Goal: Task Accomplishment & Management: Manage account settings

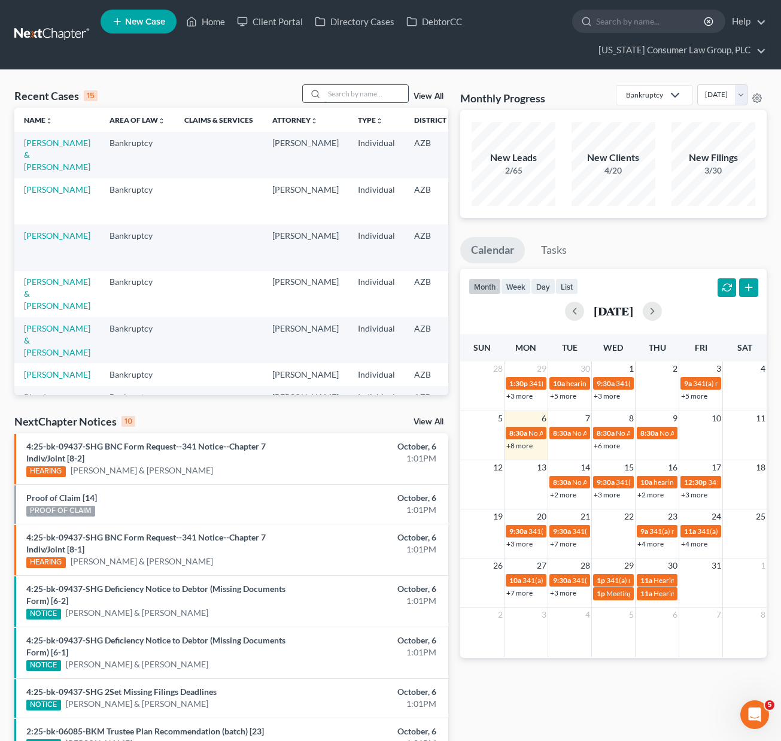
click at [365, 89] on input "search" at bounding box center [366, 93] width 84 height 17
type input "[PERSON_NAME]"
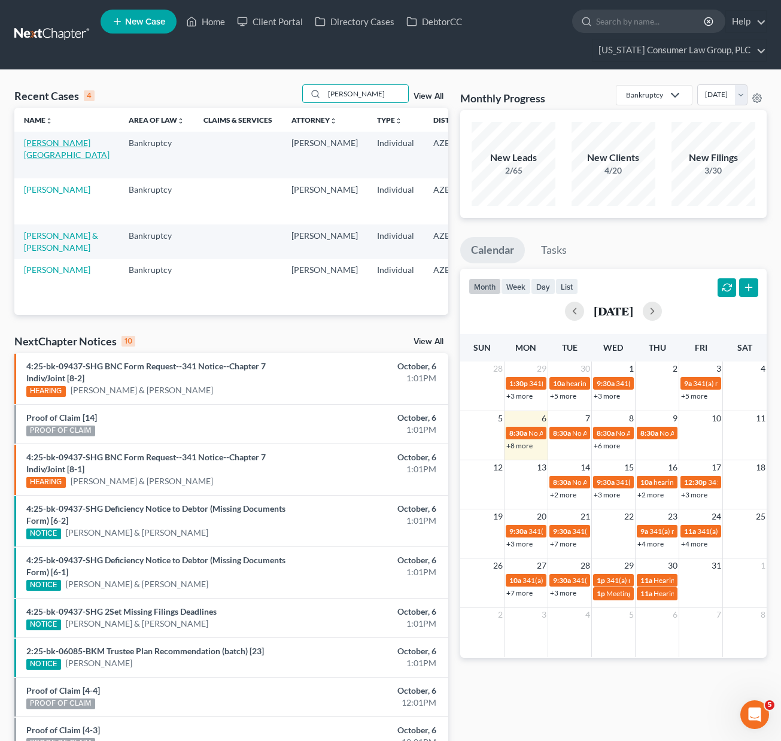
click at [42, 149] on link "[PERSON_NAME][GEOGRAPHIC_DATA]" at bounding box center [67, 149] width 86 height 22
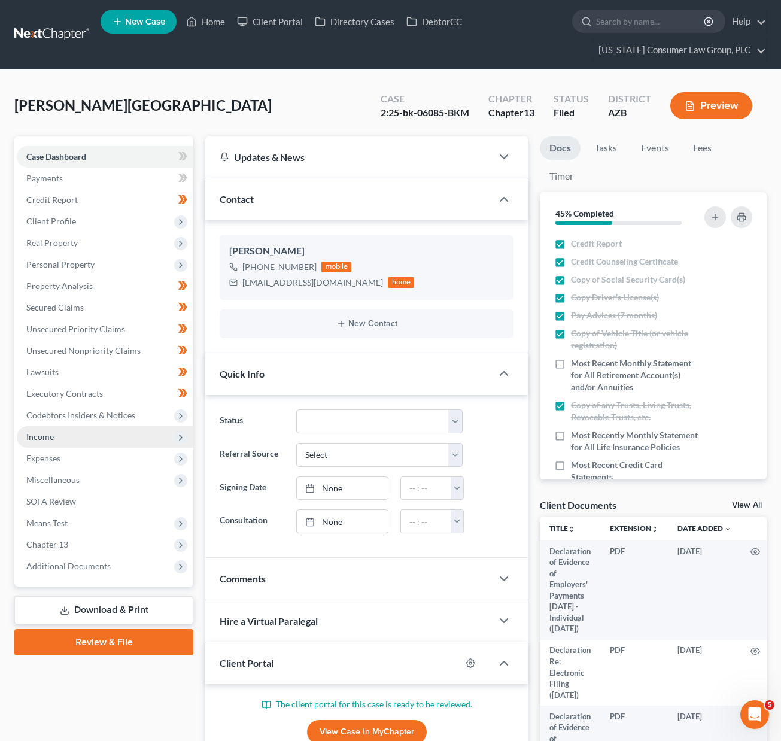
click at [51, 433] on span "Income" at bounding box center [40, 437] width 28 height 10
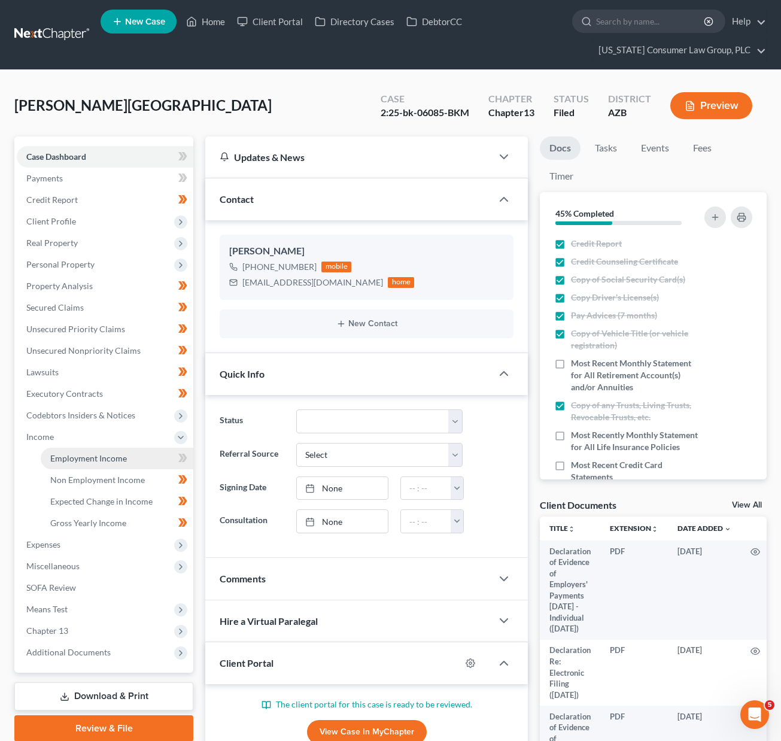
click at [82, 457] on span "Employment Income" at bounding box center [88, 458] width 77 height 10
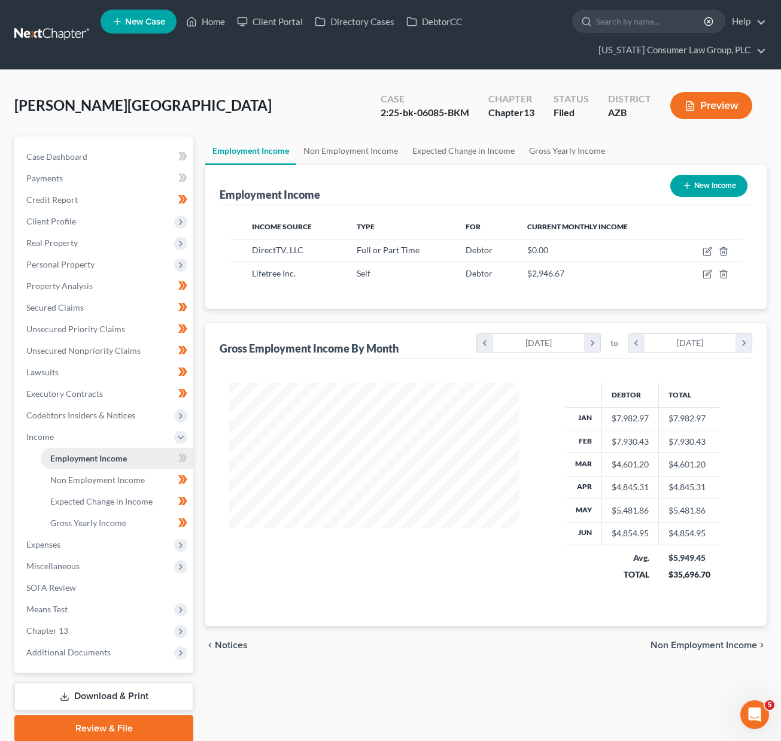
scroll to position [215, 313]
click at [60, 265] on span "Personal Property" at bounding box center [60, 264] width 68 height 10
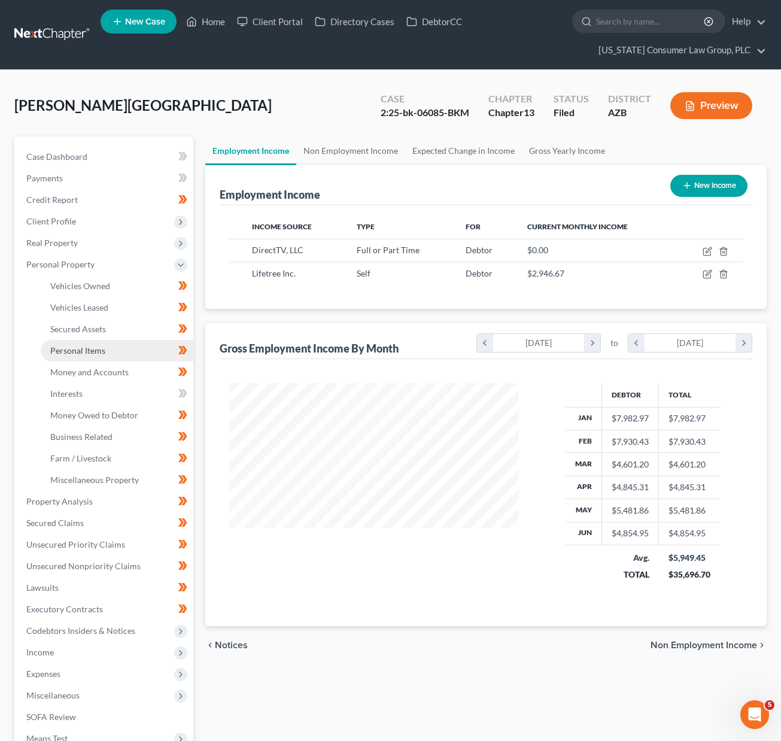
click at [75, 352] on span "Personal Items" at bounding box center [77, 350] width 55 height 10
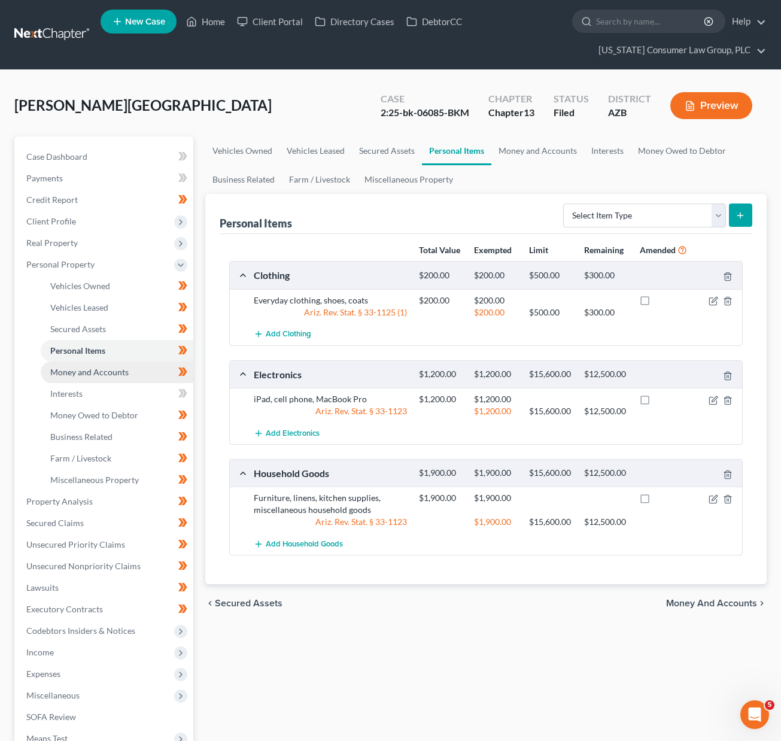
click at [78, 375] on span "Money and Accounts" at bounding box center [89, 372] width 78 height 10
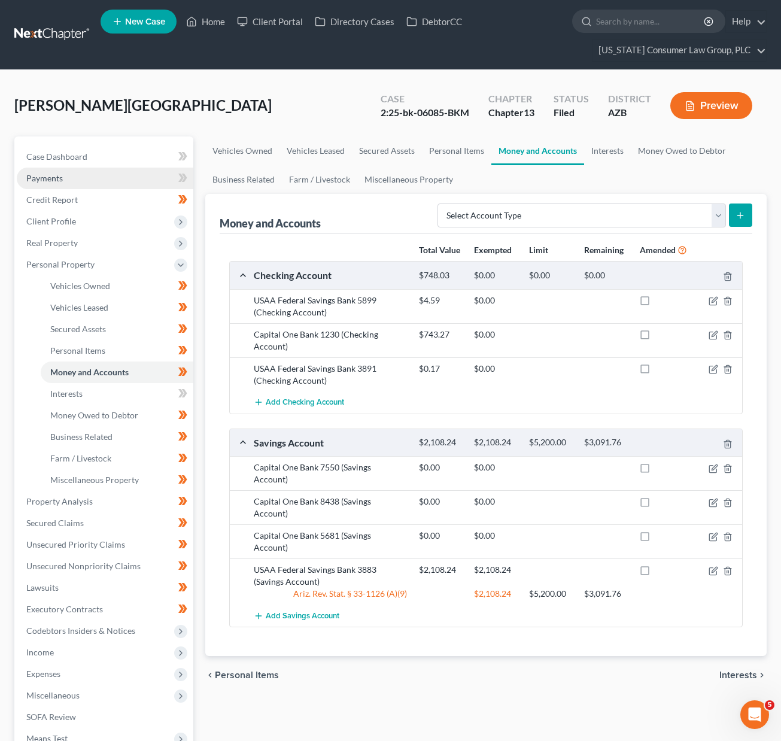
click at [48, 175] on span "Payments" at bounding box center [44, 178] width 37 height 10
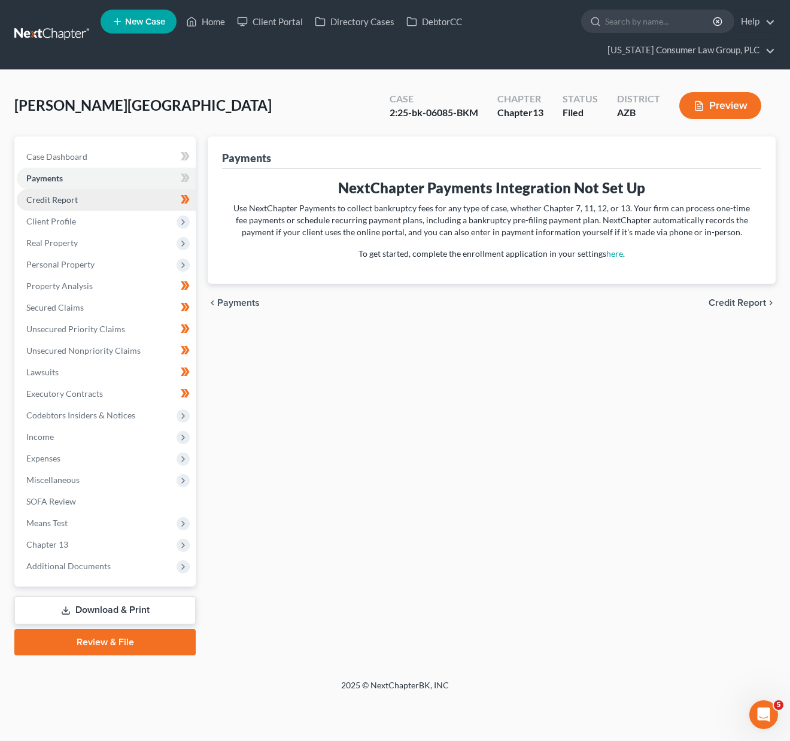
click at [54, 202] on span "Credit Report" at bounding box center [51, 200] width 51 height 10
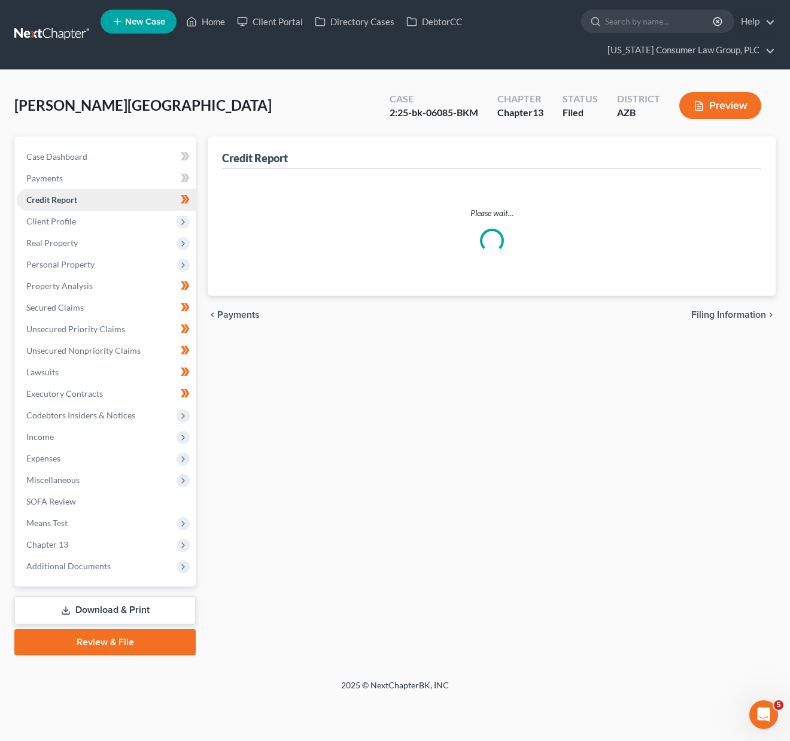
click at [53, 202] on span "Credit Report" at bounding box center [51, 200] width 51 height 10
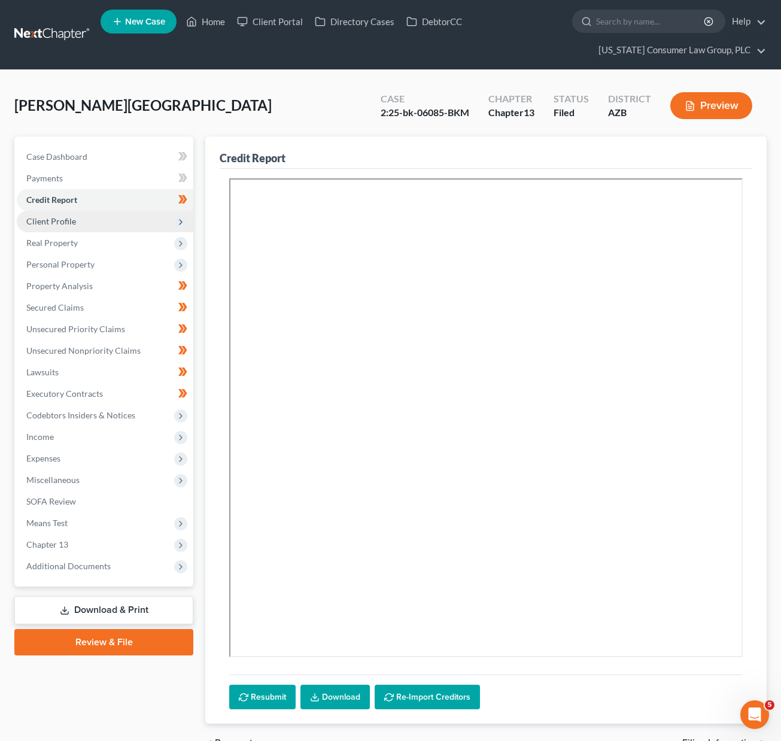
click at [54, 223] on span "Client Profile" at bounding box center [51, 221] width 50 height 10
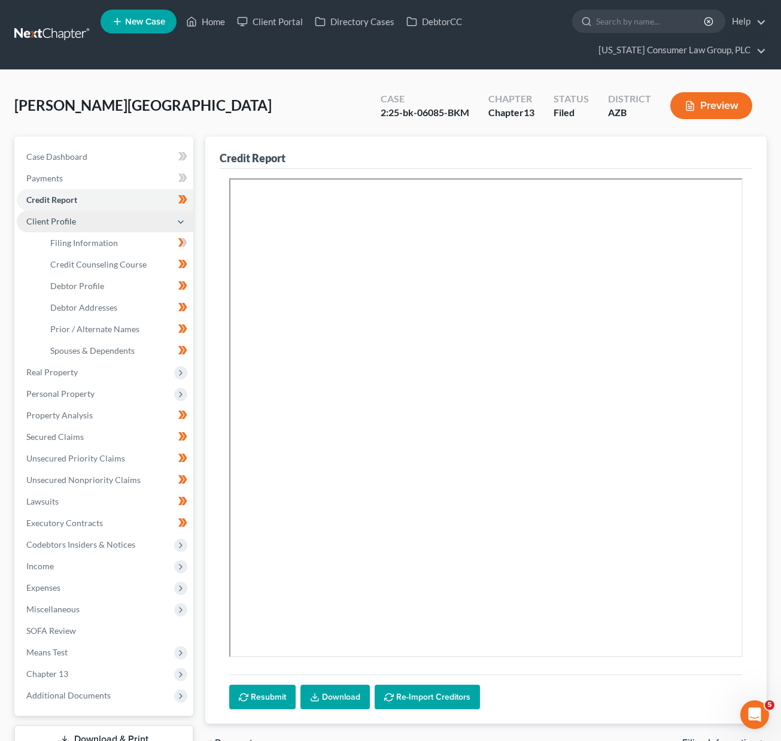
click at [54, 223] on span "Client Profile" at bounding box center [51, 221] width 50 height 10
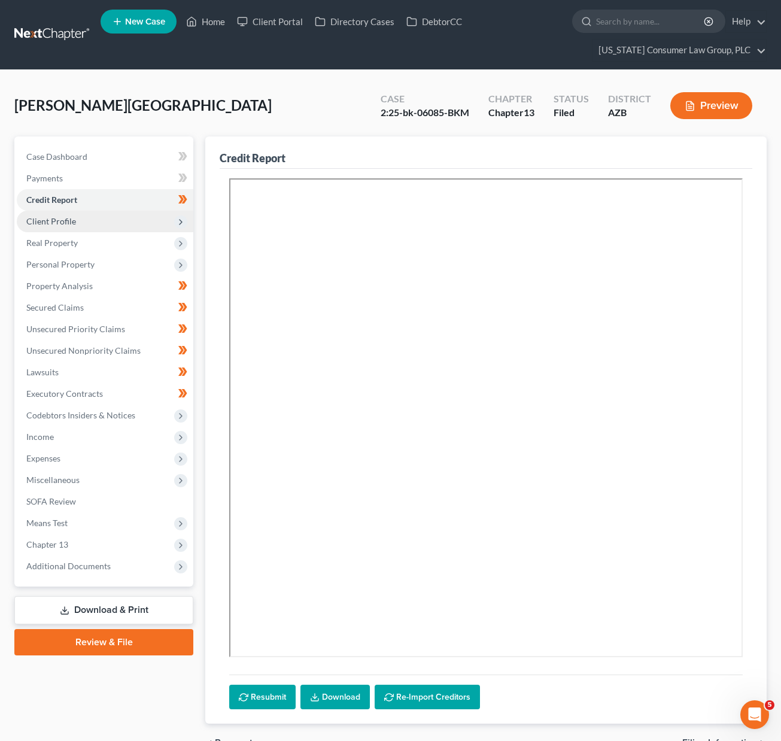
click at [56, 211] on span "Client Profile" at bounding box center [105, 222] width 177 height 22
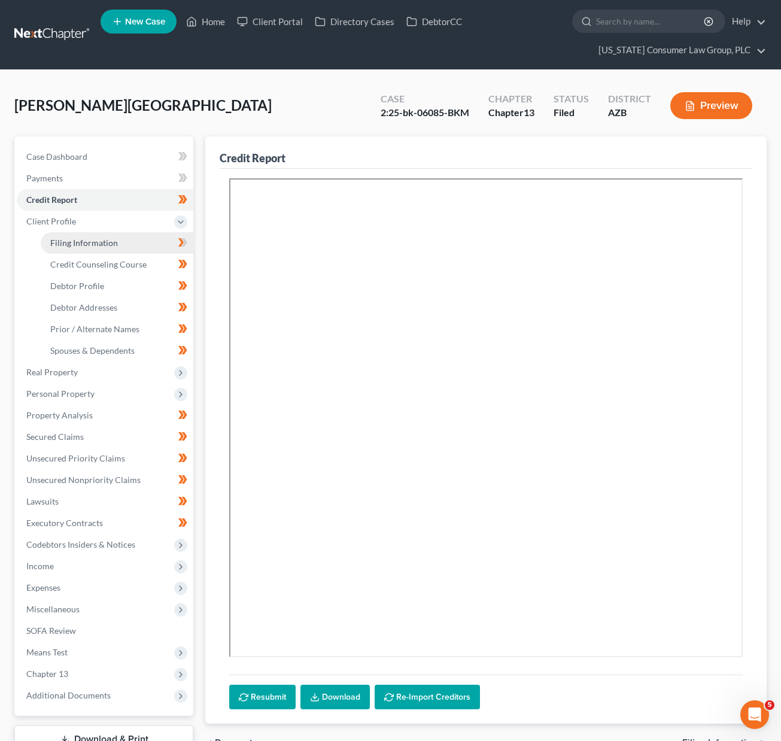
click at [66, 245] on span "Filing Information" at bounding box center [84, 243] width 68 height 10
select select "1"
select select "0"
select select "3"
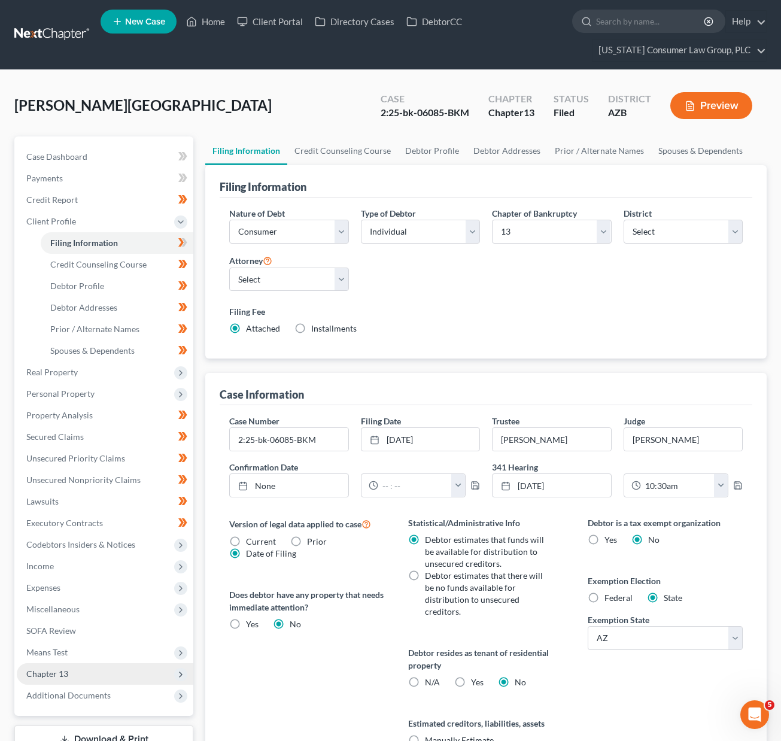
click at [64, 676] on span "Chapter 13" at bounding box center [47, 674] width 42 height 10
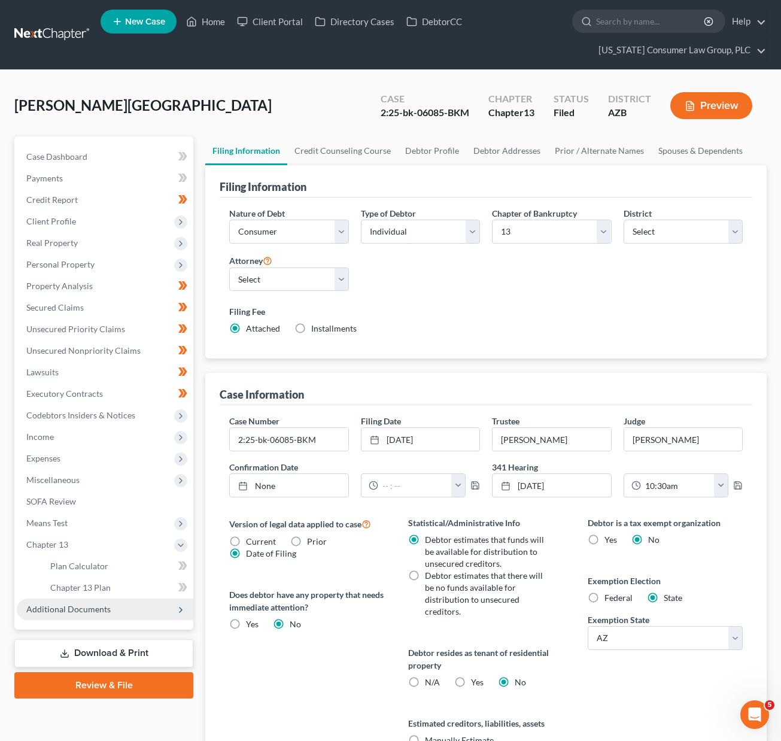
click at [81, 600] on span "Additional Documents" at bounding box center [105, 610] width 177 height 22
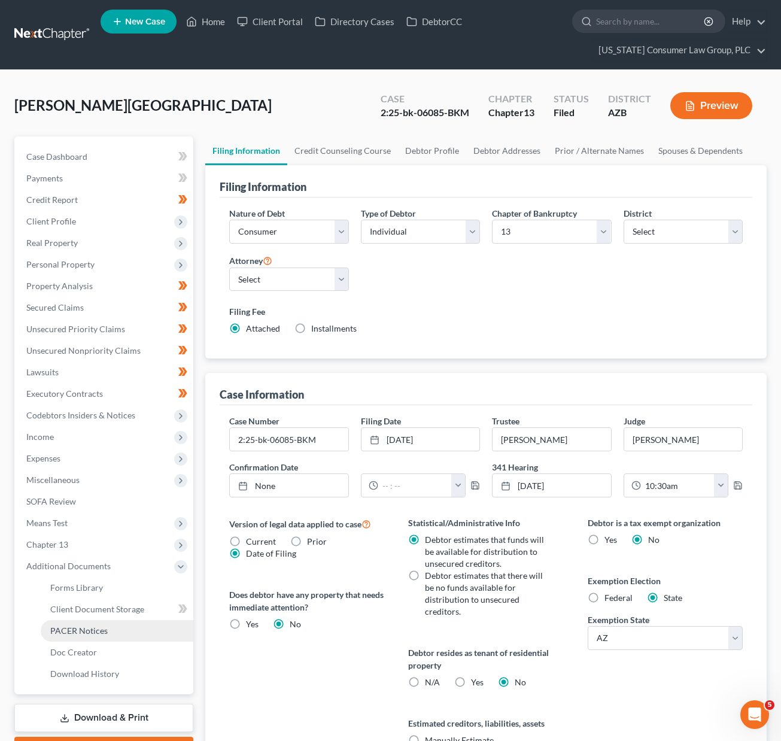
click at [78, 636] on link "PACER Notices" at bounding box center [117, 631] width 153 height 22
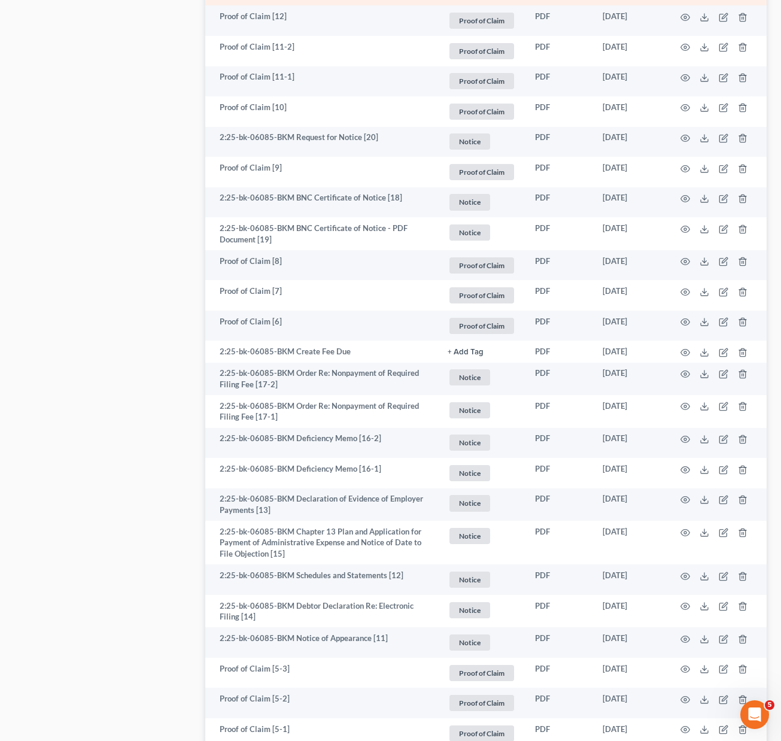
scroll to position [1180, 0]
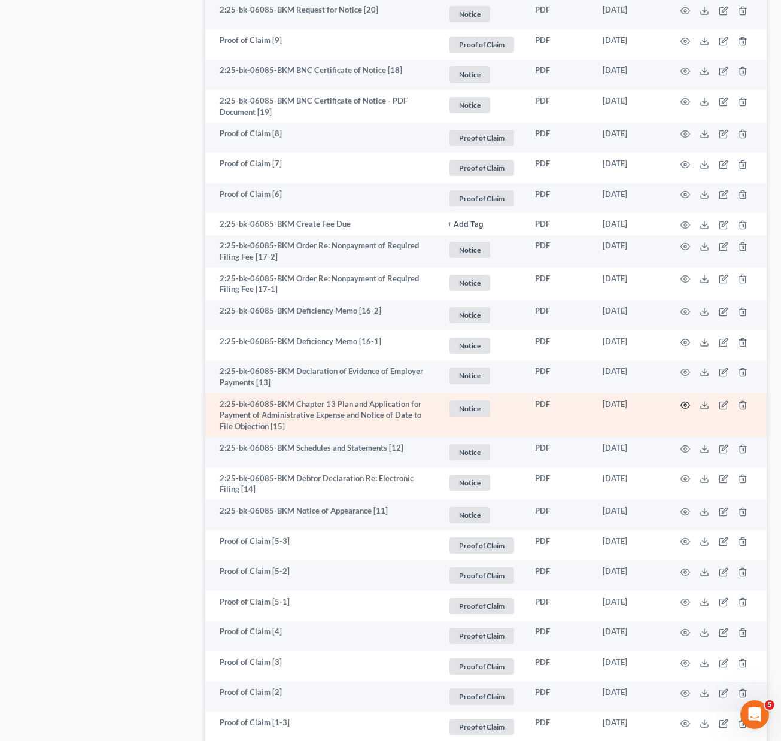
click at [682, 406] on icon "button" at bounding box center [685, 405] width 9 height 7
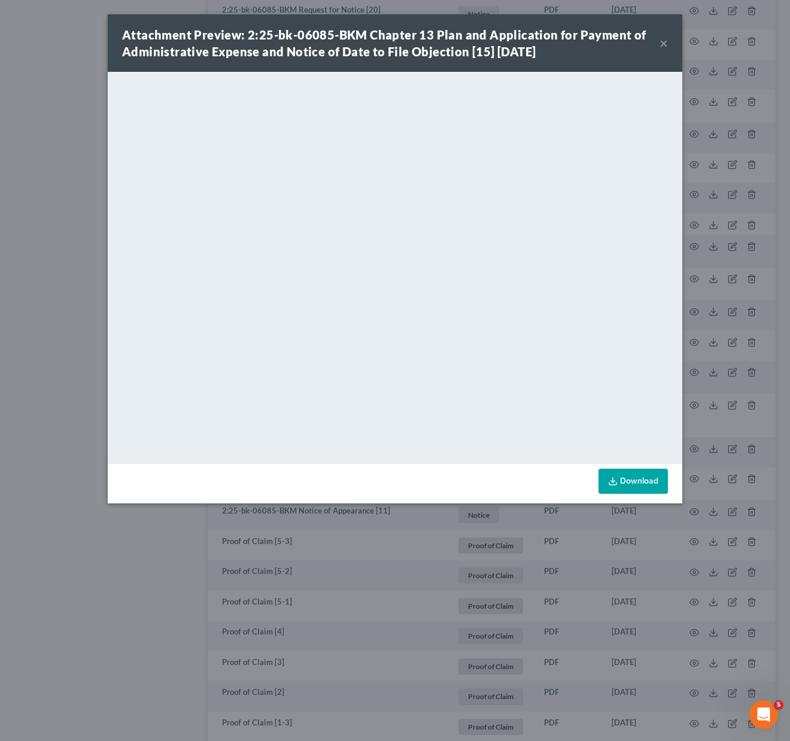
click at [664, 42] on button "×" at bounding box center [664, 43] width 8 height 14
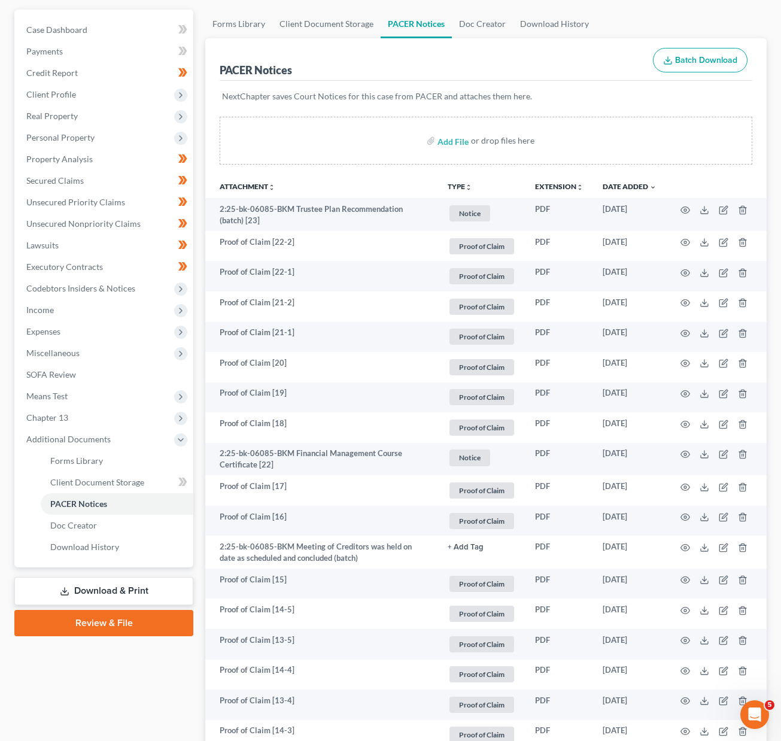
scroll to position [0, 0]
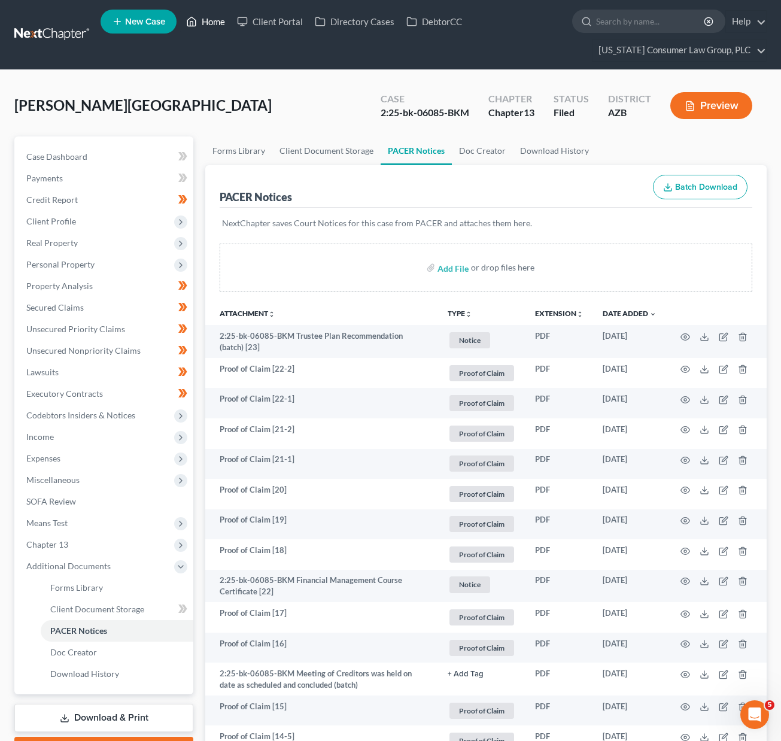
click at [213, 20] on link "Home" at bounding box center [205, 22] width 51 height 22
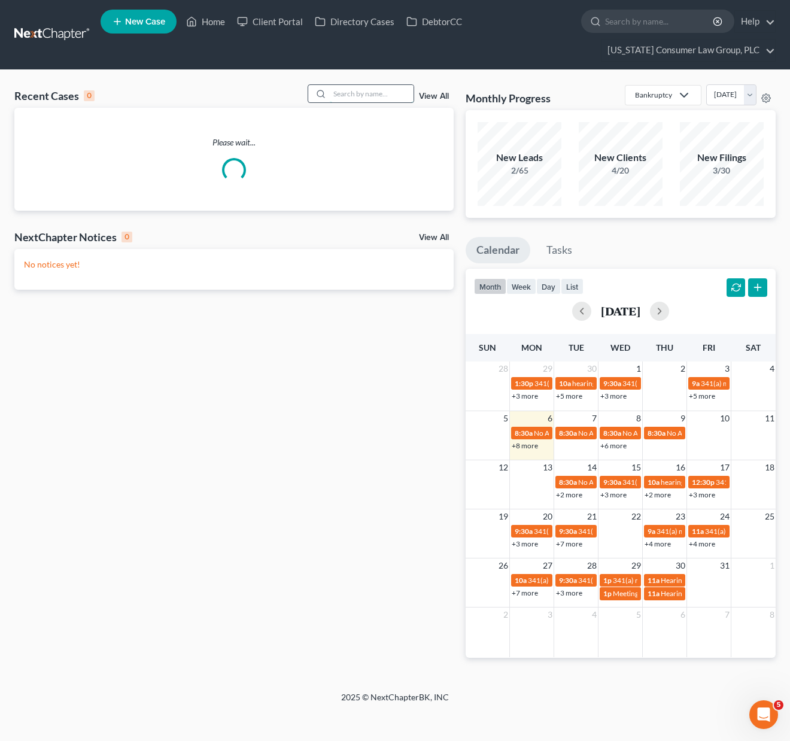
click at [353, 87] on input "search" at bounding box center [372, 93] width 84 height 17
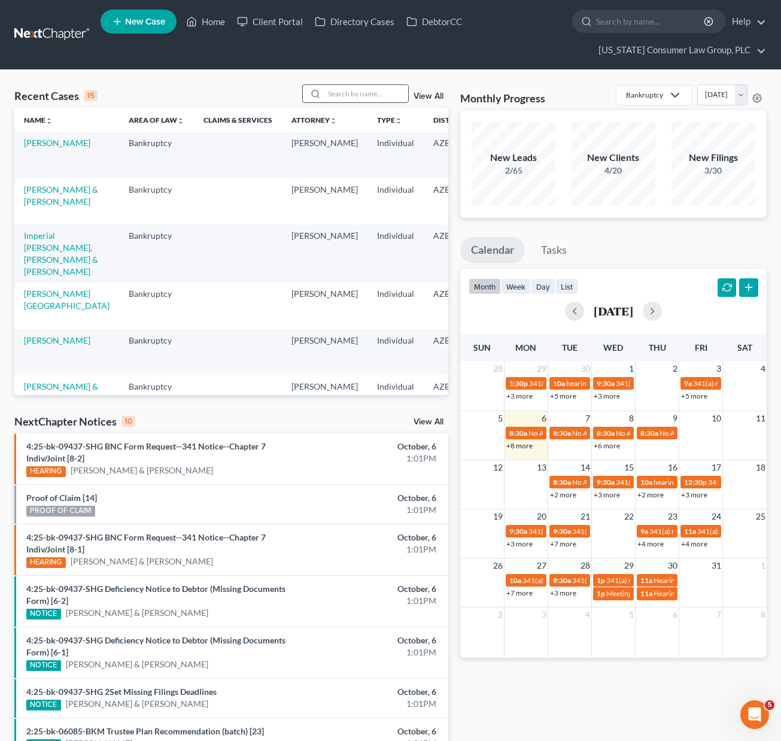
click at [350, 91] on input "search" at bounding box center [366, 93] width 84 height 17
type input "[PERSON_NAME]"
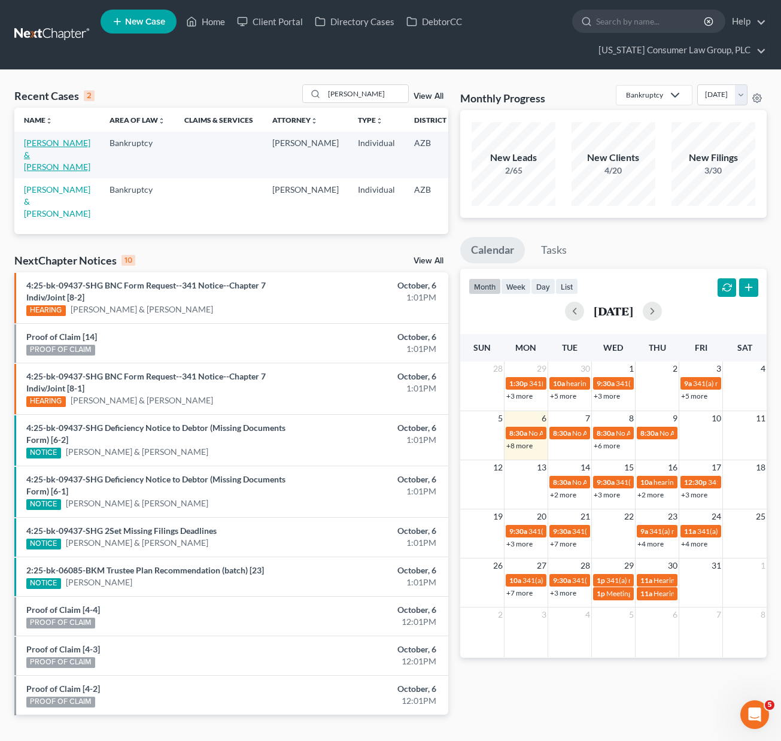
click at [38, 154] on link "[PERSON_NAME] & [PERSON_NAME]" at bounding box center [57, 155] width 66 height 34
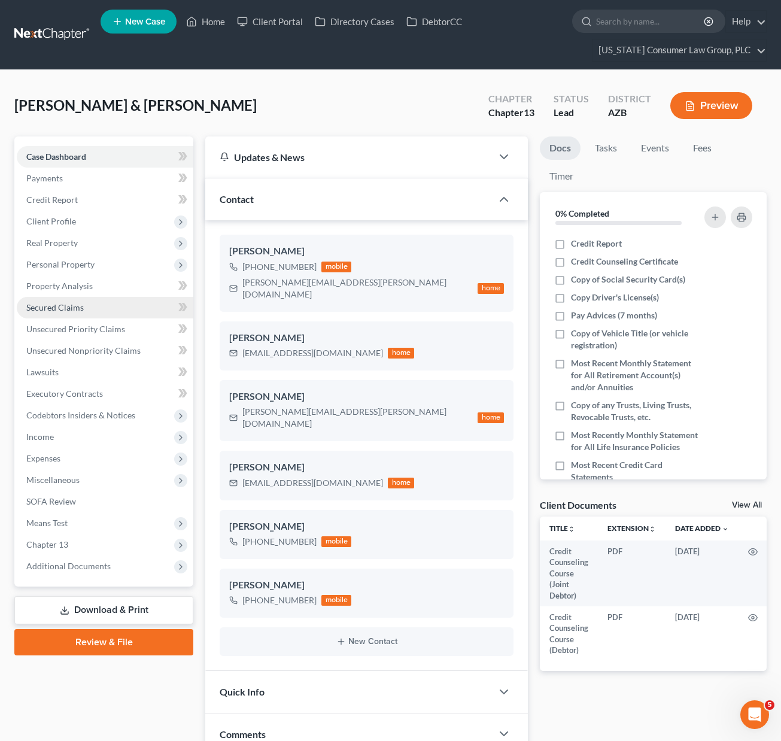
click at [66, 311] on span "Secured Claims" at bounding box center [54, 307] width 57 height 10
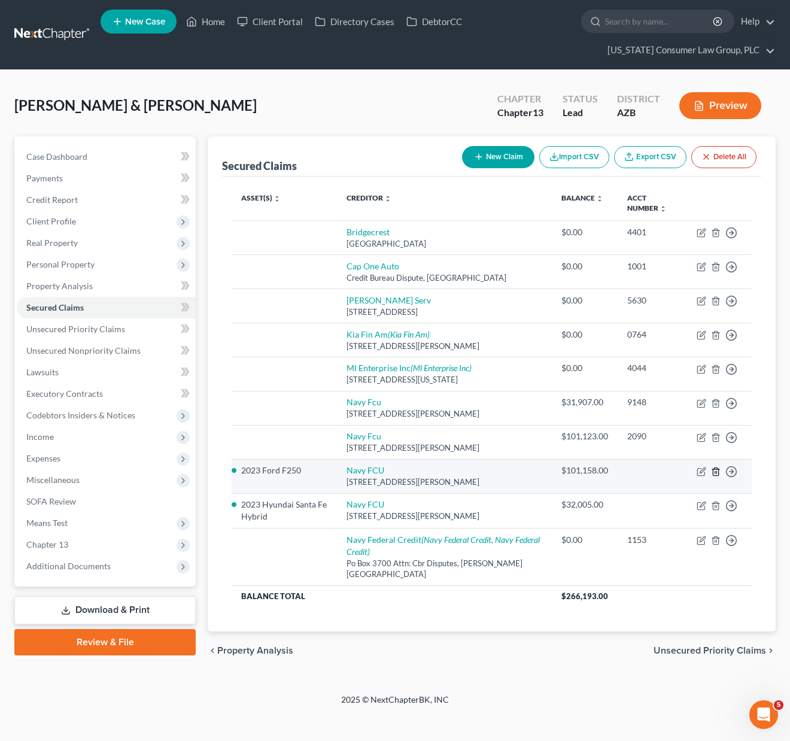
click at [718, 472] on icon "button" at bounding box center [715, 471] width 5 height 8
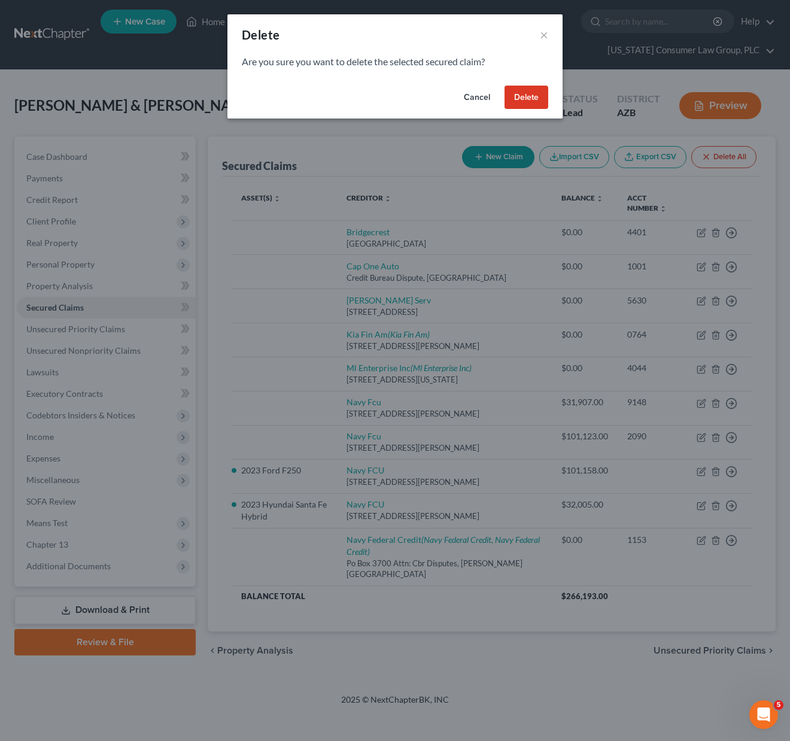
click at [530, 98] on button "Delete" at bounding box center [527, 98] width 44 height 24
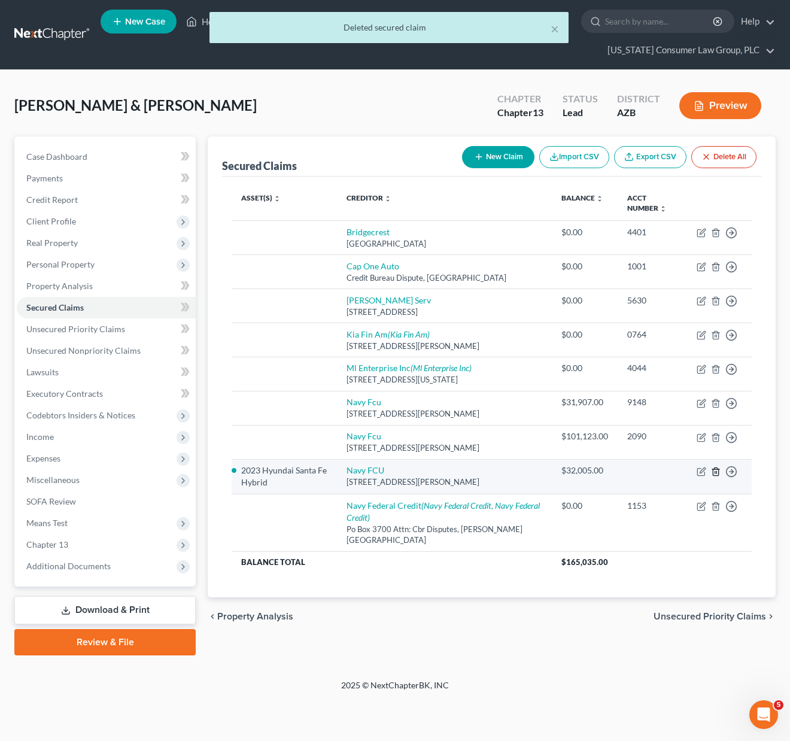
click at [718, 469] on icon "button" at bounding box center [715, 471] width 5 height 8
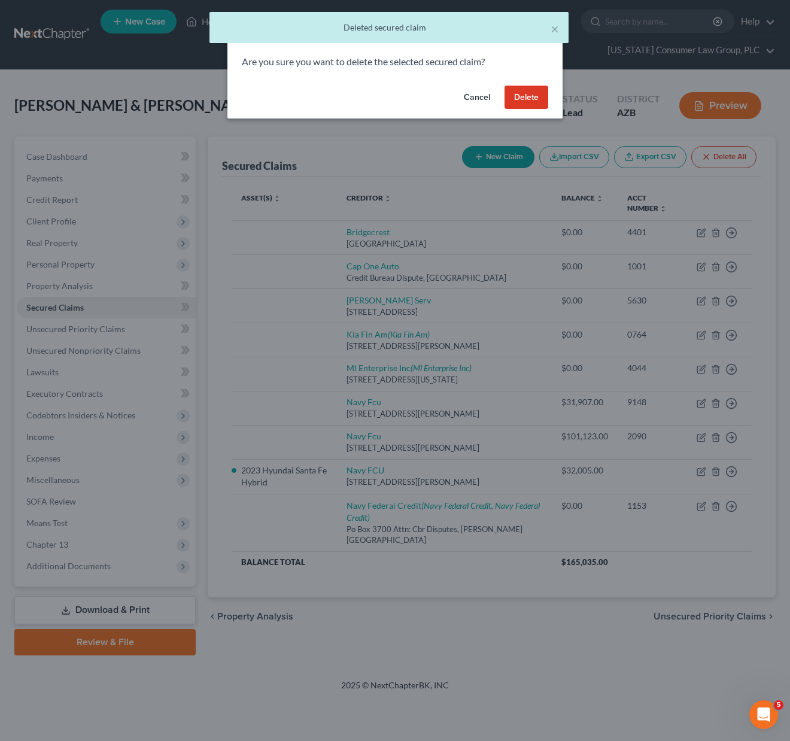
click at [531, 90] on button "Delete" at bounding box center [527, 98] width 44 height 24
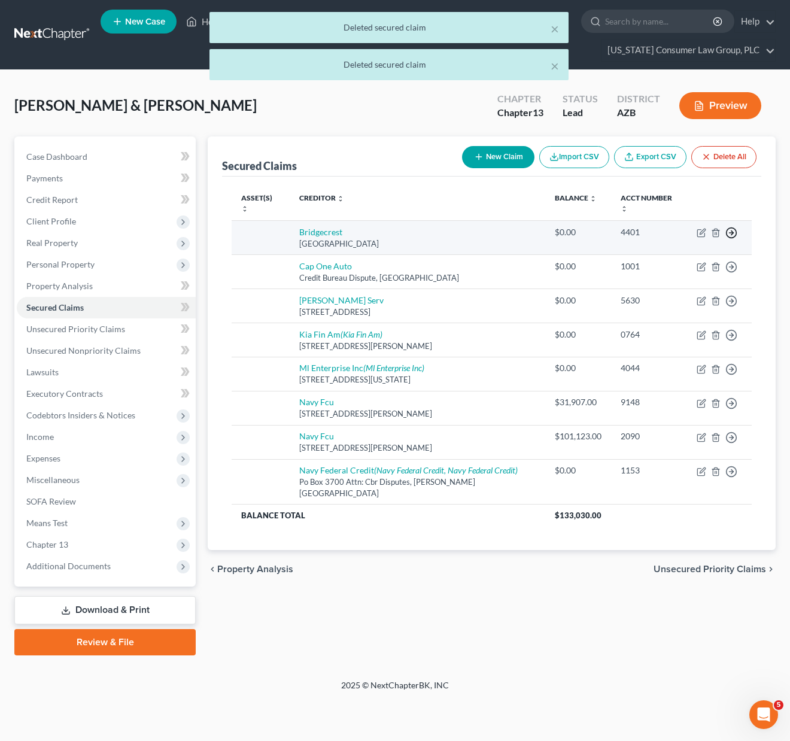
click at [728, 227] on icon "button" at bounding box center [731, 233] width 12 height 12
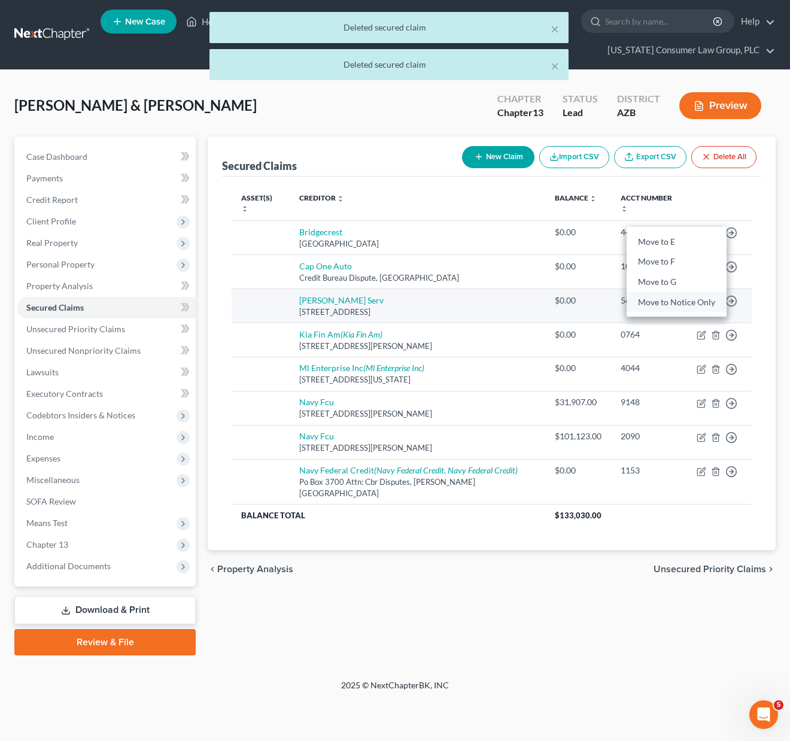
click at [685, 295] on link "Move to Notice Only" at bounding box center [677, 302] width 100 height 20
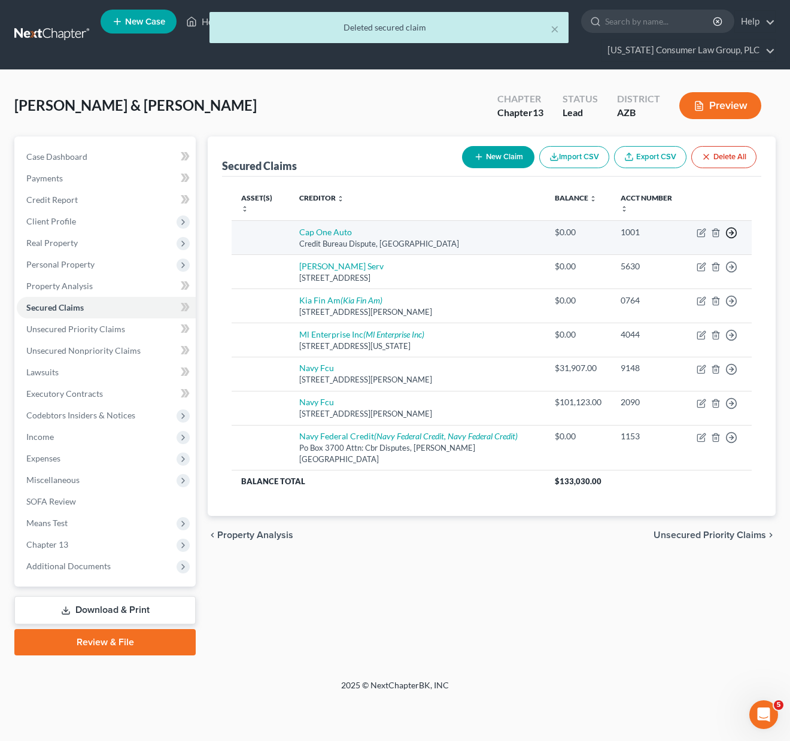
click at [731, 231] on polyline "button" at bounding box center [732, 233] width 2 height 4
click at [681, 292] on link "Move to Notice Only" at bounding box center [677, 302] width 100 height 20
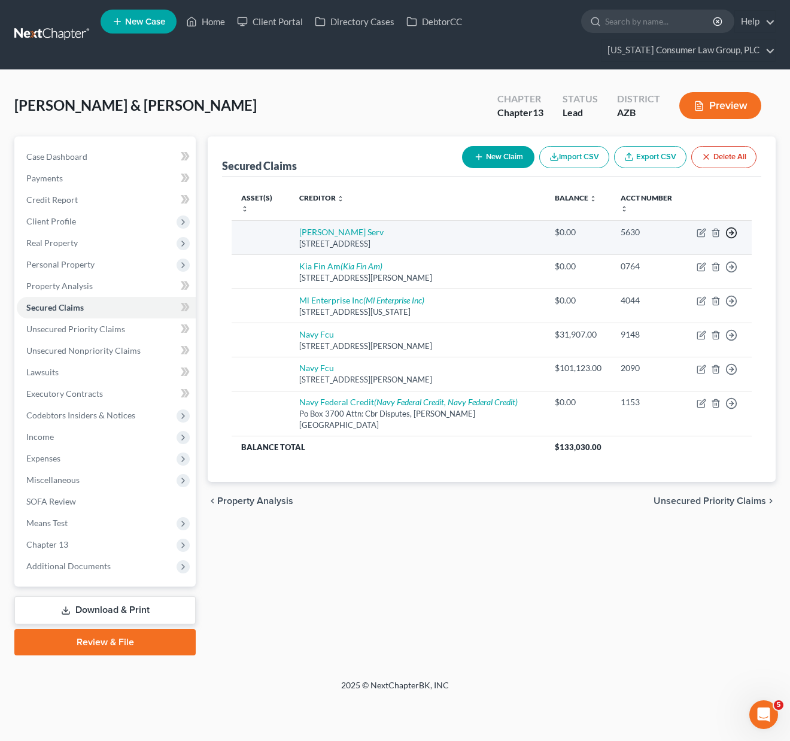
click at [734, 227] on icon "button" at bounding box center [731, 233] width 12 height 12
click at [694, 292] on link "Move to Notice Only" at bounding box center [677, 302] width 100 height 20
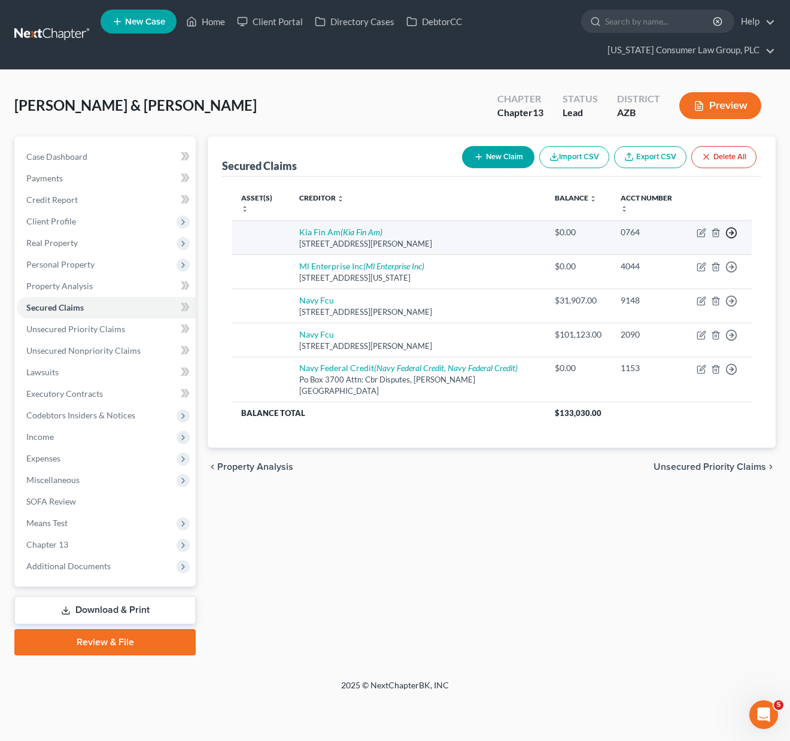
click at [734, 228] on circle "button" at bounding box center [732, 233] width 10 height 10
click at [694, 292] on link "Move to Notice Only" at bounding box center [677, 302] width 100 height 20
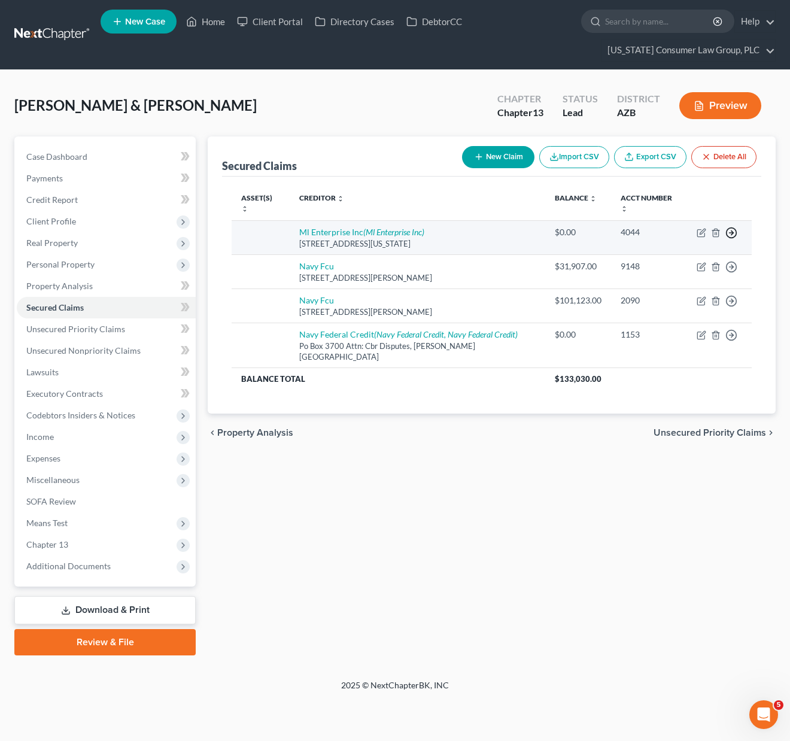
click at [736, 227] on icon "button" at bounding box center [731, 233] width 12 height 12
click at [696, 292] on link "Move to Notice Only" at bounding box center [677, 302] width 100 height 20
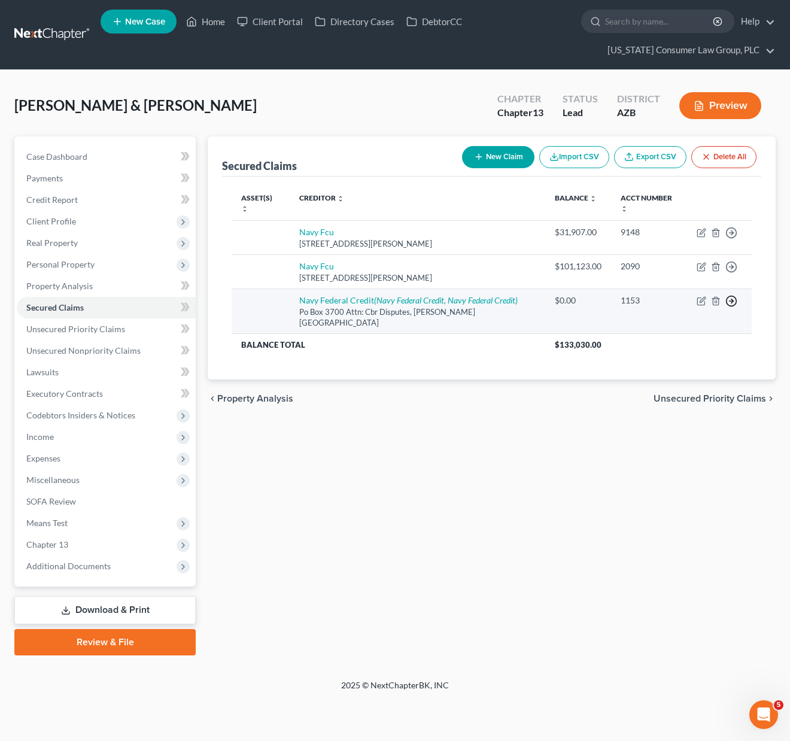
click at [731, 295] on icon "button" at bounding box center [731, 301] width 12 height 12
click at [681, 362] on link "Move to Notice Only" at bounding box center [677, 370] width 100 height 20
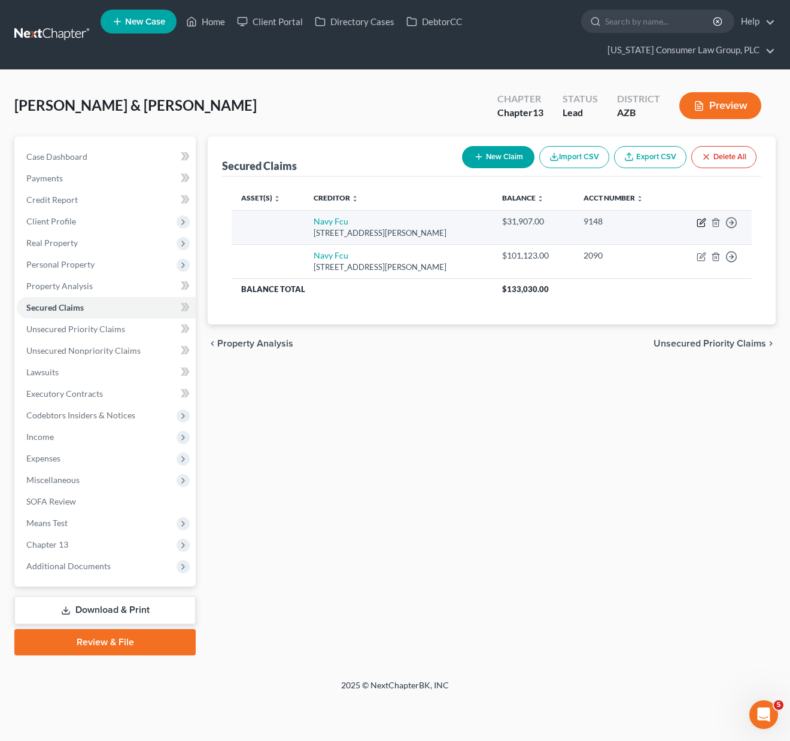
click at [702, 223] on icon "button" at bounding box center [702, 220] width 5 height 5
select select "48"
select select "2"
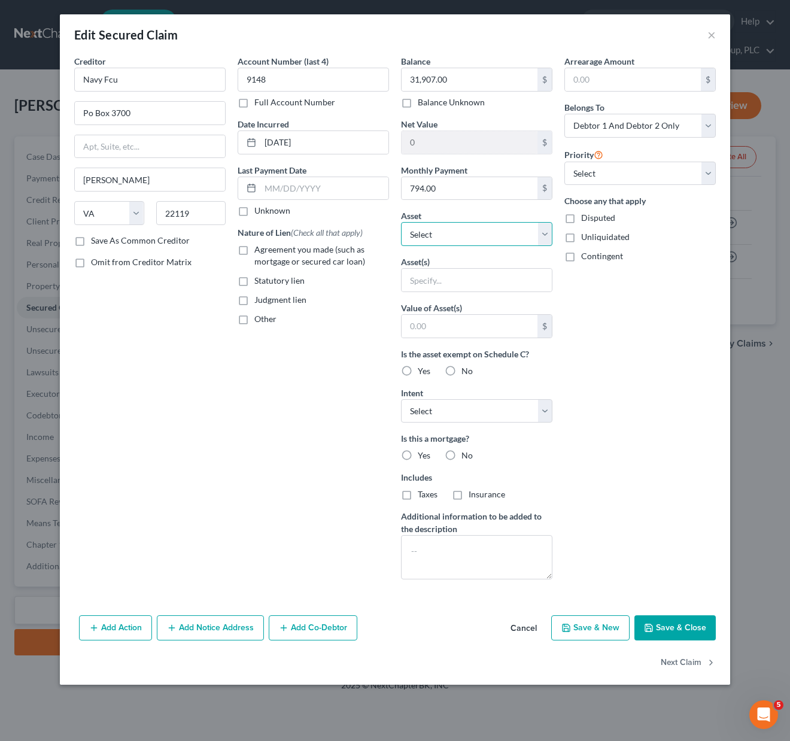
click at [549, 227] on select "Select Other Multiple Assets 2023 Ford F250 - $78619.0 2023 Hyundai Santa Fe Hy…" at bounding box center [476, 234] width 151 height 24
select select "3"
click at [401, 222] on select "Select Other Multiple Assets 2023 Ford F250 - $78619.0 2023 Hyundai Santa Fe Hy…" at bounding box center [476, 234] width 151 height 24
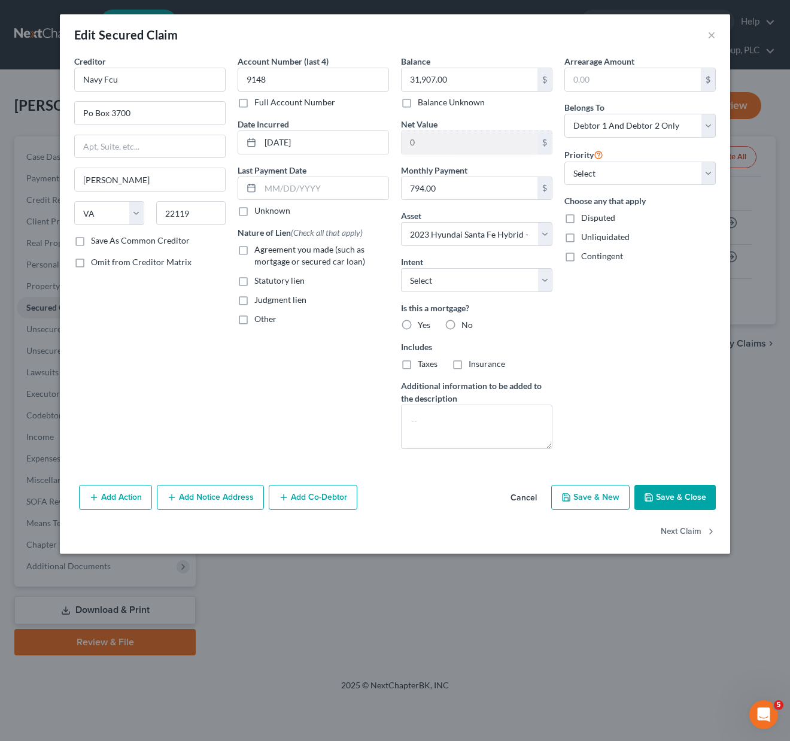
click at [462, 324] on label "No" at bounding box center [467, 325] width 11 height 12
click at [466, 324] on input "No" at bounding box center [470, 323] width 8 height 8
radio input "true"
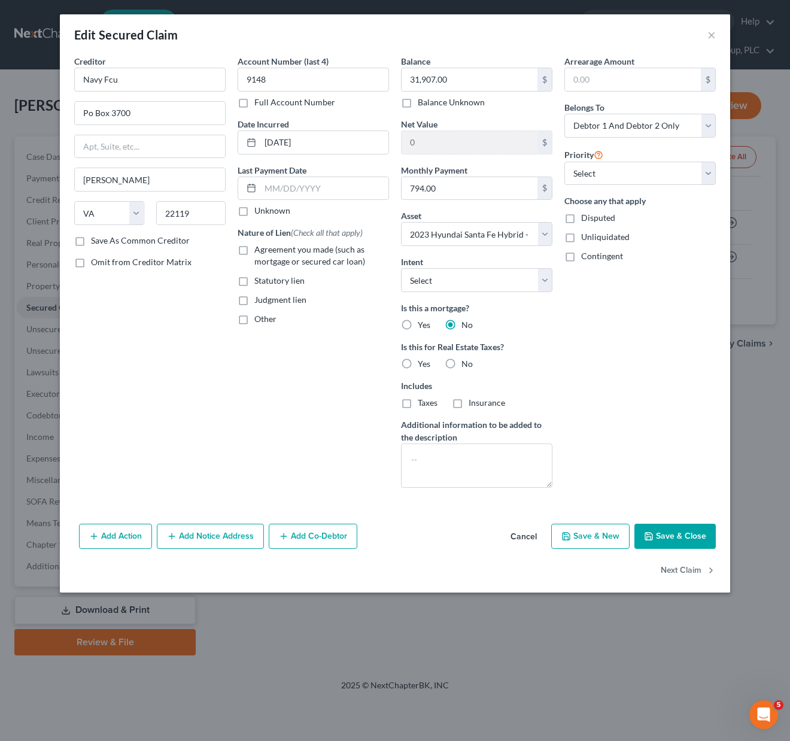
click at [254, 251] on label "Agreement you made (such as mortgage or secured car loan)" at bounding box center [321, 256] width 135 height 24
click at [259, 251] on input "Agreement you made (such as mortgage or secured car loan)" at bounding box center [263, 248] width 8 height 8
checkbox input "true"
click at [654, 538] on icon "button" at bounding box center [649, 537] width 10 height 10
select select
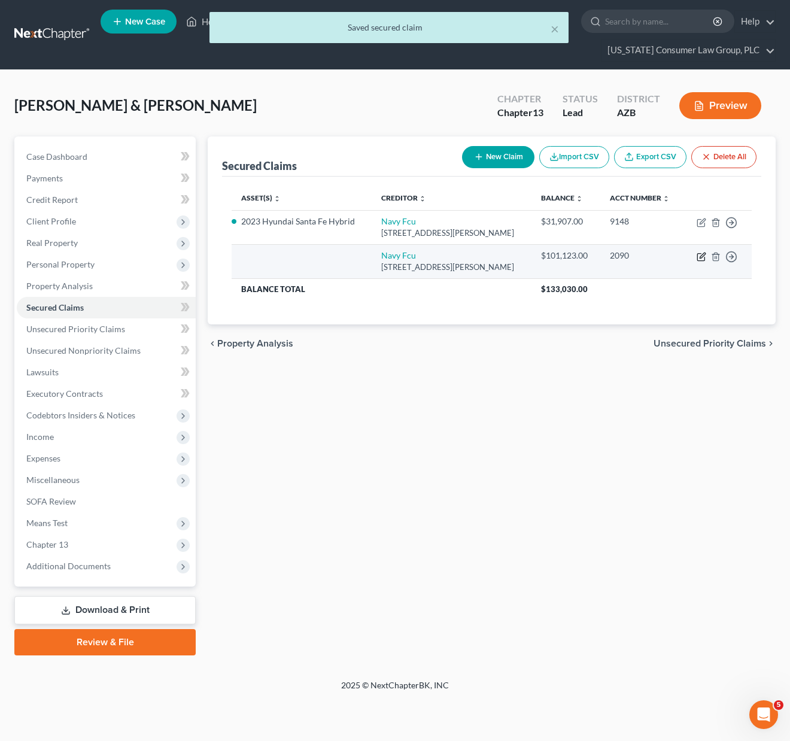
click at [704, 257] on icon "button" at bounding box center [702, 257] width 10 height 10
select select "48"
select select "2"
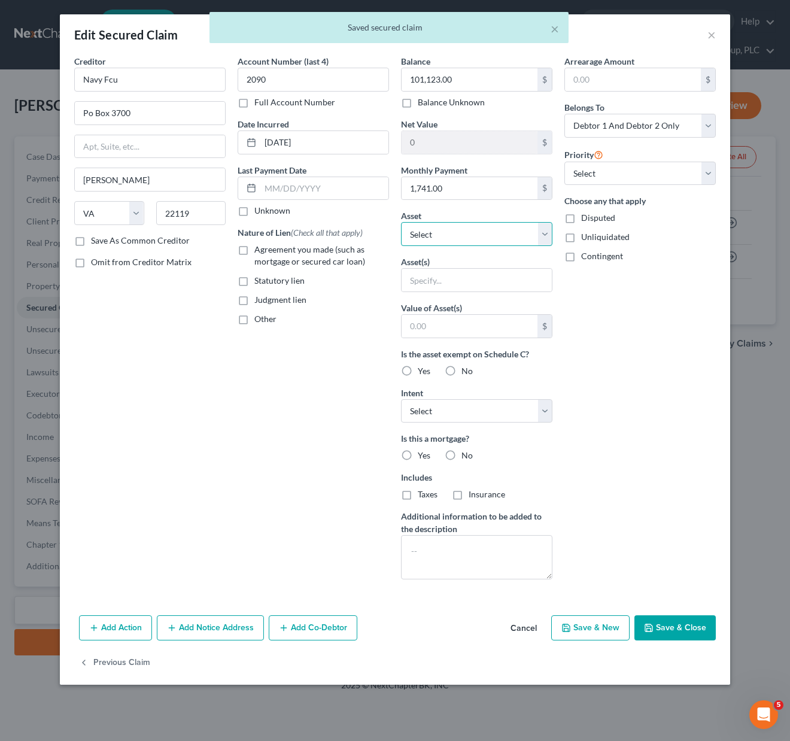
click at [541, 227] on select "Select Other Multiple Assets 2023 Ford F250 - $78619.0 2023 Hyundai Santa Fe Hy…" at bounding box center [476, 234] width 151 height 24
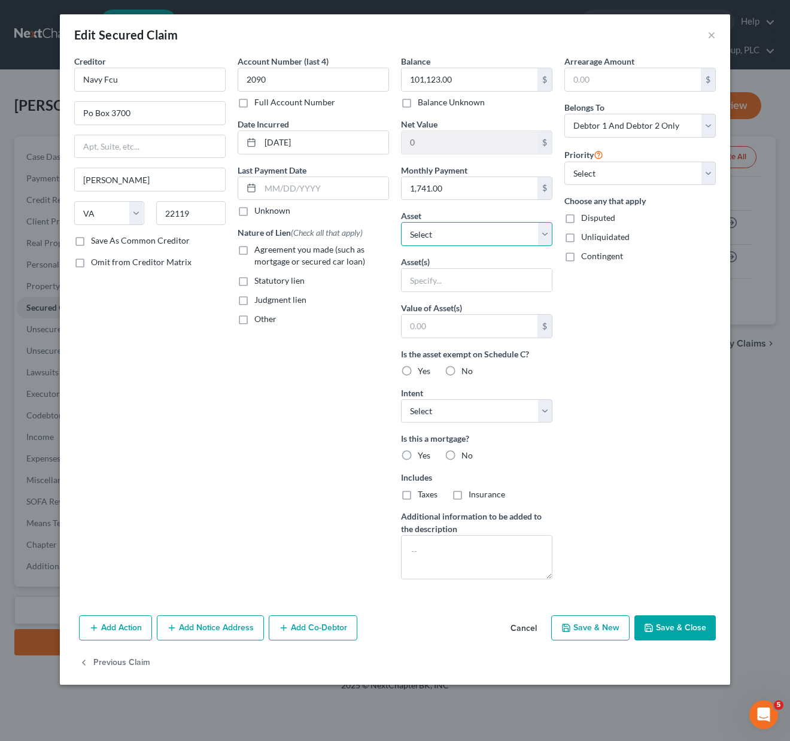
select select "2"
click at [401, 222] on select "Select Other Multiple Assets 2023 Ford F250 - $78619.0 2023 Hyundai Santa Fe Hy…" at bounding box center [476, 234] width 151 height 24
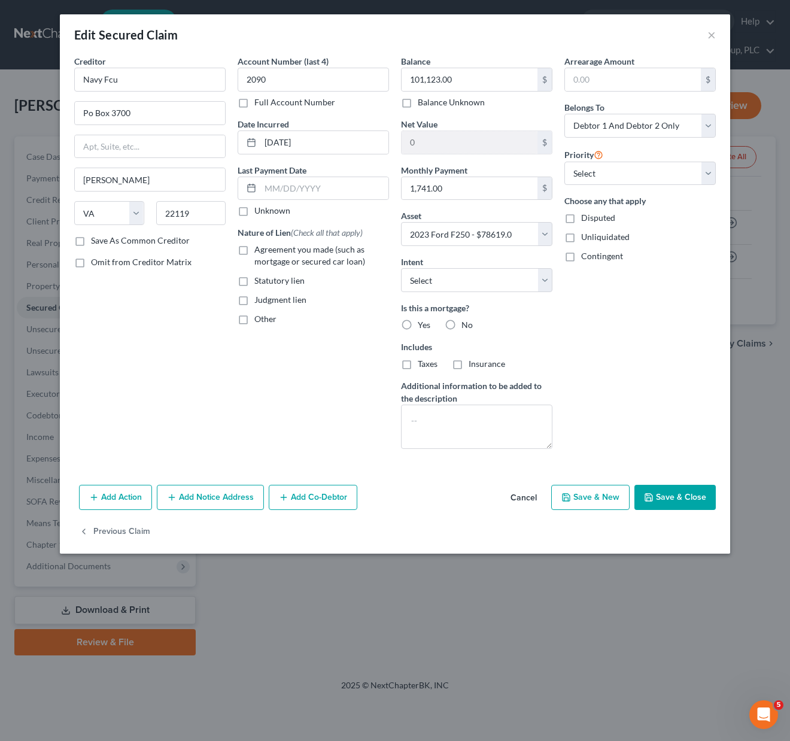
click at [254, 246] on label "Agreement you made (such as mortgage or secured car loan)" at bounding box center [321, 256] width 135 height 24
click at [259, 246] on input "Agreement you made (such as mortgage or secured car loan)" at bounding box center [263, 248] width 8 height 8
checkbox input "true"
click at [462, 326] on label "No" at bounding box center [467, 325] width 11 height 12
click at [466, 326] on input "No" at bounding box center [470, 323] width 8 height 8
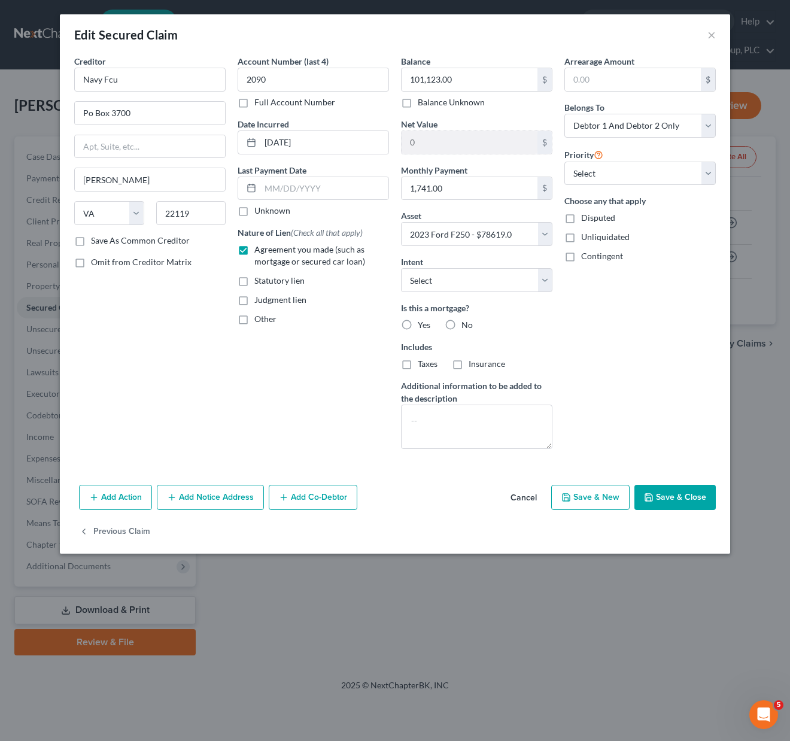
radio input "true"
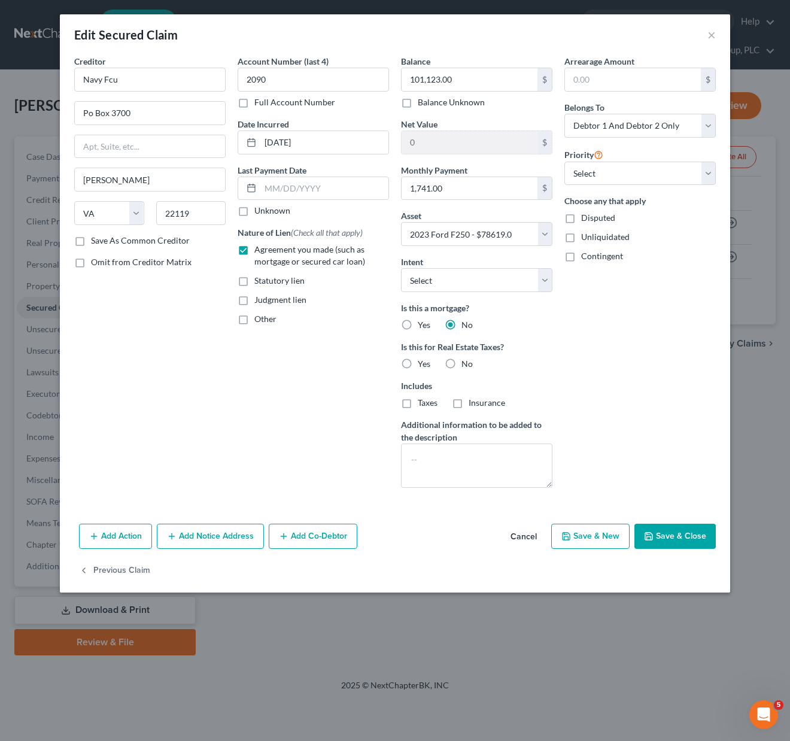
click at [462, 363] on label "No" at bounding box center [467, 364] width 11 height 12
click at [466, 363] on input "No" at bounding box center [470, 362] width 8 height 8
radio input "true"
click at [663, 537] on button "Save & Close" at bounding box center [675, 536] width 81 height 25
select select
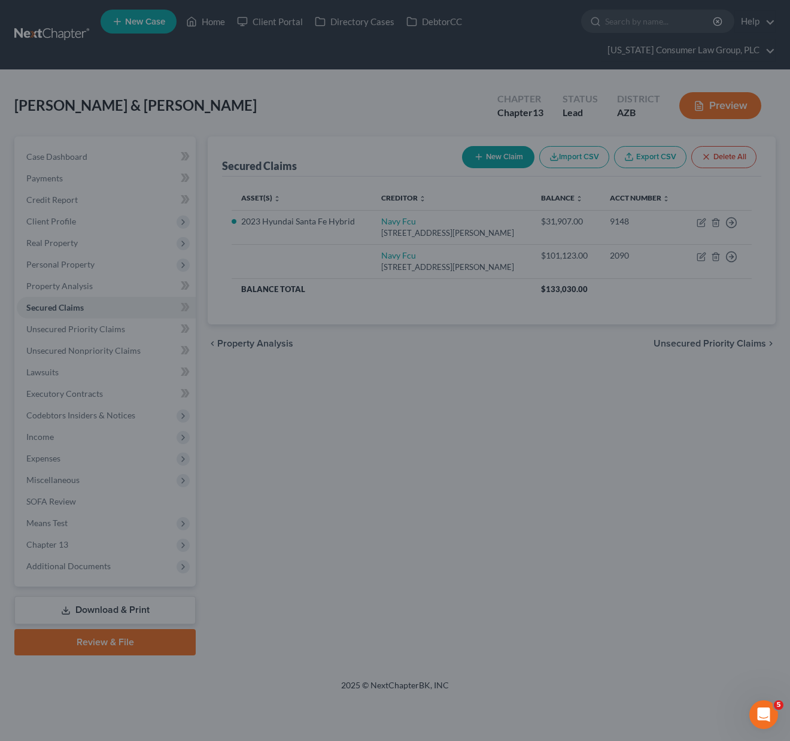
type input "-22,504.00"
select select "2"
type input "0"
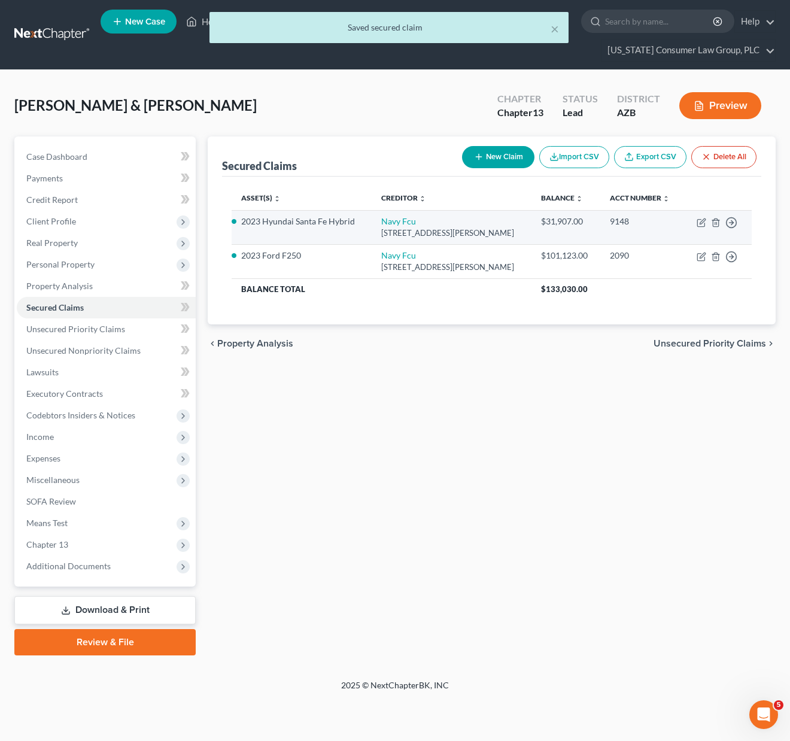
click at [703, 217] on td "Move to E Move to F Move to G Move to Notice Only" at bounding box center [718, 227] width 68 height 34
click at [702, 218] on icon "button" at bounding box center [702, 223] width 10 height 10
select select "48"
select select "2"
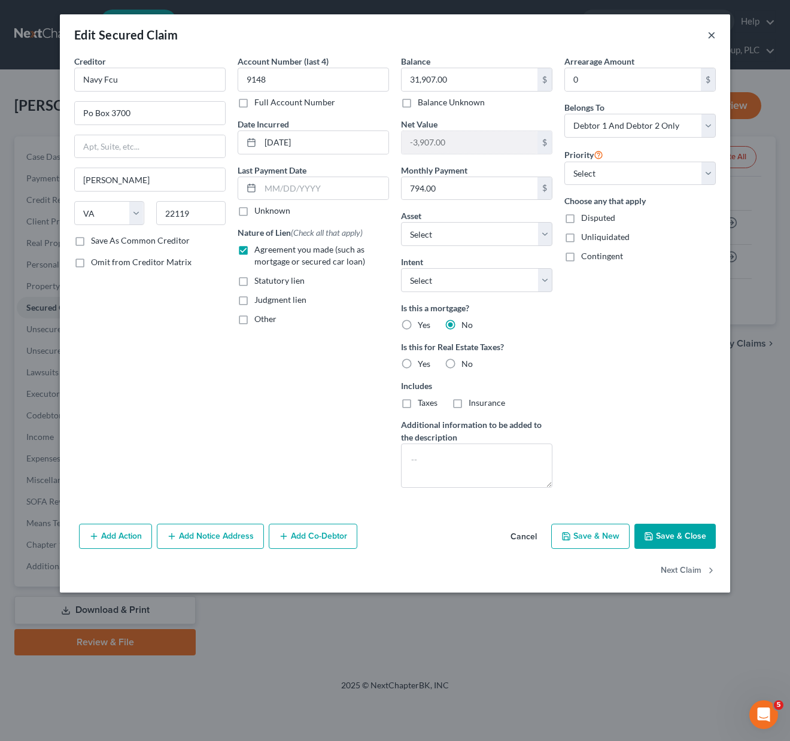
click at [710, 33] on button "×" at bounding box center [712, 35] width 8 height 14
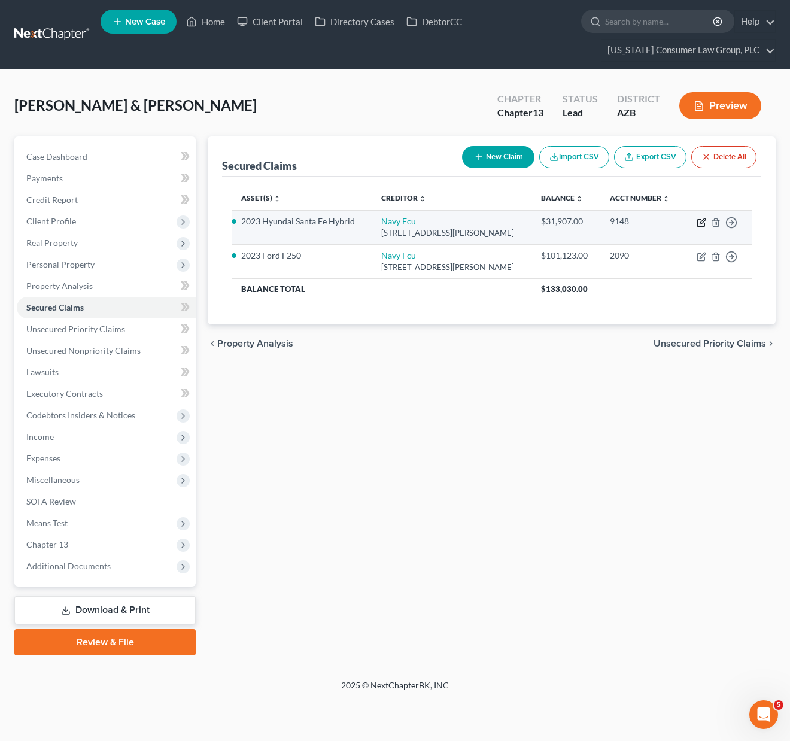
click at [705, 221] on icon "button" at bounding box center [702, 223] width 10 height 10
select select "48"
select select "3"
select select "2"
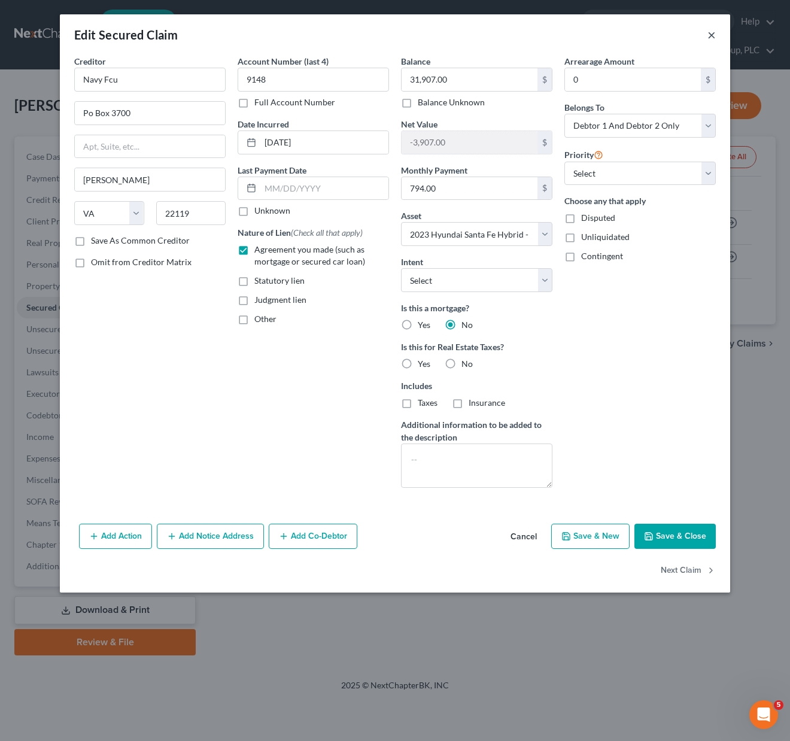
click at [713, 31] on button "×" at bounding box center [712, 35] width 8 height 14
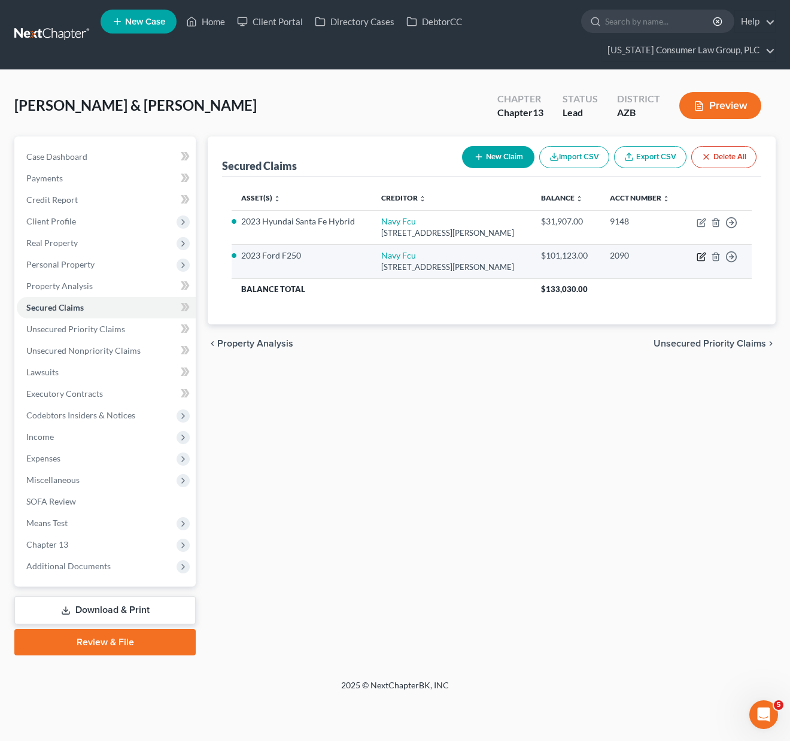
click at [699, 254] on icon "button" at bounding box center [702, 257] width 10 height 10
select select "48"
select select "2"
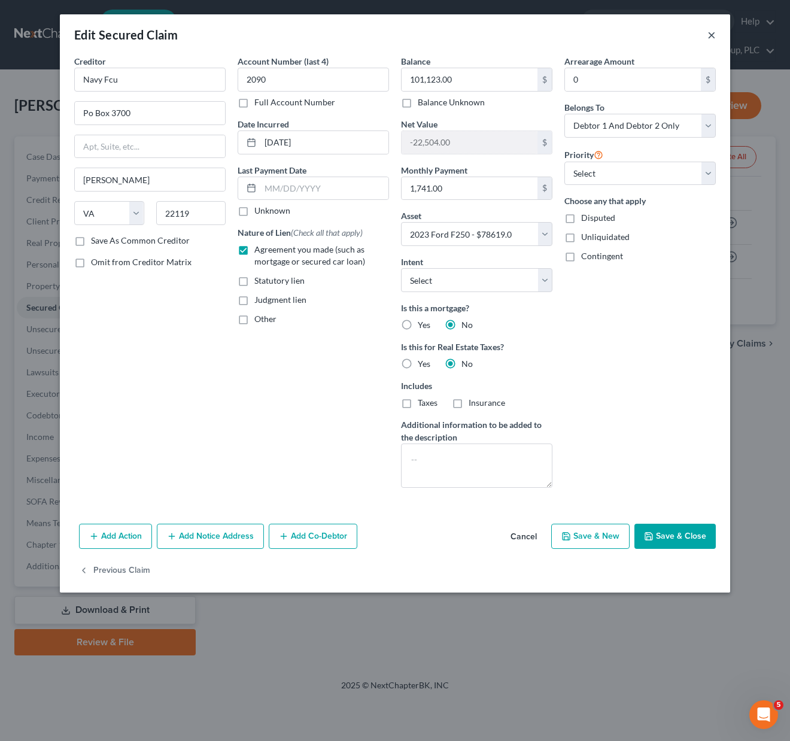
click at [711, 37] on button "×" at bounding box center [712, 35] width 8 height 14
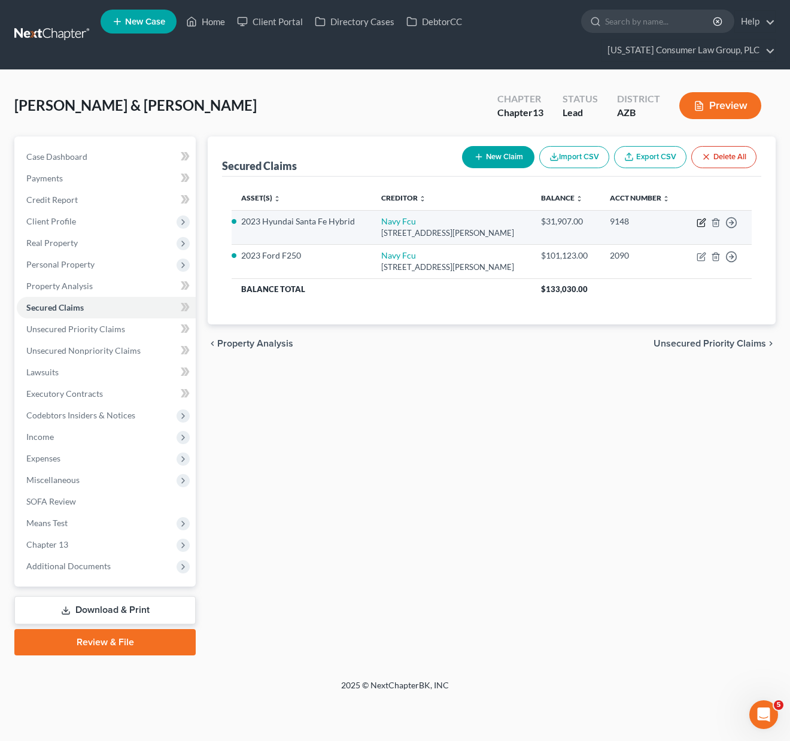
click at [703, 224] on icon "button" at bounding box center [702, 223] width 10 height 10
select select "48"
select select "3"
select select "2"
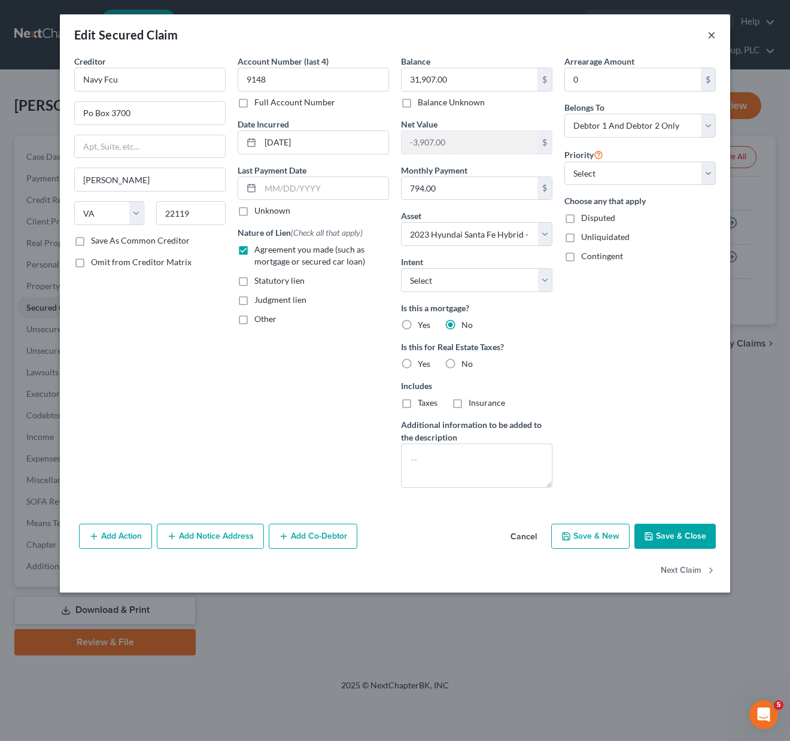
click at [709, 35] on button "×" at bounding box center [712, 35] width 8 height 14
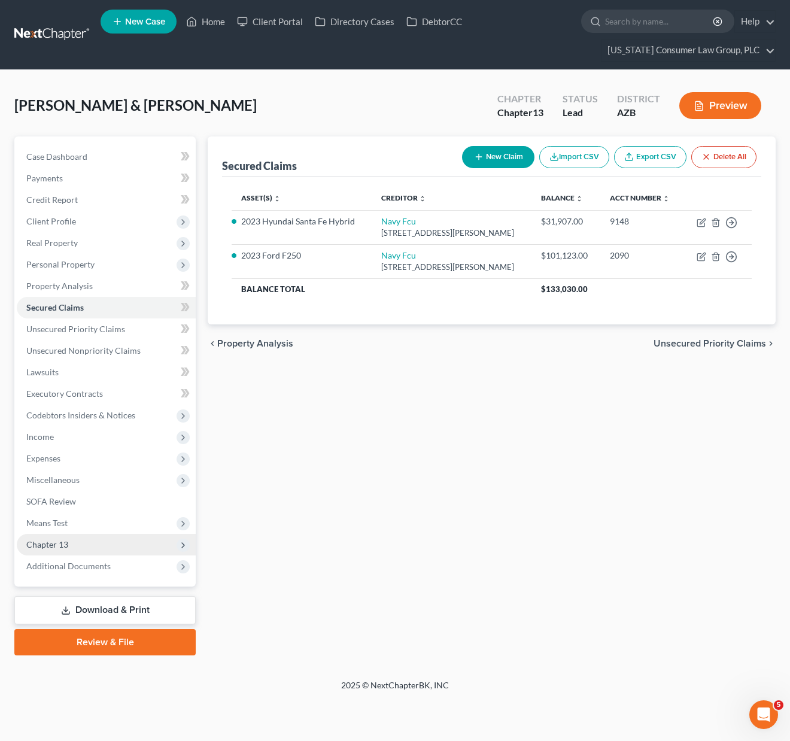
click at [68, 547] on span "Chapter 13" at bounding box center [106, 545] width 179 height 22
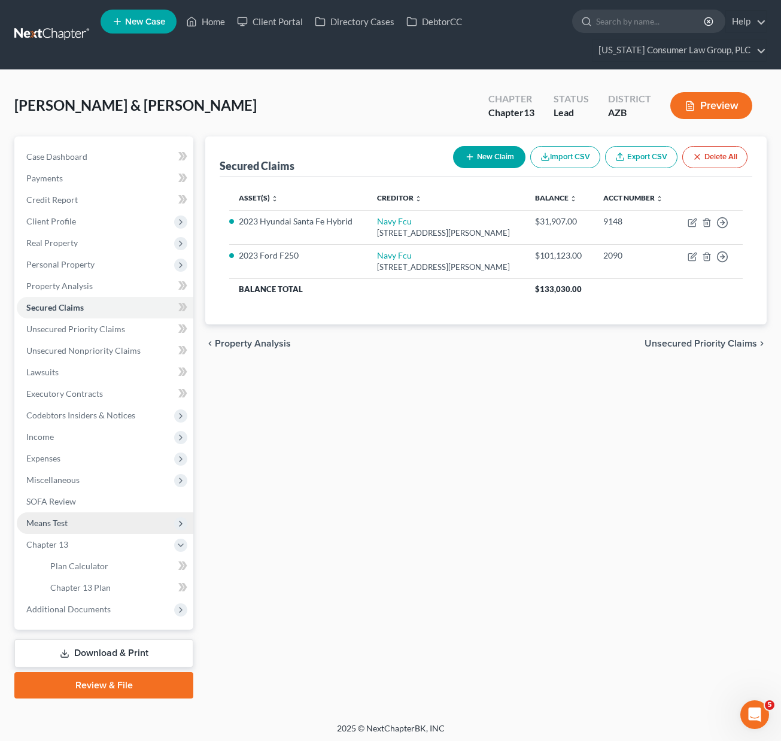
click at [47, 522] on span "Means Test" at bounding box center [46, 523] width 41 height 10
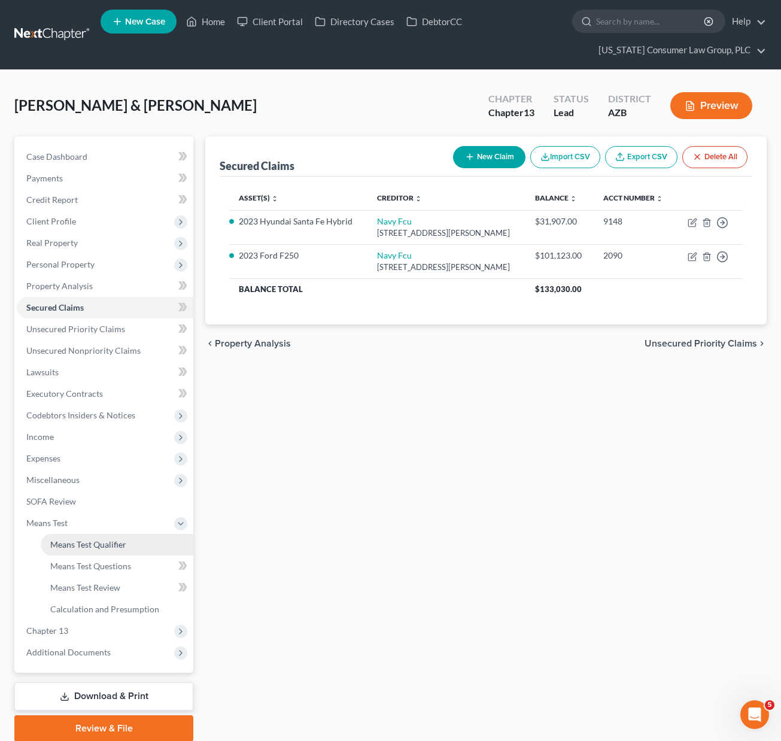
click at [66, 546] on span "Means Test Qualifier" at bounding box center [88, 544] width 76 height 10
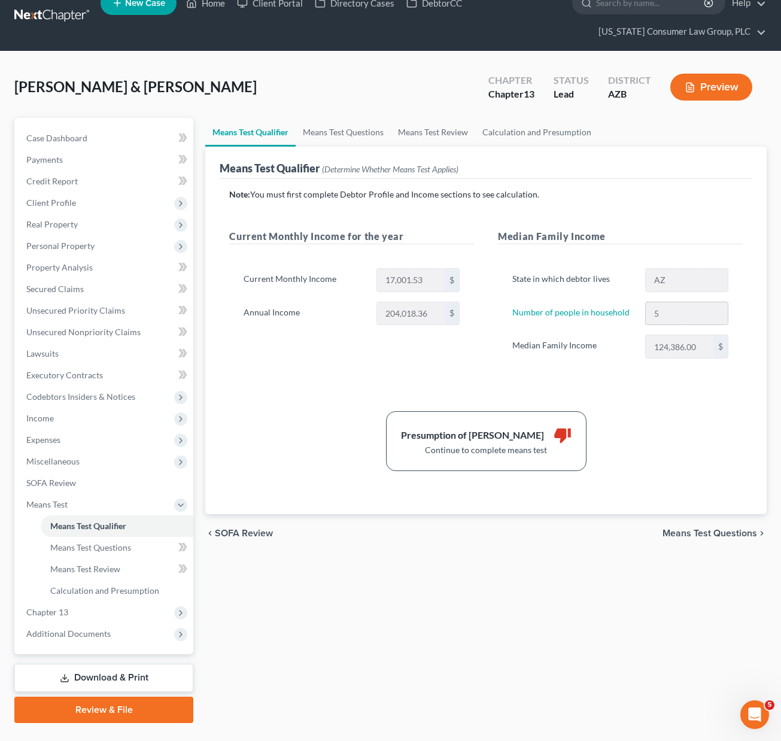
scroll to position [19, 0]
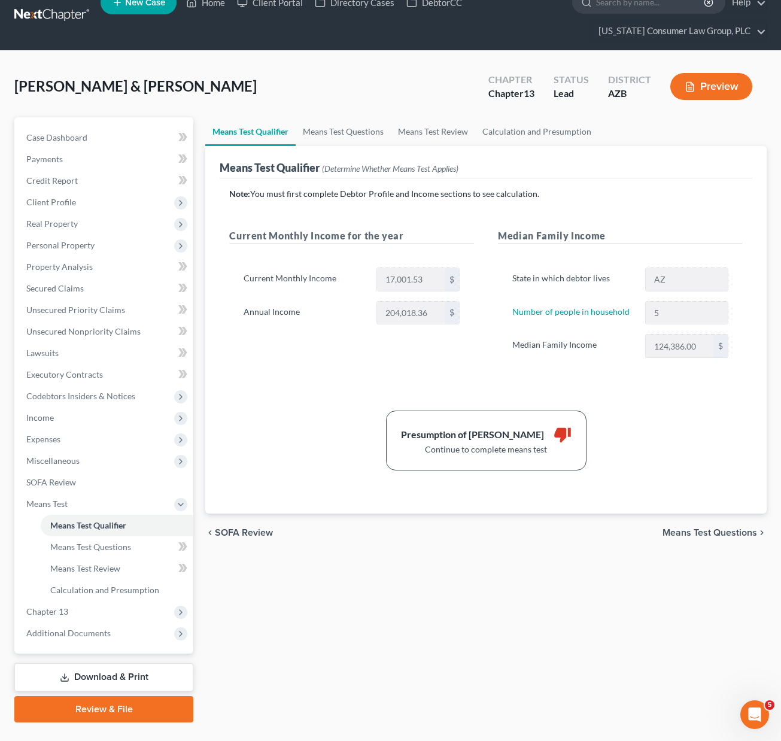
click at [702, 530] on span "Means Test Questions" at bounding box center [710, 533] width 95 height 10
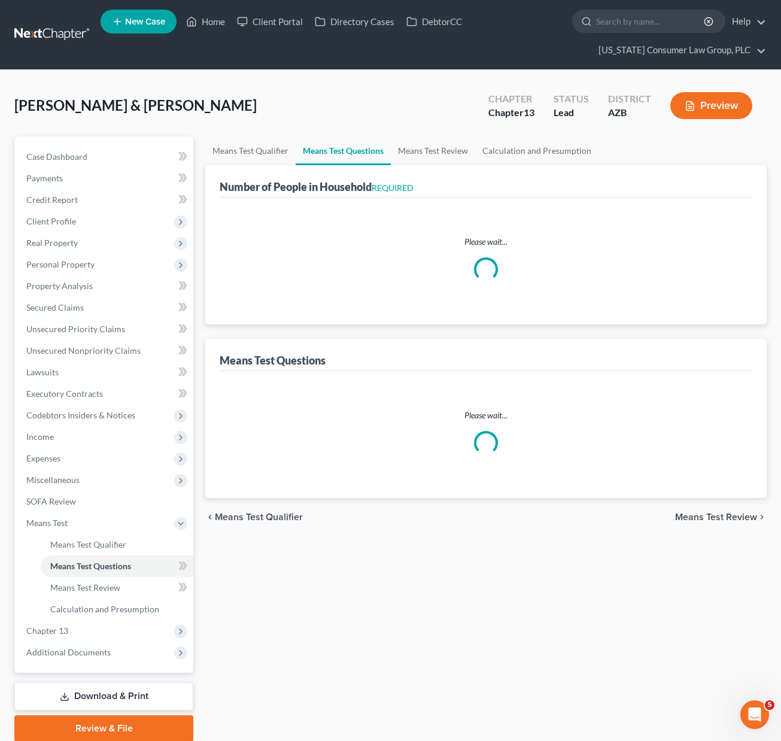
select select "1"
select select "60"
select select "1"
select select "60"
select select "3"
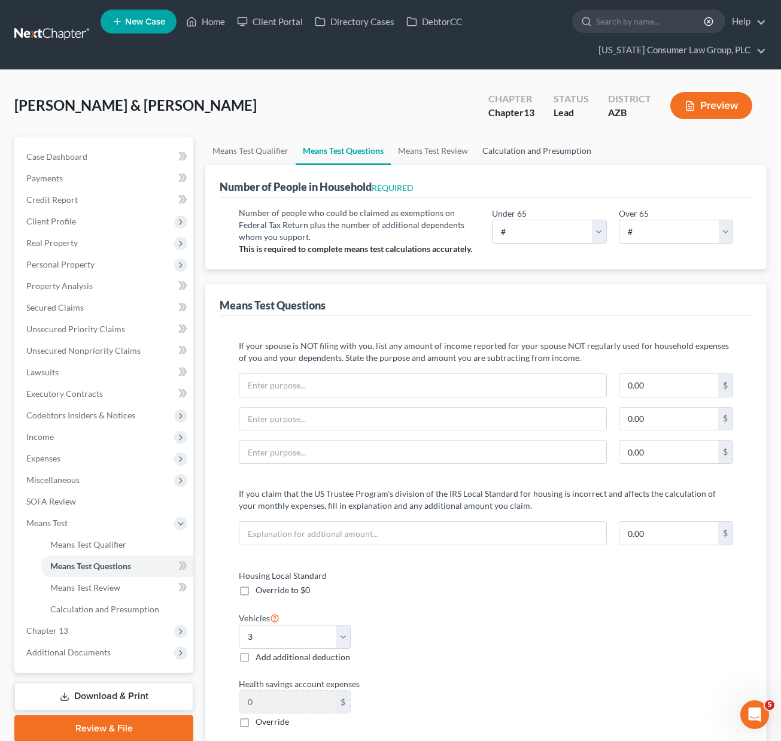
click at [533, 148] on link "Calculation and Presumption" at bounding box center [536, 150] width 123 height 29
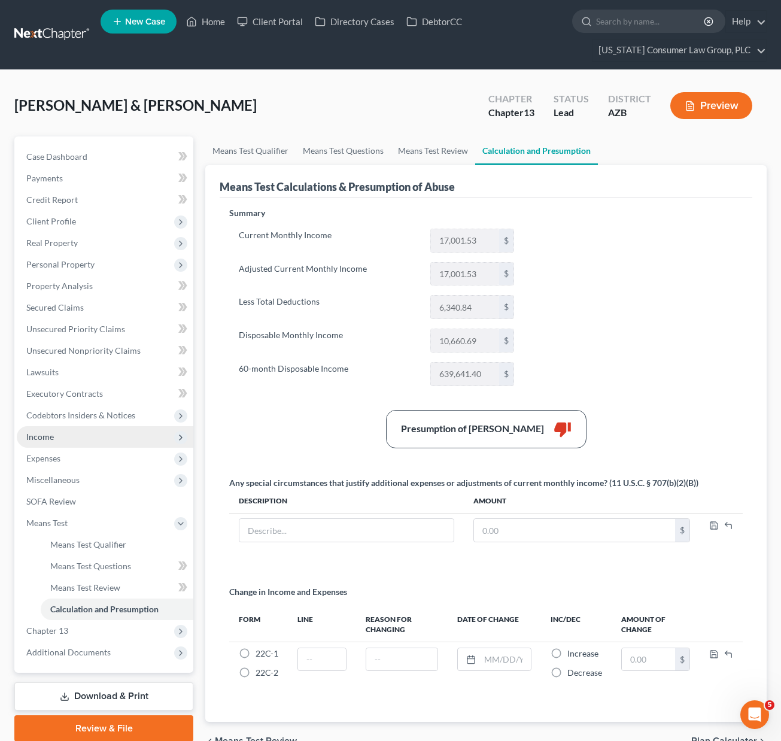
click at [53, 431] on span "Income" at bounding box center [105, 437] width 177 height 22
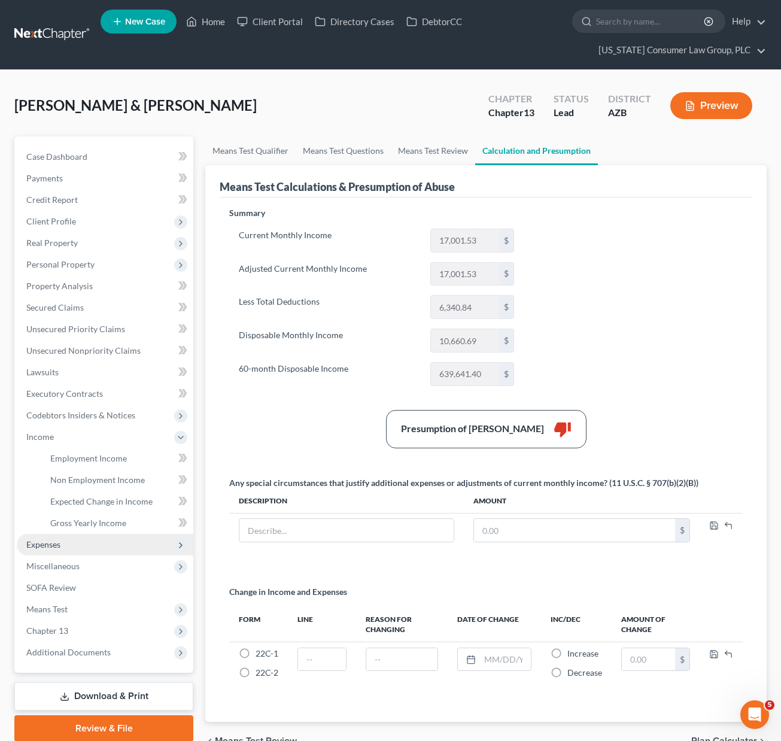
click at [39, 539] on span "Expenses" at bounding box center [43, 544] width 34 height 10
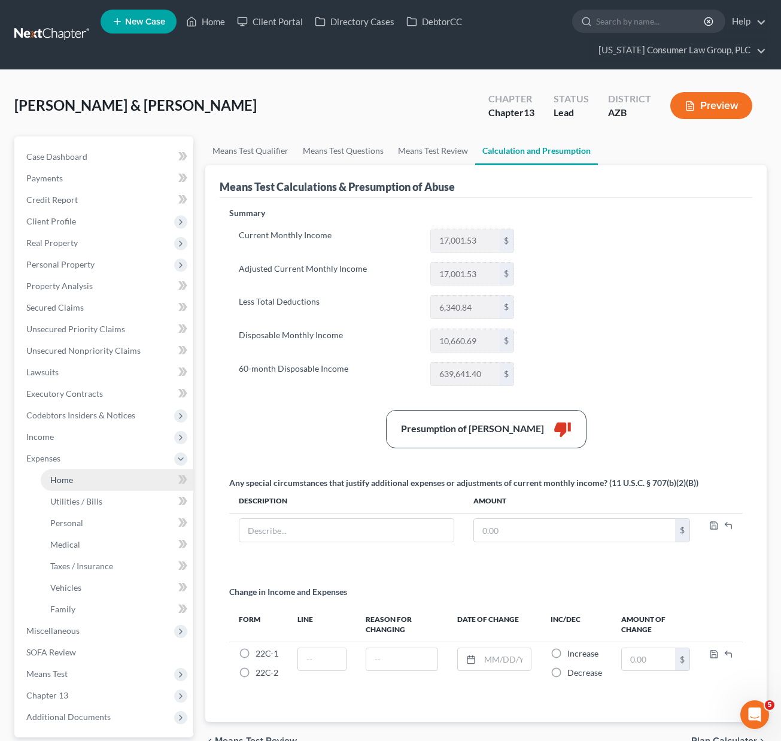
click at [69, 475] on span "Home" at bounding box center [61, 480] width 23 height 10
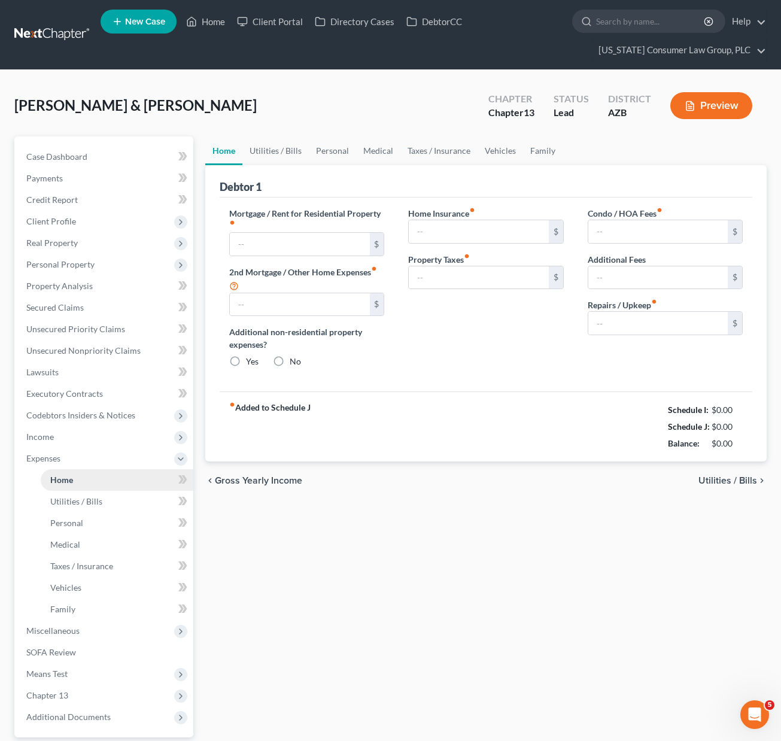
type input "2,500.00"
type input "0.00"
radio input "true"
type input "0.00"
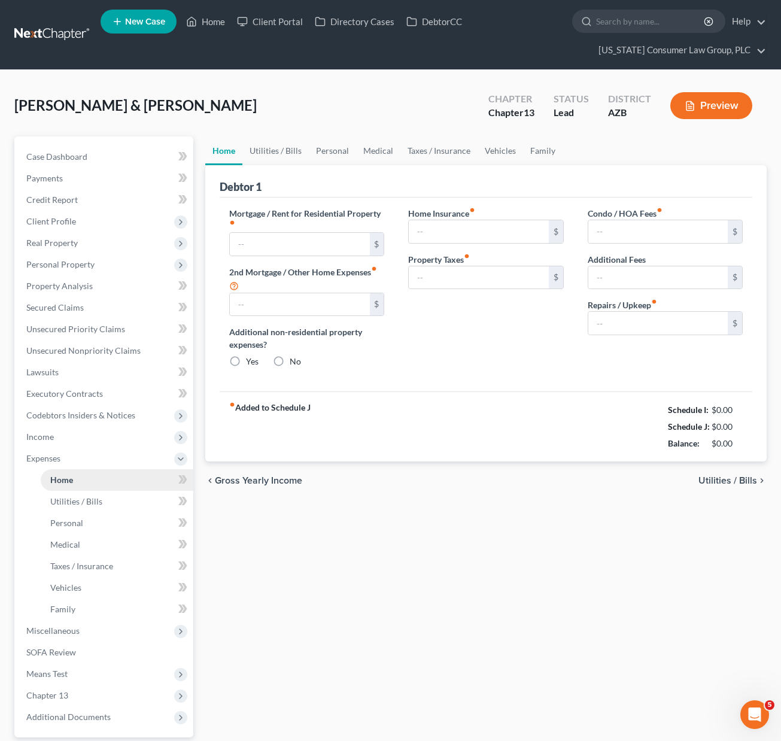
type input "0.00"
type input "200.00"
click at [502, 150] on link "Vehicles" at bounding box center [500, 150] width 45 height 29
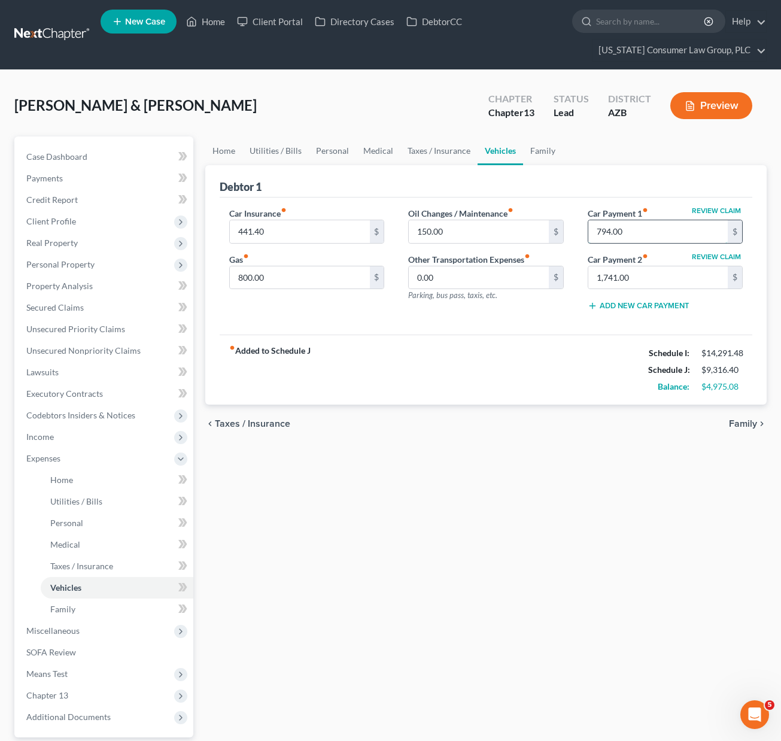
drag, startPoint x: 641, startPoint y: 232, endPoint x: 635, endPoint y: 233, distance: 6.2
click at [635, 233] on input "794.00" at bounding box center [657, 231] width 139 height 23
click at [509, 351] on div "fiber_manual_record Added to Schedule J Schedule I: $14,291.48 Schedule J: $6,7…" at bounding box center [486, 370] width 533 height 70
click at [220, 151] on link "Home" at bounding box center [223, 150] width 37 height 29
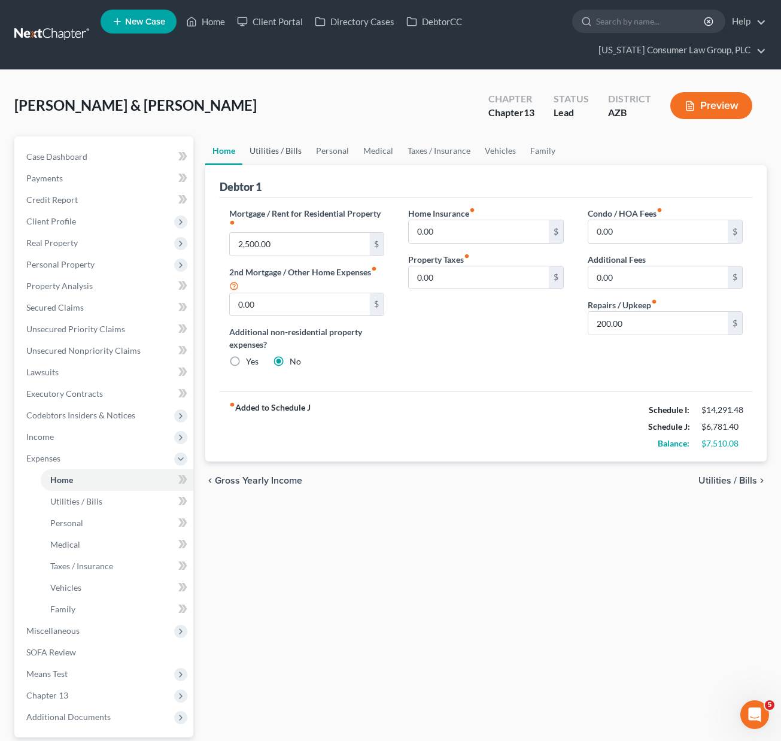
click at [283, 150] on link "Utilities / Bills" at bounding box center [275, 150] width 66 height 29
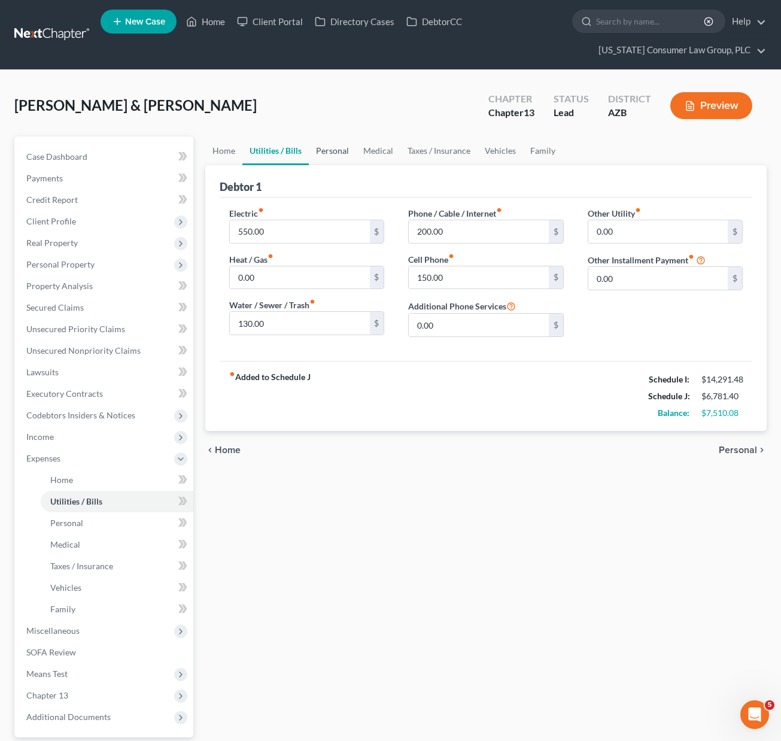
click at [320, 147] on link "Personal" at bounding box center [332, 150] width 47 height 29
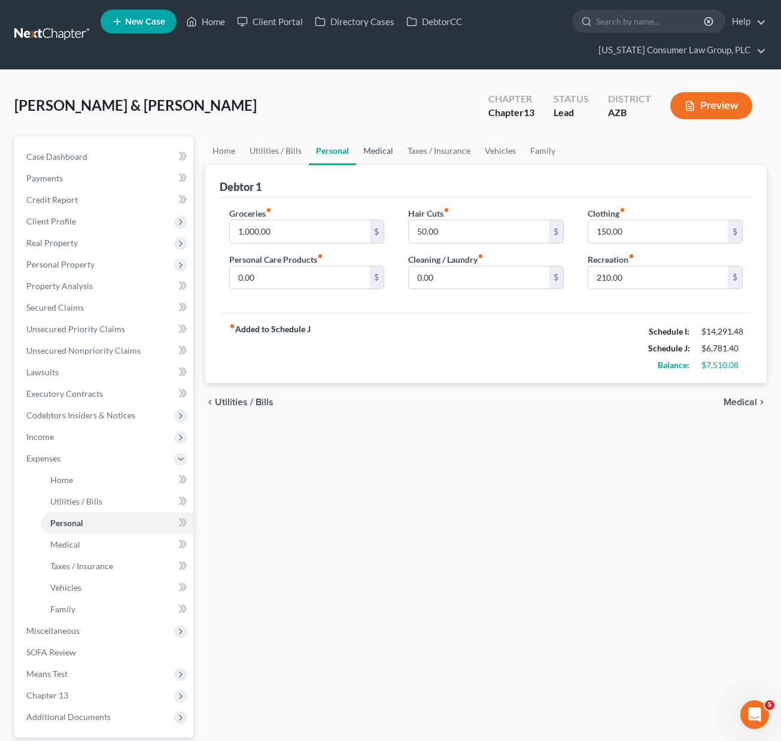
click at [379, 153] on link "Medical" at bounding box center [378, 150] width 44 height 29
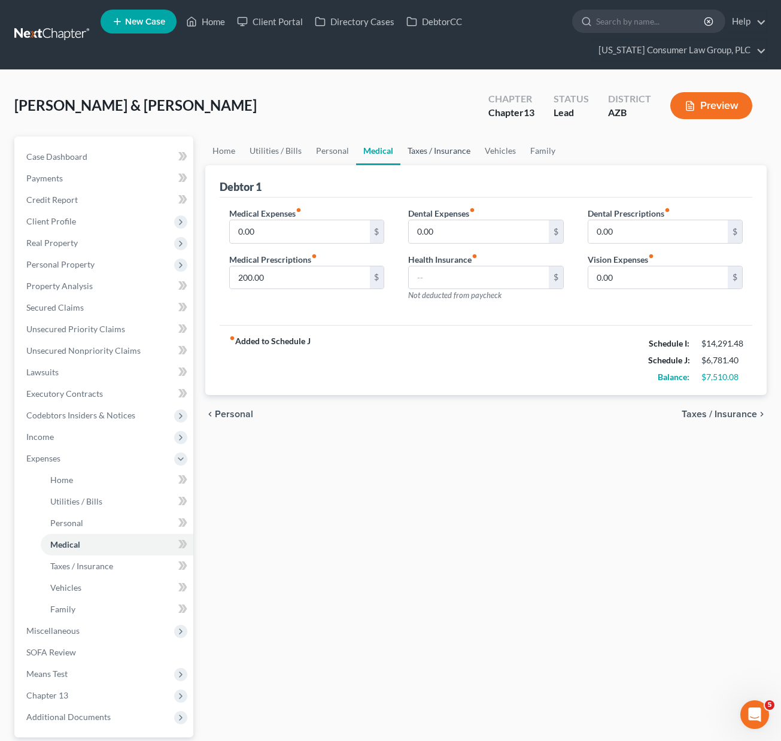
click at [447, 151] on link "Taxes / Insurance" at bounding box center [438, 150] width 77 height 29
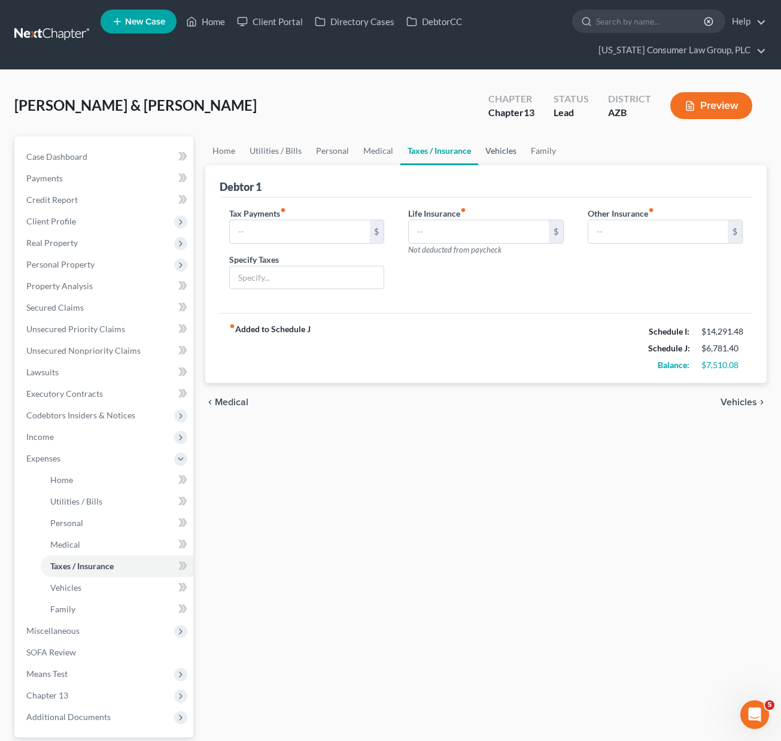
click at [502, 153] on link "Vehicles" at bounding box center [500, 150] width 45 height 29
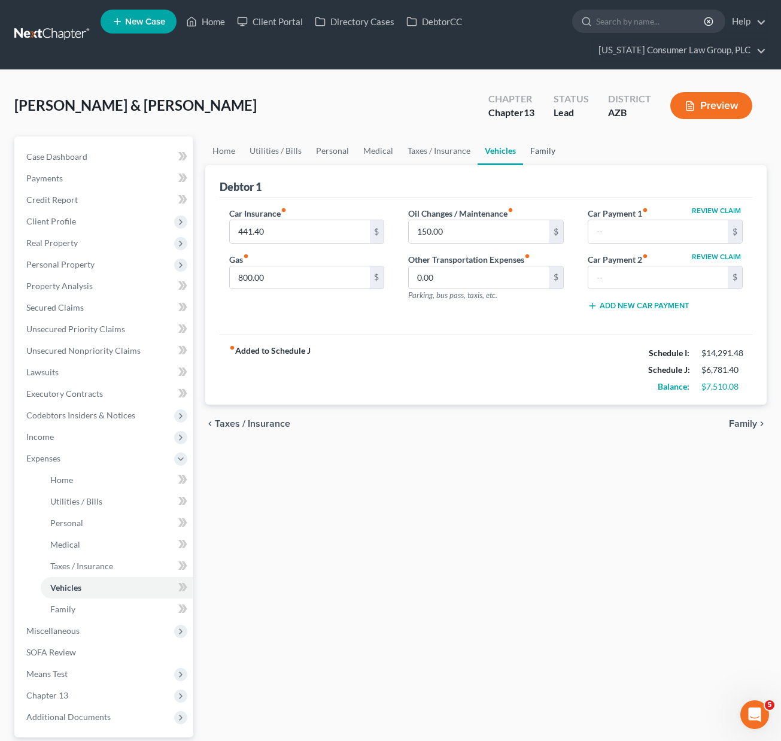
click at [537, 151] on link "Family" at bounding box center [543, 150] width 40 height 29
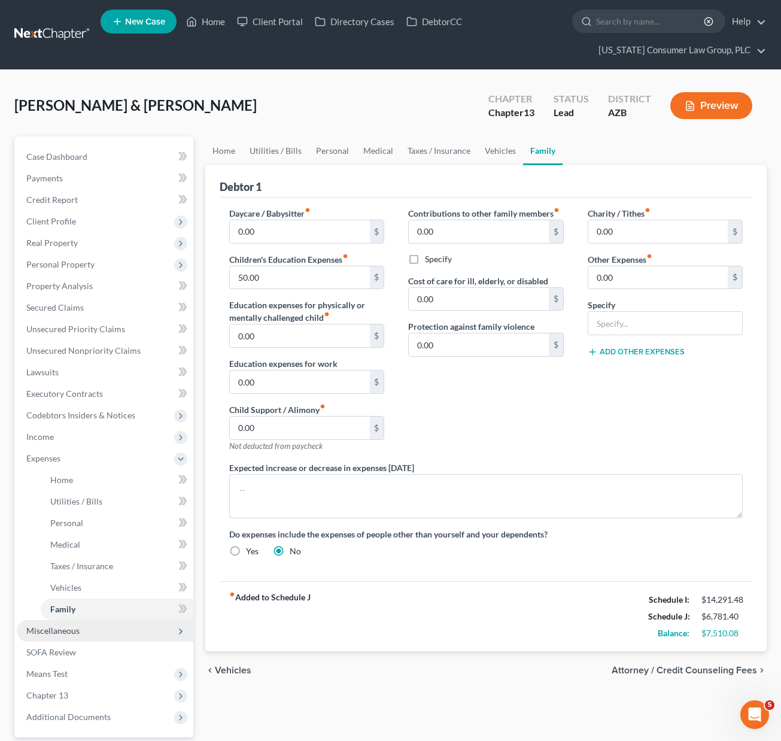
click at [67, 628] on span "Miscellaneous" at bounding box center [52, 631] width 53 height 10
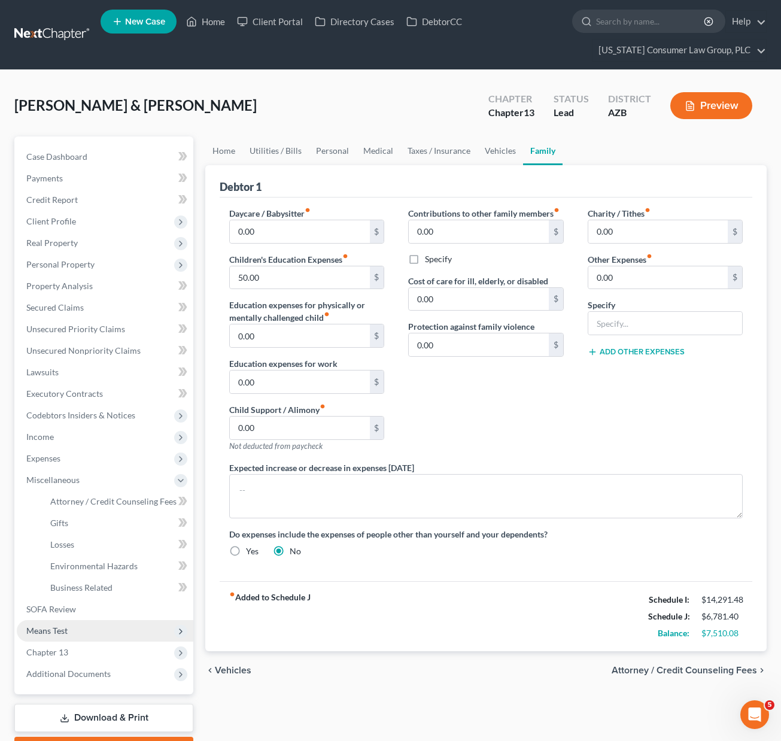
click at [75, 625] on span "Means Test" at bounding box center [105, 631] width 177 height 22
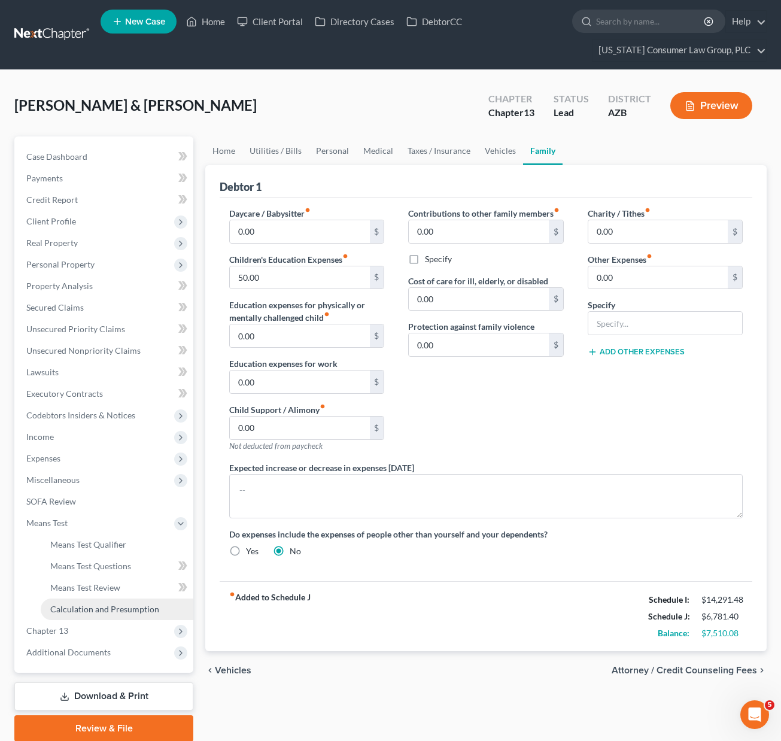
click at [95, 613] on span "Calculation and Presumption" at bounding box center [104, 609] width 109 height 10
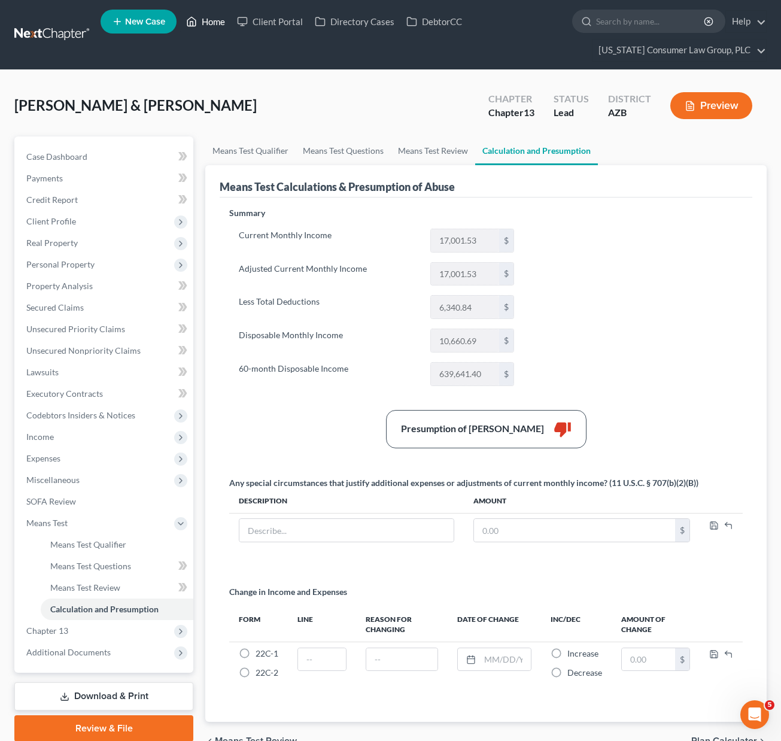
click at [217, 18] on link "Home" at bounding box center [205, 22] width 51 height 22
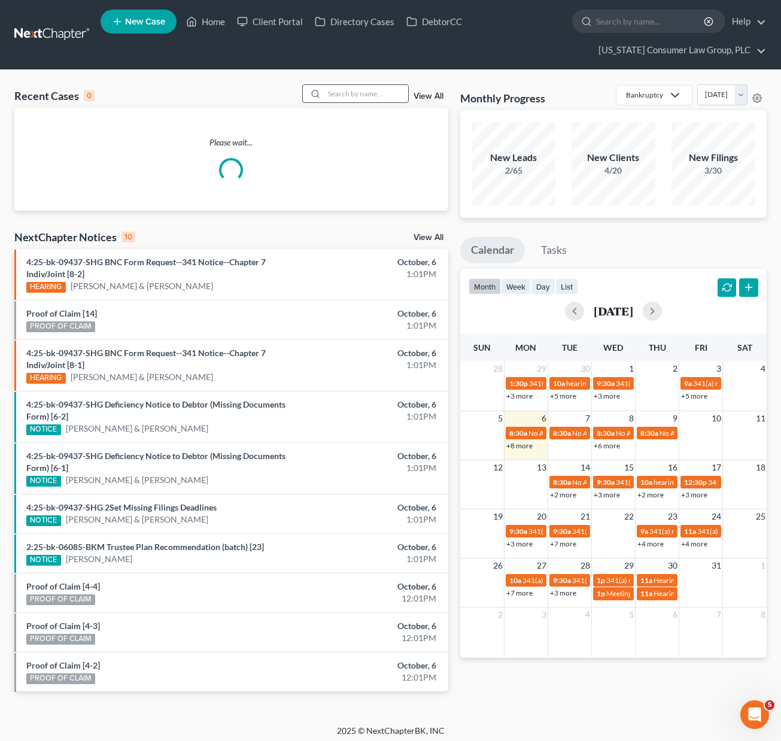
click at [342, 97] on input "search" at bounding box center [366, 93] width 84 height 17
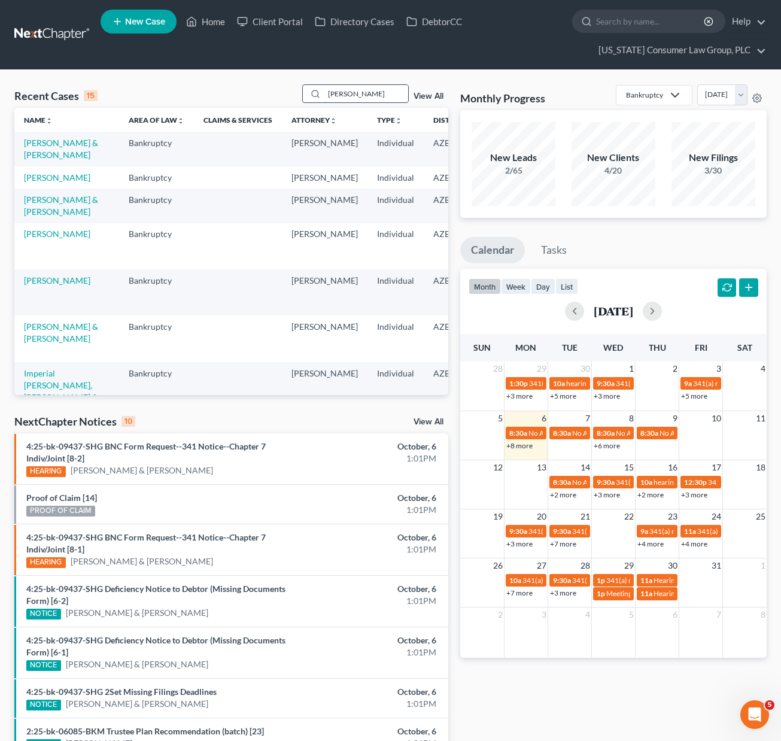
type input "[PERSON_NAME]"
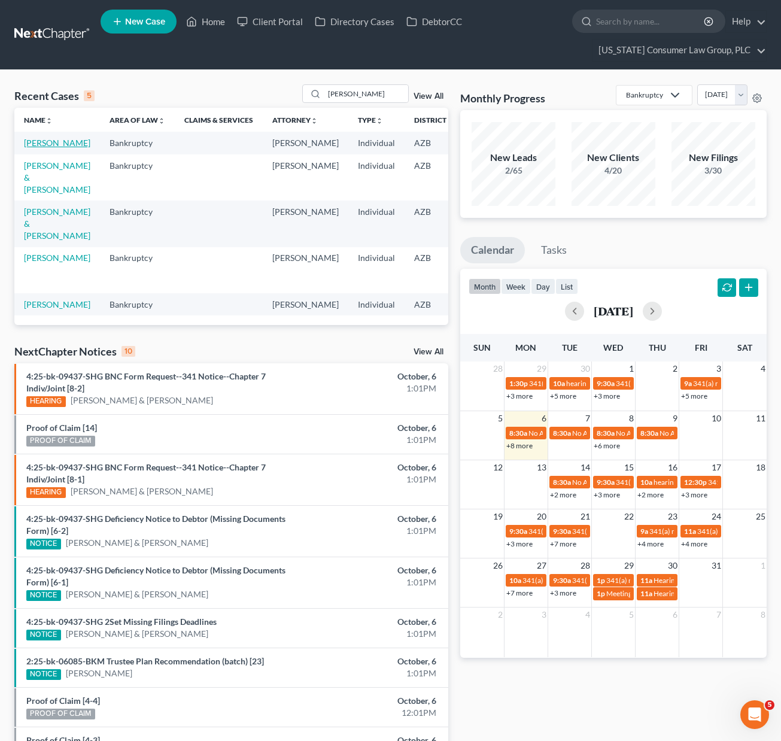
click at [39, 148] on link "[PERSON_NAME]" at bounding box center [57, 143] width 66 height 10
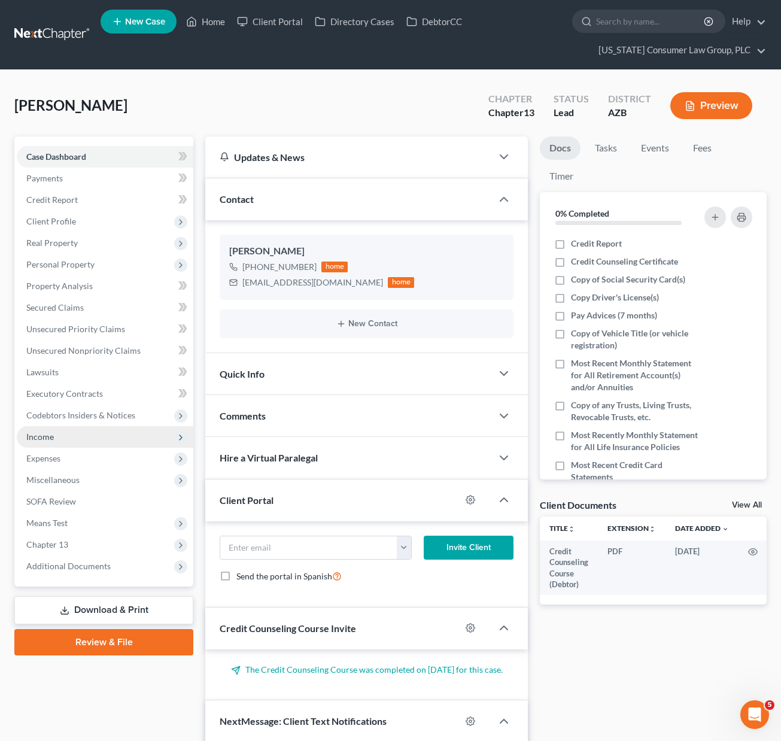
click at [42, 434] on span "Income" at bounding box center [40, 437] width 28 height 10
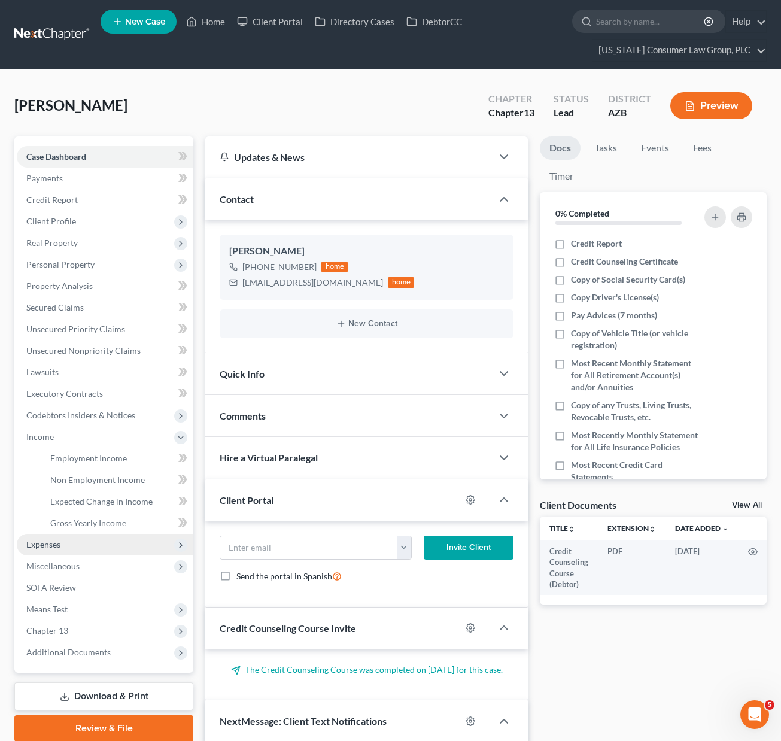
click at [62, 544] on span "Expenses" at bounding box center [105, 545] width 177 height 22
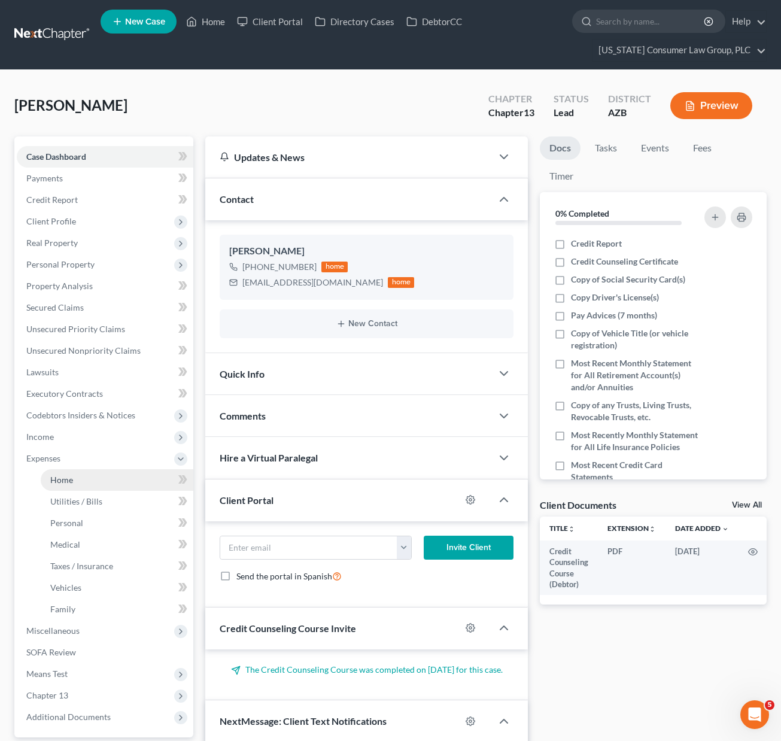
click at [66, 482] on span "Home" at bounding box center [61, 480] width 23 height 10
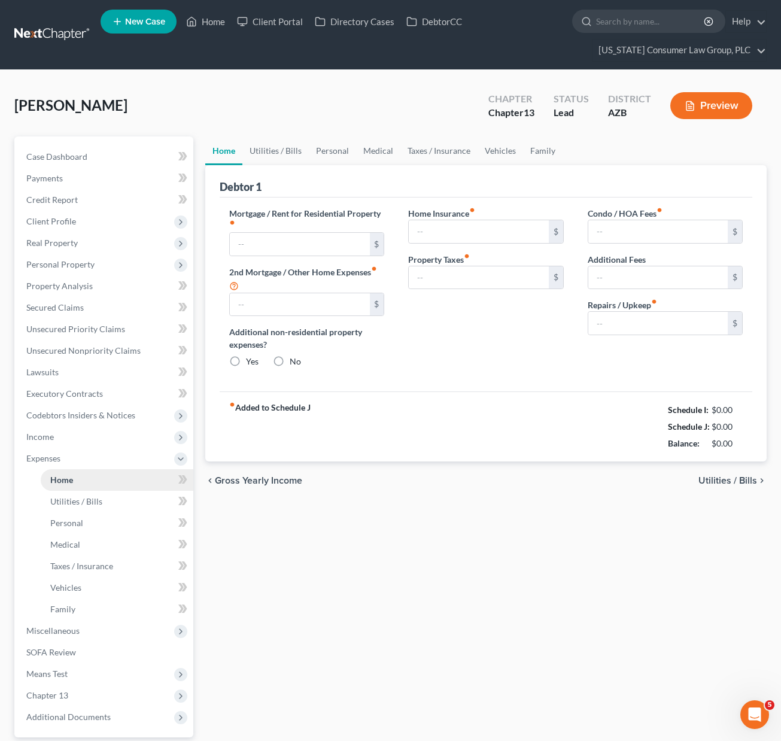
type input "0.00"
radio input "true"
type input "0.00"
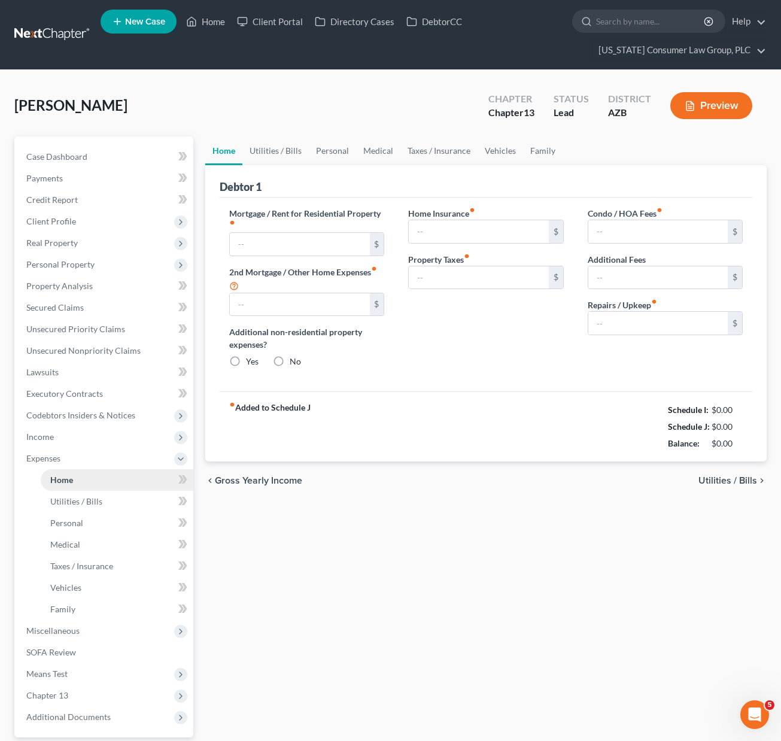
type input "0.00"
click at [57, 219] on span "Client Profile" at bounding box center [51, 221] width 50 height 10
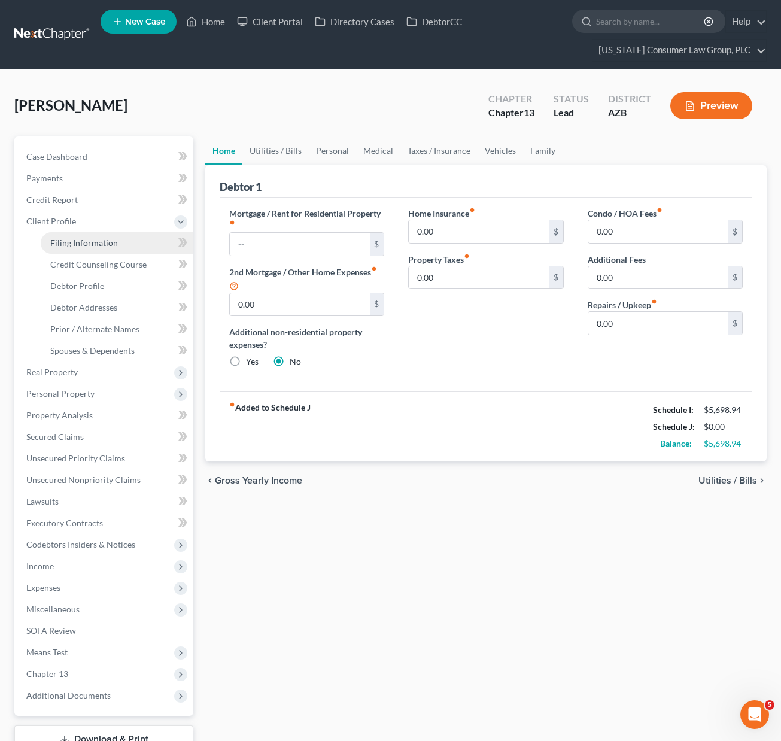
click at [66, 244] on span "Filing Information" at bounding box center [84, 243] width 68 height 10
select select "1"
select select "0"
select select "3"
select select "4"
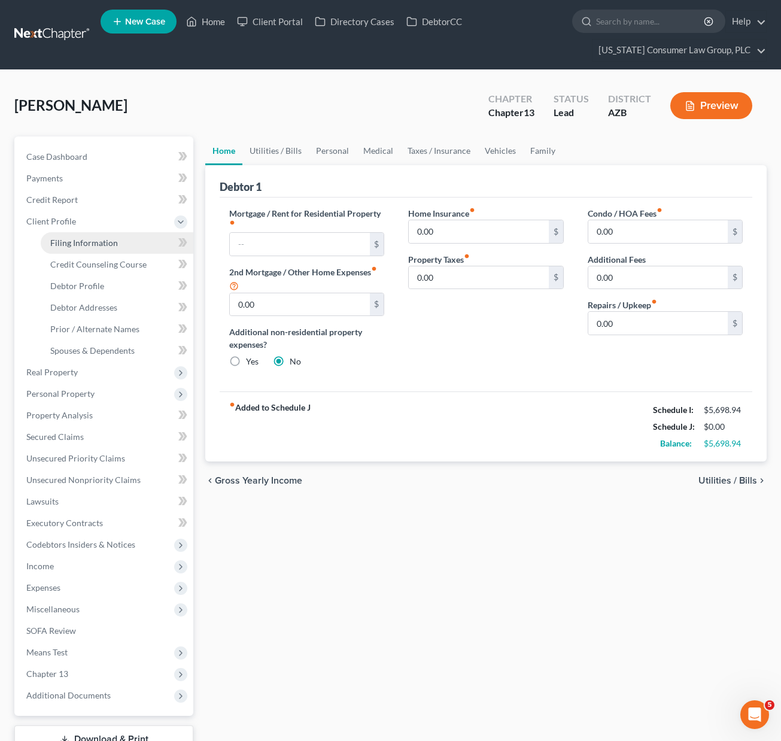
select select "0"
select select "3"
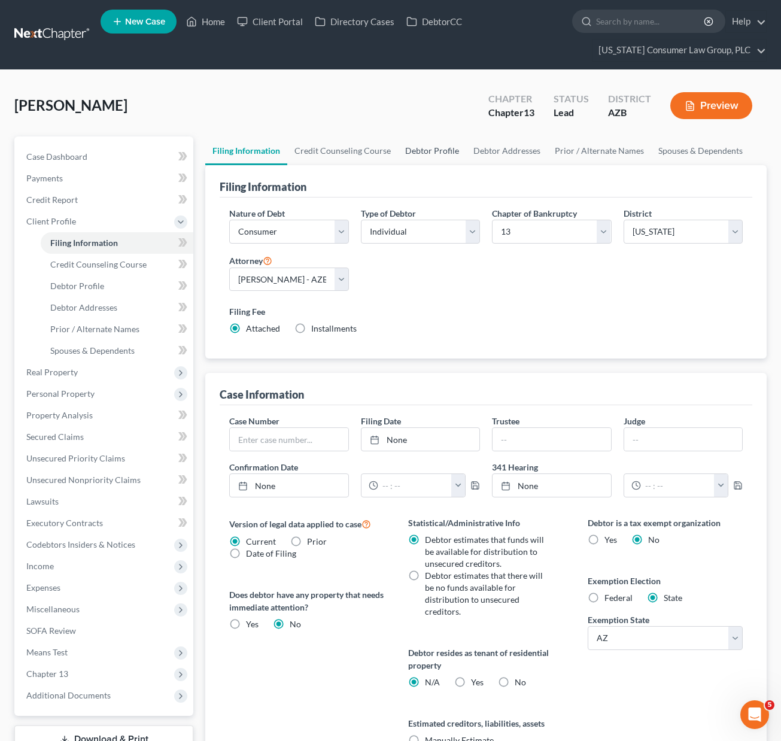
click at [424, 150] on link "Debtor Profile" at bounding box center [432, 150] width 68 height 29
select select "0"
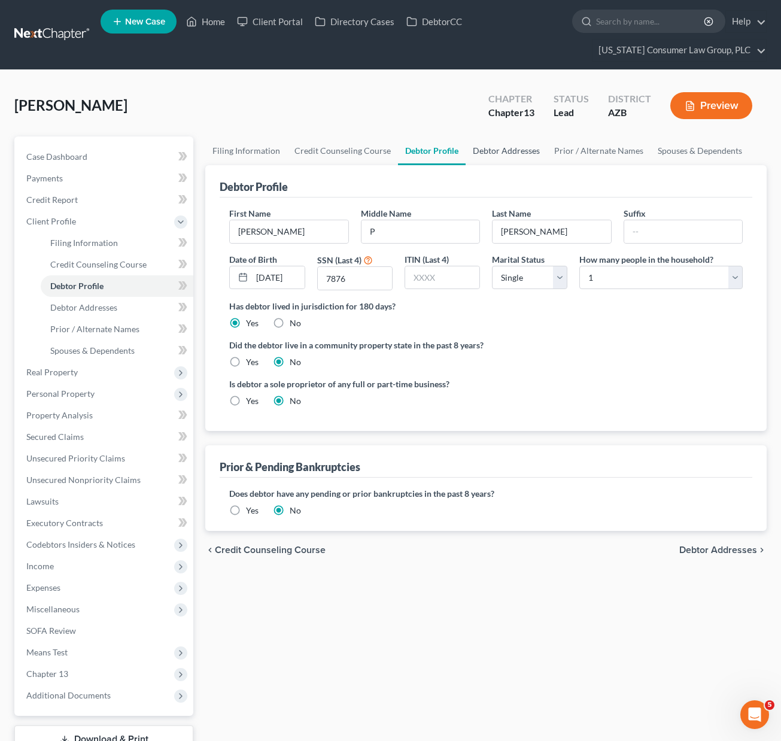
click at [510, 153] on link "Debtor Addresses" at bounding box center [506, 150] width 81 height 29
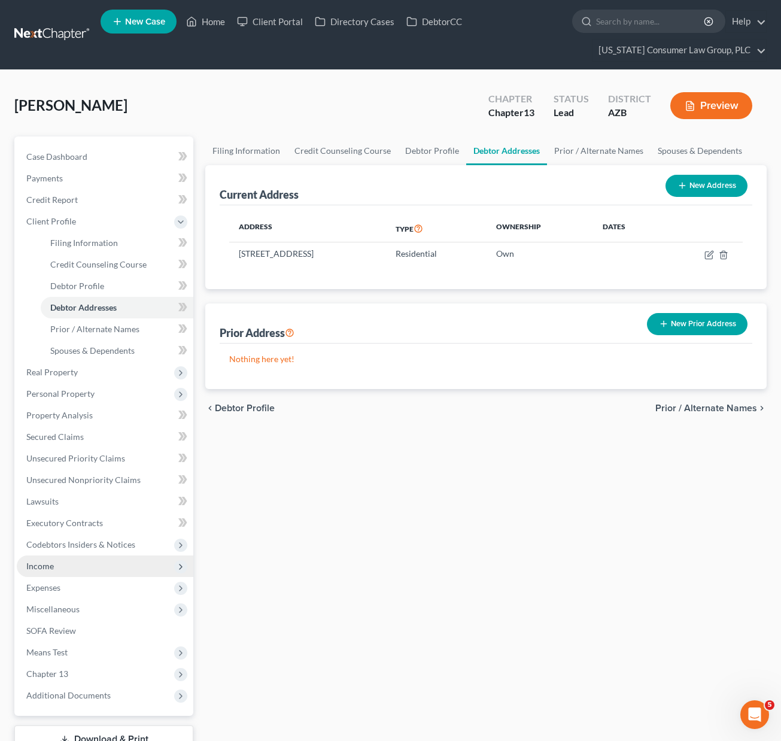
click at [60, 562] on span "Income" at bounding box center [105, 566] width 177 height 22
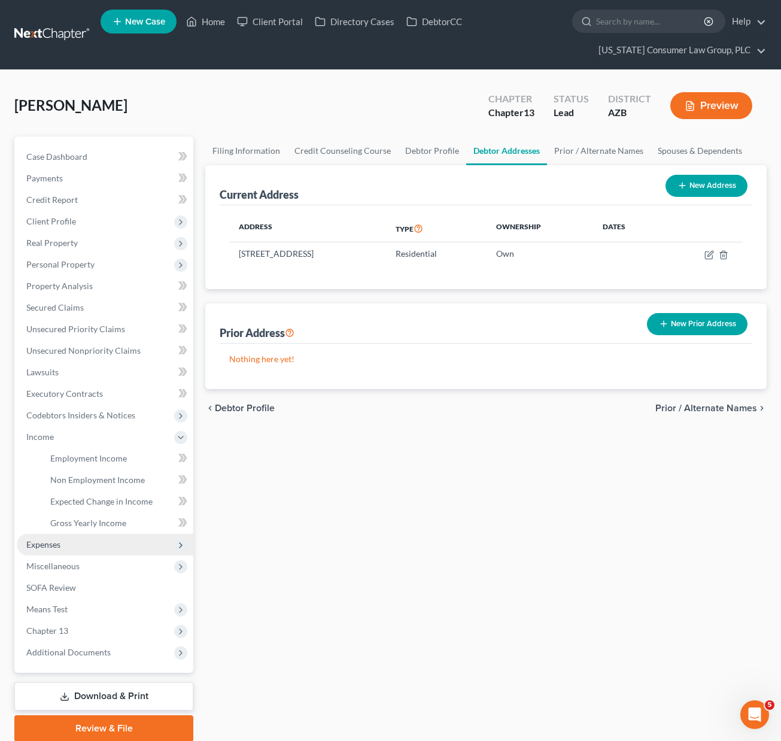
click at [53, 535] on span "Expenses" at bounding box center [105, 545] width 177 height 22
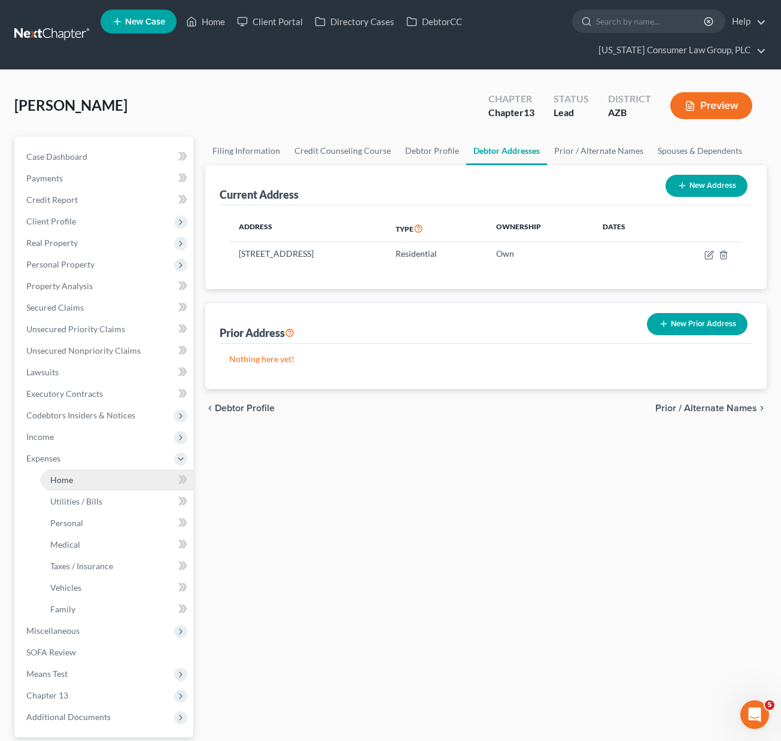
click at [65, 475] on span "Home" at bounding box center [61, 480] width 23 height 10
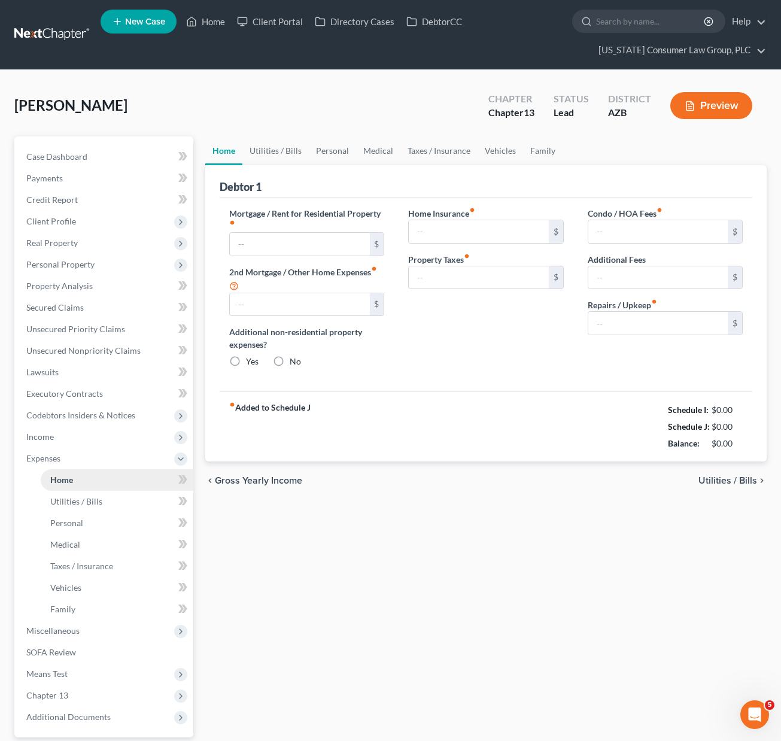
type input "0.00"
radio input "true"
type input "0.00"
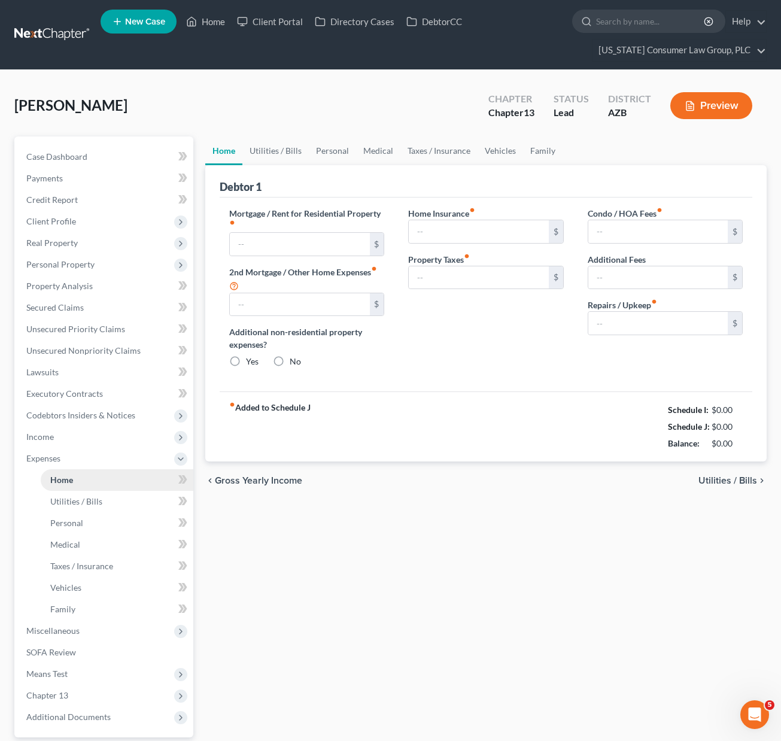
type input "0.00"
click at [272, 239] on input "text" at bounding box center [299, 244] width 139 height 23
type input "2,195"
click at [626, 232] on input "0.00" at bounding box center [657, 231] width 139 height 23
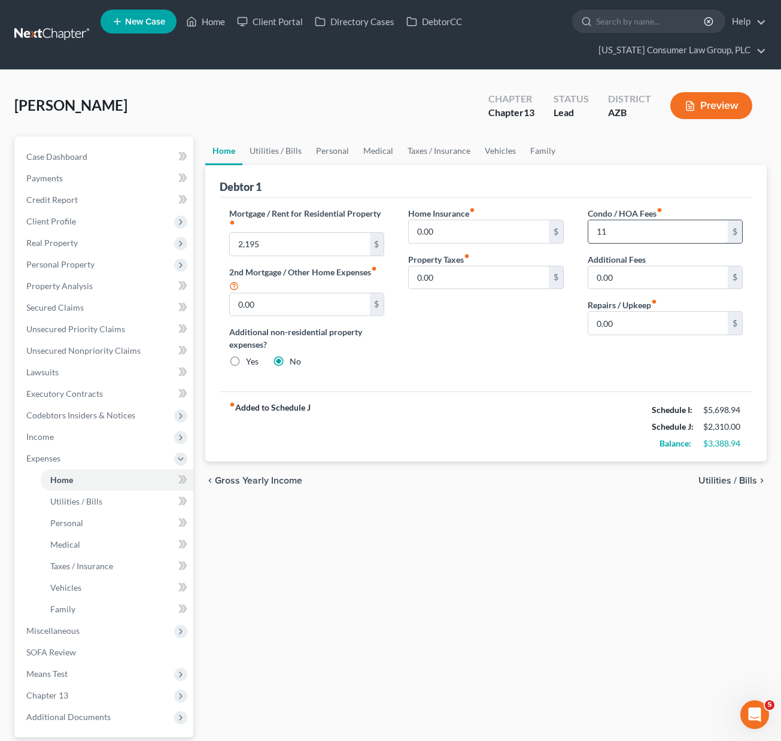
type input "1"
click at [45, 434] on span "Income" at bounding box center [40, 437] width 28 height 10
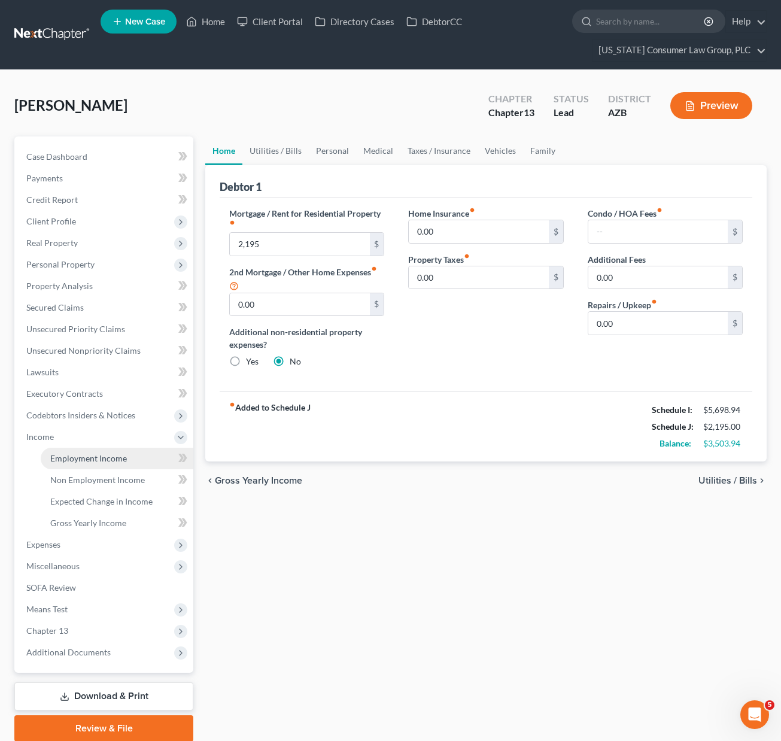
click at [86, 459] on span "Employment Income" at bounding box center [88, 458] width 77 height 10
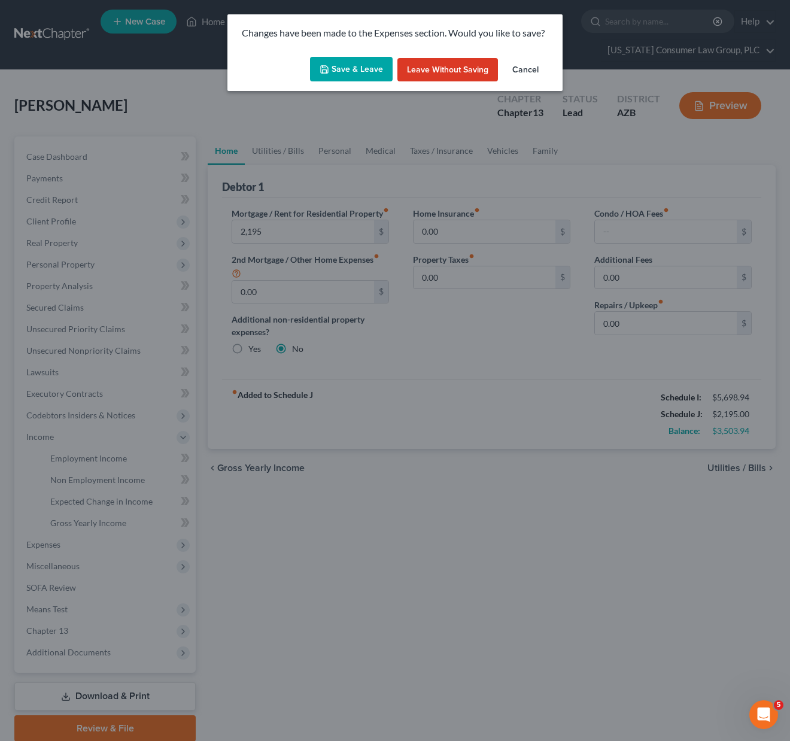
click at [375, 60] on button "Save & Leave" at bounding box center [351, 69] width 83 height 25
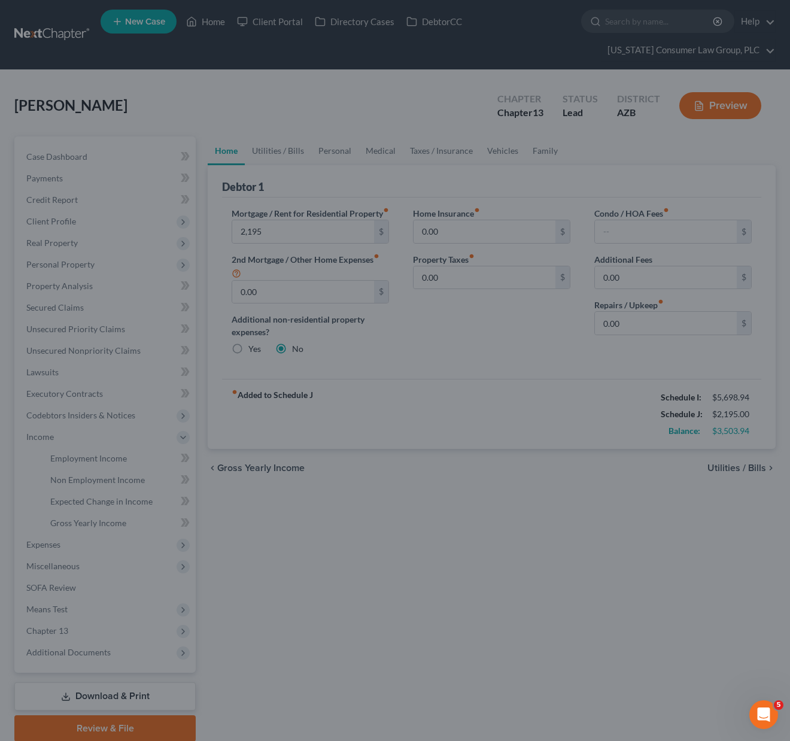
type input "2,195.00"
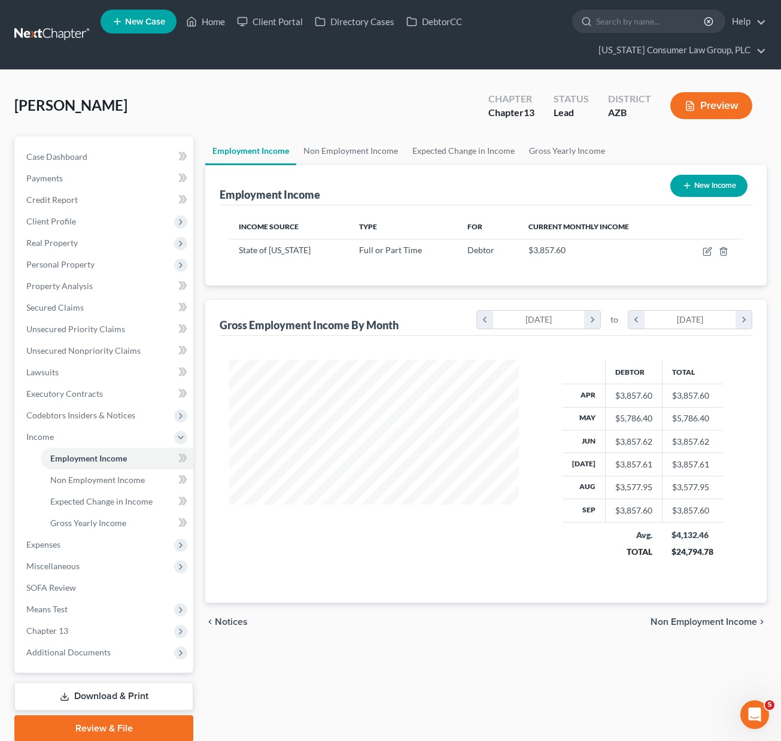
scroll to position [215, 313]
click at [365, 153] on link "Non Employment Income" at bounding box center [350, 150] width 109 height 29
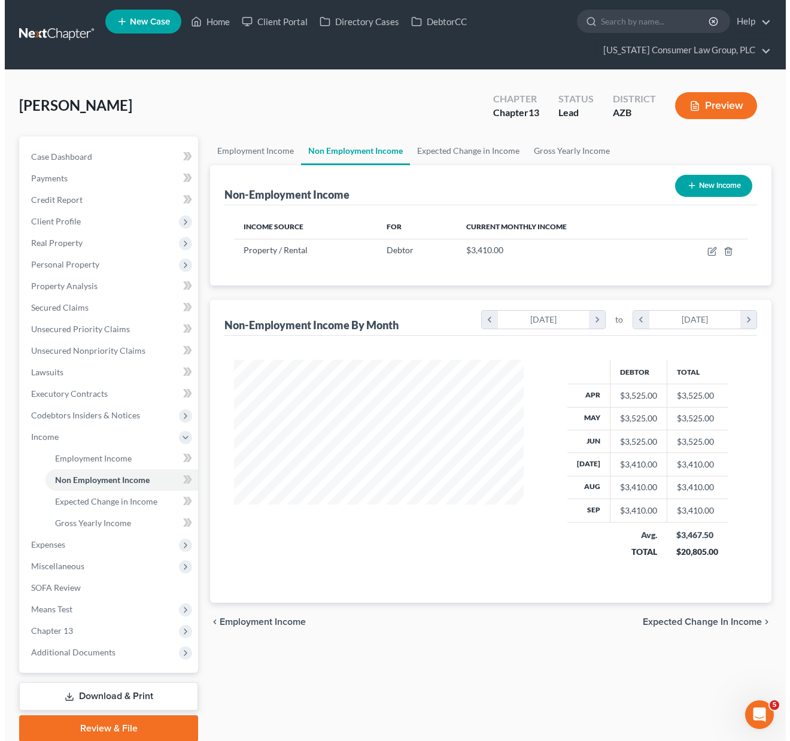
scroll to position [215, 313]
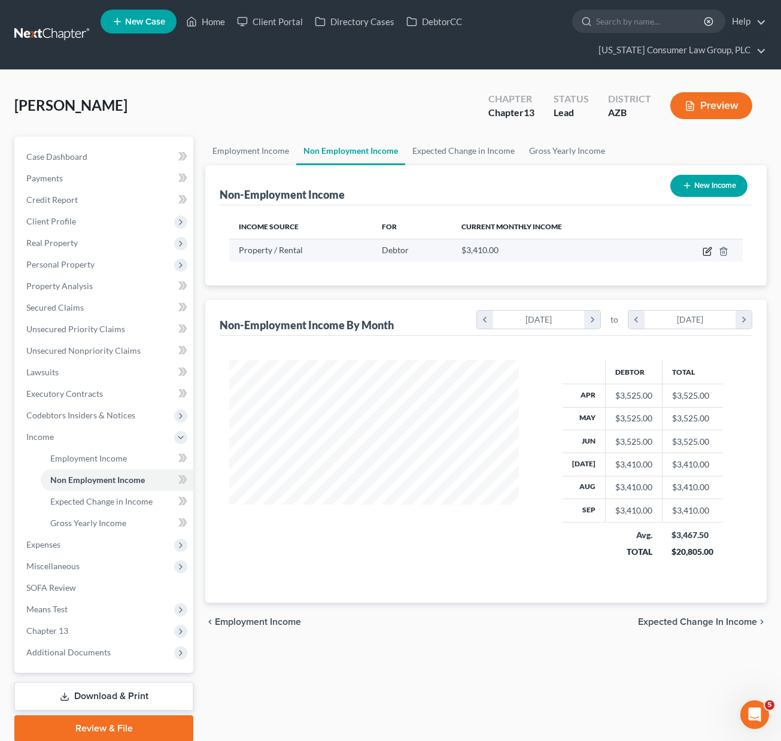
click at [706, 250] on icon "button" at bounding box center [708, 252] width 10 height 10
select select "9"
select select "0"
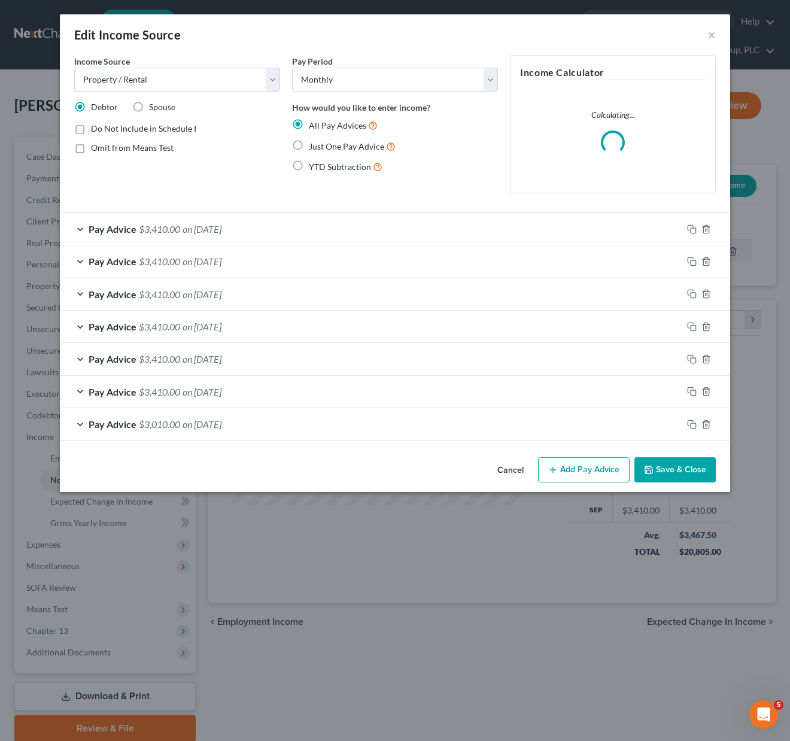
scroll to position [215, 318]
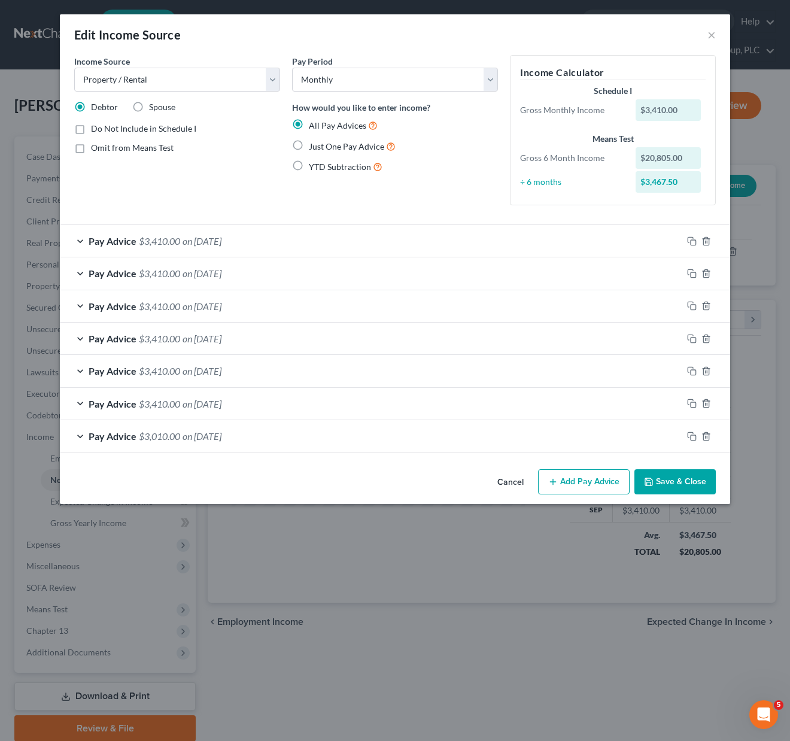
click at [572, 241] on div "Pay Advice $3,410.00 on [DATE]" at bounding box center [371, 241] width 623 height 32
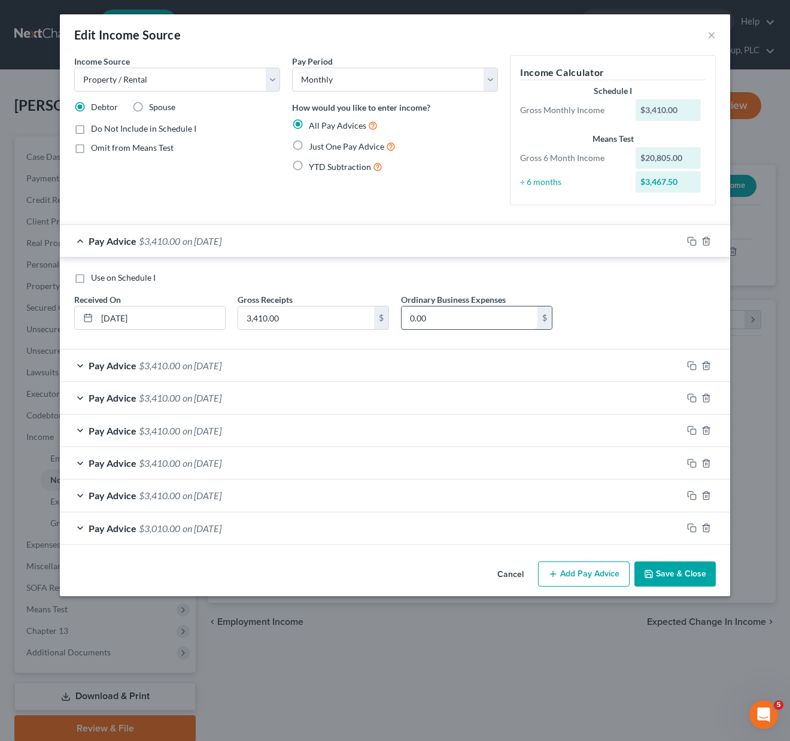
click at [441, 321] on input "0.00" at bounding box center [470, 317] width 136 height 23
type input "115"
click at [221, 364] on span "on [DATE]" at bounding box center [202, 365] width 39 height 11
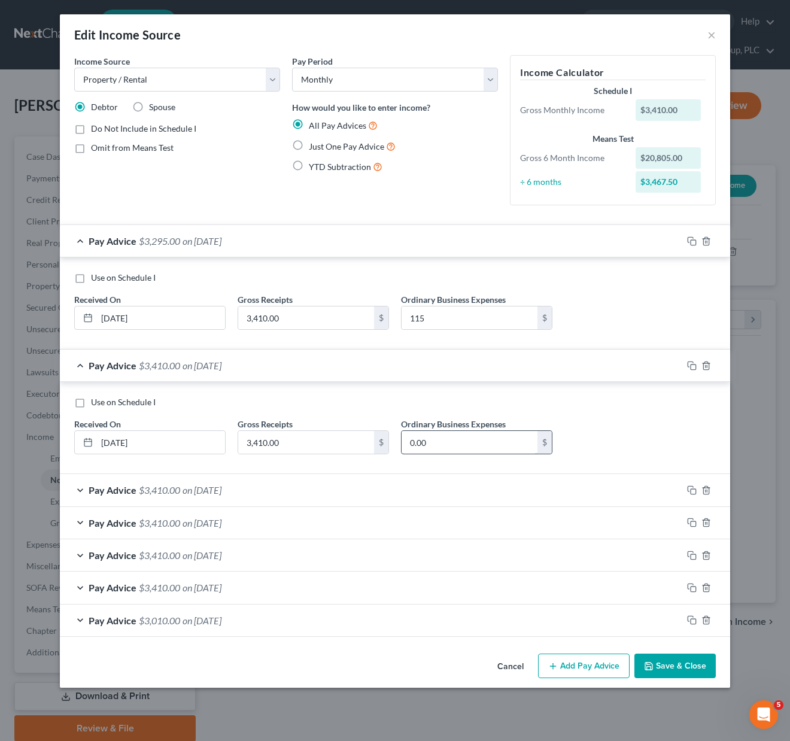
click at [421, 446] on input "0.00" at bounding box center [470, 442] width 136 height 23
type input "115"
click at [221, 489] on span "on [DATE]" at bounding box center [202, 489] width 39 height 11
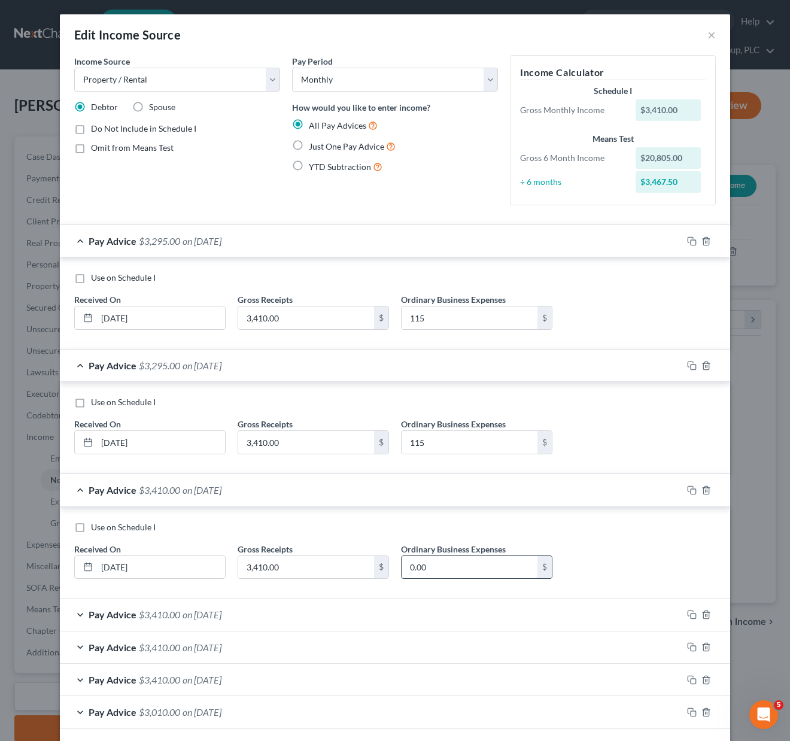
click at [403, 574] on input "0.00" at bounding box center [470, 567] width 136 height 23
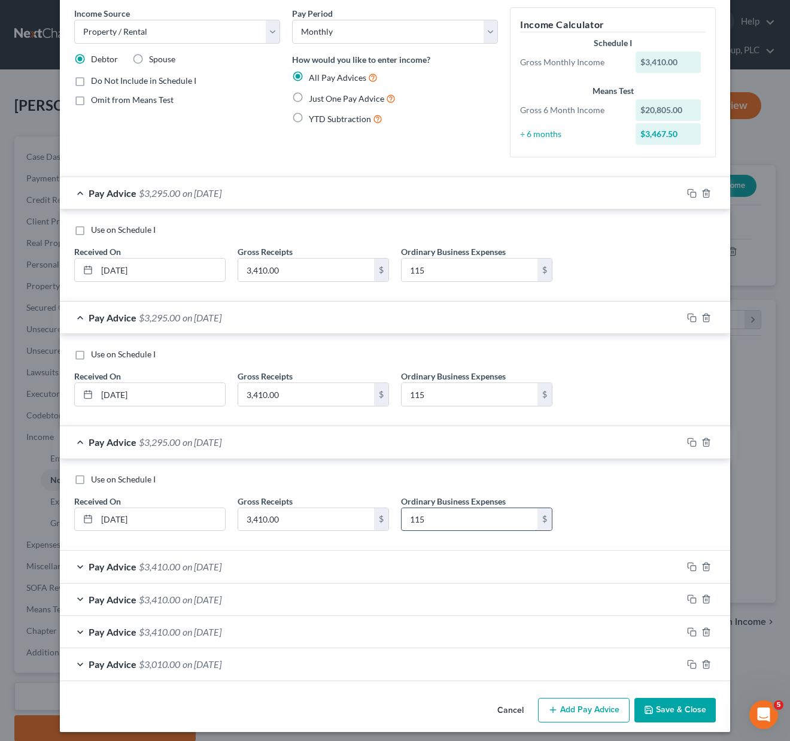
scroll to position [53, 0]
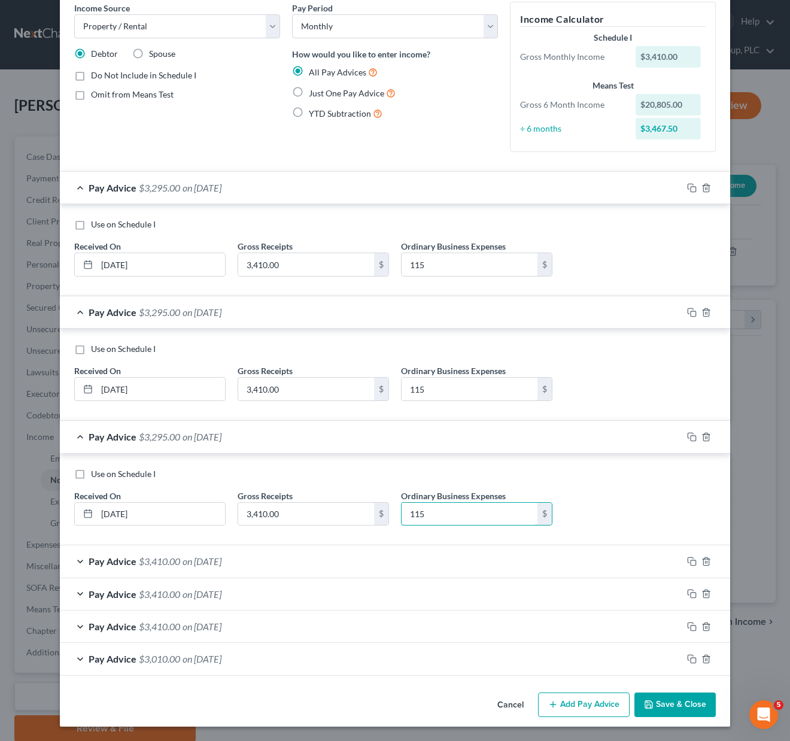
type input "115"
click at [221, 564] on span "on [DATE]" at bounding box center [202, 560] width 39 height 11
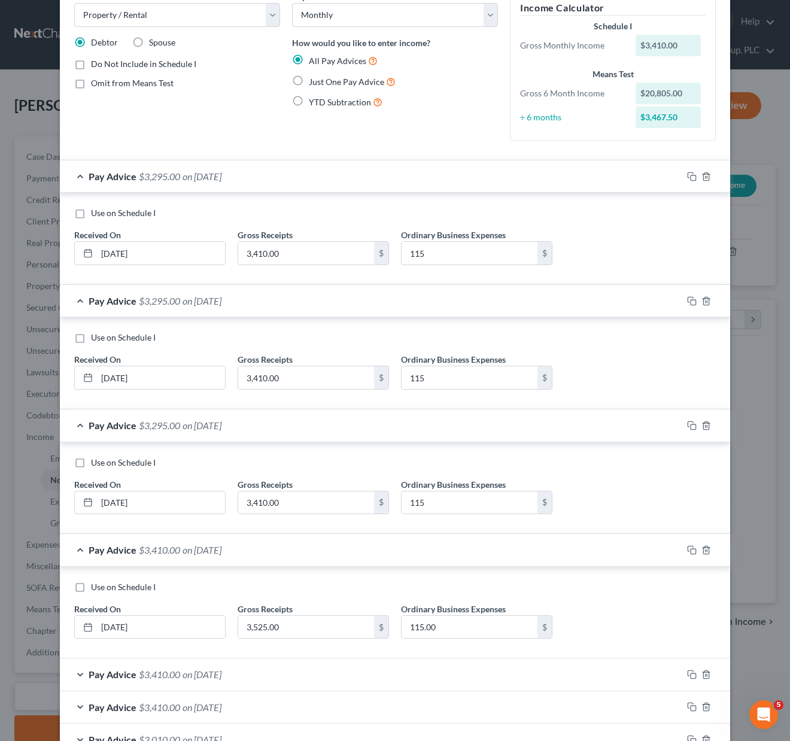
scroll to position [92, 0]
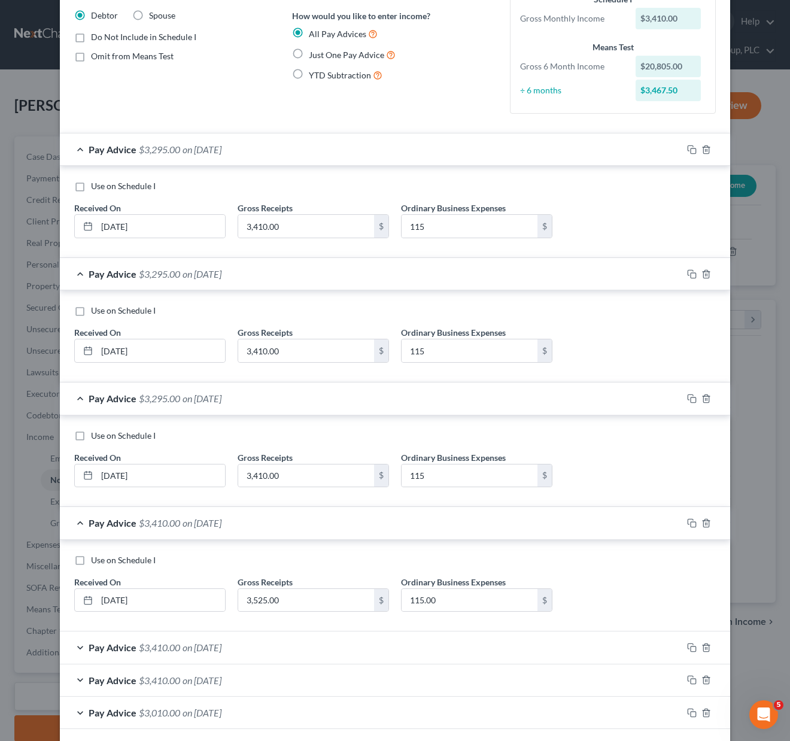
click at [254, 648] on div "Pay Advice $3,410.00 on [DATE]" at bounding box center [371, 648] width 623 height 32
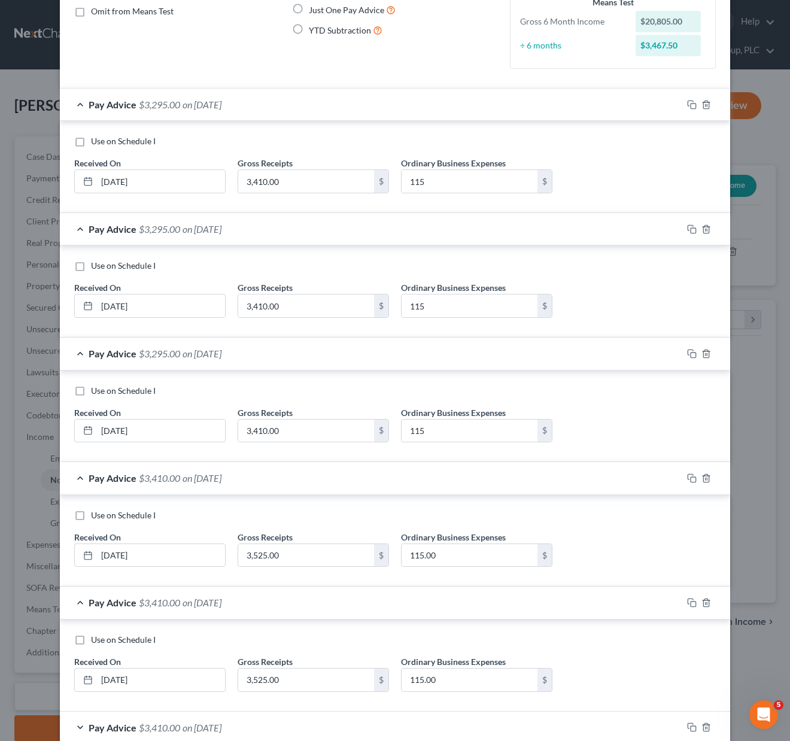
scroll to position [238, 0]
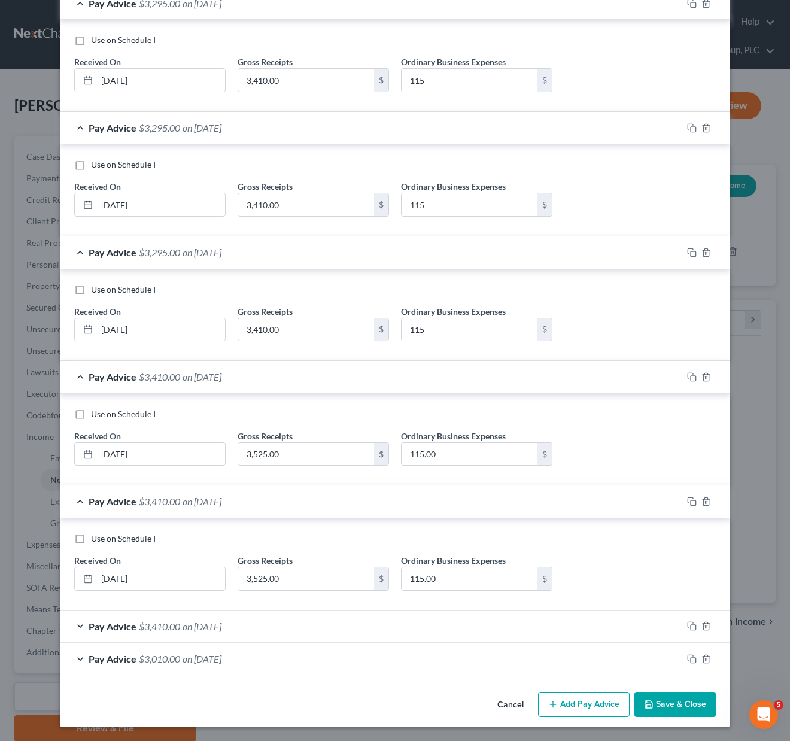
click at [205, 632] on span "on [DATE]" at bounding box center [202, 626] width 39 height 11
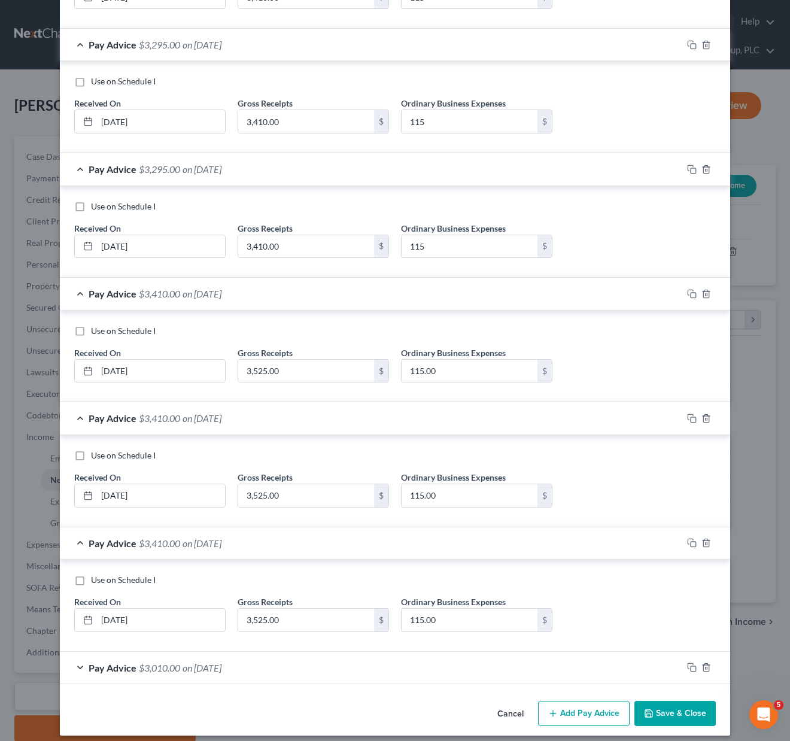
scroll to position [330, 0]
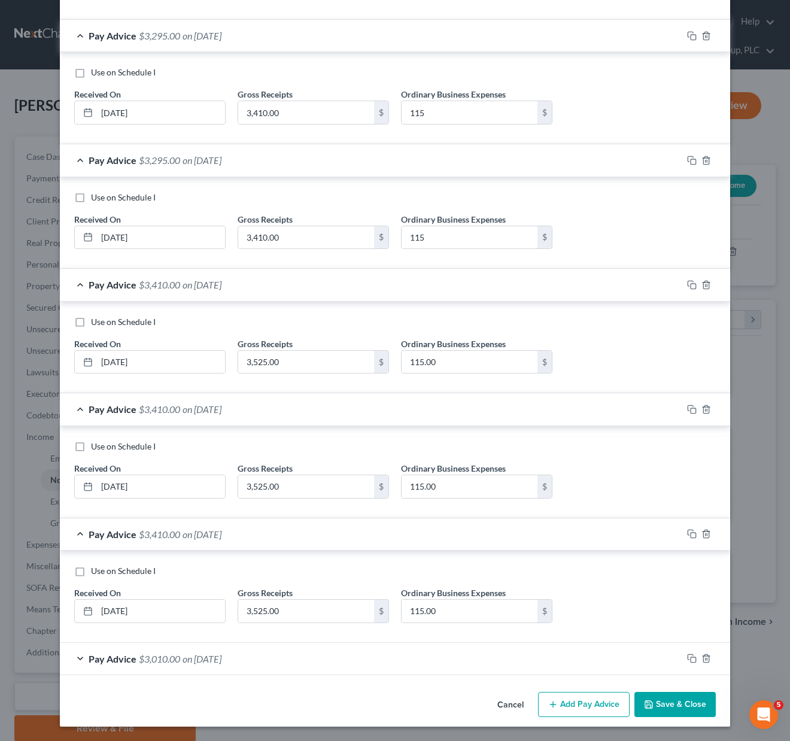
click at [221, 657] on span "on [DATE]" at bounding box center [202, 658] width 39 height 11
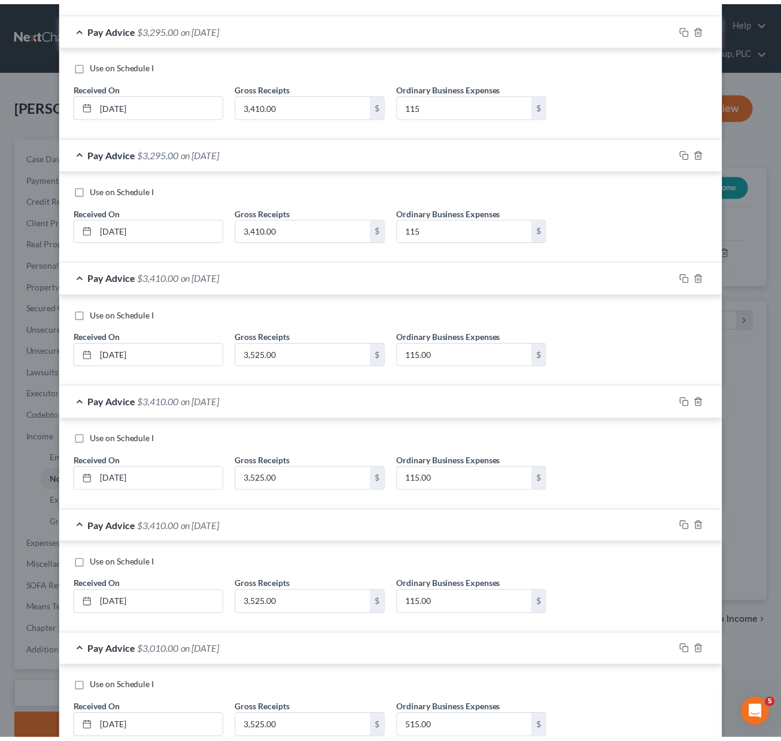
scroll to position [421, 0]
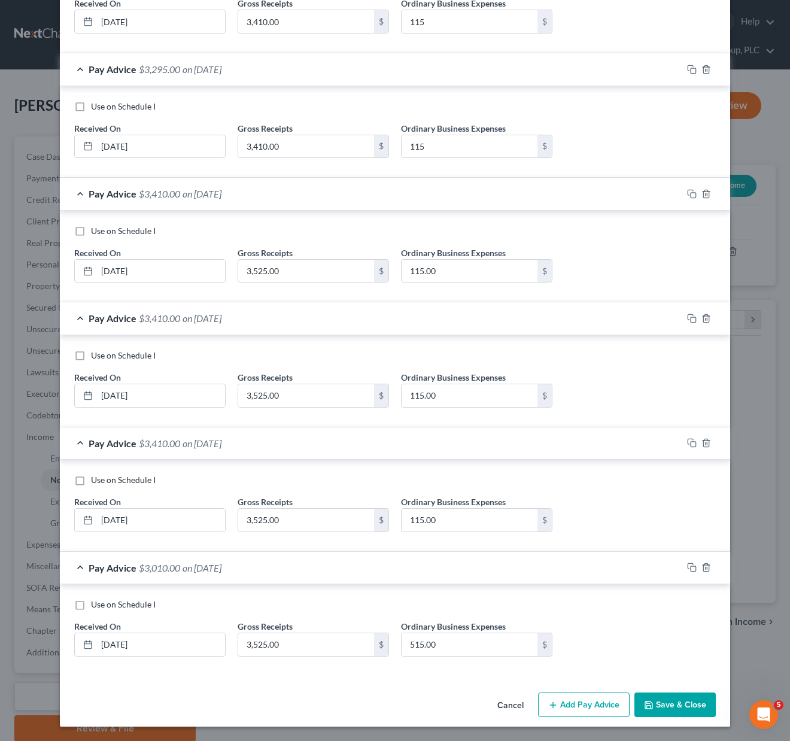
click at [652, 703] on button "Save & Close" at bounding box center [675, 705] width 81 height 25
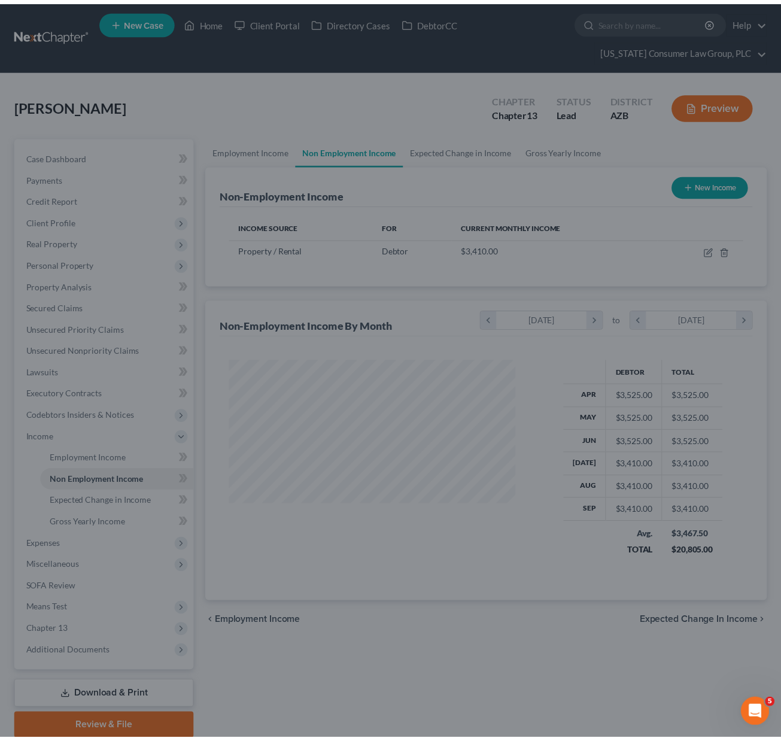
scroll to position [598377, 598278]
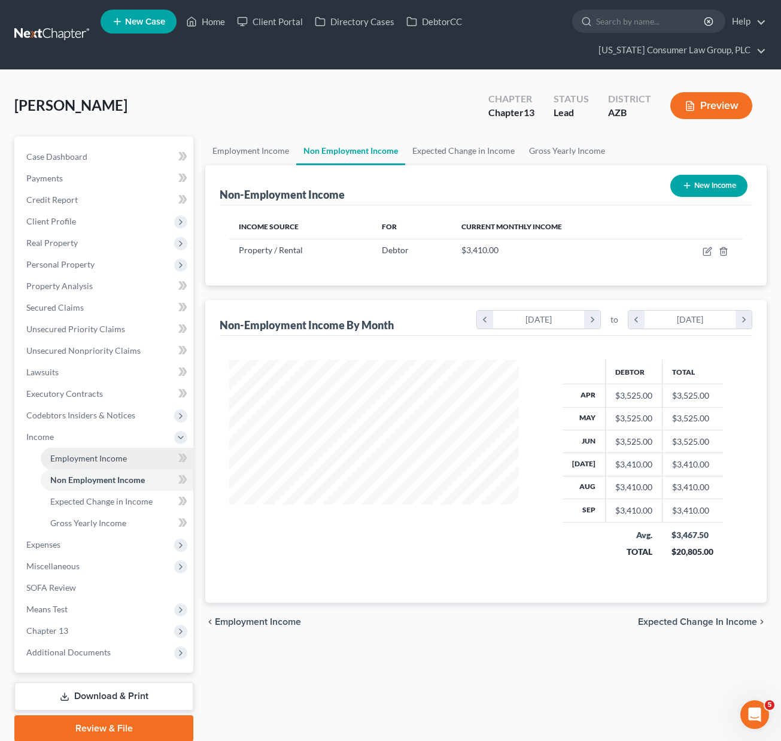
click at [73, 459] on span "Employment Income" at bounding box center [88, 458] width 77 height 10
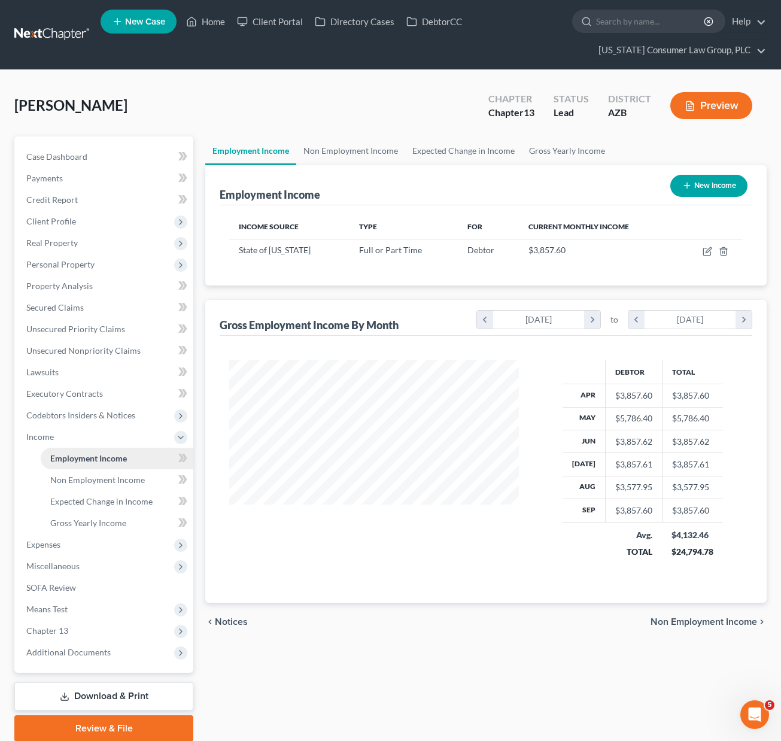
scroll to position [215, 313]
click at [50, 538] on span "Expenses" at bounding box center [105, 545] width 177 height 22
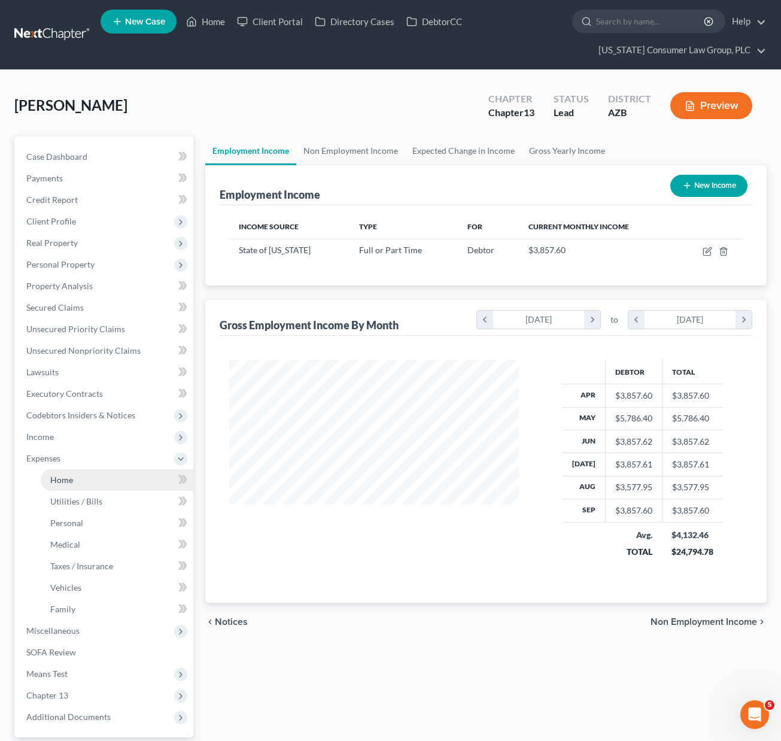
click at [62, 479] on span "Home" at bounding box center [61, 480] width 23 height 10
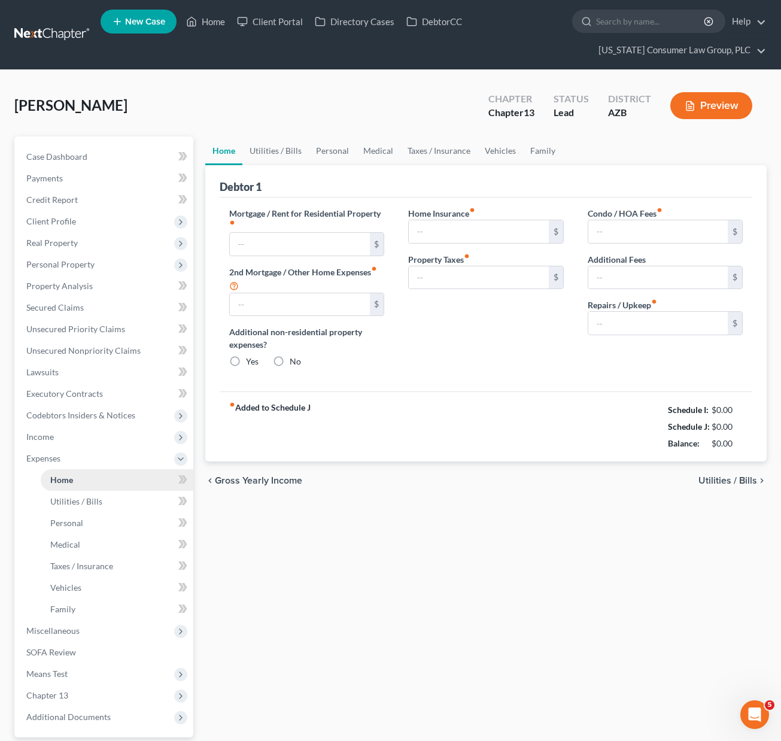
type input "2,195.00"
type input "0.00"
radio input "true"
type input "0.00"
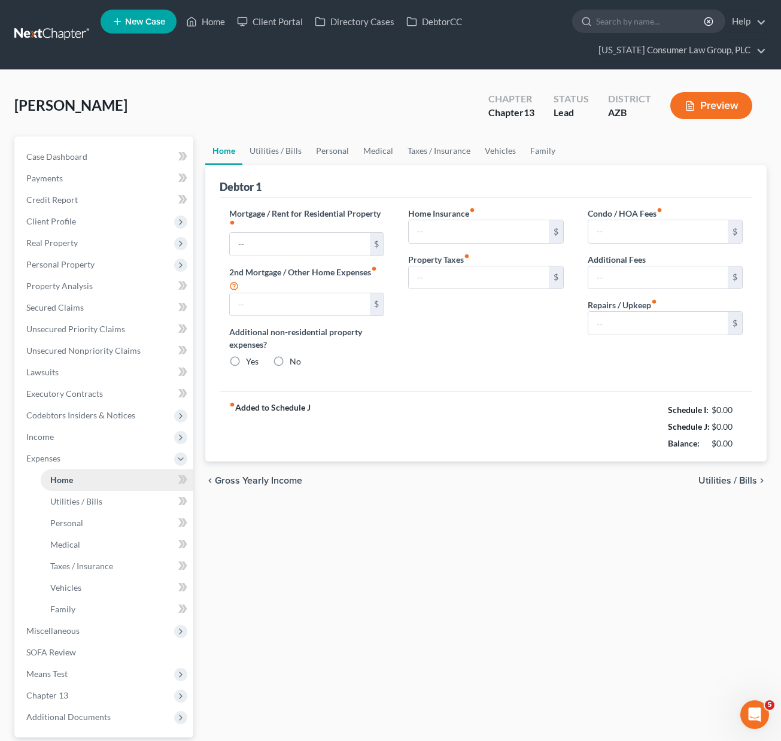
type input "0.00"
click at [44, 269] on span "Personal Property" at bounding box center [105, 265] width 177 height 22
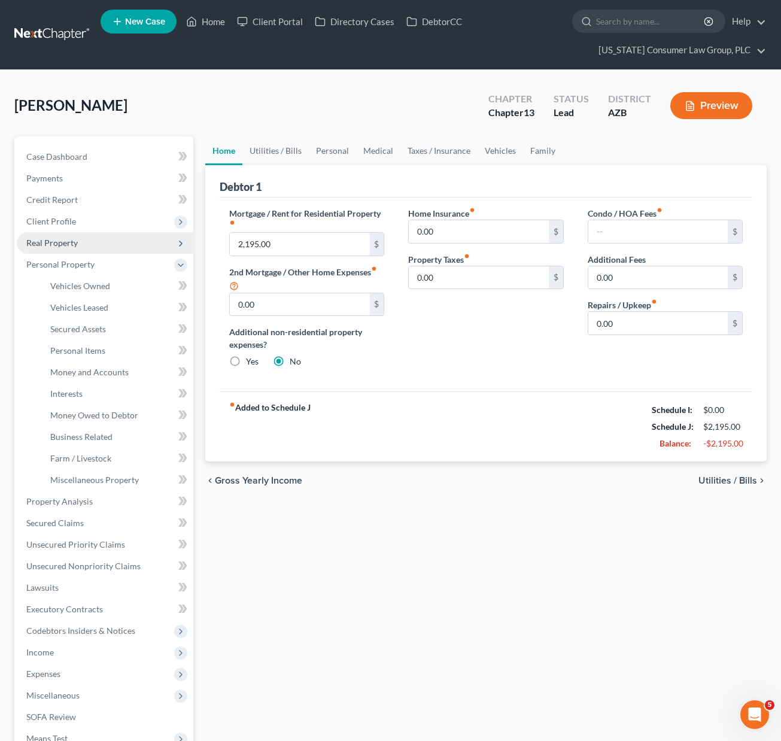
click at [63, 242] on span "Real Property" at bounding box center [51, 243] width 51 height 10
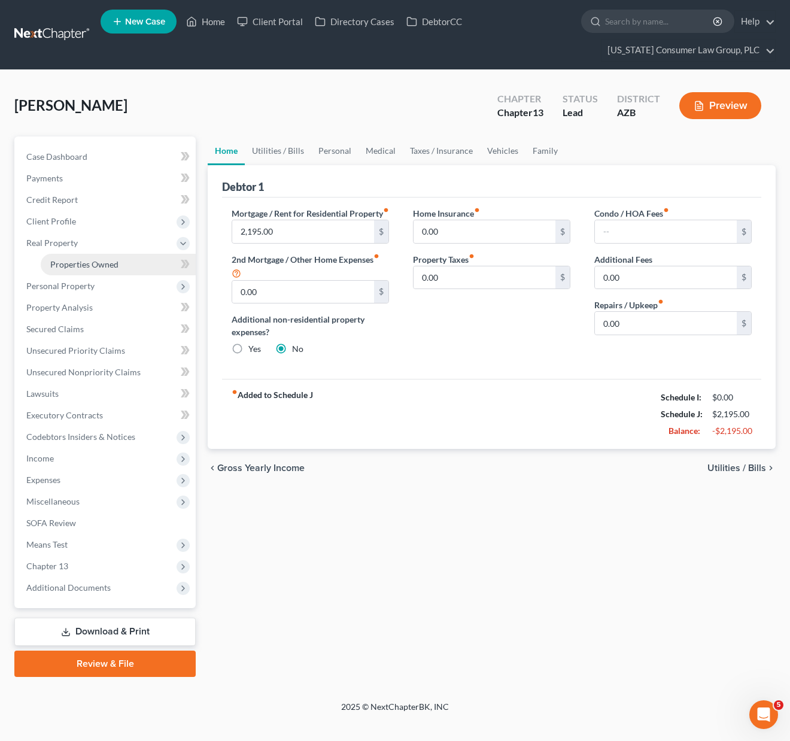
click at [75, 264] on span "Properties Owned" at bounding box center [84, 264] width 68 height 10
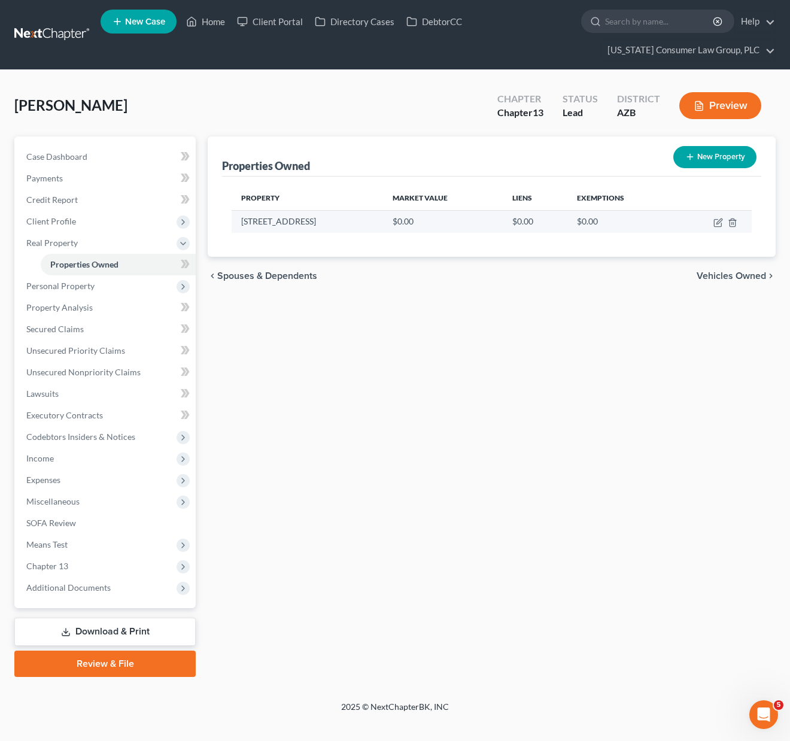
click at [286, 227] on td "[STREET_ADDRESS]" at bounding box center [307, 221] width 151 height 23
click at [286, 223] on td "[STREET_ADDRESS]" at bounding box center [307, 221] width 151 height 23
click at [722, 223] on icon "button" at bounding box center [719, 223] width 10 height 10
select select "3"
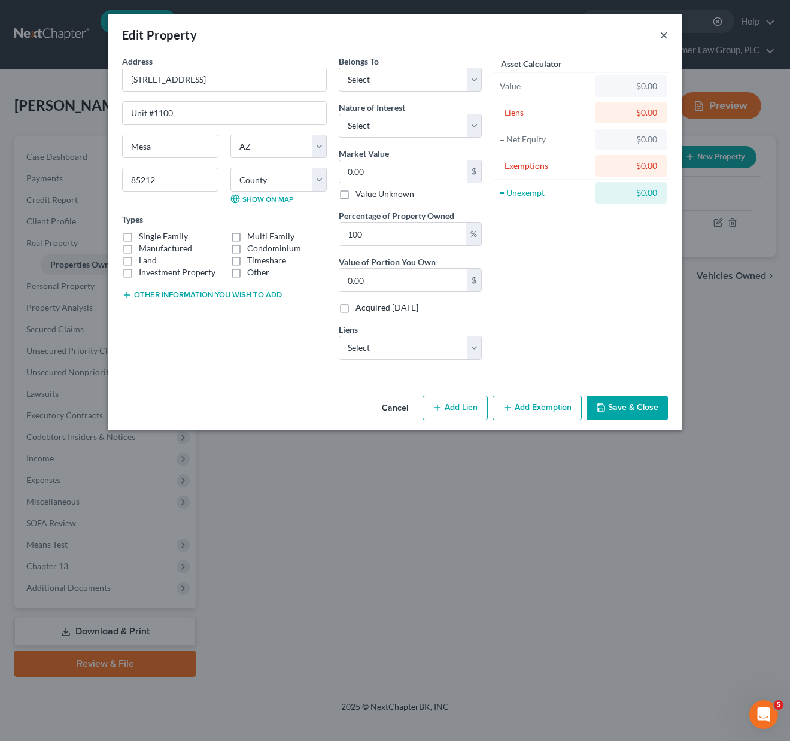
click at [661, 30] on button "×" at bounding box center [664, 35] width 8 height 14
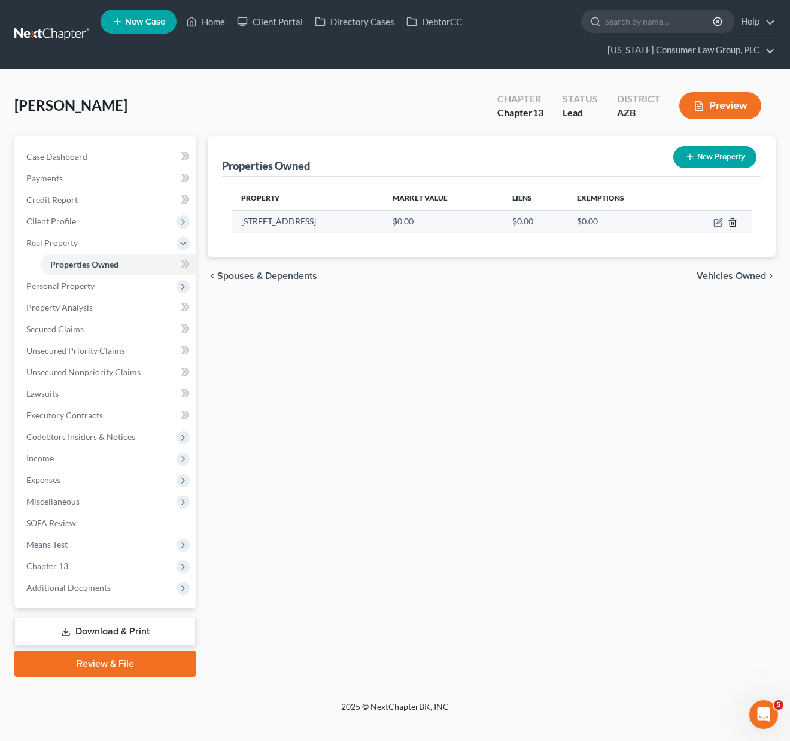
click at [732, 226] on icon "button" at bounding box center [733, 223] width 10 height 10
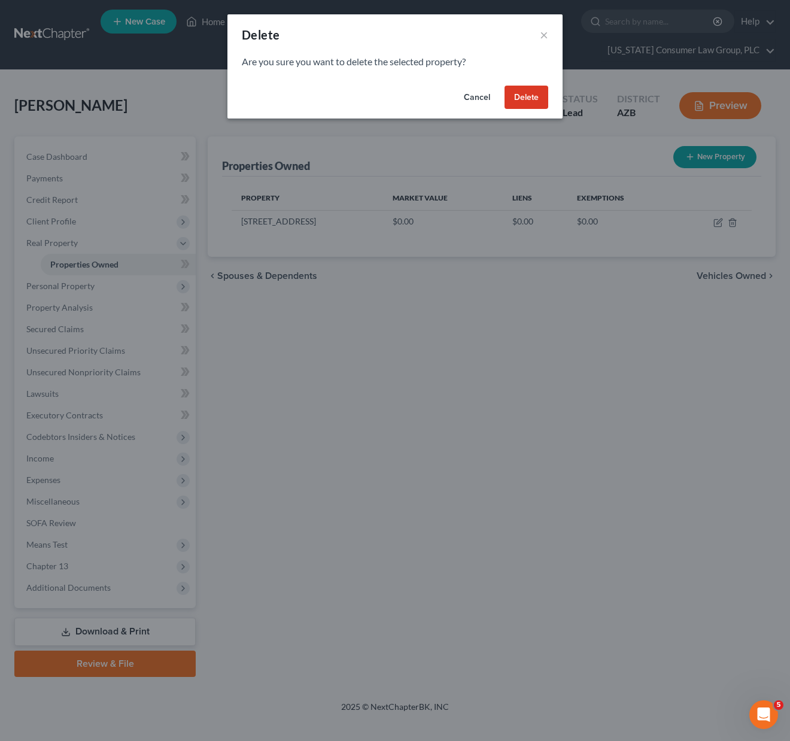
click at [531, 99] on button "Delete" at bounding box center [527, 98] width 44 height 24
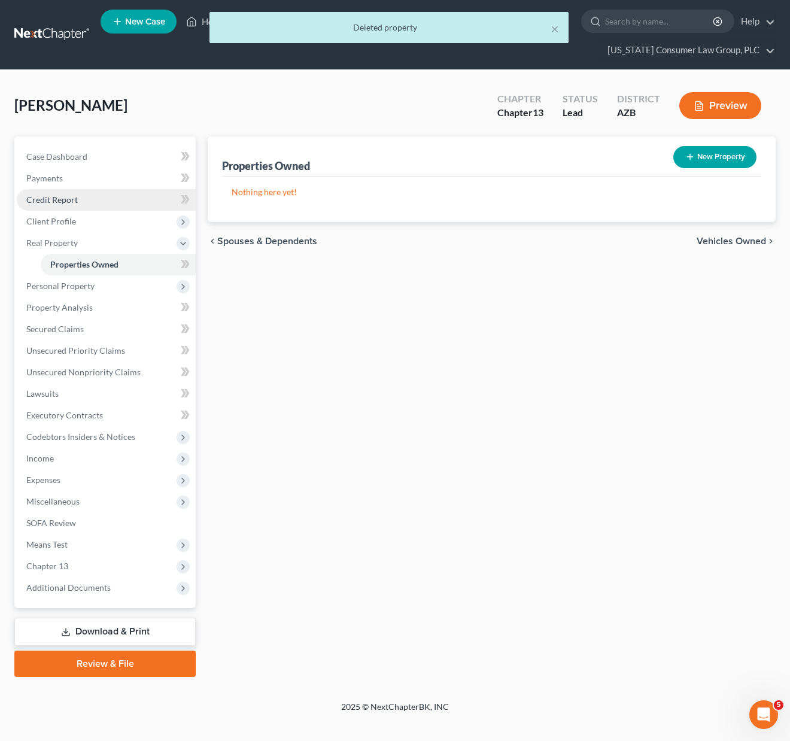
click at [69, 195] on span "Credit Report" at bounding box center [51, 200] width 51 height 10
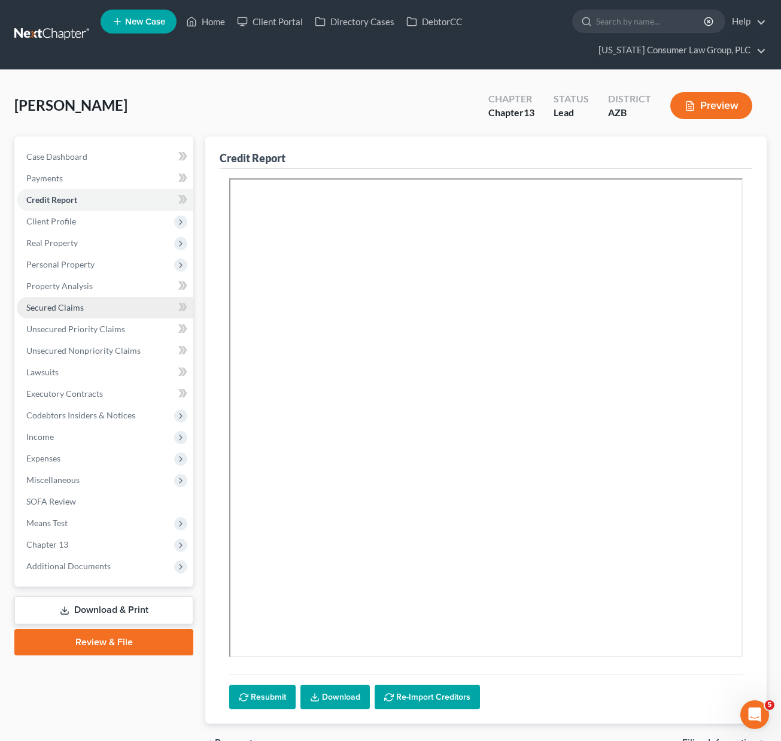
click at [59, 308] on span "Secured Claims" at bounding box center [54, 307] width 57 height 10
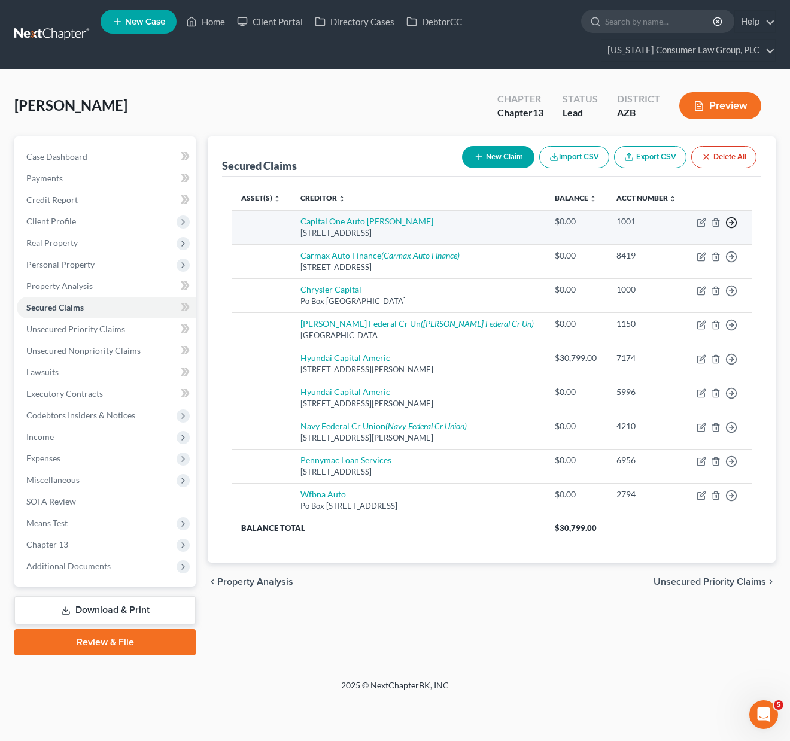
click at [735, 221] on icon "button" at bounding box center [731, 223] width 12 height 12
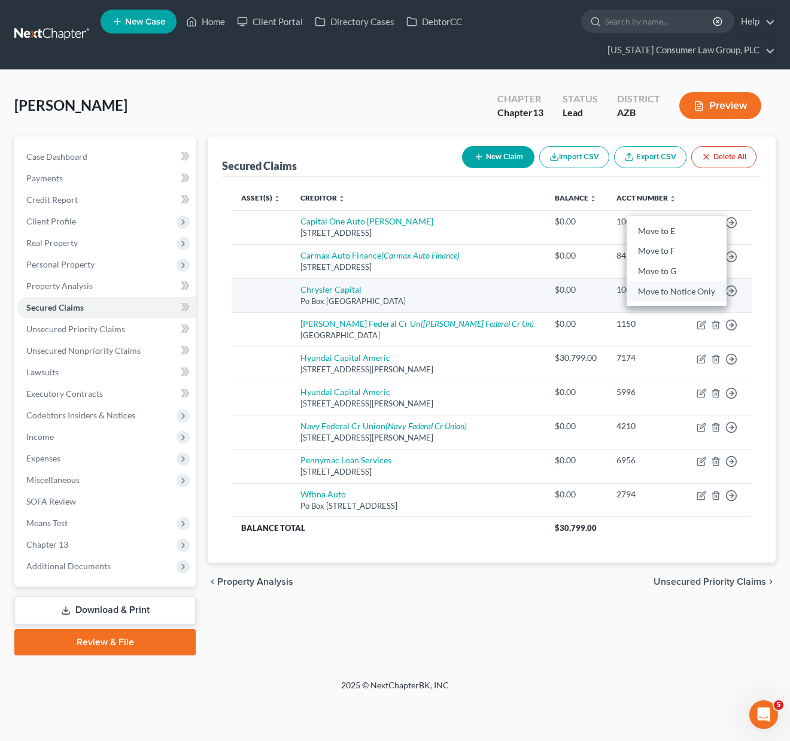
click at [694, 292] on link "Move to Notice Only" at bounding box center [677, 291] width 100 height 20
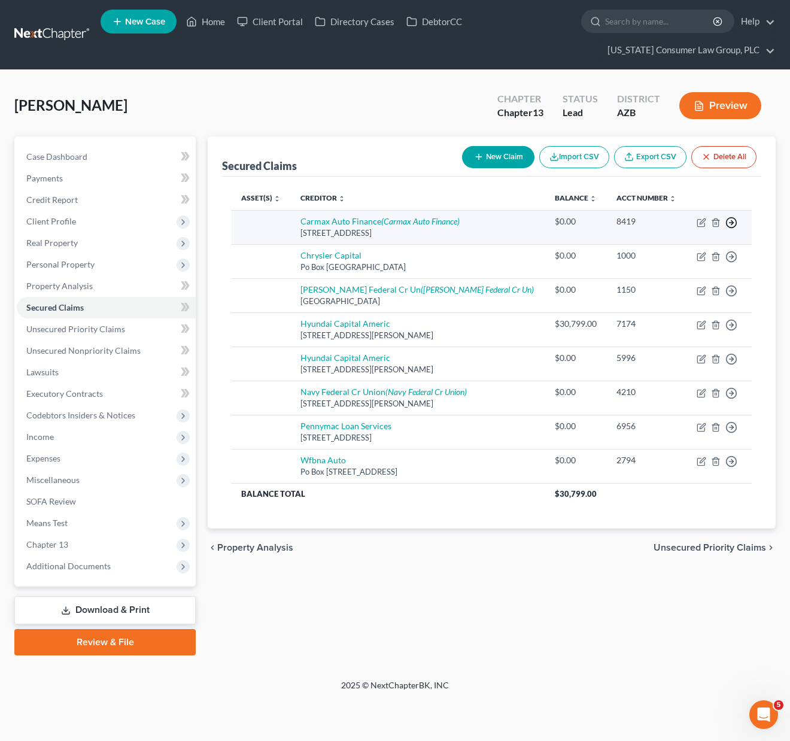
click at [727, 224] on icon "button" at bounding box center [731, 223] width 12 height 12
click at [673, 289] on link "Move to Notice Only" at bounding box center [677, 291] width 100 height 20
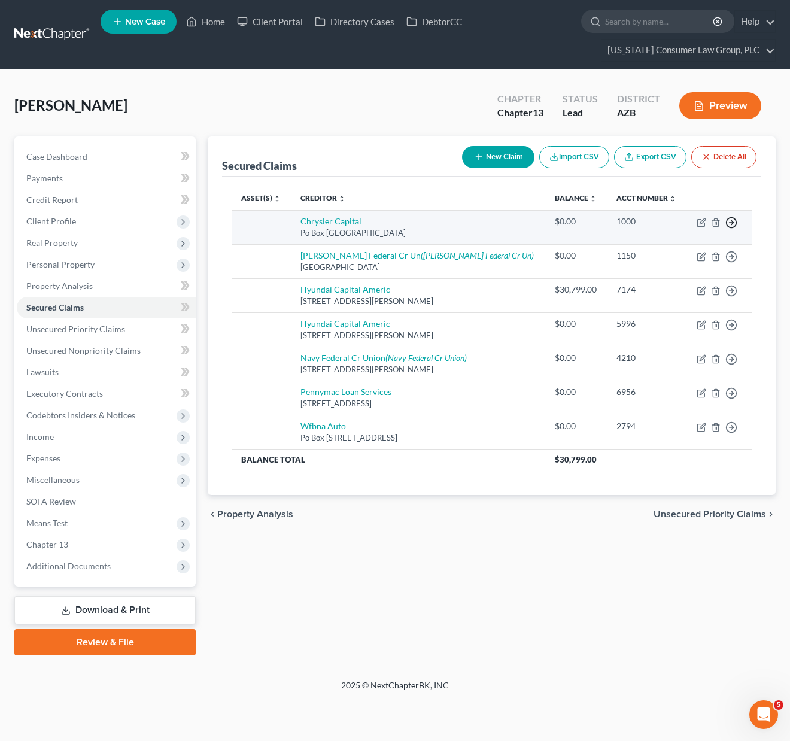
click at [731, 221] on polyline "button" at bounding box center [732, 223] width 2 height 4
click at [691, 286] on link "Move to Notice Only" at bounding box center [677, 291] width 100 height 20
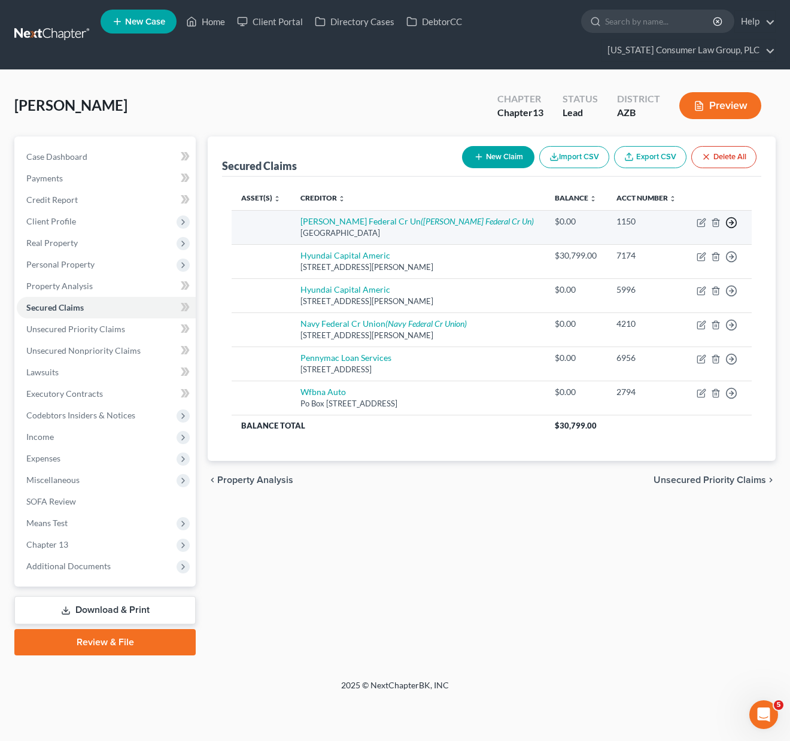
click at [725, 221] on icon "button" at bounding box center [731, 223] width 12 height 12
click at [679, 294] on link "Move to Notice Only" at bounding box center [677, 291] width 100 height 20
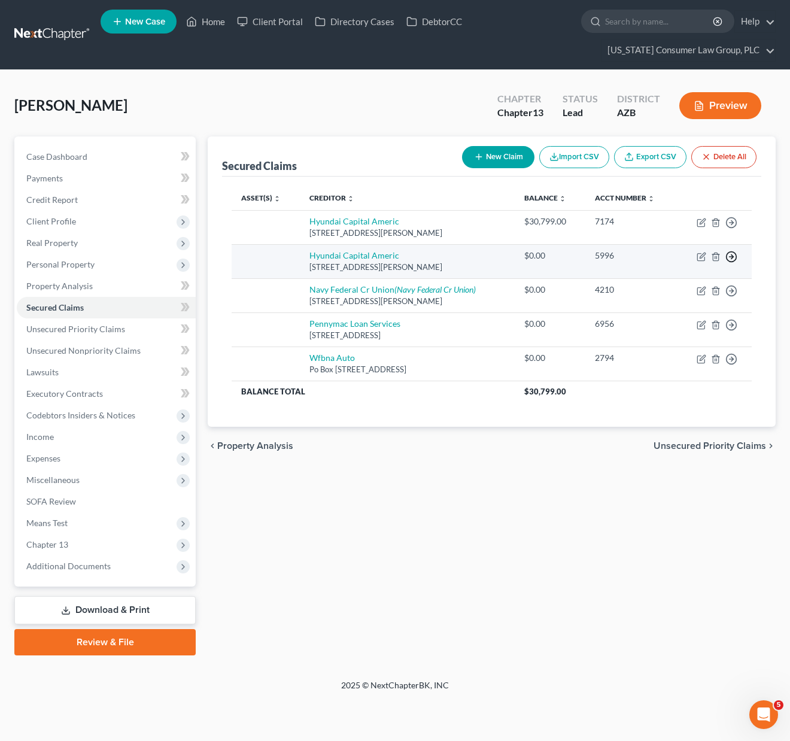
click at [727, 257] on circle "button" at bounding box center [732, 257] width 10 height 10
click at [679, 328] on link "Move to Notice Only" at bounding box center [677, 325] width 100 height 20
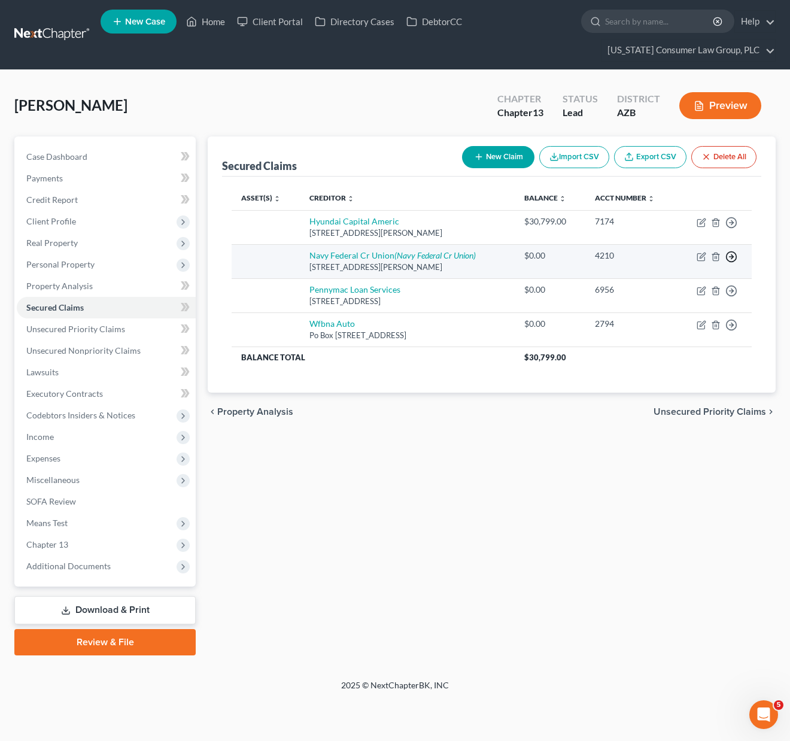
click at [733, 257] on line "button" at bounding box center [732, 257] width 4 height 0
click at [690, 324] on link "Move to Notice Only" at bounding box center [677, 325] width 100 height 20
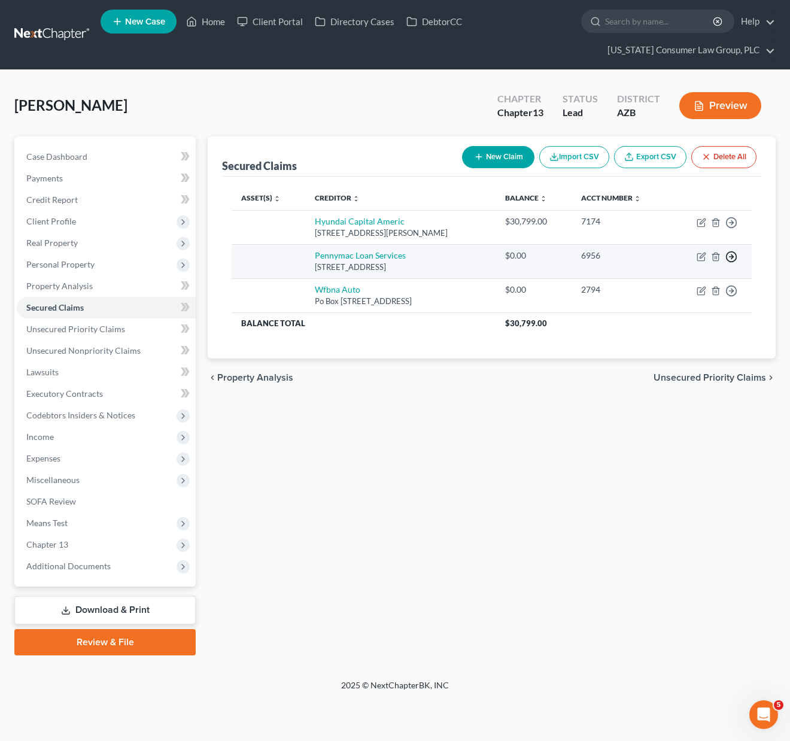
click at [734, 257] on icon "button" at bounding box center [731, 257] width 12 height 12
click at [690, 324] on link "Move to Notice Only" at bounding box center [677, 325] width 100 height 20
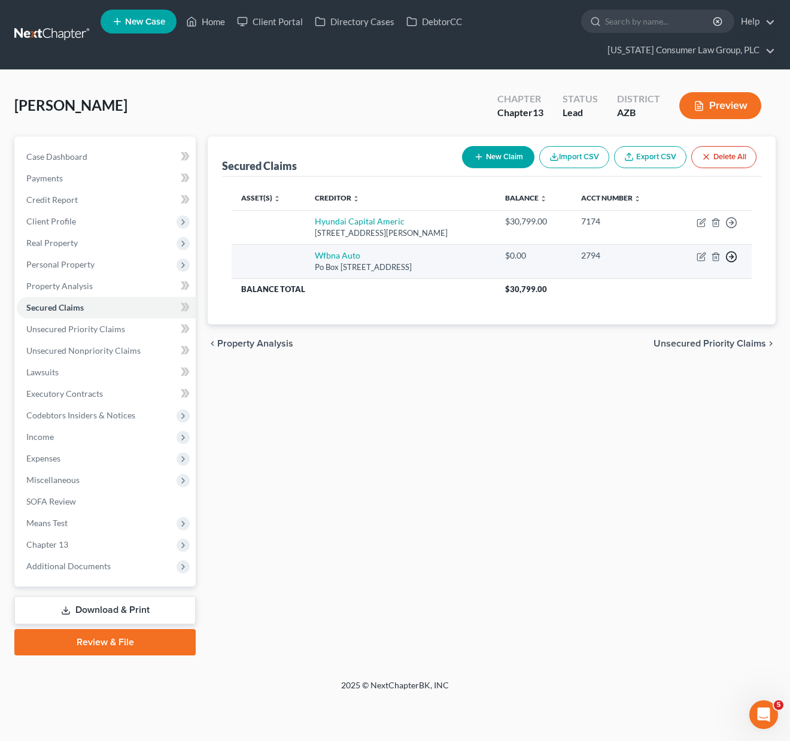
click at [729, 255] on icon "button" at bounding box center [731, 257] width 12 height 12
click at [669, 323] on link "Move to Notice Only" at bounding box center [677, 325] width 100 height 20
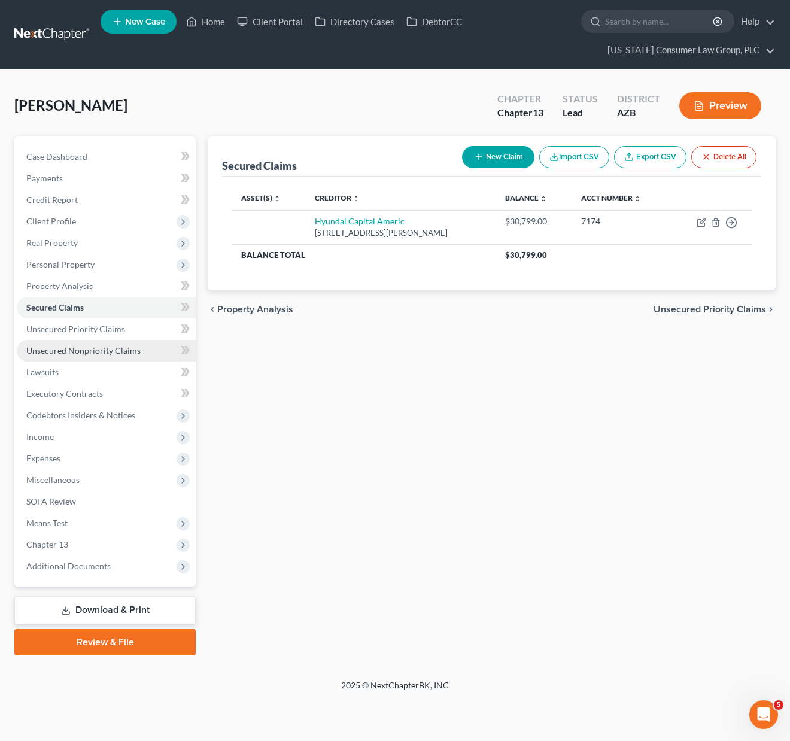
click at [81, 347] on span "Unsecured Nonpriority Claims" at bounding box center [83, 350] width 114 height 10
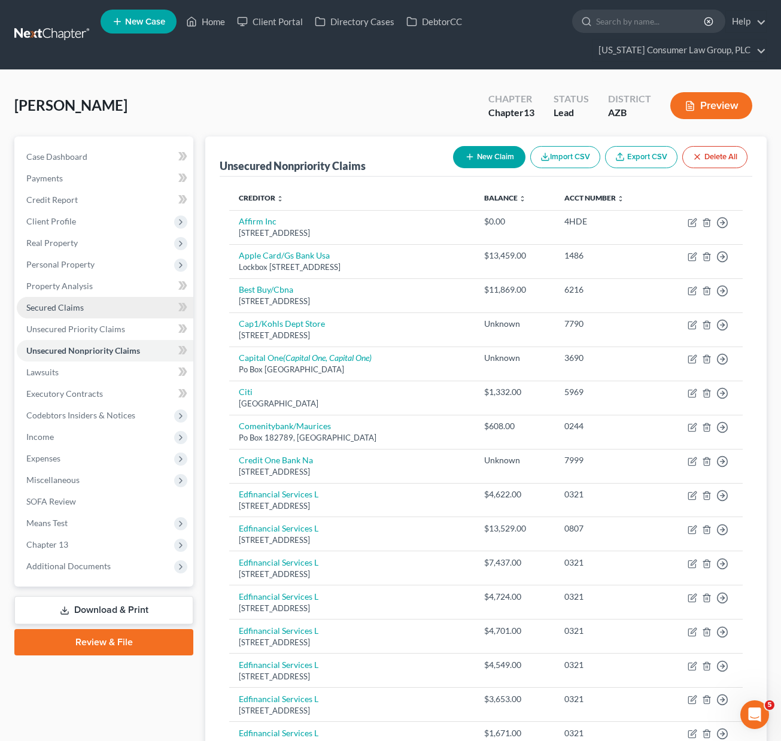
click at [71, 305] on span "Secured Claims" at bounding box center [54, 307] width 57 height 10
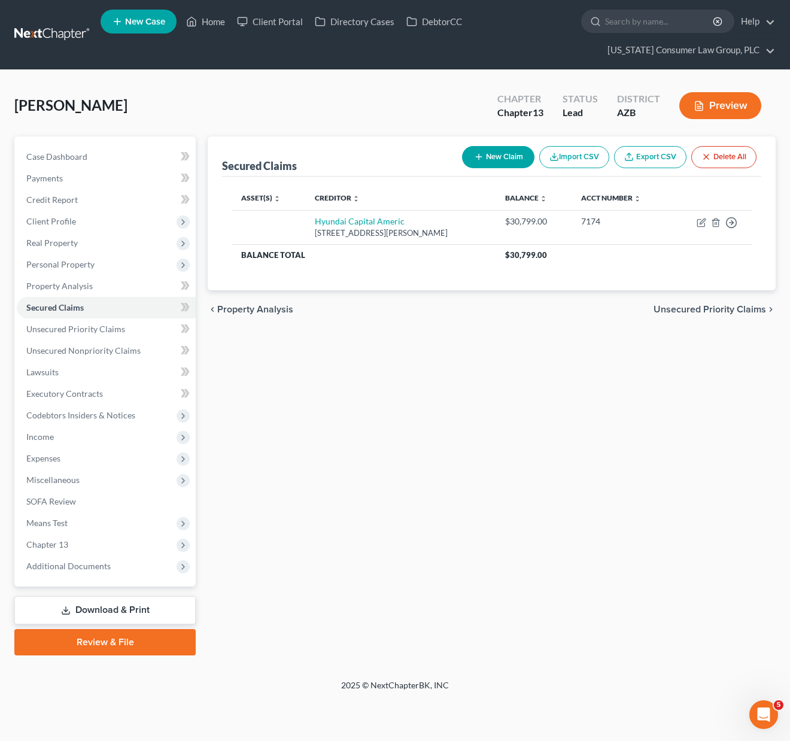
click at [507, 153] on button "New Claim" at bounding box center [498, 157] width 72 height 22
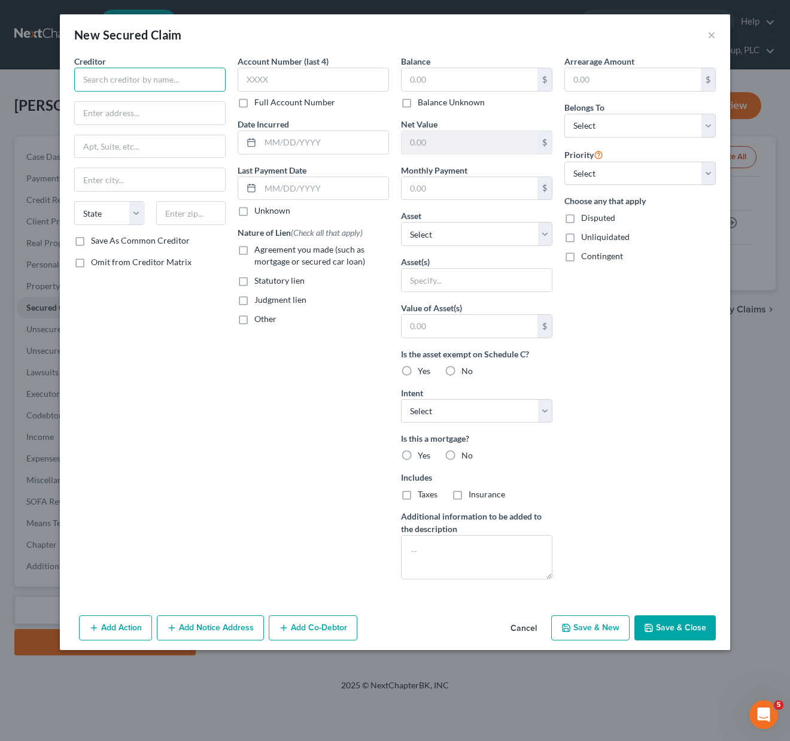
click at [116, 78] on input "text" at bounding box center [149, 80] width 151 height 24
type input "PHH Mortgage"
type input "P"
click at [94, 111] on input "text" at bounding box center [150, 113] width 150 height 23
type input "PHH Mortgage Services"
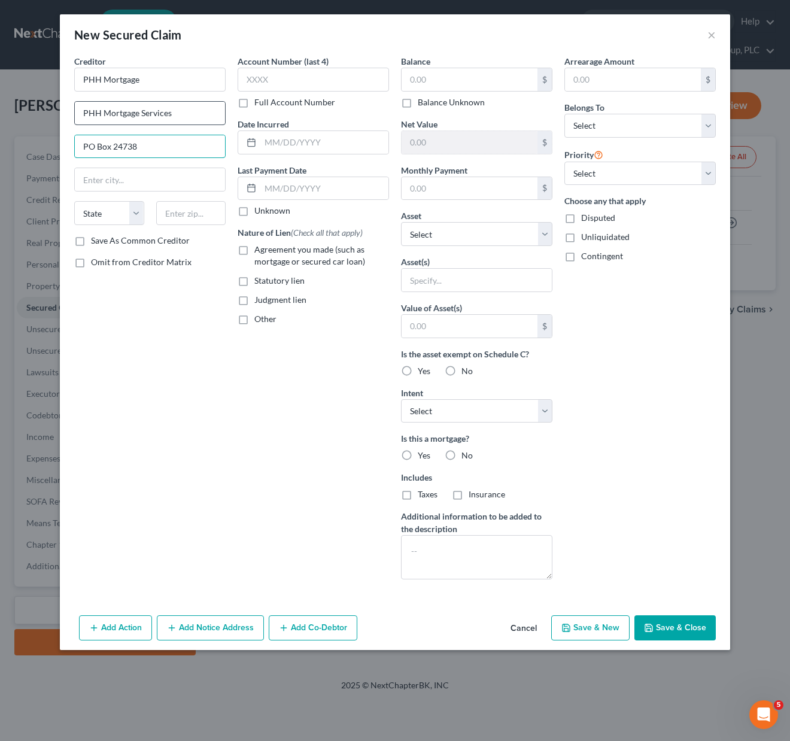
type input "PO Box 24738"
type input "33416"
type input "[GEOGRAPHIC_DATA]"
select select "9"
click at [281, 86] on input "text" at bounding box center [313, 80] width 151 height 24
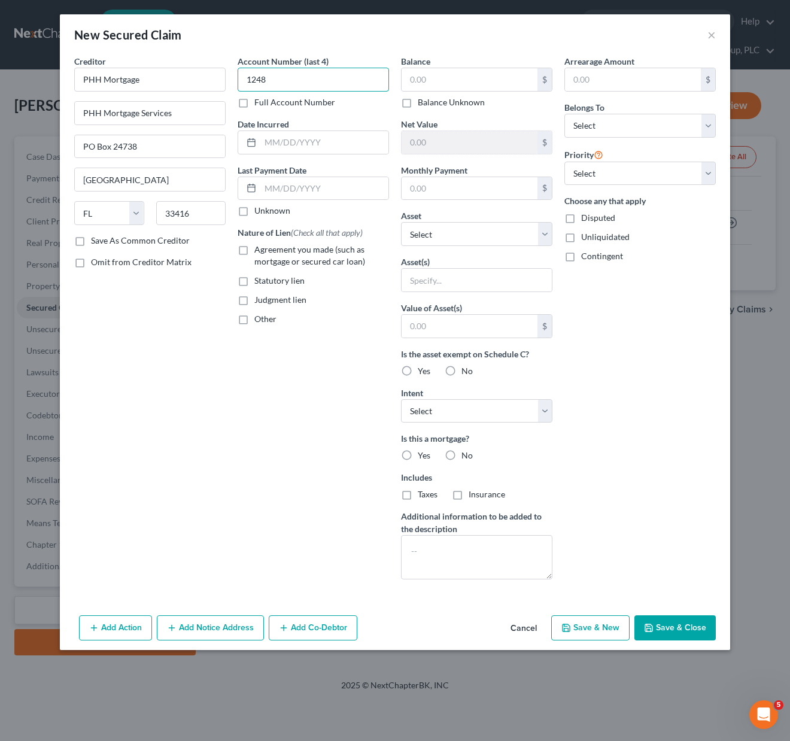
type input "1248"
click at [280, 146] on input "text" at bounding box center [324, 142] width 128 height 23
click at [254, 251] on label "Agreement you made (such as mortgage or secured car loan)" at bounding box center [321, 256] width 135 height 24
click at [259, 251] on input "Agreement you made (such as mortgage or secured car loan)" at bounding box center [263, 248] width 8 height 8
click at [254, 250] on label "Agreement you made (such as mortgage or secured car loan)" at bounding box center [321, 256] width 135 height 24
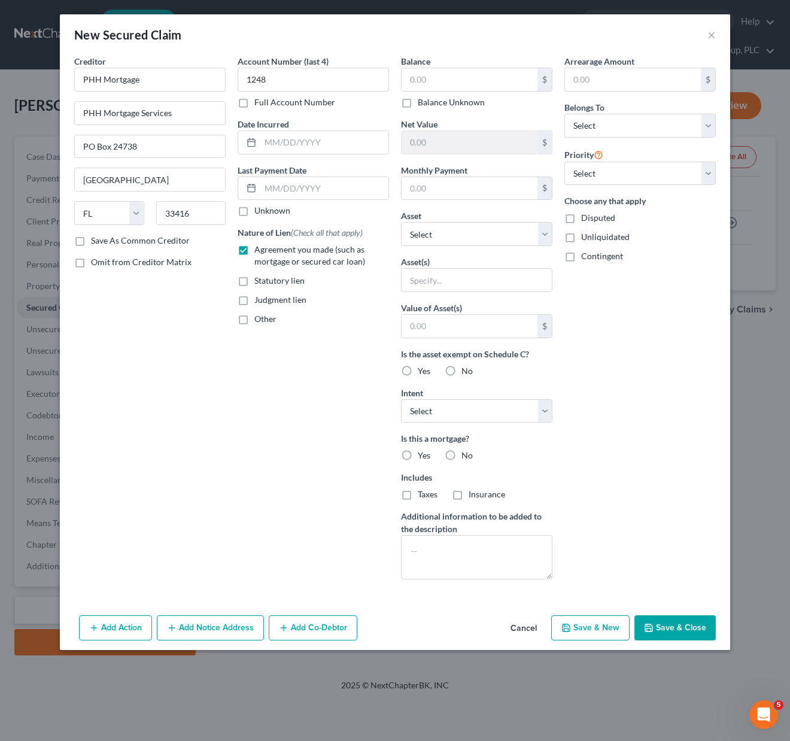
click at [259, 250] on input "Agreement you made (such as mortgage or secured car loan)" at bounding box center [263, 248] width 8 height 8
click at [254, 246] on label "Agreement you made (such as mortgage or secured car loan)" at bounding box center [321, 256] width 135 height 24
click at [259, 246] on input "Agreement you made (such as mortgage or secured car loan)" at bounding box center [263, 248] width 8 height 8
checkbox input "true"
click at [451, 75] on input "text" at bounding box center [470, 79] width 136 height 23
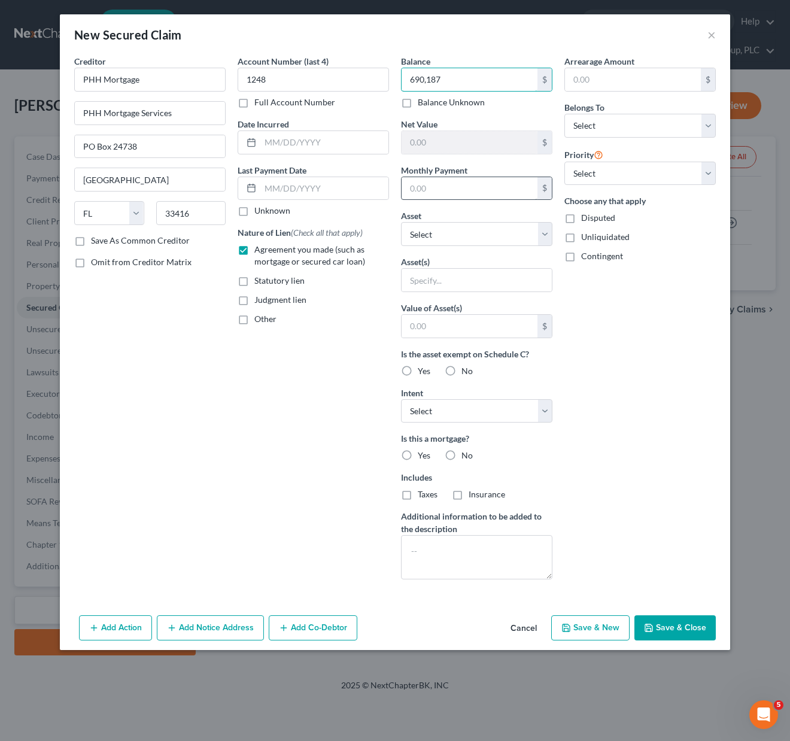
type input "690,187"
click at [487, 180] on input "text" at bounding box center [470, 188] width 136 height 23
type input "3,425"
click at [548, 231] on select "Select Other Multiple Assets" at bounding box center [476, 234] width 151 height 24
click at [709, 172] on select "Select 1st 2nd 3rd 4th 5th 6th 7th 8th 9th 10th 11th 12th 13th 14th 15th 16th 1…" at bounding box center [639, 174] width 151 height 24
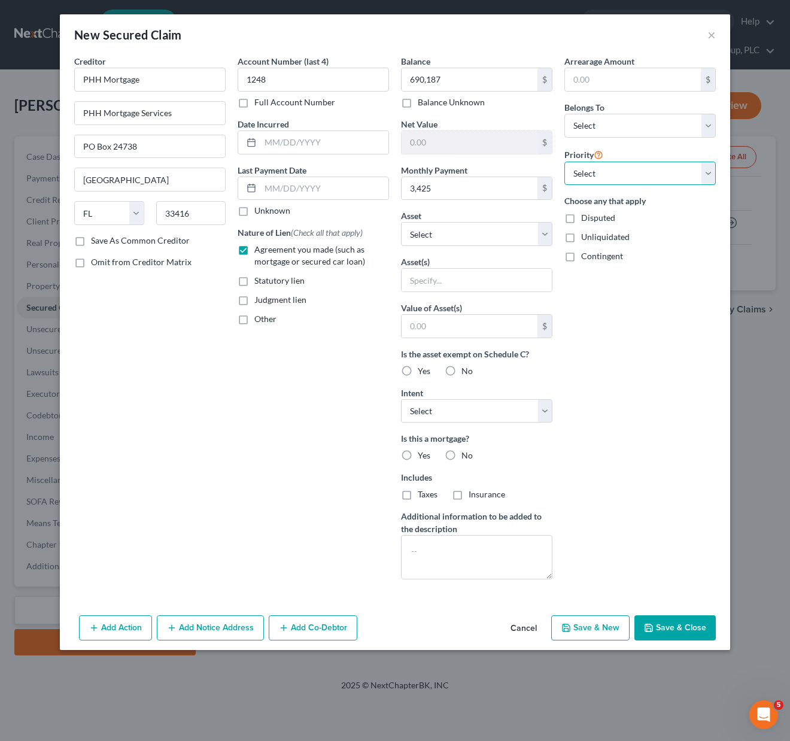
select select "0"
click at [564, 162] on select "Select 1st 2nd 3rd 4th 5th 6th 7th 8th 9th 10th 11th 12th 13th 14th 15th 16th 1…" at bounding box center [639, 174] width 151 height 24
click at [706, 118] on select "Select Debtor 1 Only Debtor 2 Only Debtor 1 And Debtor 2 Only At Least One Of T…" at bounding box center [639, 126] width 151 height 24
select select "0"
click at [564, 114] on select "Select Debtor 1 Only Debtor 2 Only Debtor 1 And Debtor 2 Only At Least One Of T…" at bounding box center [639, 126] width 151 height 24
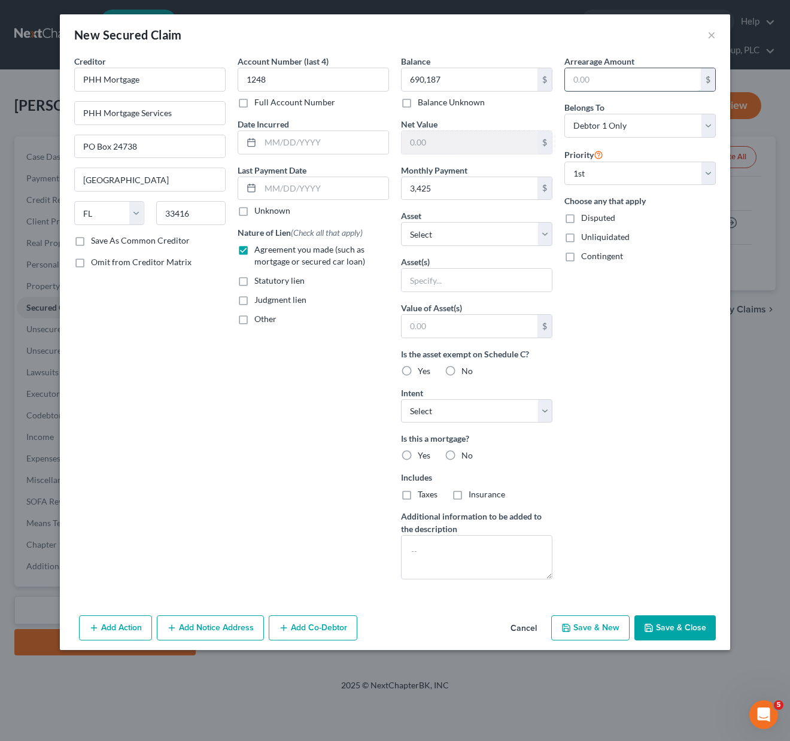
click at [585, 76] on input "text" at bounding box center [633, 79] width 136 height 23
type input "24,279.45"
click at [617, 624] on button "Save & New" at bounding box center [590, 627] width 78 height 25
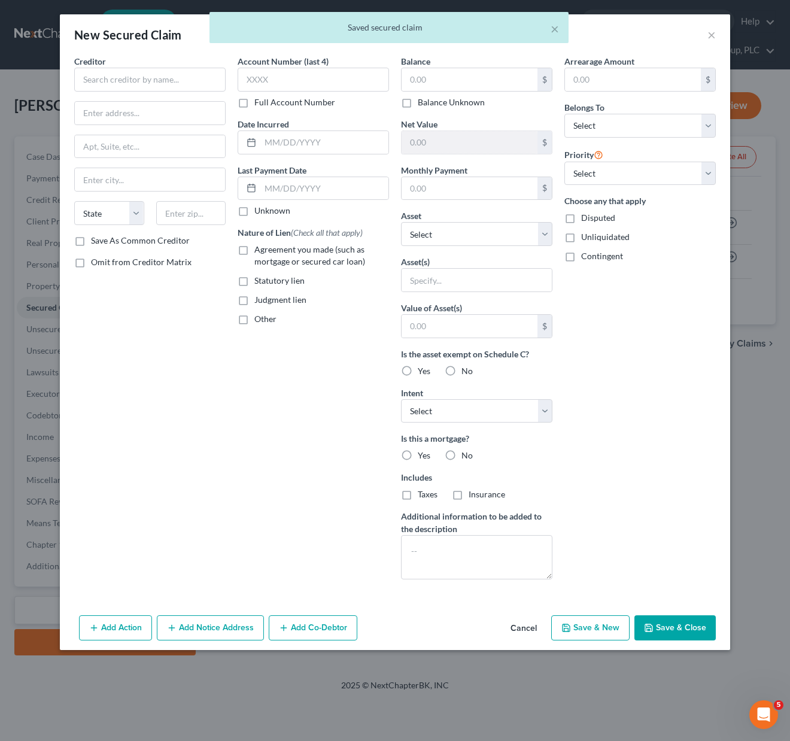
click at [683, 621] on button "Save & Close" at bounding box center [675, 627] width 81 height 25
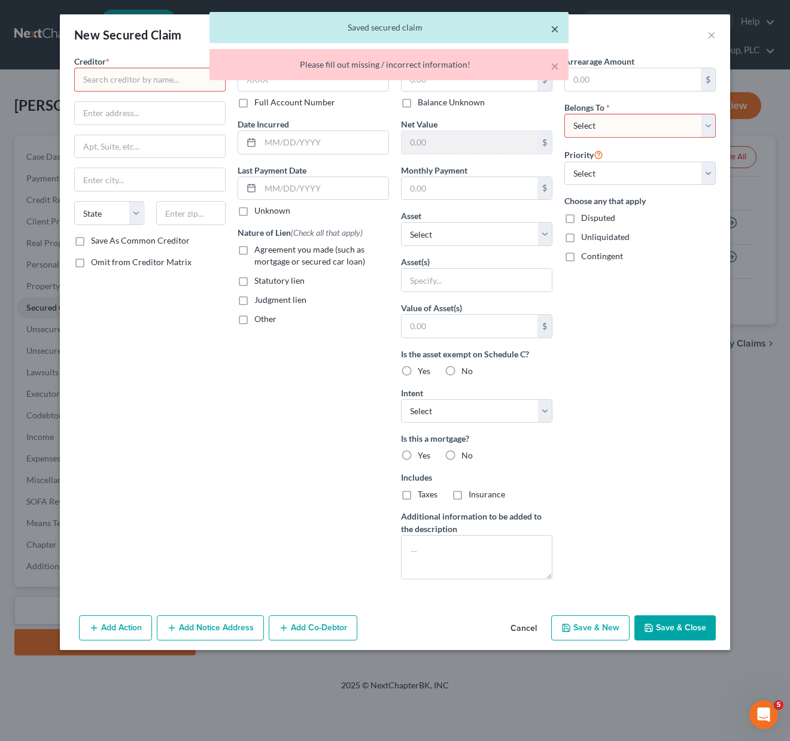
click at [558, 26] on button "×" at bounding box center [555, 29] width 8 height 14
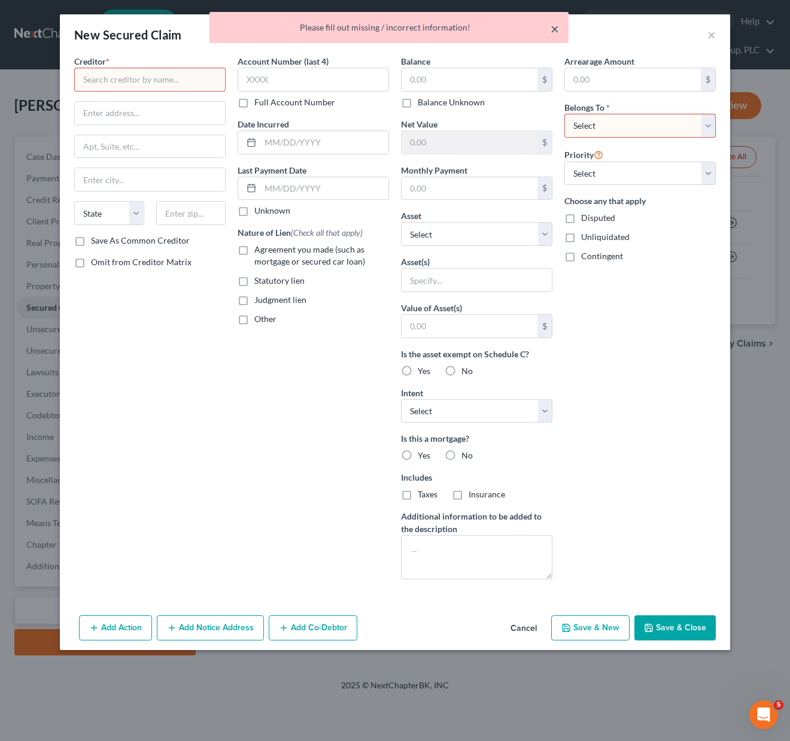
click at [556, 25] on button "×" at bounding box center [555, 29] width 8 height 14
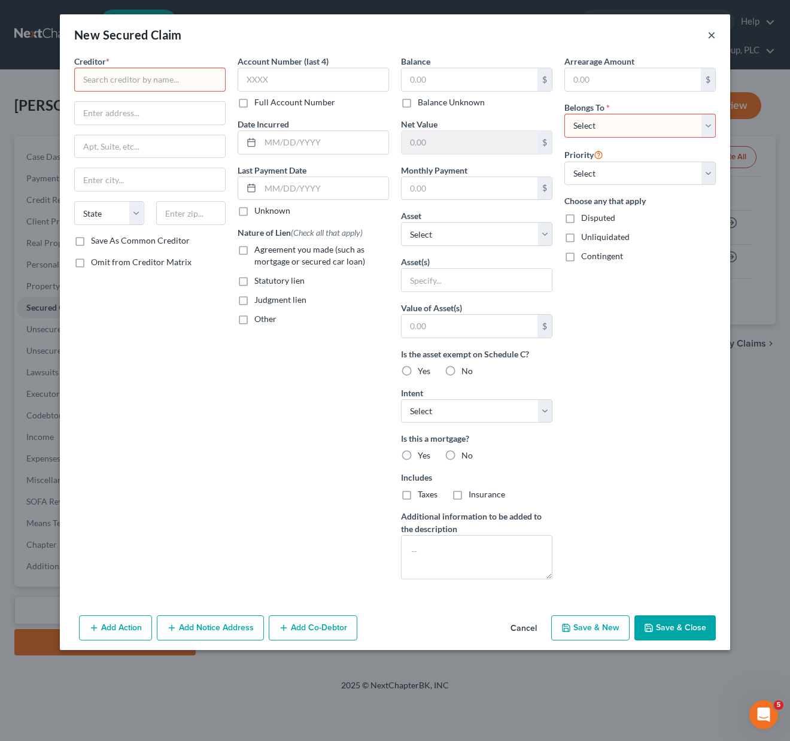
click at [711, 37] on button "×" at bounding box center [712, 35] width 8 height 14
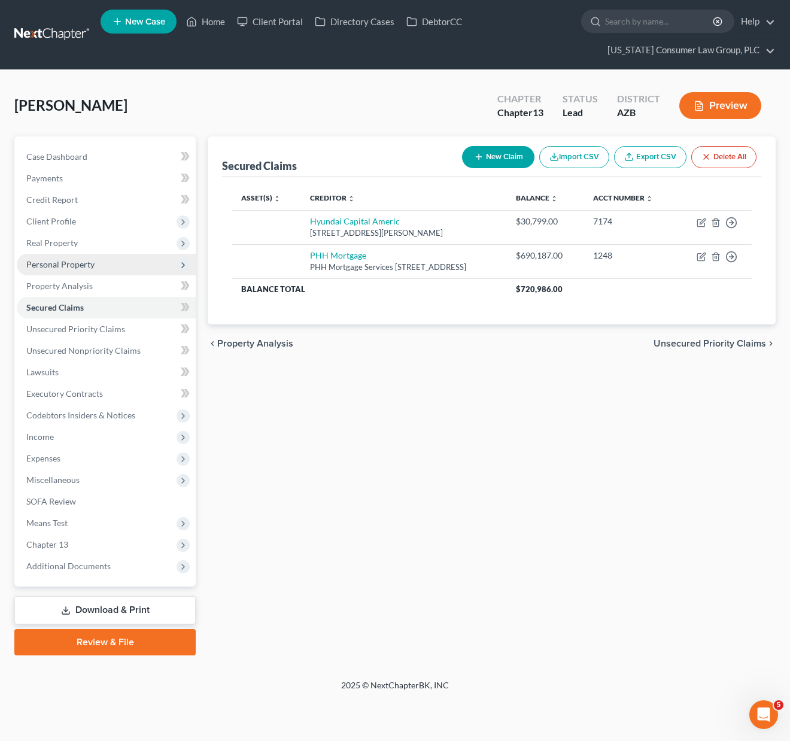
click at [78, 271] on span "Personal Property" at bounding box center [106, 265] width 179 height 22
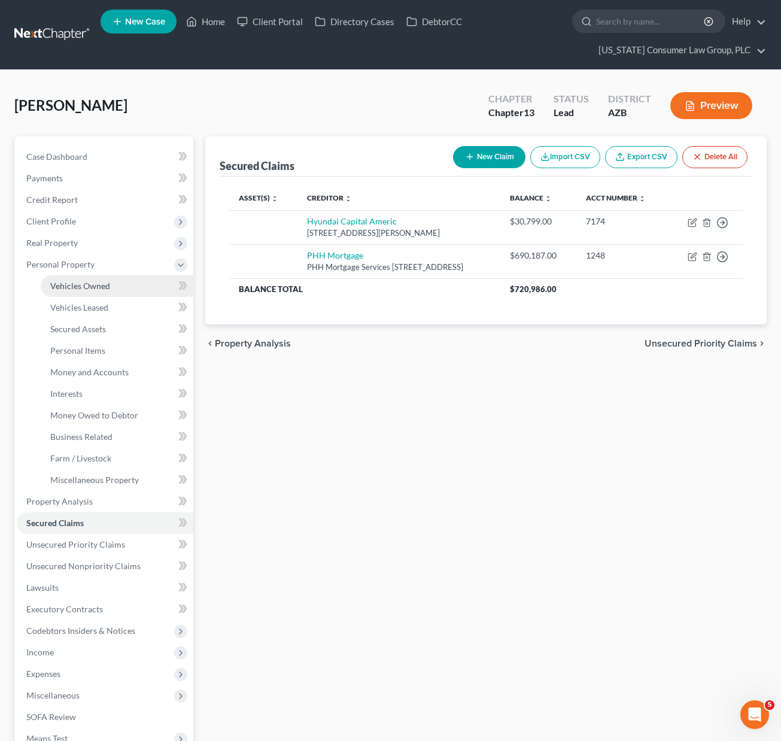
click at [80, 282] on span "Vehicles Owned" at bounding box center [80, 286] width 60 height 10
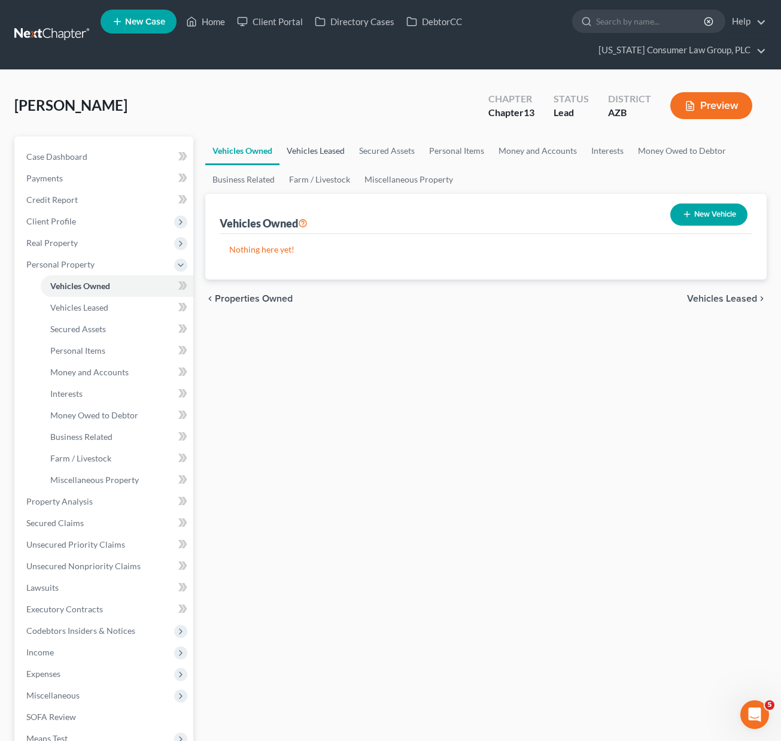
click at [314, 150] on link "Vehicles Leased" at bounding box center [316, 150] width 72 height 29
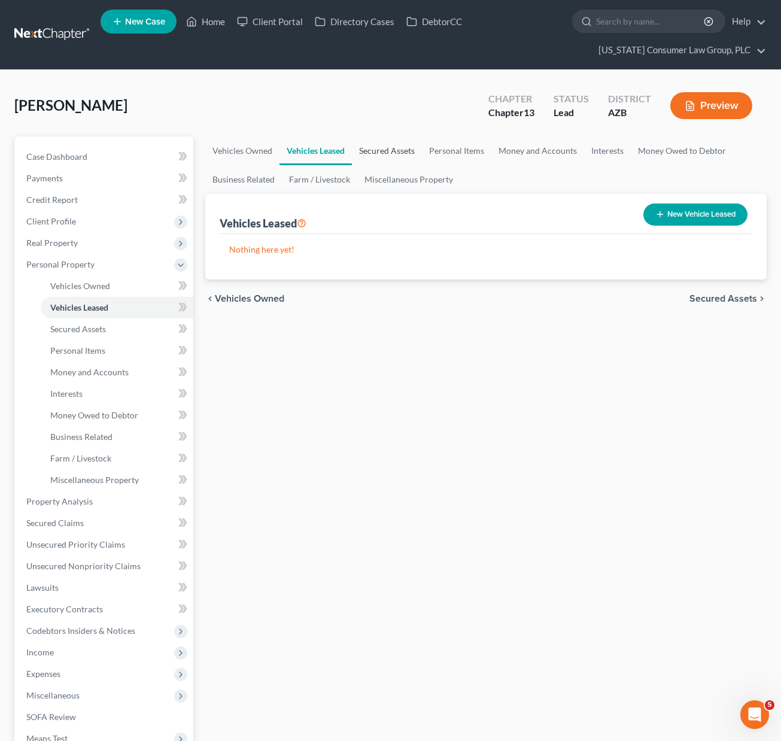
click at [406, 147] on link "Secured Assets" at bounding box center [387, 150] width 70 height 29
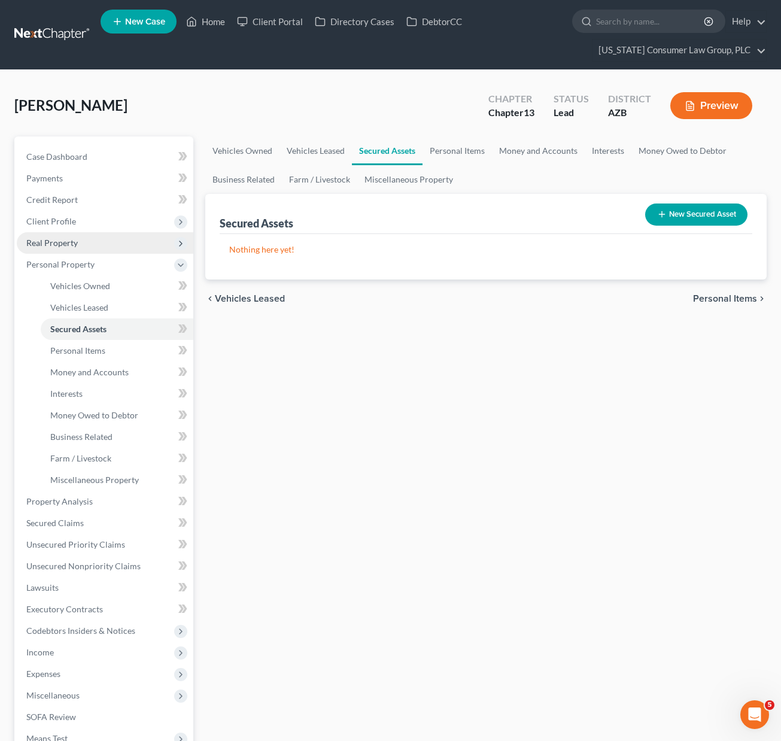
click at [50, 238] on span "Real Property" at bounding box center [51, 243] width 51 height 10
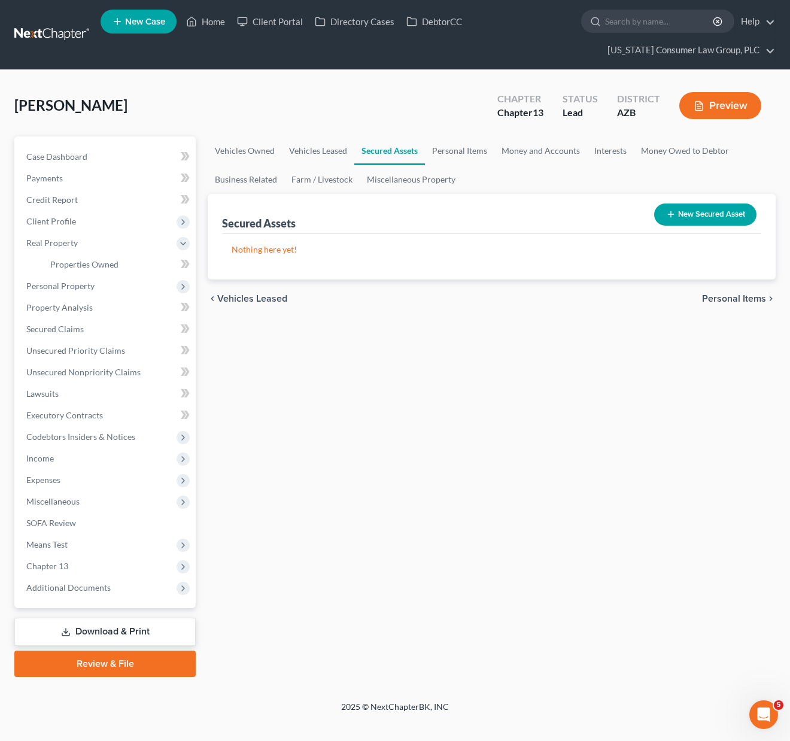
click at [713, 211] on button "New Secured Asset" at bounding box center [705, 215] width 102 height 22
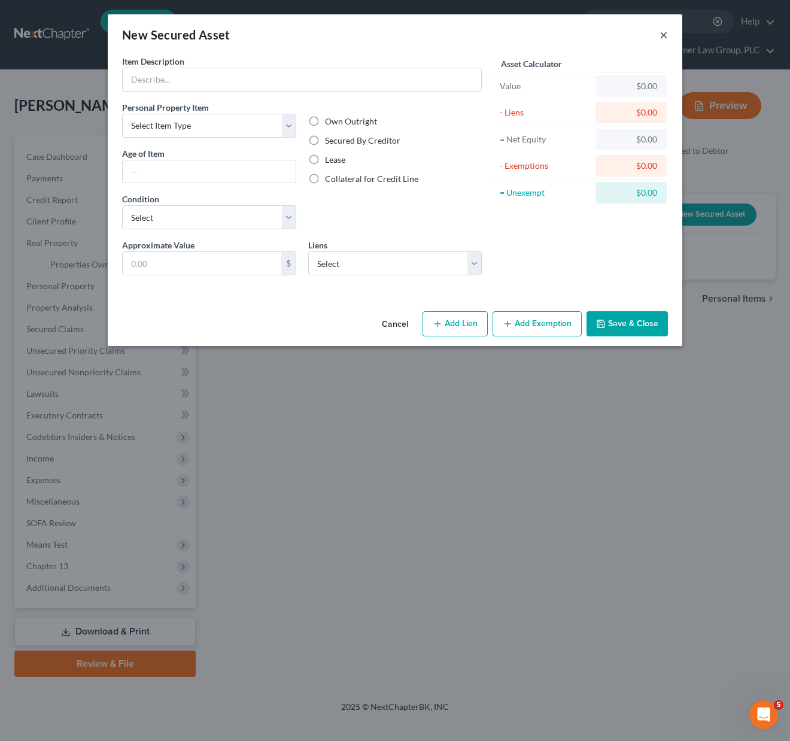
click at [663, 29] on button "×" at bounding box center [664, 35] width 8 height 14
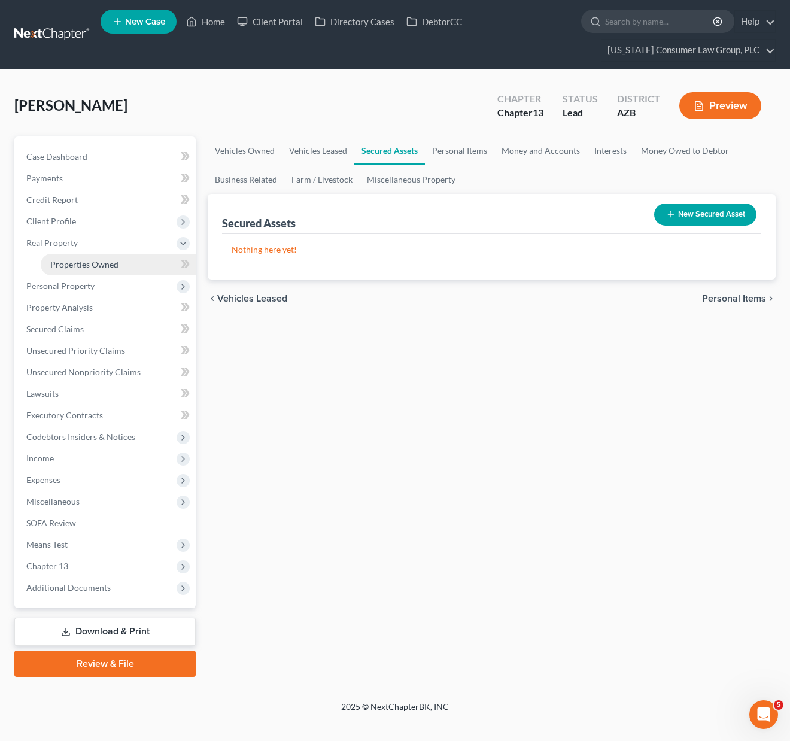
click at [93, 263] on span "Properties Owned" at bounding box center [84, 264] width 68 height 10
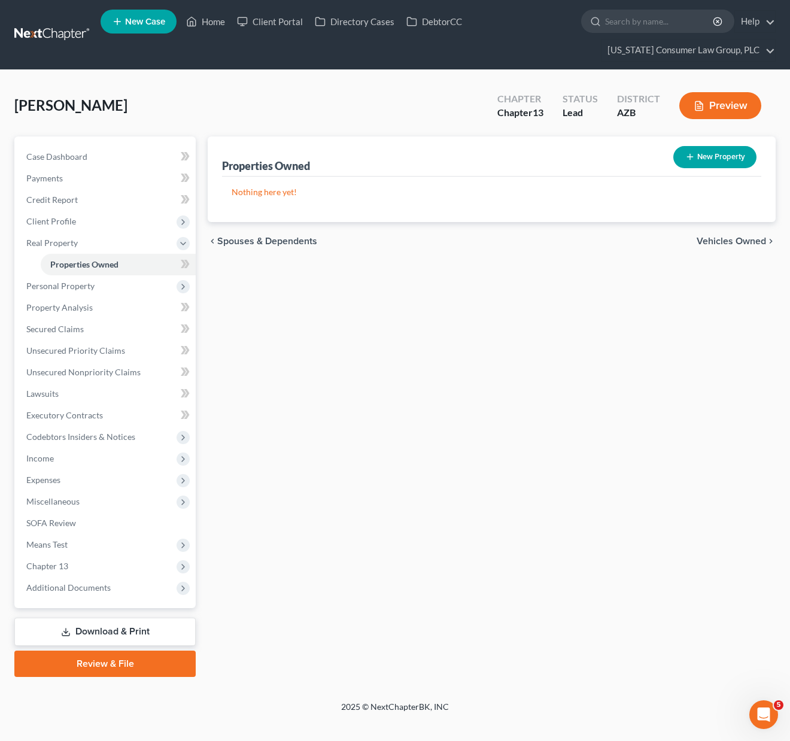
click at [714, 159] on button "New Property" at bounding box center [714, 157] width 83 height 22
select select "3"
select select "7"
select select "0"
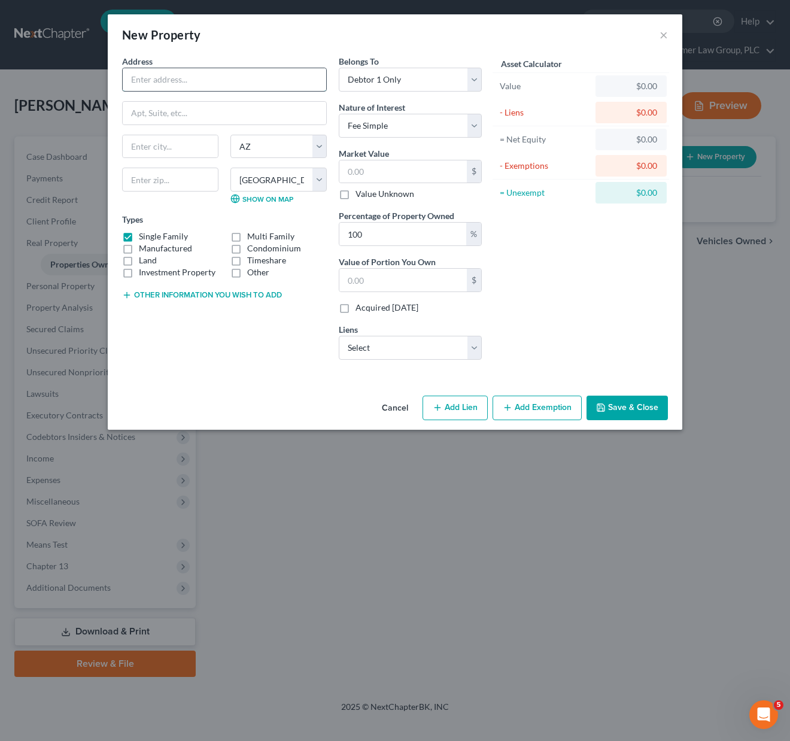
click at [173, 85] on input "text" at bounding box center [225, 79] width 204 height 23
type input "[STREET_ADDRESS][PERSON_NAME]"
type input "85142"
click at [172, 144] on input "text" at bounding box center [170, 146] width 95 height 23
type input "Queen Creek"
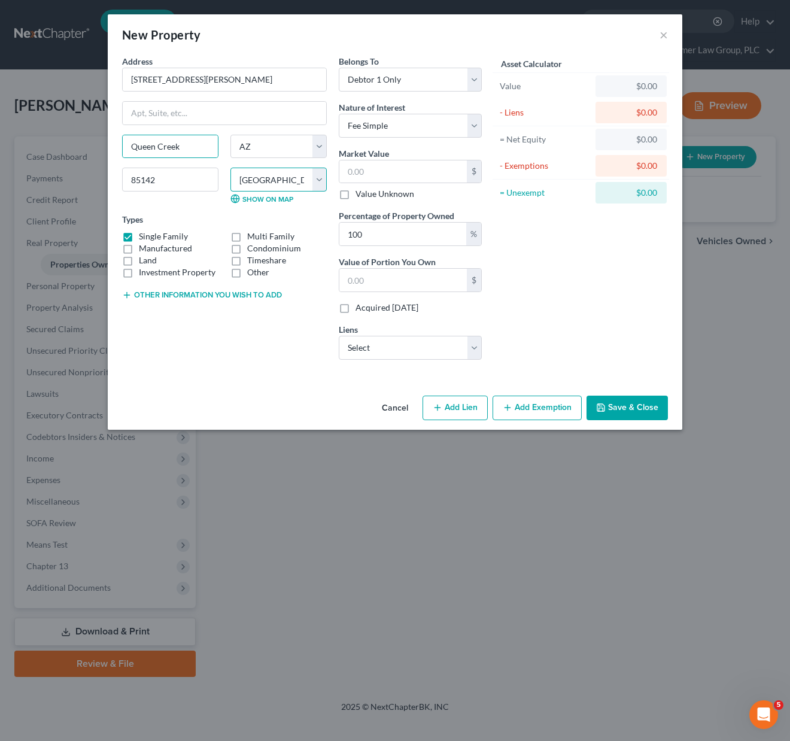
click at [324, 174] on select "County [GEOGRAPHIC_DATA] [GEOGRAPHIC_DATA] [GEOGRAPHIC_DATA] [GEOGRAPHIC_DATA] …" at bounding box center [278, 180] width 96 height 24
select select "11"
click at [230, 168] on select "County [GEOGRAPHIC_DATA] [GEOGRAPHIC_DATA] [GEOGRAPHIC_DATA] [GEOGRAPHIC_DATA] …" at bounding box center [278, 180] width 96 height 24
click at [476, 78] on select "Select Debtor 1 Only Debtor 2 Only Debtor 1 And Debtor 2 Only At Least One Of T…" at bounding box center [410, 80] width 143 height 24
select select "3"
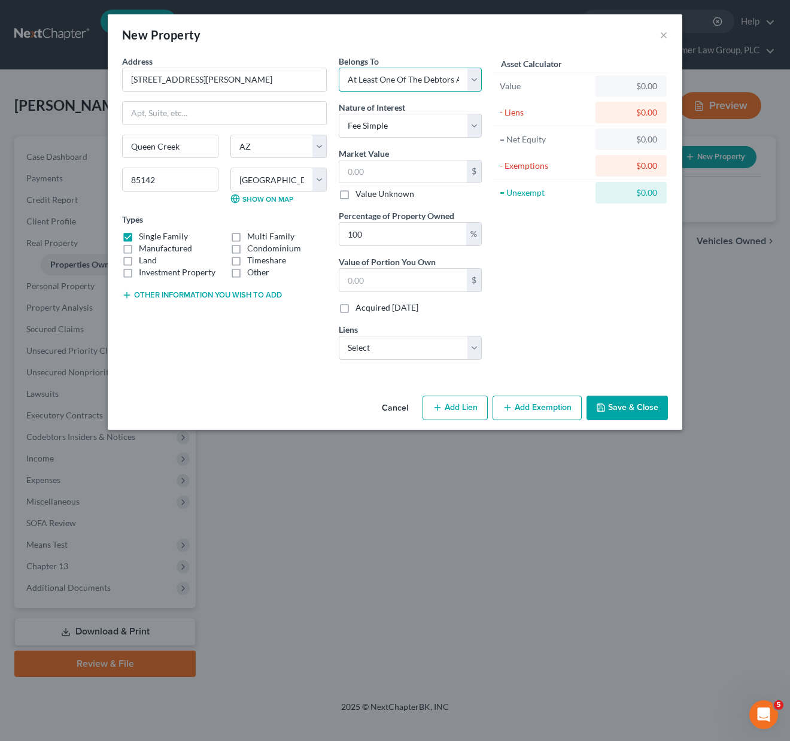
click at [339, 68] on select "Select Debtor 1 Only Debtor 2 Only Debtor 1 And Debtor 2 Only At Least One Of T…" at bounding box center [410, 80] width 143 height 24
click at [472, 122] on select "Select Fee Simple Joint Tenant Life Estate Equitable Interest Future Interest T…" at bounding box center [410, 126] width 143 height 24
click at [339, 114] on select "Select Fee Simple Joint Tenant Life Estate Equitable Interest Future Interest T…" at bounding box center [410, 126] width 143 height 24
click at [366, 171] on input "text" at bounding box center [402, 171] width 127 height 23
type input "6"
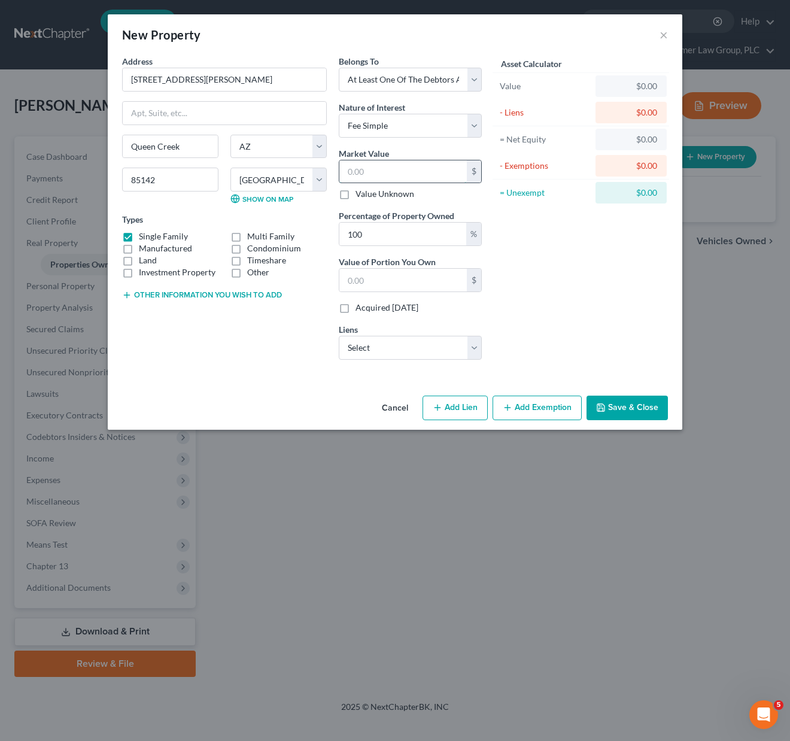
type input "6.00"
type input "68"
type input "68.00"
type input "682"
type input "682.00"
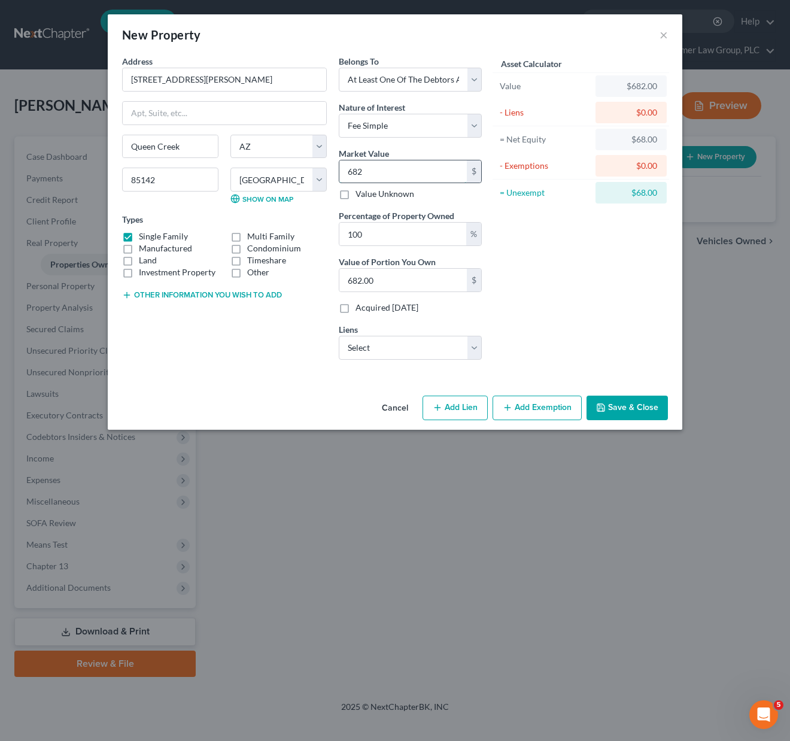
type input "6828"
type input "6,828.00"
type input "6,8280"
type input "68,280.00"
type input "68,2800"
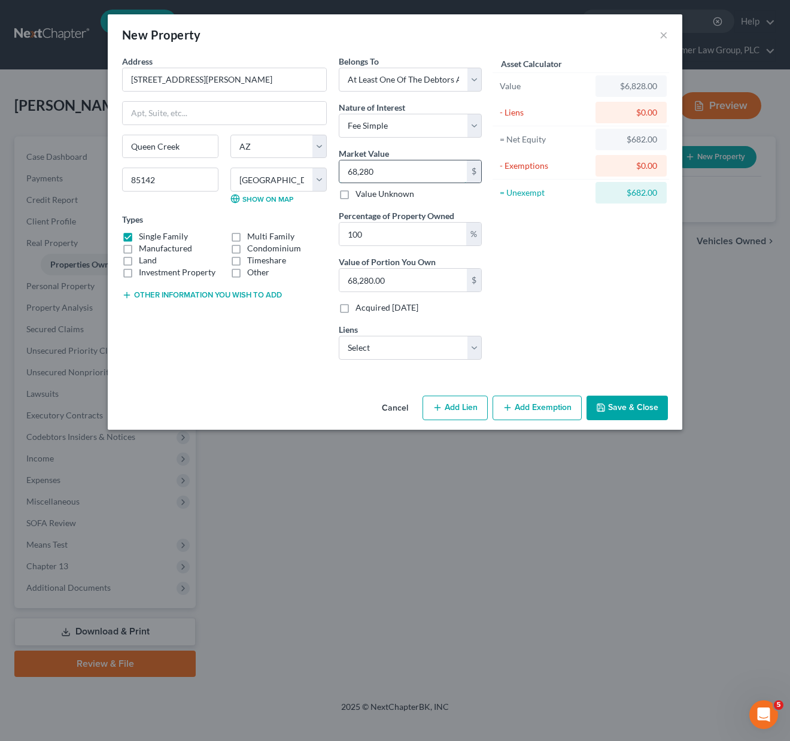
type input "682,800.00"
type input "682,800"
click at [475, 344] on select "Select Hyundai Capital Americ - $30,799.00 PHH Mortgage - $690,187.00" at bounding box center [410, 348] width 143 height 24
select select "1"
click at [339, 336] on select "Select Hyundai Capital Americ - $30,799.00 PHH Mortgage - $690,187.00" at bounding box center [410, 348] width 143 height 24
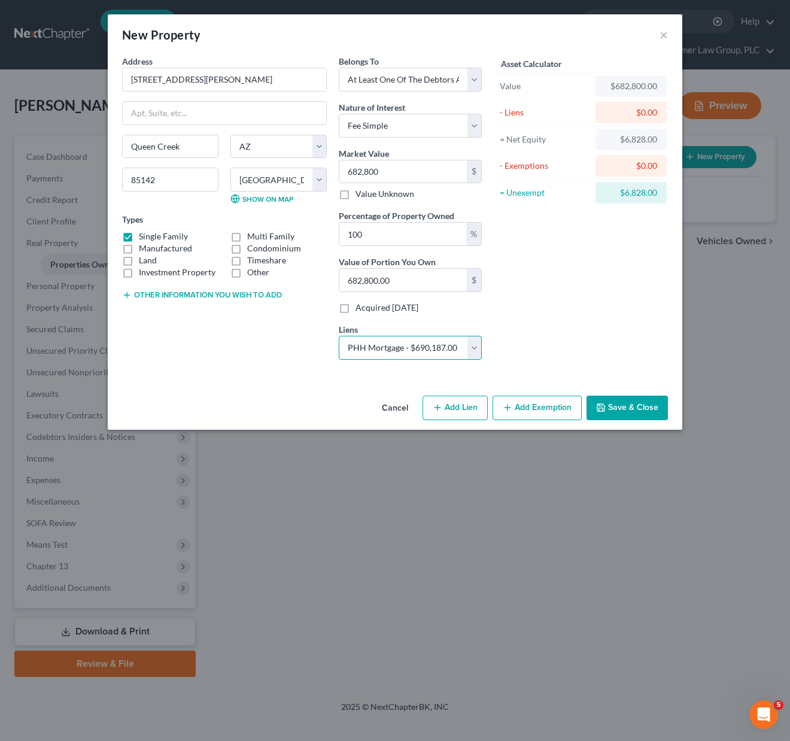
select select
select select "9"
select select "0"
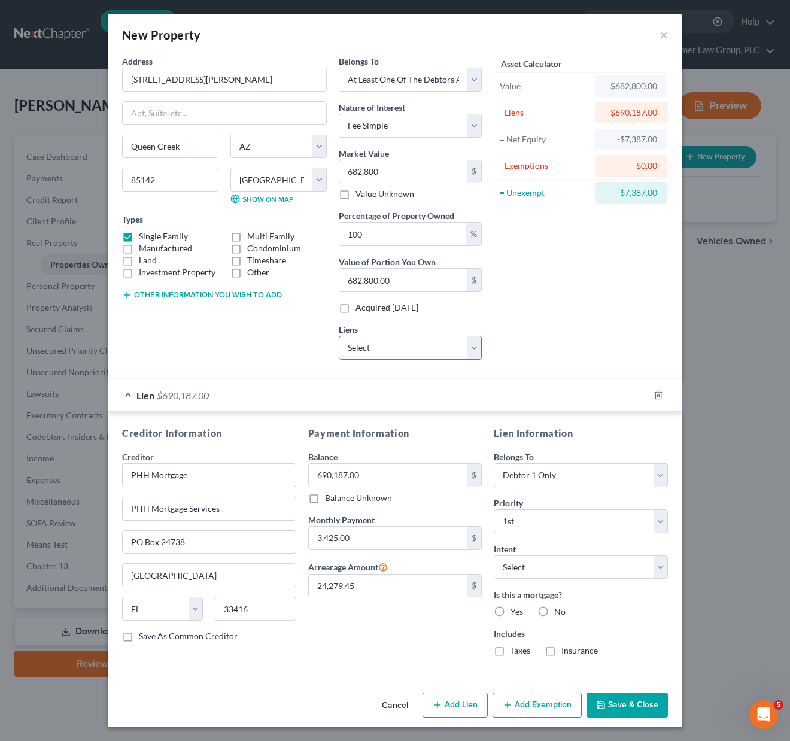
click at [473, 349] on select "Select Hyundai Capital Americ - $30,799.00" at bounding box center [410, 348] width 143 height 24
click at [339, 336] on select "Select Hyundai Capital Americ - $30,799.00" at bounding box center [410, 348] width 143 height 24
click at [658, 566] on select "Select Surrender Redeem Reaffirm Avoid Other" at bounding box center [581, 567] width 174 height 24
click at [494, 555] on select "Select Surrender Redeem Reaffirm Avoid Other" at bounding box center [581, 567] width 174 height 24
click at [606, 707] on button "Save & Close" at bounding box center [627, 705] width 81 height 25
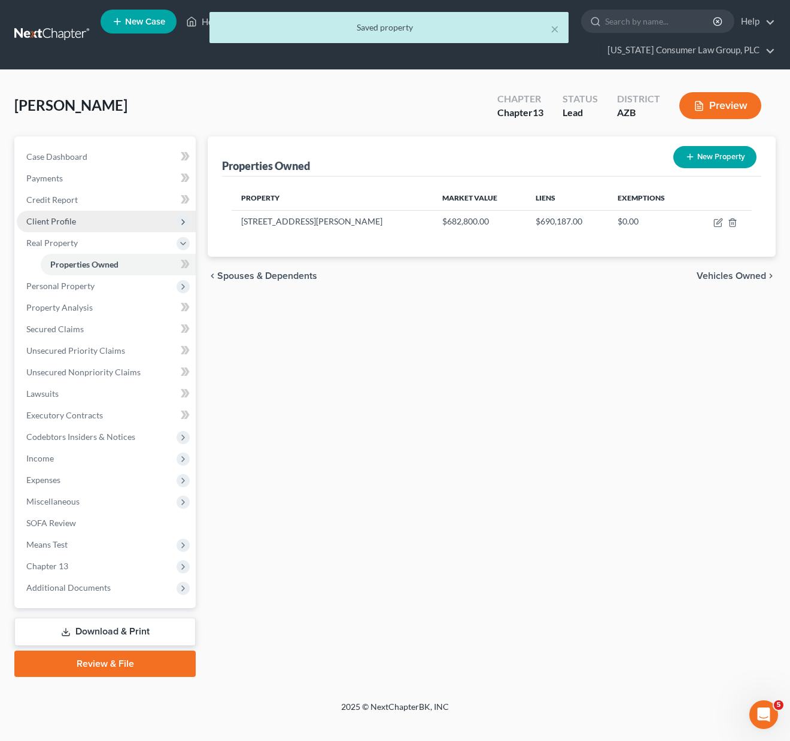
click at [66, 223] on span "Client Profile" at bounding box center [51, 221] width 50 height 10
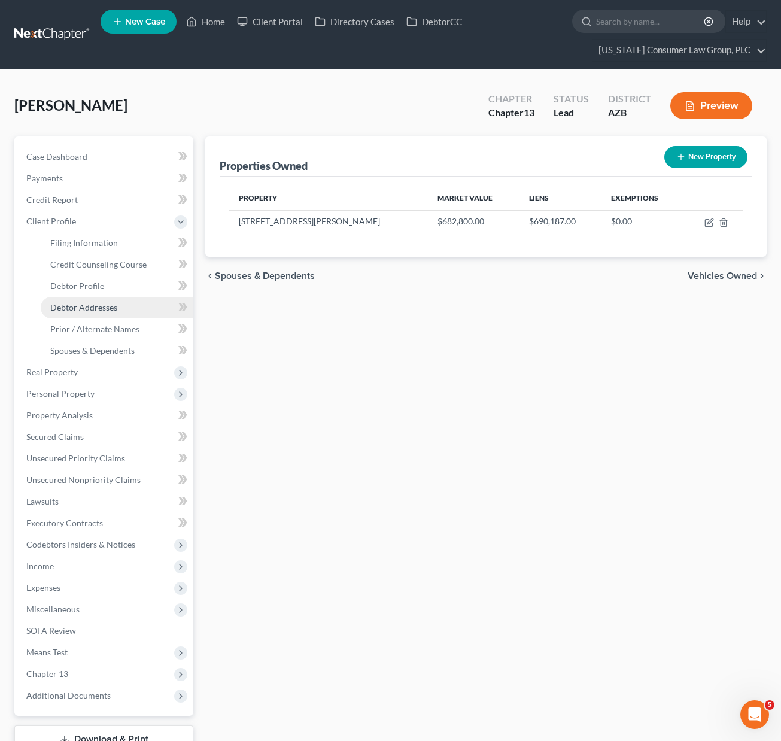
click at [83, 303] on span "Debtor Addresses" at bounding box center [83, 307] width 67 height 10
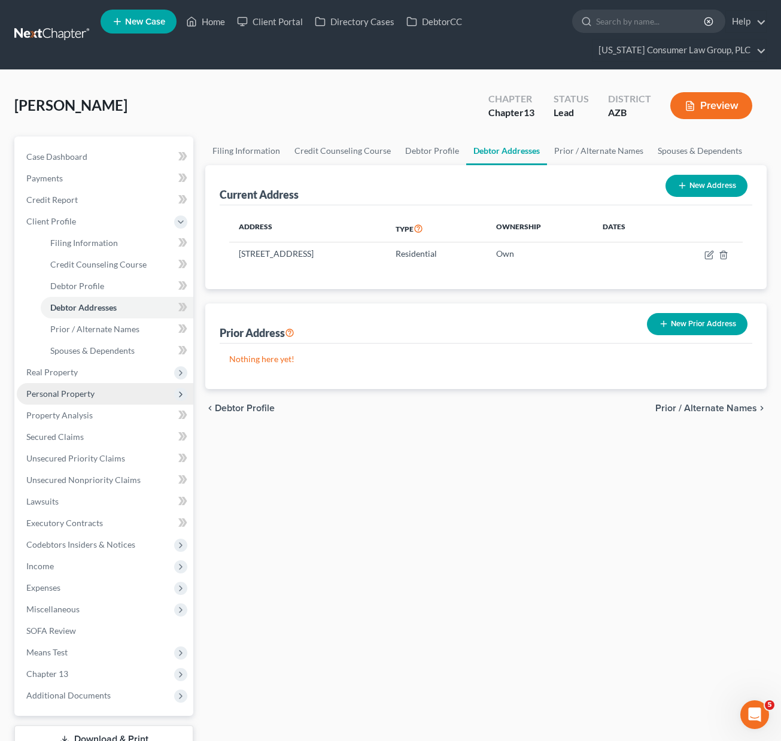
click at [60, 394] on span "Personal Property" at bounding box center [60, 393] width 68 height 10
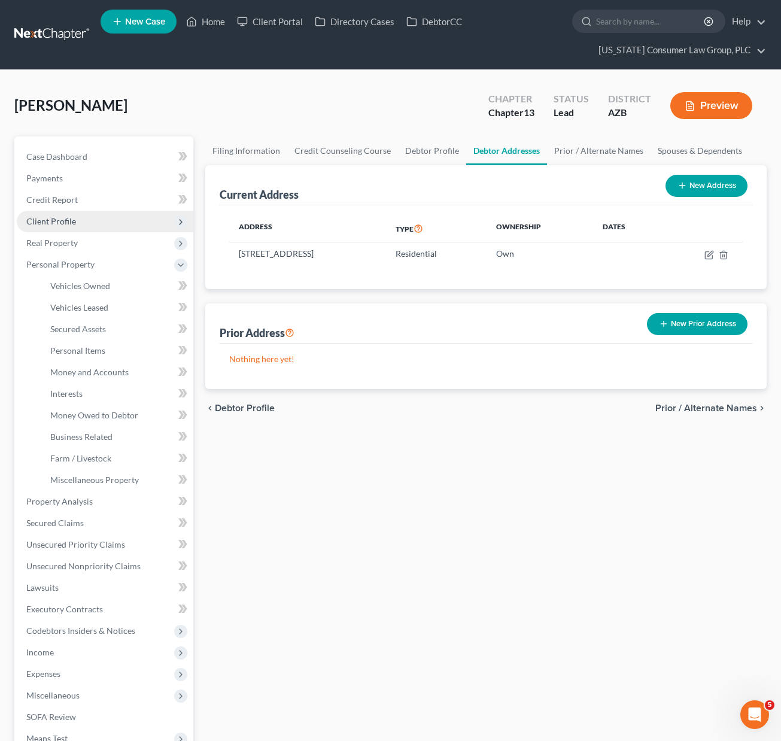
click at [63, 221] on span "Client Profile" at bounding box center [51, 221] width 50 height 10
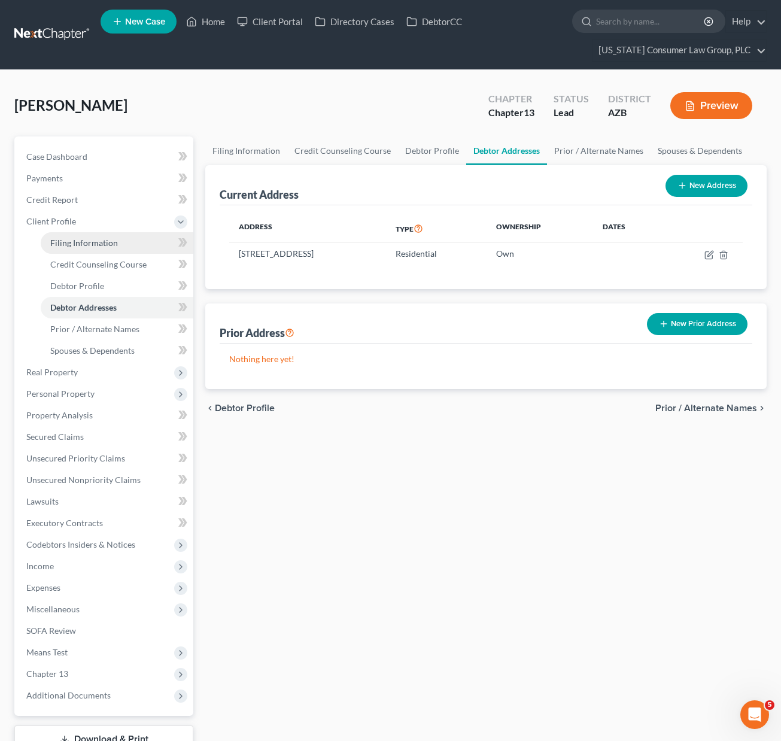
click at [68, 239] on span "Filing Information" at bounding box center [84, 243] width 68 height 10
select select "1"
select select "0"
select select "3"
select select "4"
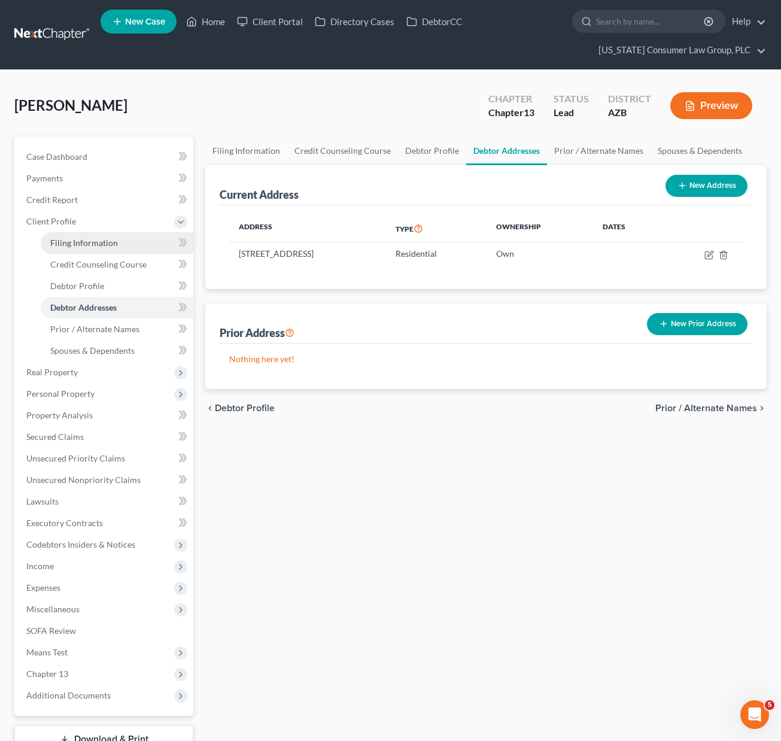
select select "0"
select select "3"
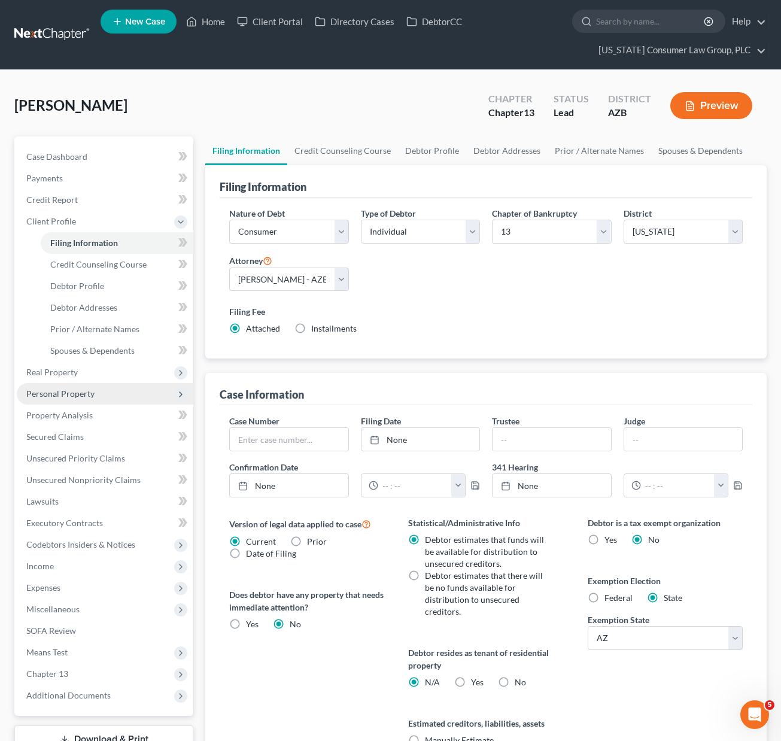
click at [78, 393] on span "Personal Property" at bounding box center [60, 393] width 68 height 10
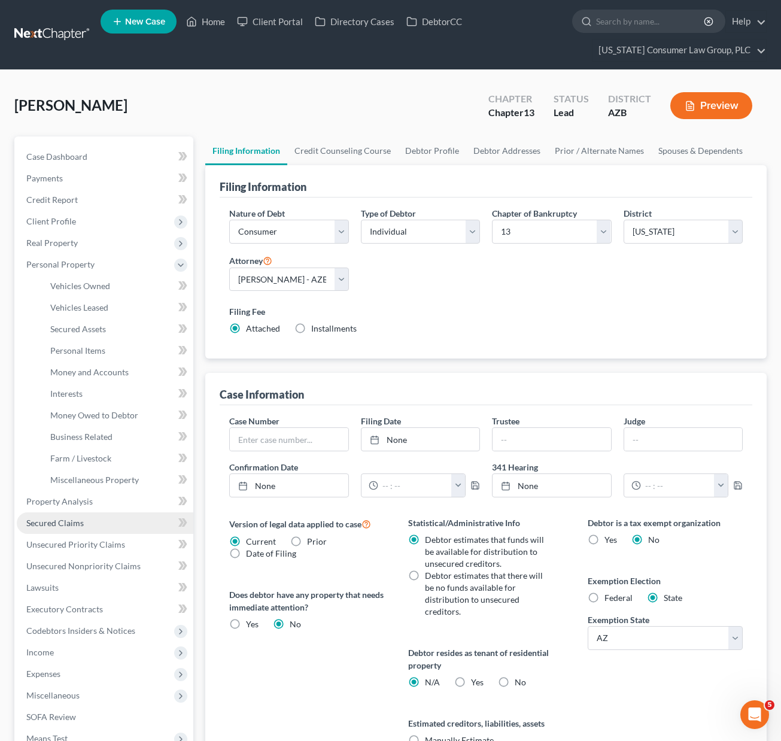
click at [69, 525] on span "Secured Claims" at bounding box center [54, 523] width 57 height 10
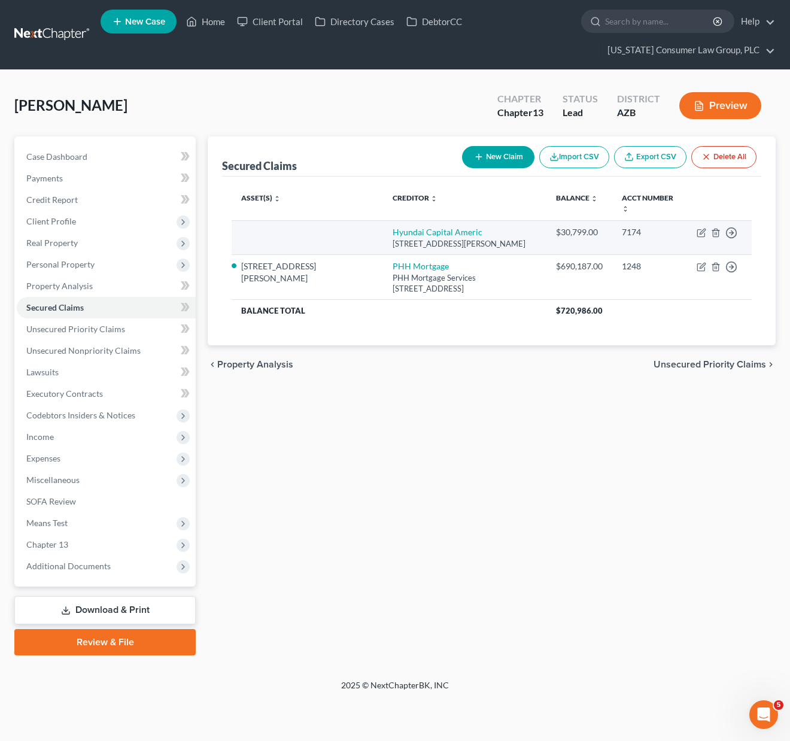
click at [693, 232] on td "Move to E Move to F Move to G Move to Notice Only" at bounding box center [719, 237] width 65 height 34
click at [699, 232] on icon "button" at bounding box center [702, 233] width 10 height 10
select select "4"
select select "0"
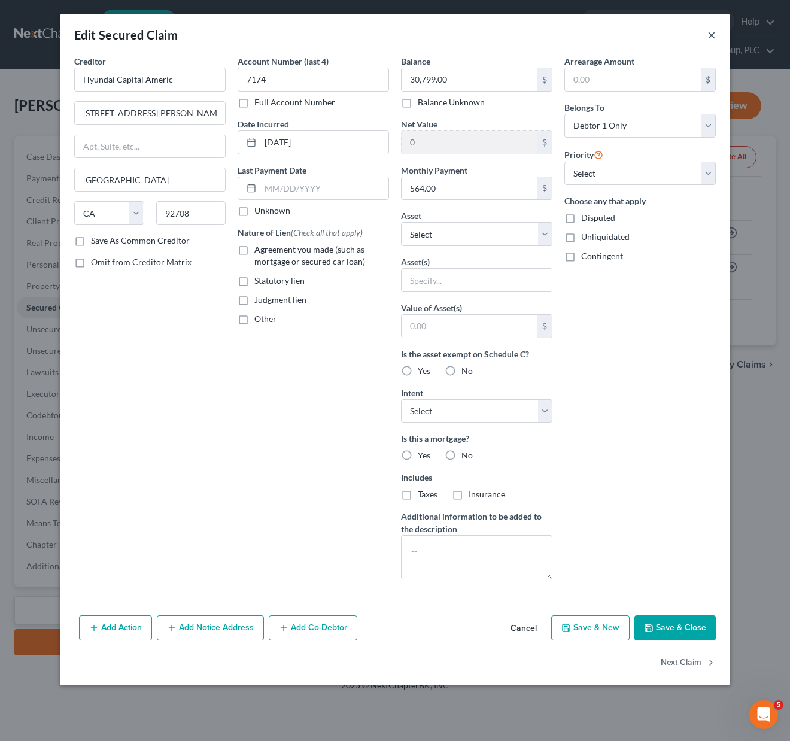
click at [714, 34] on button "×" at bounding box center [712, 35] width 8 height 14
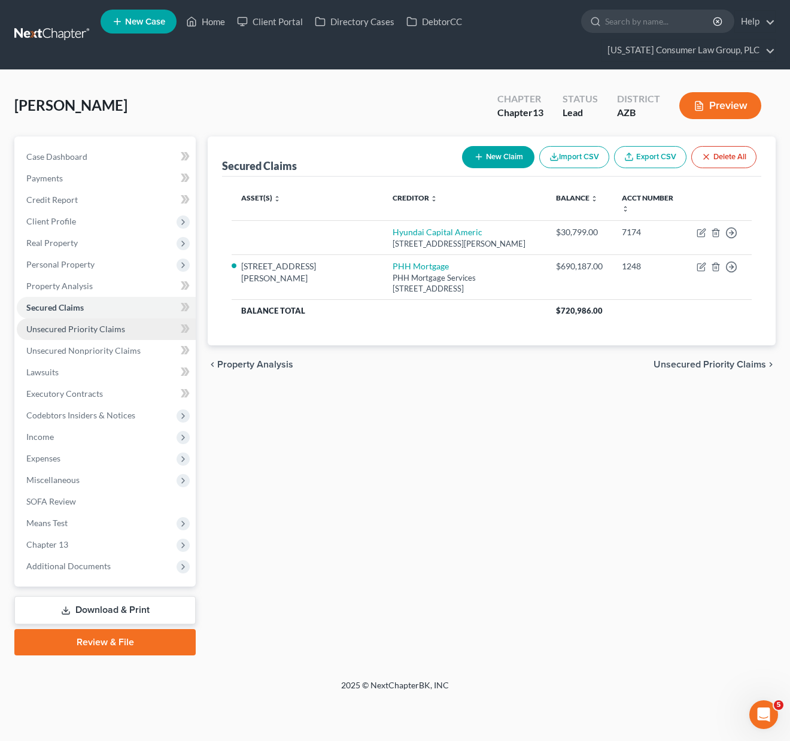
click at [86, 333] on span "Unsecured Priority Claims" at bounding box center [75, 329] width 99 height 10
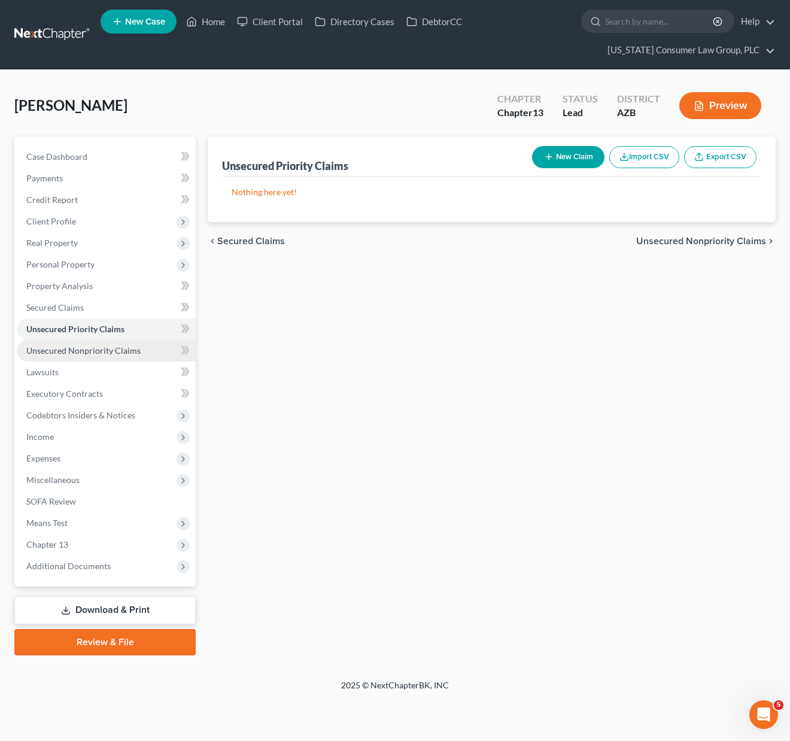
click at [89, 342] on link "Unsecured Nonpriority Claims" at bounding box center [106, 351] width 179 height 22
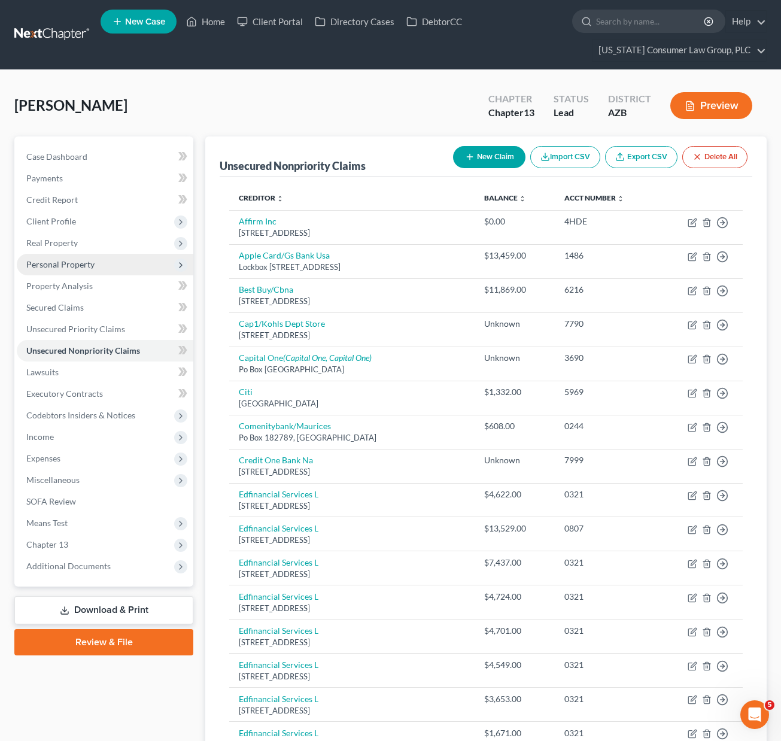
click at [54, 269] on span "Personal Property" at bounding box center [105, 265] width 177 height 22
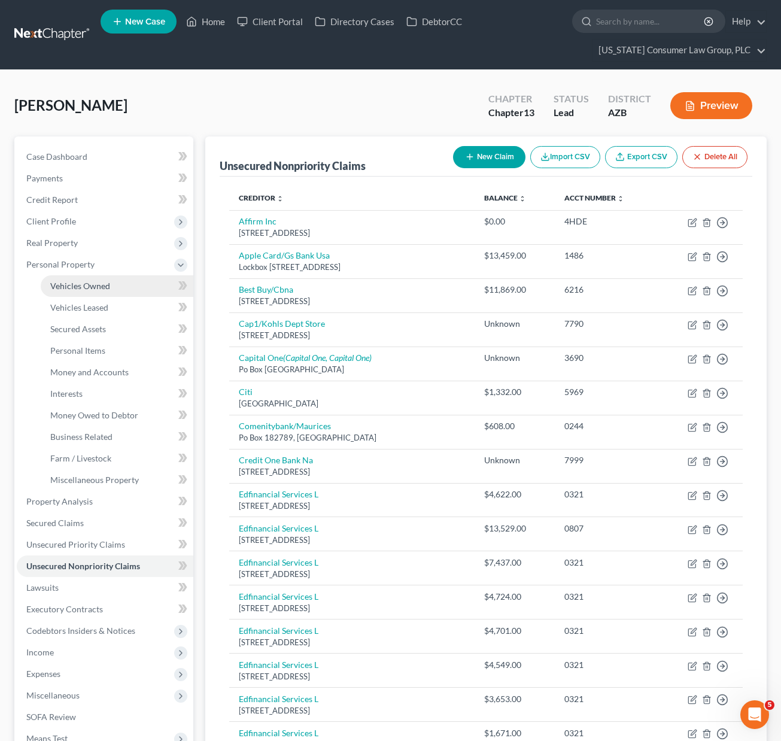
click at [63, 289] on span "Vehicles Owned" at bounding box center [80, 286] width 60 height 10
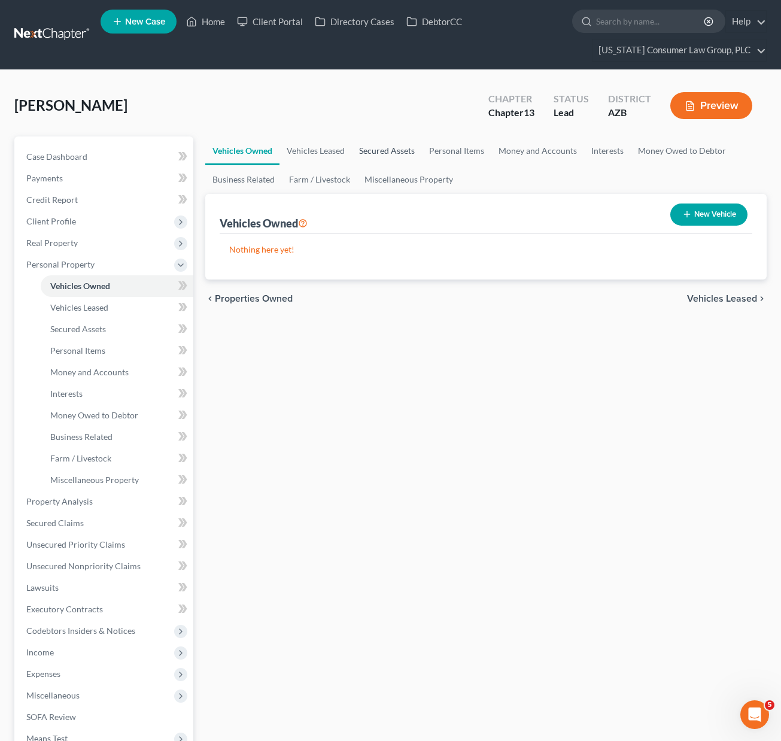
click at [395, 149] on link "Secured Assets" at bounding box center [387, 150] width 70 height 29
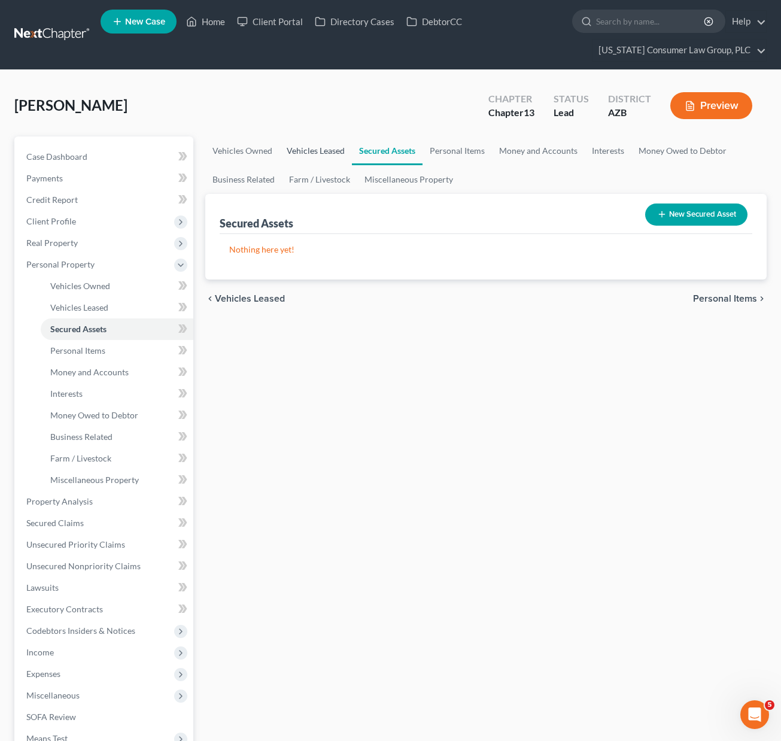
click at [333, 154] on link "Vehicles Leased" at bounding box center [316, 150] width 72 height 29
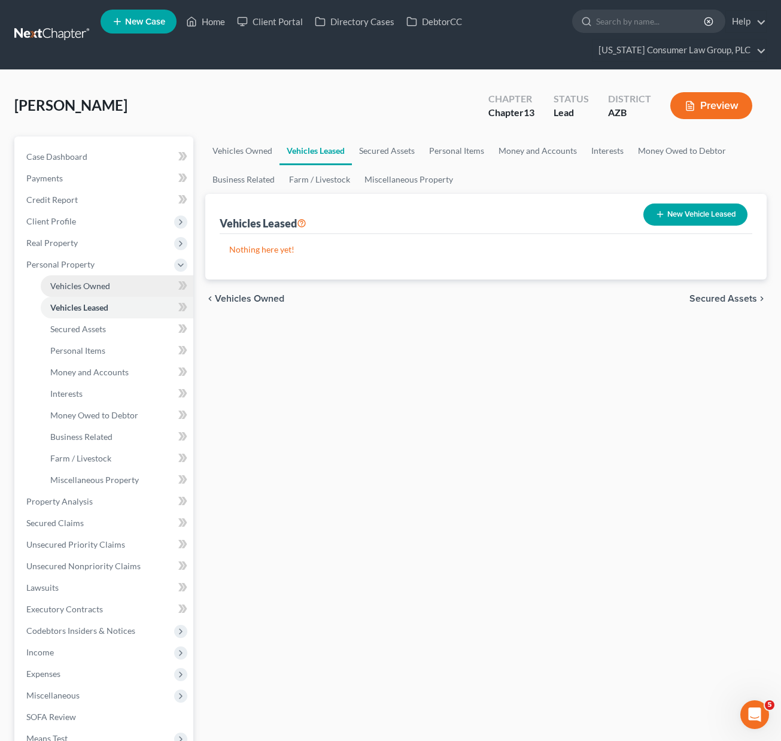
click at [103, 290] on span "Vehicles Owned" at bounding box center [80, 286] width 60 height 10
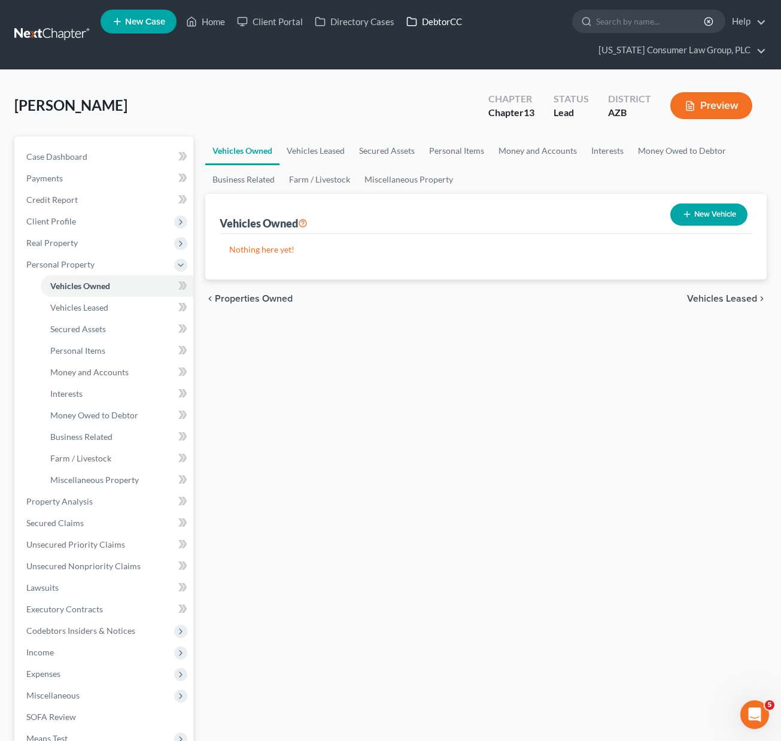
drag, startPoint x: 441, startPoint y: 14, endPoint x: 423, endPoint y: 30, distance: 24.2
click at [441, 14] on link "DebtorCC" at bounding box center [434, 22] width 68 height 22
click at [92, 305] on span "Vehicles Leased" at bounding box center [79, 307] width 58 height 10
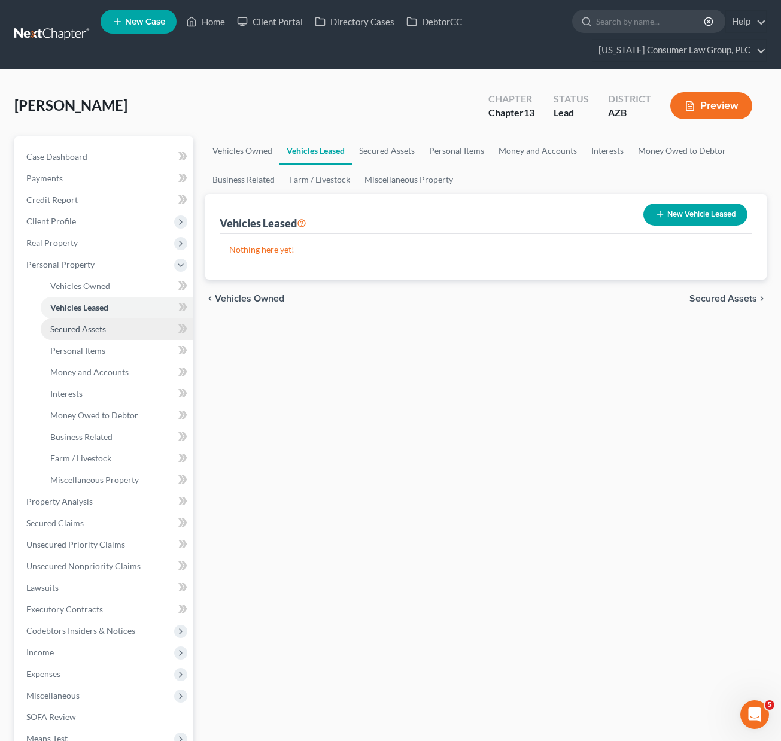
click at [89, 325] on span "Secured Assets" at bounding box center [78, 329] width 56 height 10
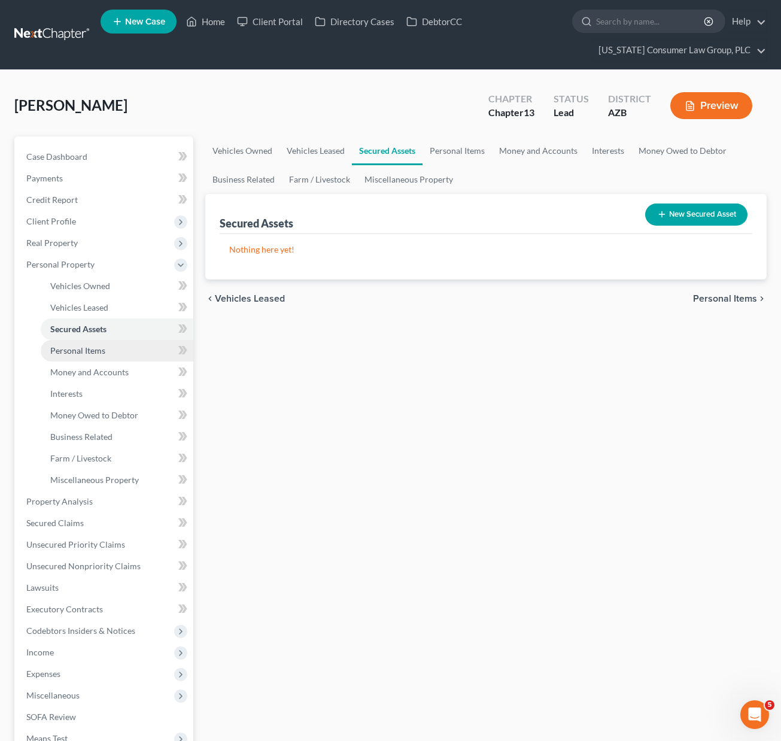
click at [87, 353] on span "Personal Items" at bounding box center [77, 350] width 55 height 10
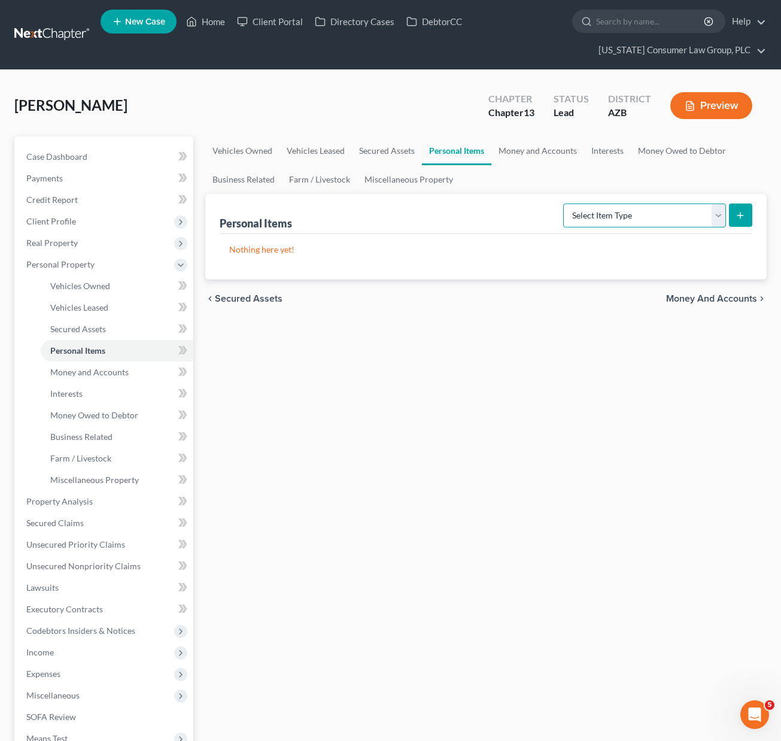
click at [721, 215] on select "Select Item Type Clothing (A/B: 11) Collectibles Of Value (A/B: 8) Electronics …" at bounding box center [644, 216] width 163 height 24
select select "household_goods"
click at [565, 204] on select "Select Item Type Clothing (A/B: 11) Collectibles Of Value (A/B: 8) Electronics …" at bounding box center [644, 216] width 163 height 24
click at [742, 216] on icon "submit" at bounding box center [741, 216] width 10 height 10
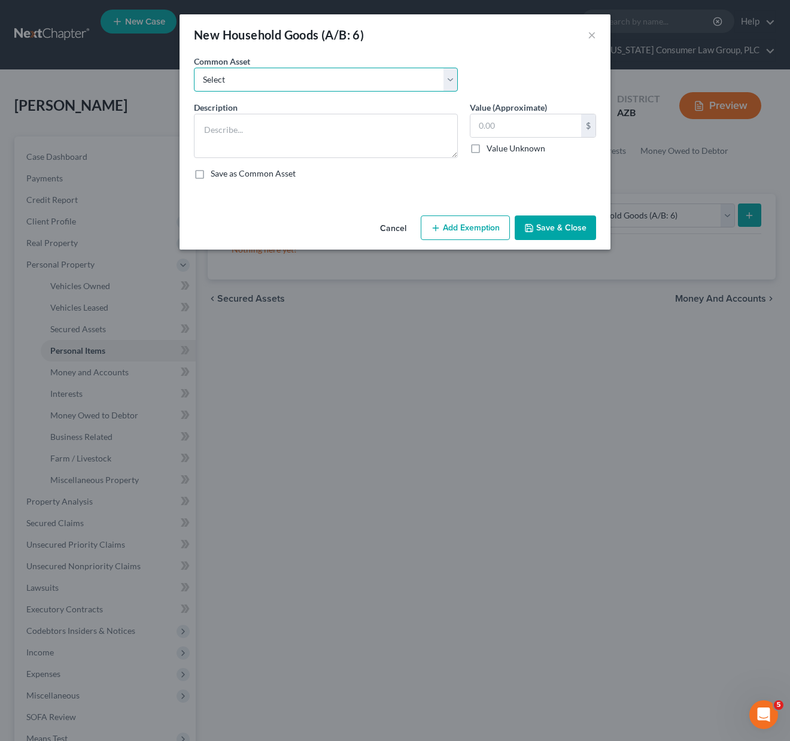
click at [454, 73] on select "Select Furniture, linens, kitchen supplies, miscellaneous household goods" at bounding box center [326, 80] width 264 height 24
select select "0"
click at [194, 68] on select "Select Furniture, linens, kitchen supplies, miscellaneous household goods" at bounding box center [326, 80] width 264 height 24
type textarea "Furniture, linens, kitchen supplies, miscellaneous household goods"
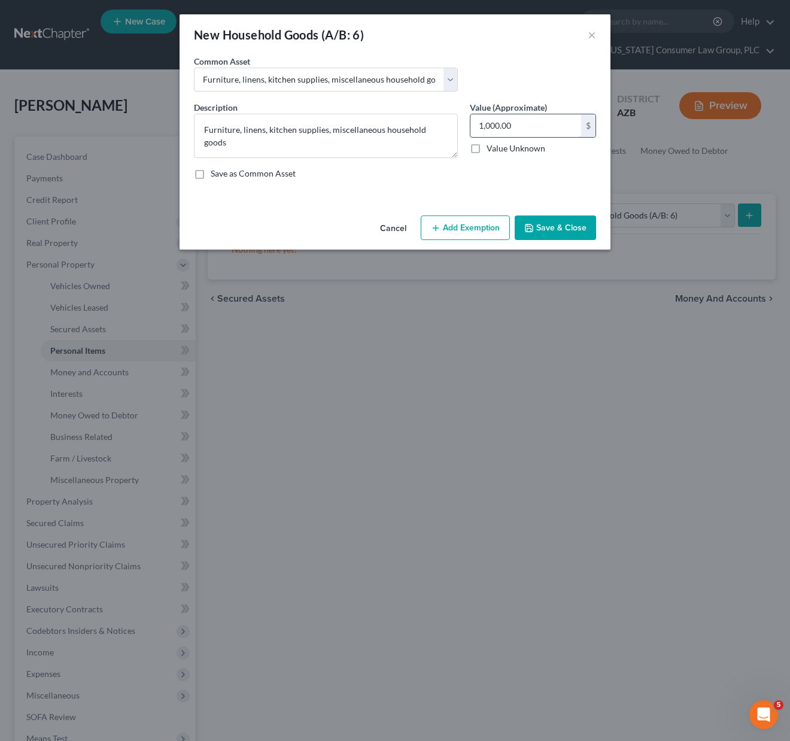
drag, startPoint x: 539, startPoint y: 125, endPoint x: 555, endPoint y: 126, distance: 16.8
click at [555, 126] on input "1,000.00" at bounding box center [525, 125] width 111 height 23
type input "2,500"
click at [474, 226] on button "Add Exemption" at bounding box center [465, 227] width 89 height 25
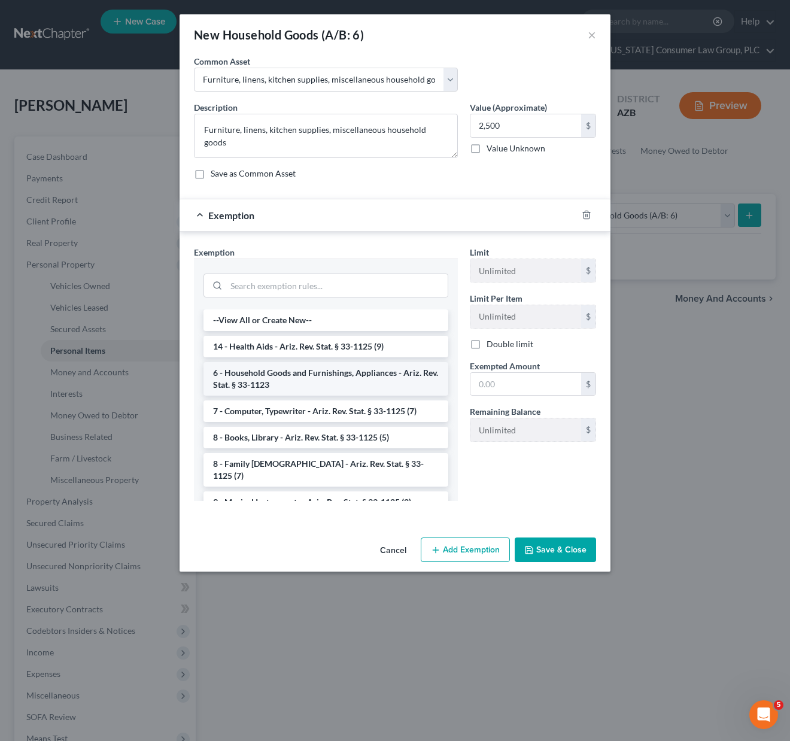
click at [305, 376] on li "6 - Household Goods and Furnishings, Appliances - Ariz. Rev. Stat. § 33-1123" at bounding box center [326, 379] width 245 height 34
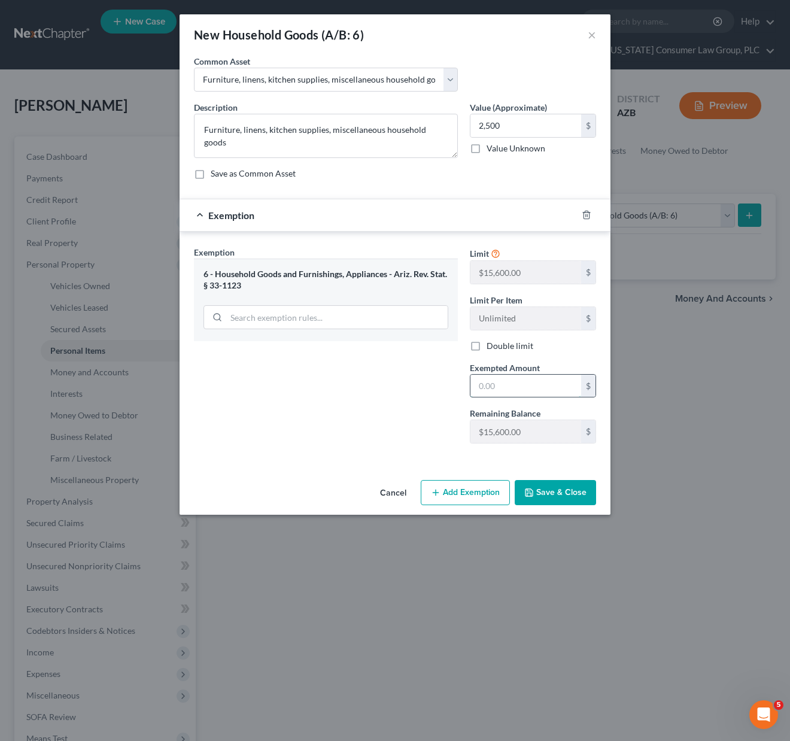
click at [521, 390] on input "text" at bounding box center [525, 386] width 111 height 23
type input "2,500.00"
click at [531, 499] on button "Save & Close" at bounding box center [555, 492] width 81 height 25
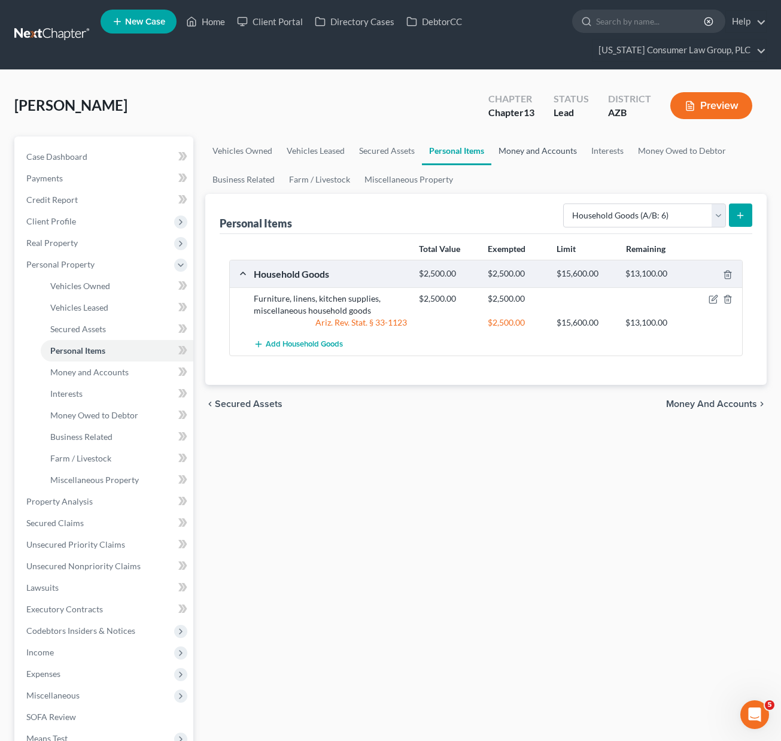
click at [527, 147] on link "Money and Accounts" at bounding box center [537, 150] width 93 height 29
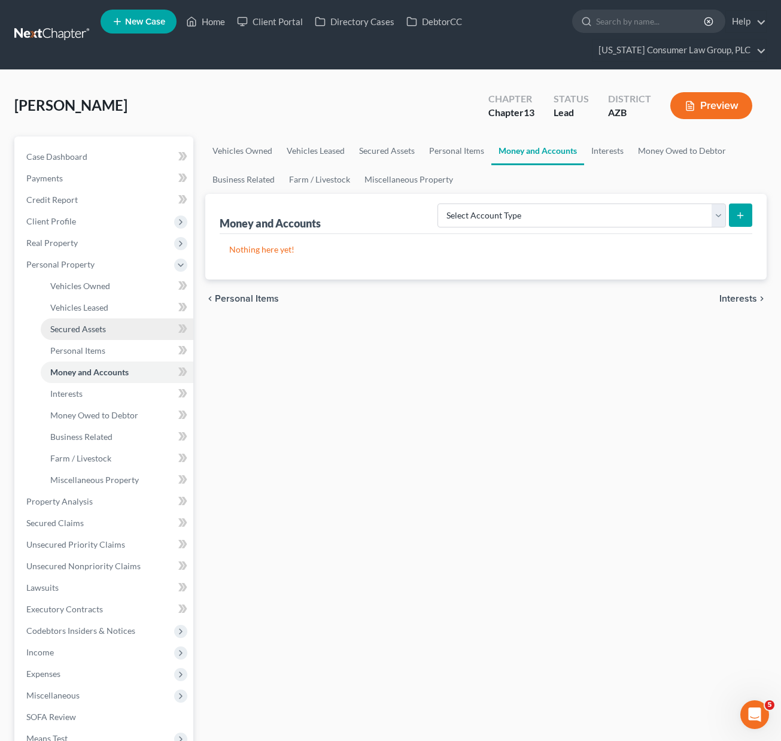
click at [89, 320] on link "Secured Assets" at bounding box center [117, 329] width 153 height 22
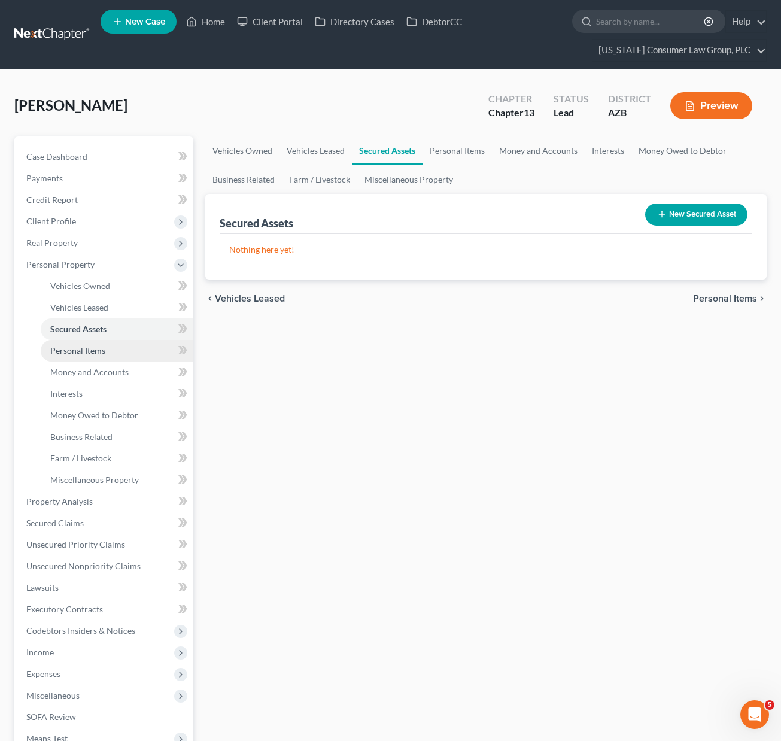
click at [95, 350] on span "Personal Items" at bounding box center [77, 350] width 55 height 10
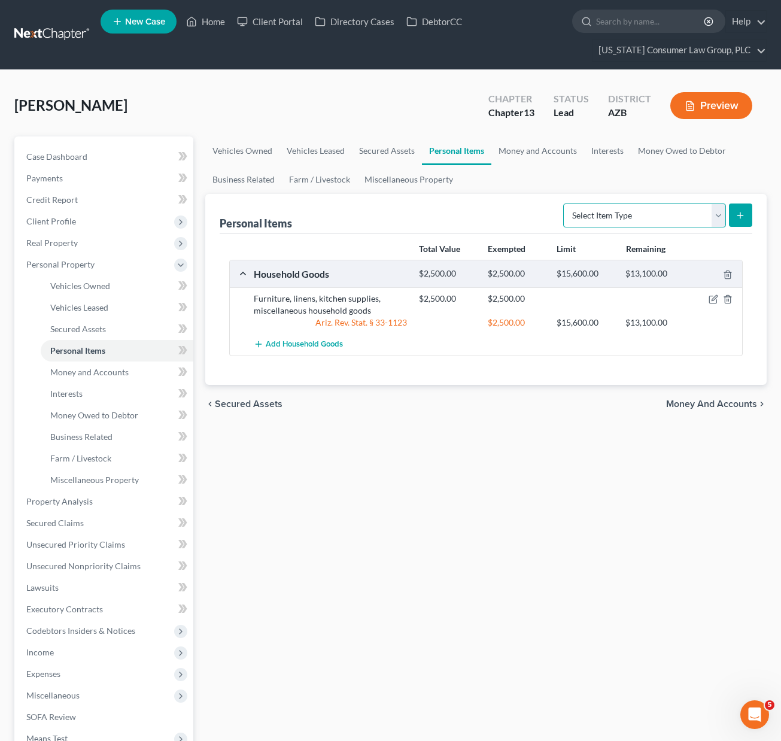
click at [724, 215] on select "Select Item Type Clothing (A/B: 11) Collectibles Of Value (A/B: 8) Electronics …" at bounding box center [644, 216] width 163 height 24
select select "electronics"
click at [565, 204] on select "Select Item Type Clothing (A/B: 11) Collectibles Of Value (A/B: 8) Electronics …" at bounding box center [644, 216] width 163 height 24
click at [737, 217] on icon "submit" at bounding box center [741, 216] width 10 height 10
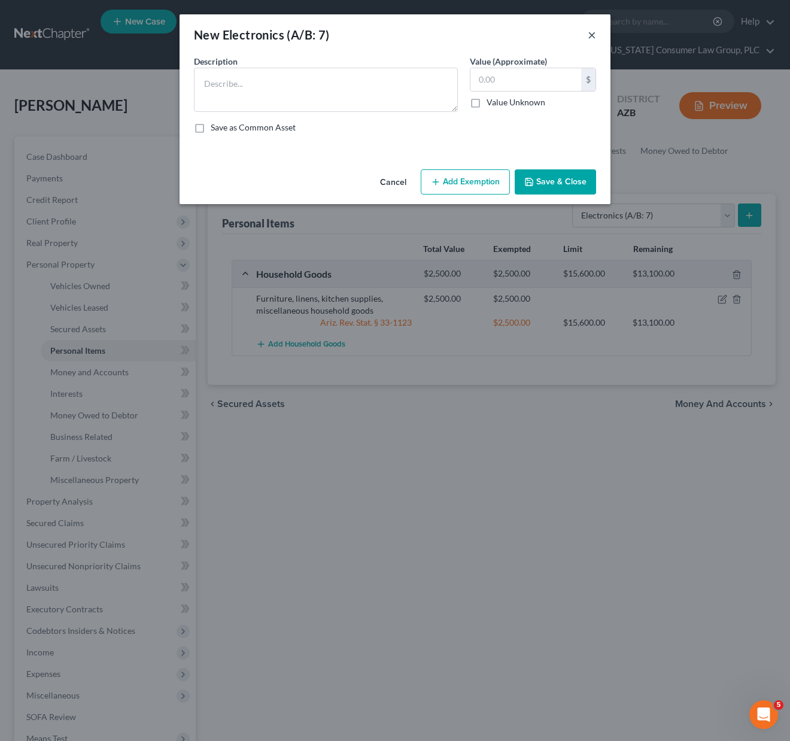
click at [591, 34] on button "×" at bounding box center [592, 35] width 8 height 14
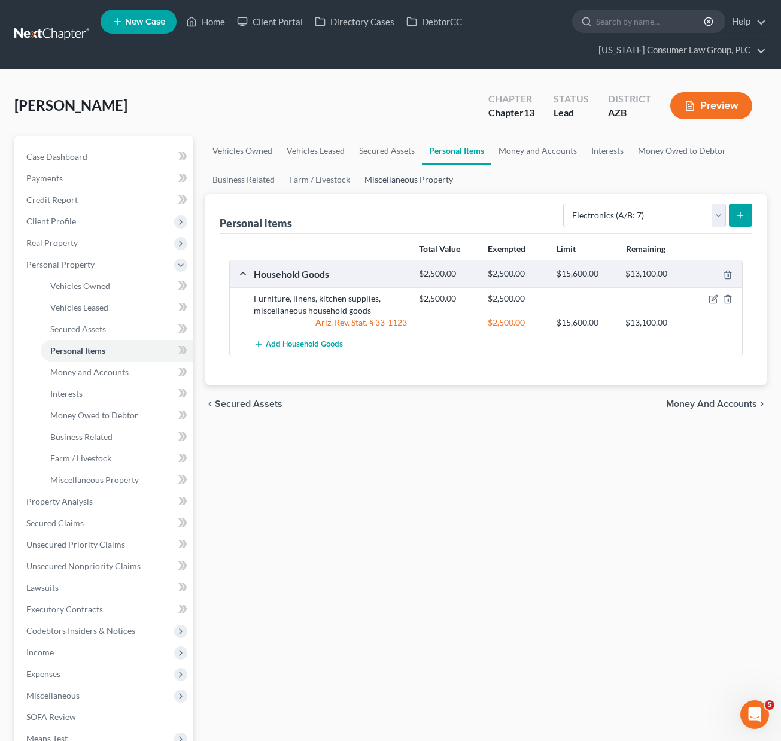
click at [402, 181] on link "Miscellaneous Property" at bounding box center [408, 179] width 103 height 29
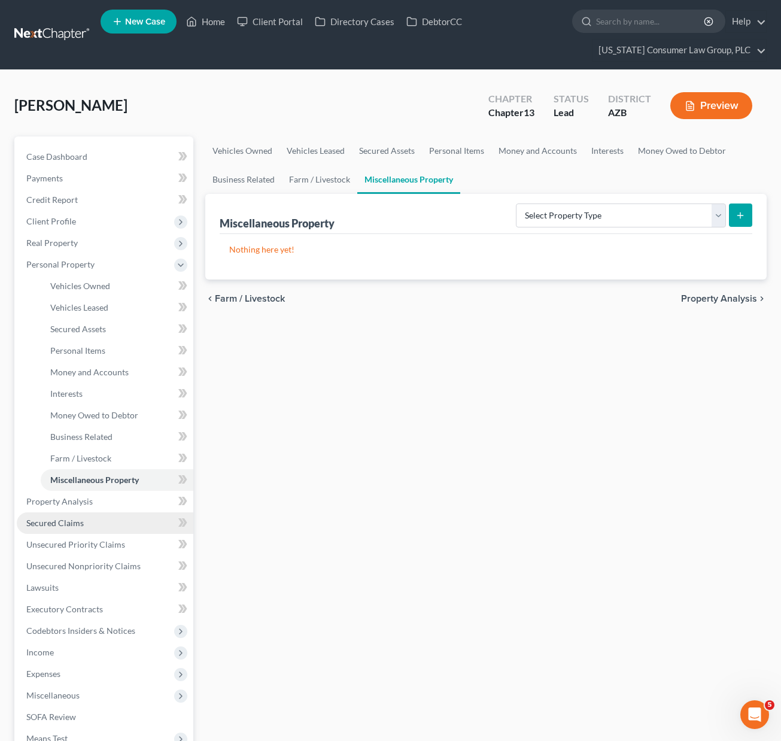
click at [62, 524] on span "Secured Claims" at bounding box center [54, 523] width 57 height 10
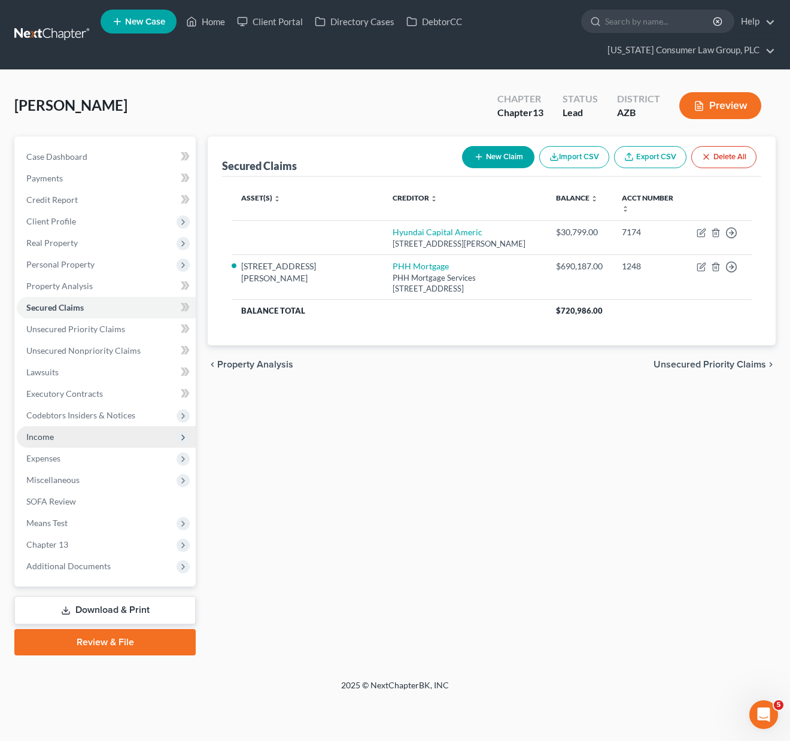
click at [57, 433] on span "Income" at bounding box center [106, 437] width 179 height 22
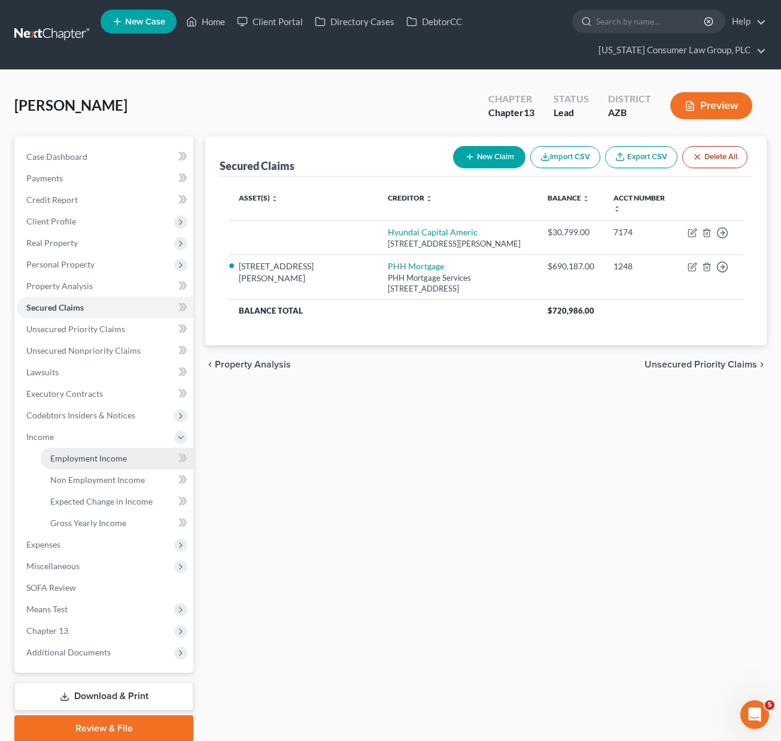
click at [74, 458] on span "Employment Income" at bounding box center [88, 458] width 77 height 10
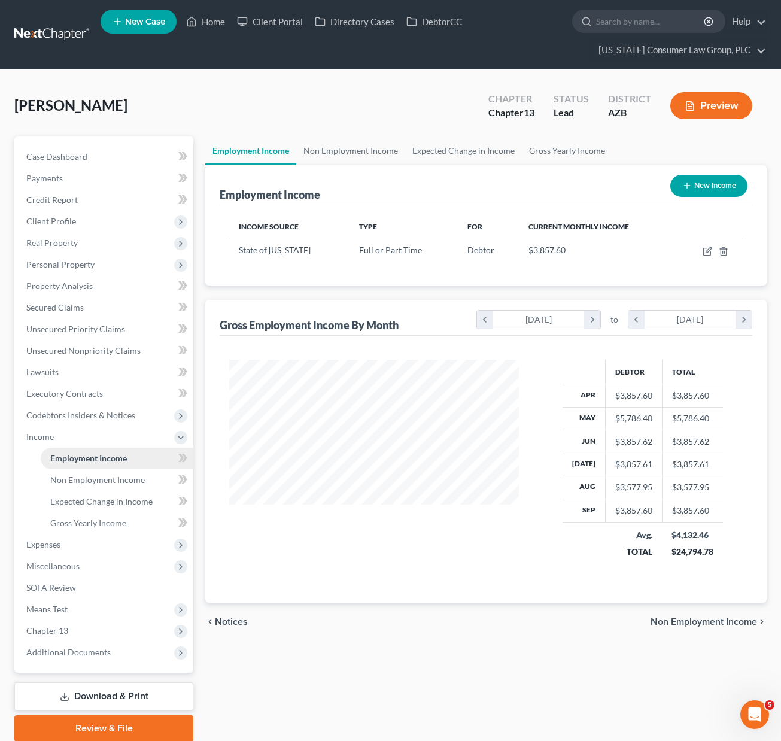
scroll to position [215, 313]
click at [336, 149] on link "Non Employment Income" at bounding box center [350, 150] width 109 height 29
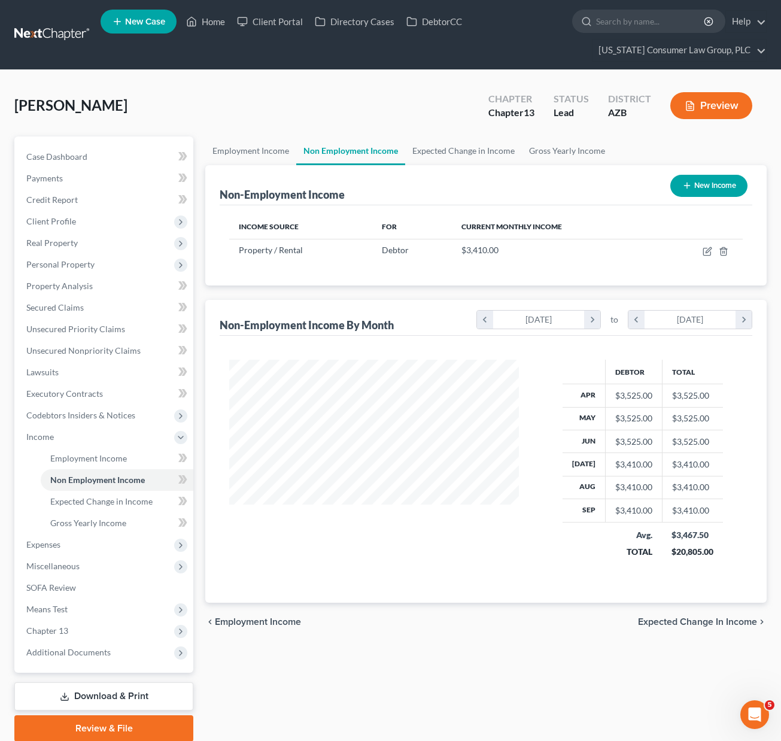
scroll to position [215, 313]
click at [64, 569] on span "Miscellaneous" at bounding box center [52, 566] width 53 height 10
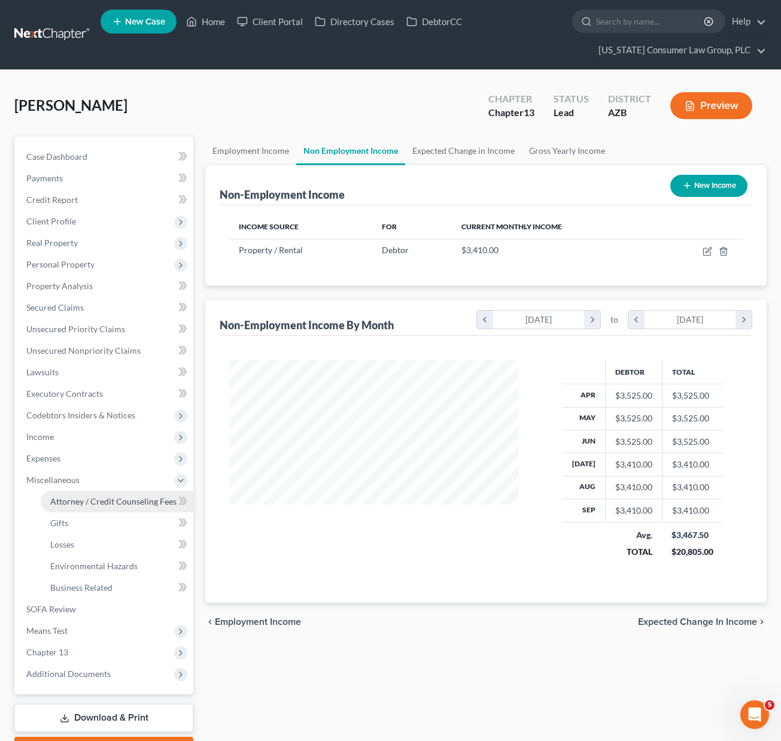
click at [86, 500] on span "Attorney / Credit Counseling Fees" at bounding box center [113, 501] width 126 height 10
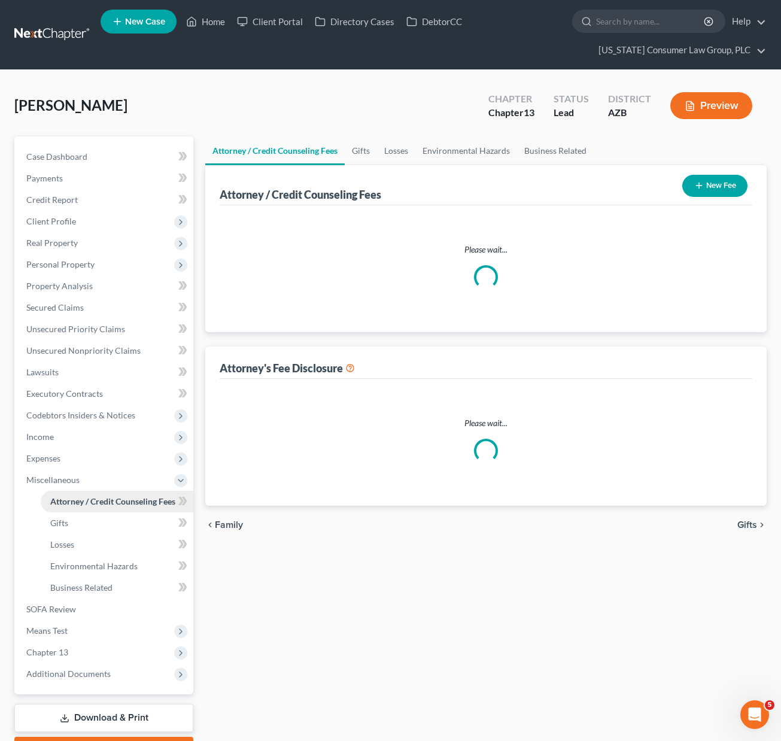
select select "10"
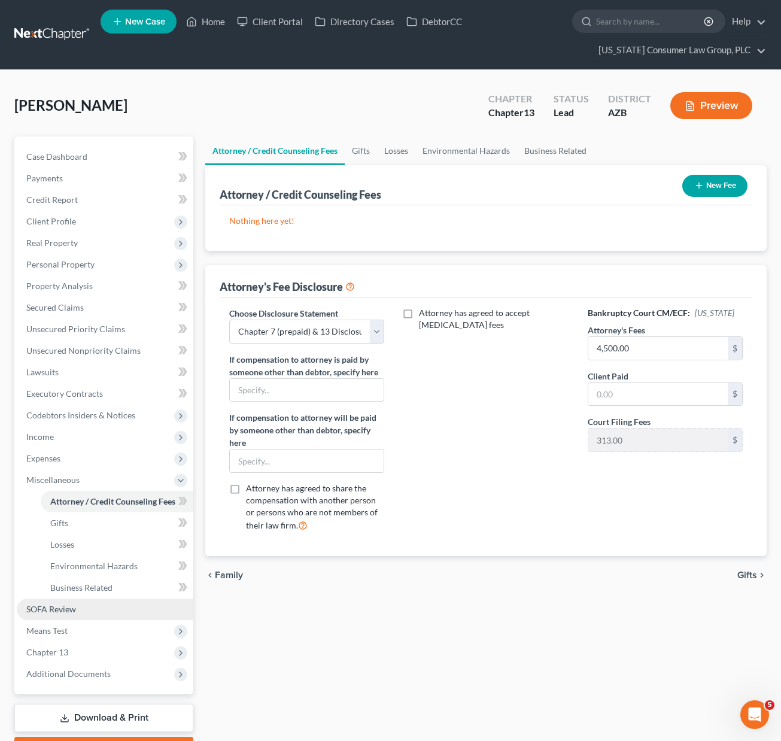
click at [75, 609] on span "SOFA Review" at bounding box center [51, 609] width 50 height 10
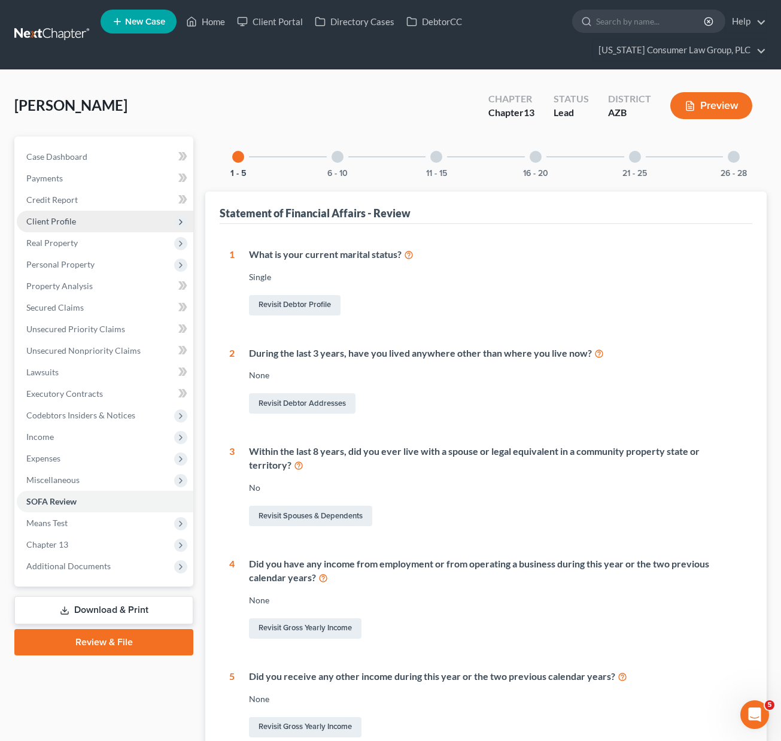
click at [53, 221] on span "Client Profile" at bounding box center [51, 221] width 50 height 10
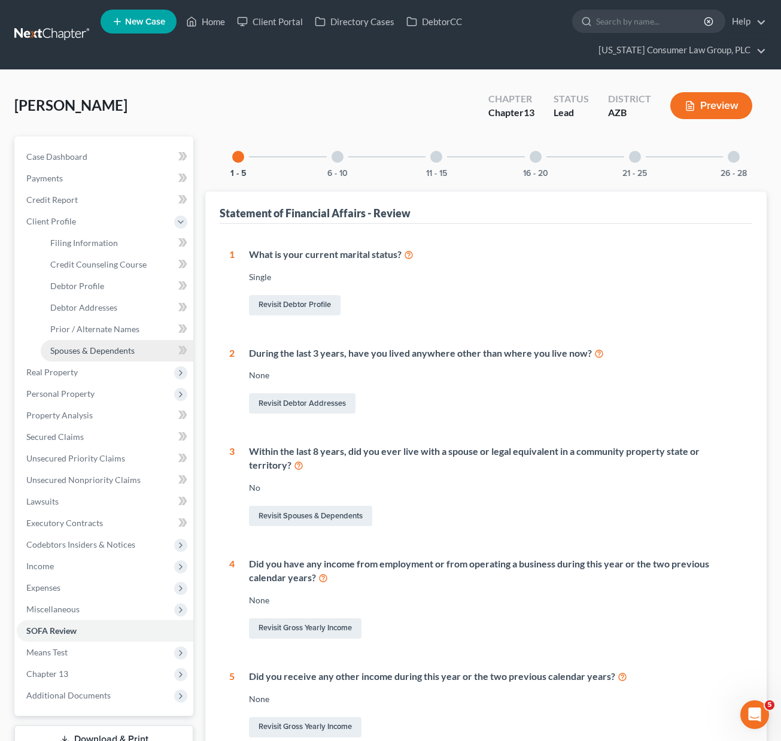
click at [78, 344] on link "Spouses & Dependents" at bounding box center [117, 351] width 153 height 22
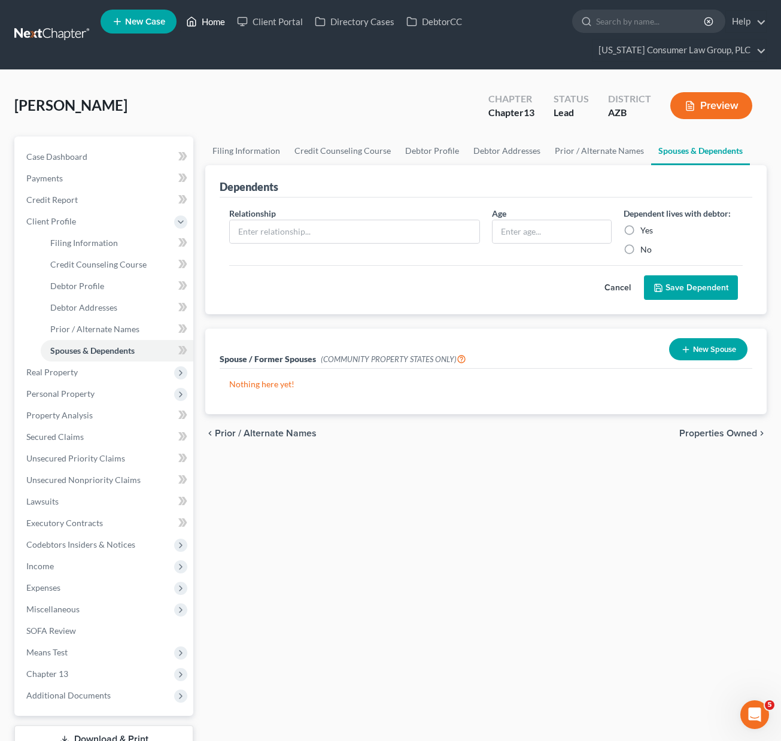
click at [220, 20] on link "Home" at bounding box center [205, 22] width 51 height 22
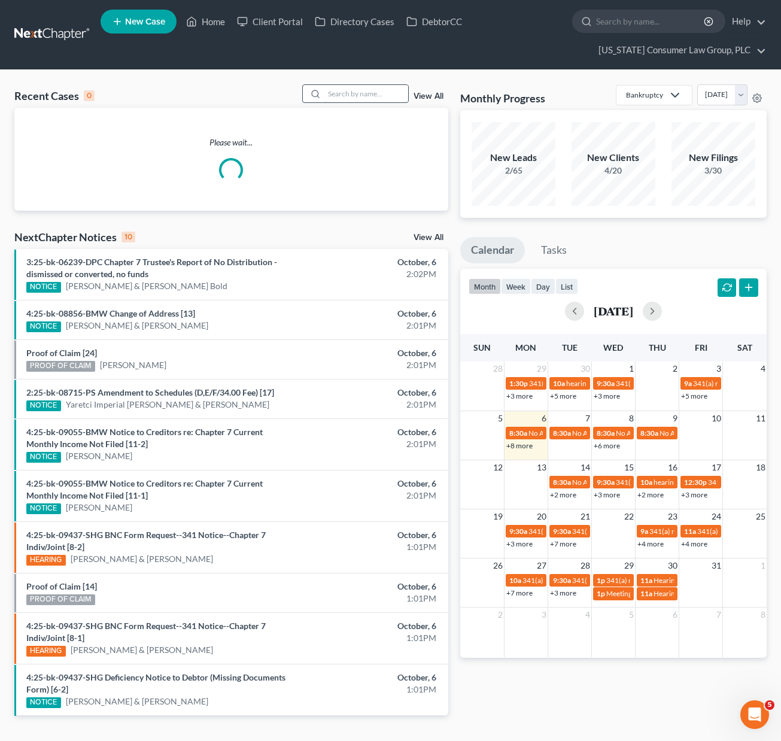
click at [335, 95] on input "search" at bounding box center [366, 93] width 84 height 17
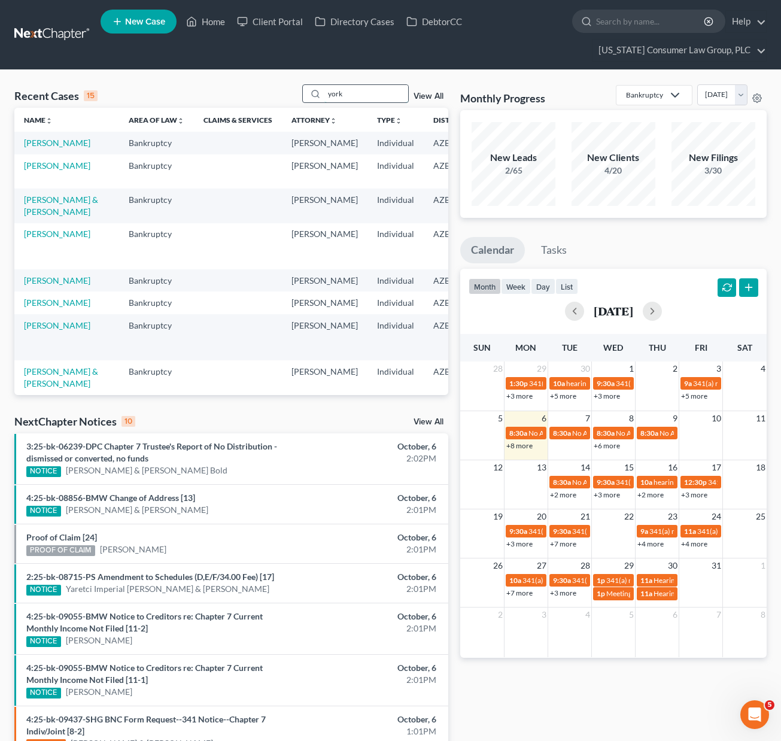
type input "york"
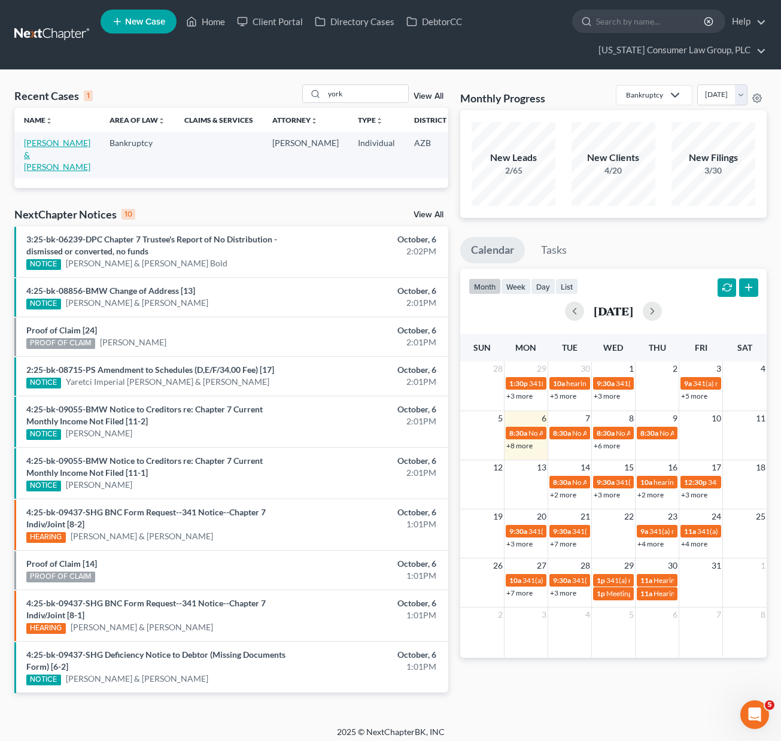
click at [33, 151] on link "[PERSON_NAME] & [PERSON_NAME]" at bounding box center [57, 155] width 66 height 34
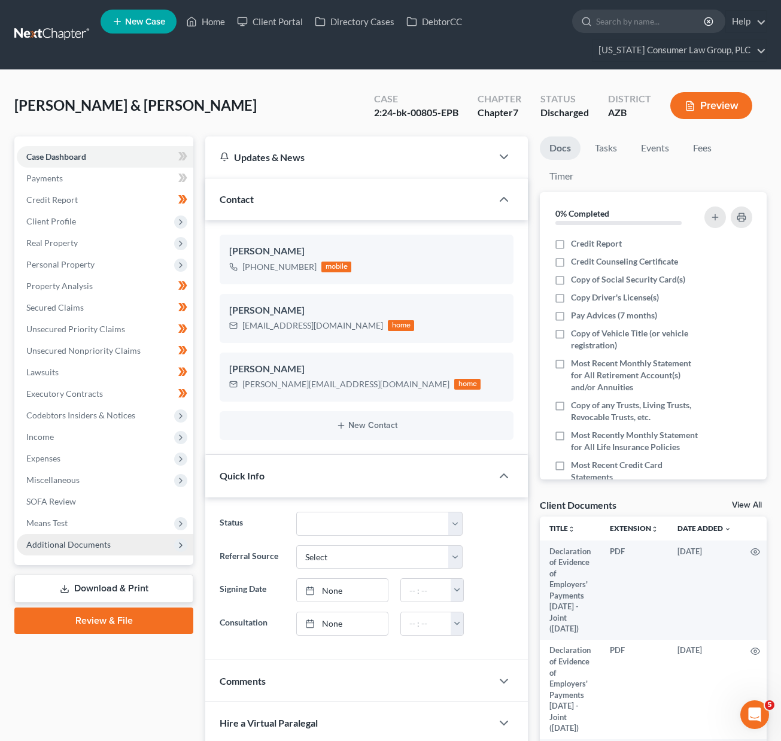
click at [81, 546] on span "Additional Documents" at bounding box center [68, 544] width 84 height 10
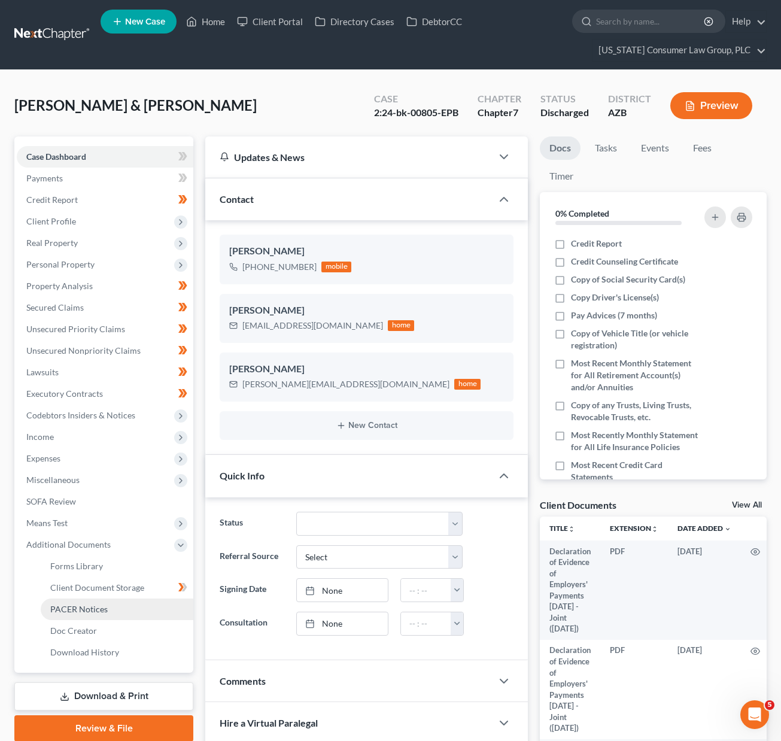
click at [80, 604] on span "PACER Notices" at bounding box center [78, 609] width 57 height 10
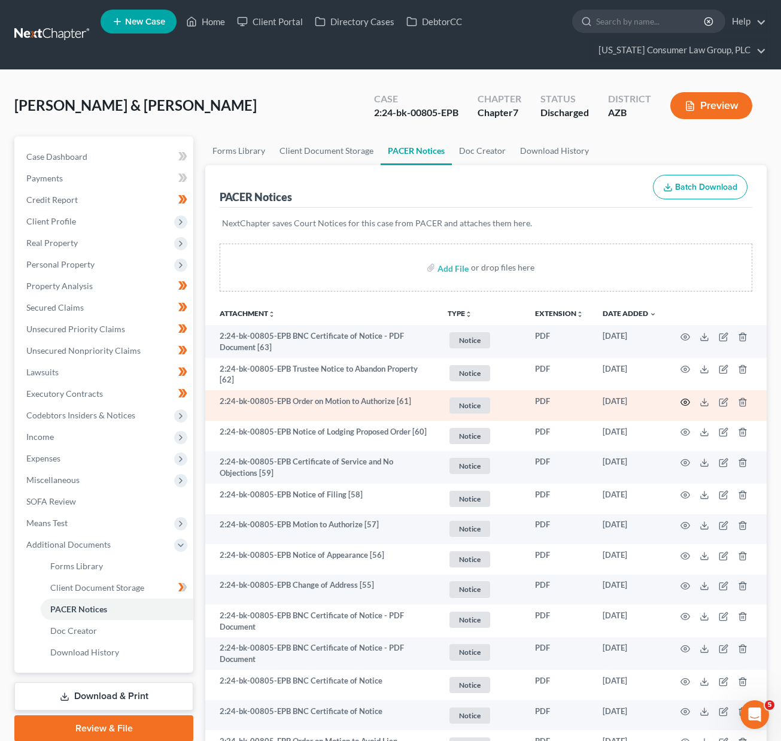
click at [686, 399] on icon "button" at bounding box center [685, 402] width 9 height 7
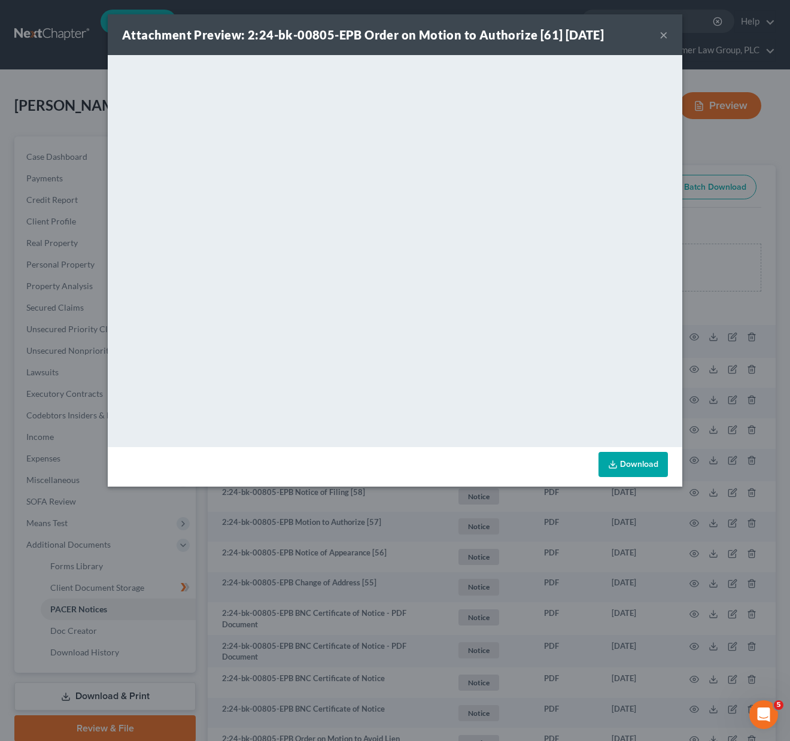
click at [666, 36] on button "×" at bounding box center [664, 35] width 8 height 14
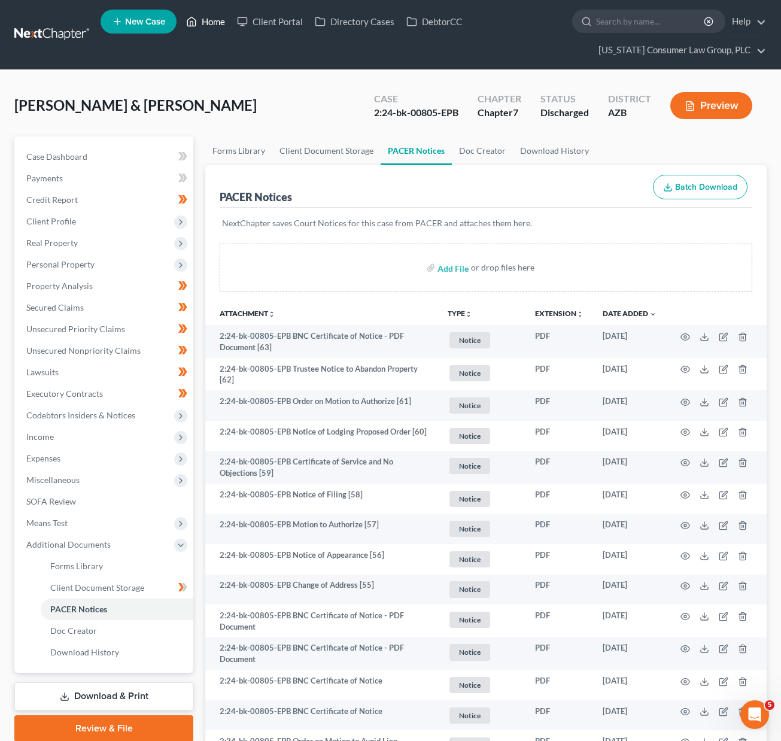
click at [216, 22] on link "Home" at bounding box center [205, 22] width 51 height 22
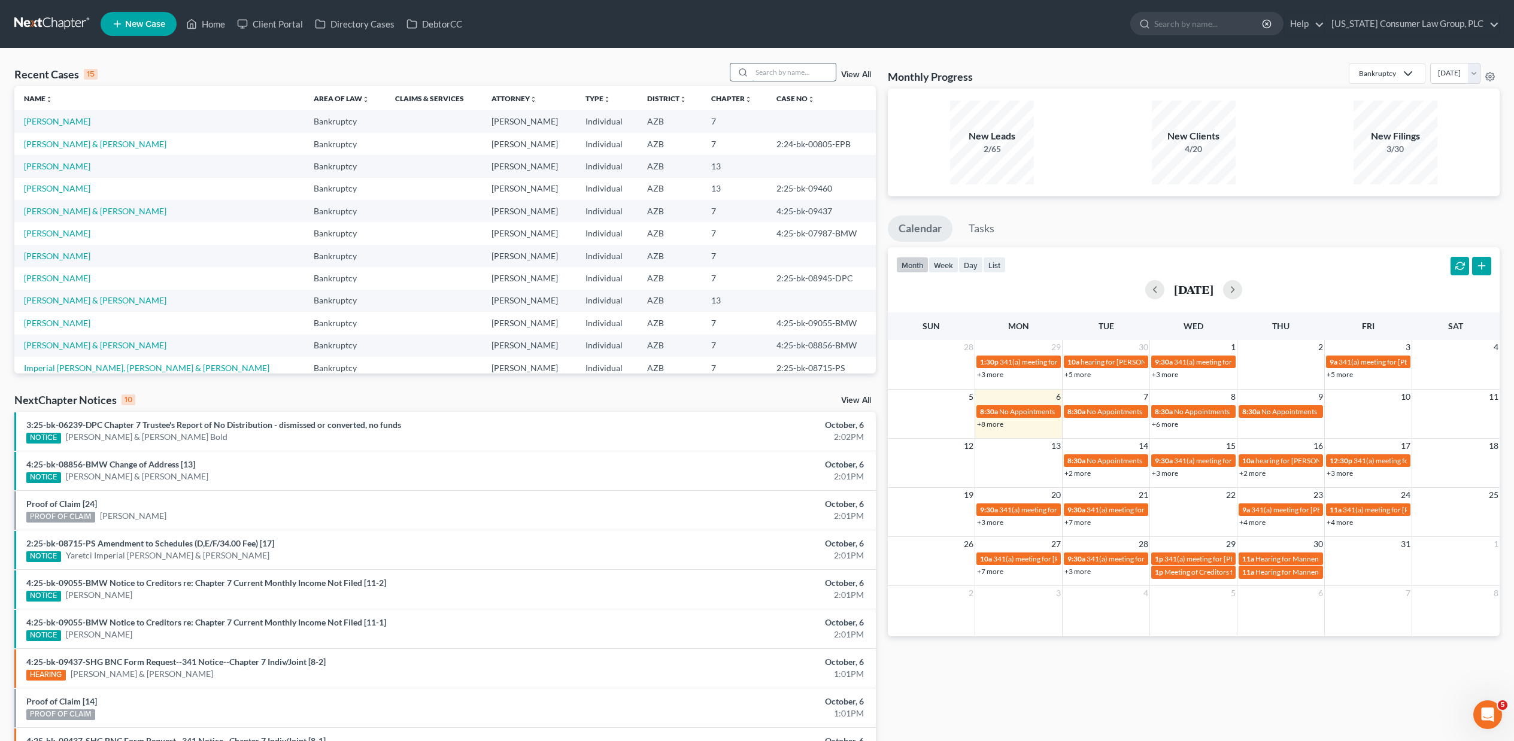
click at [790, 70] on input "search" at bounding box center [794, 71] width 84 height 17
type input "[PERSON_NAME]"
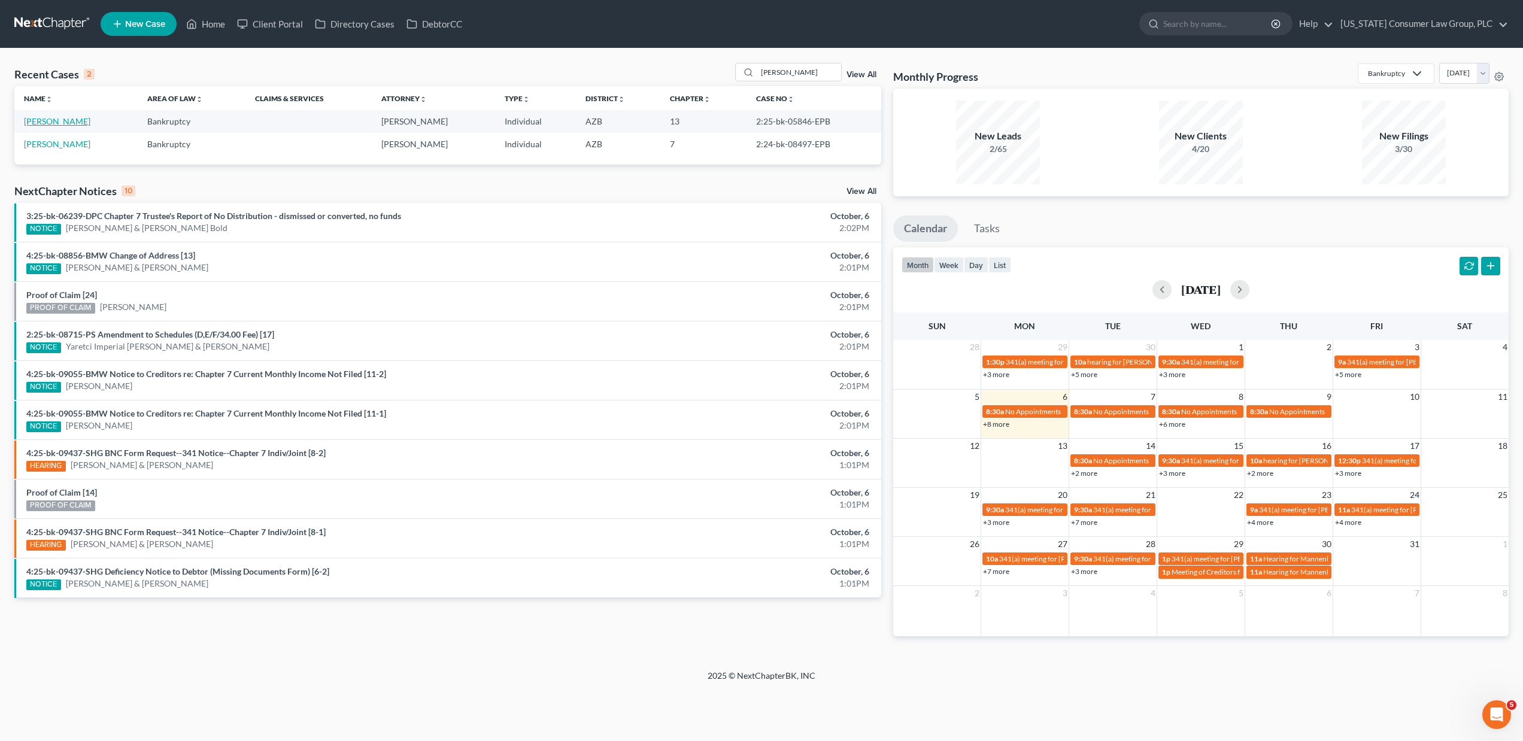
click at [44, 119] on link "[PERSON_NAME]" at bounding box center [57, 121] width 66 height 10
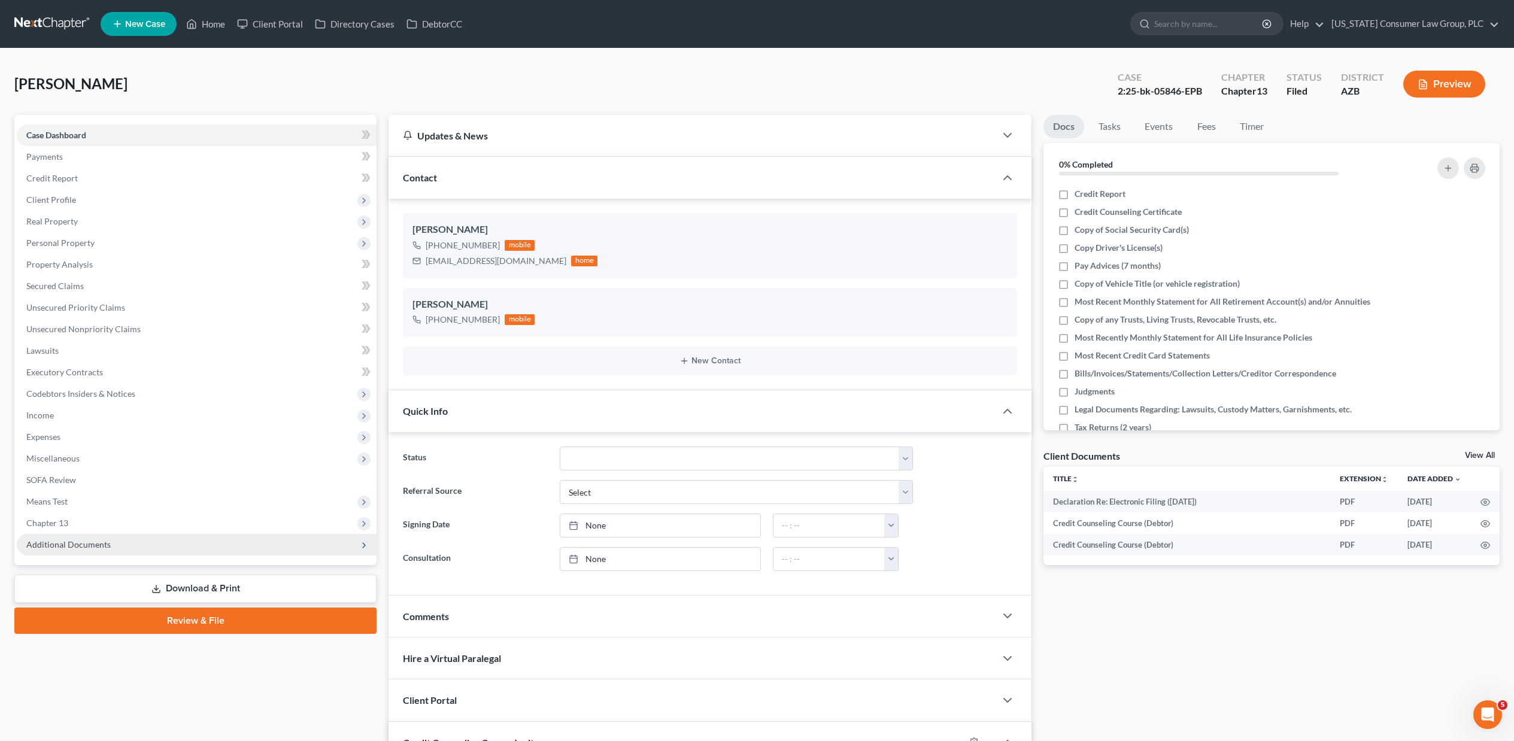
click at [62, 544] on span "Additional Documents" at bounding box center [68, 544] width 84 height 10
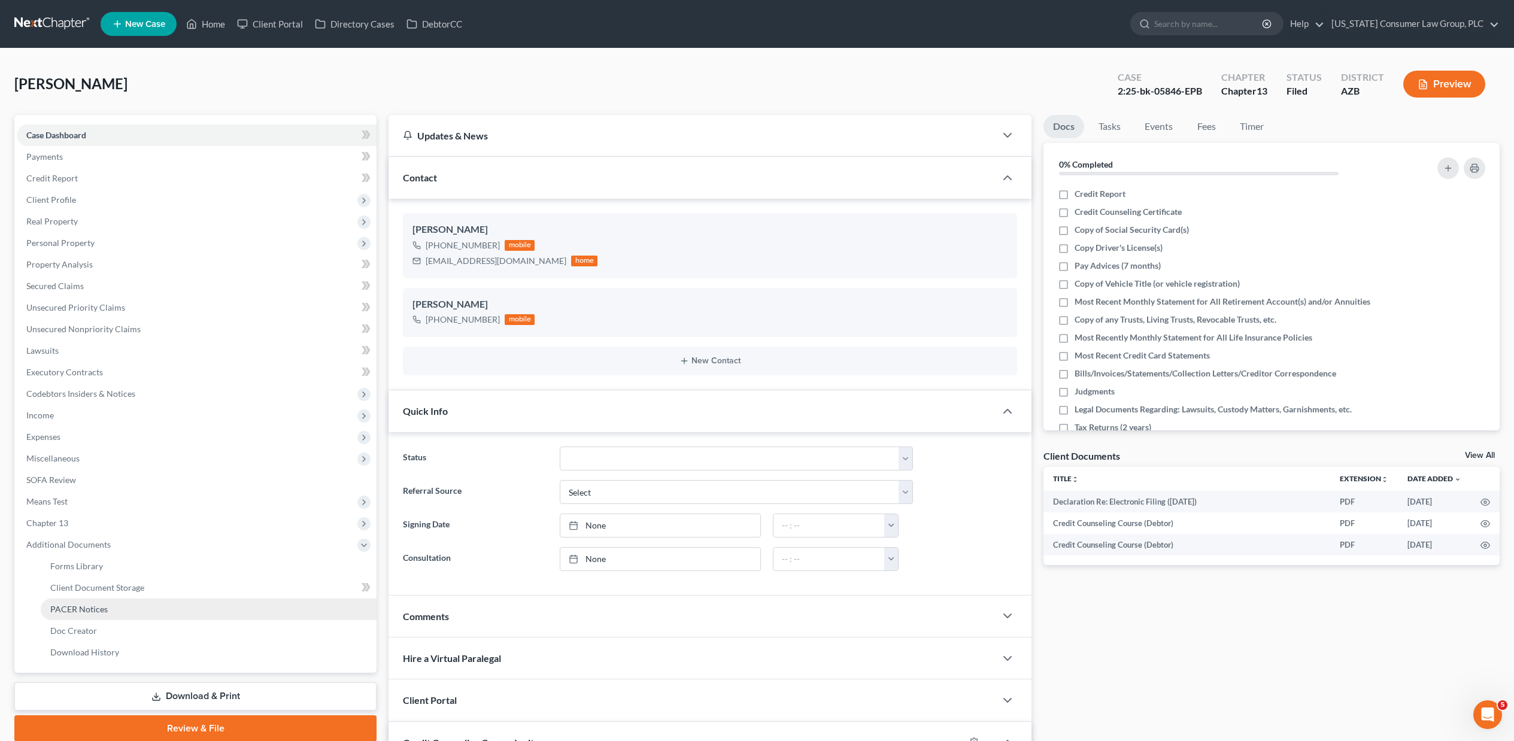
click at [66, 609] on span "PACER Notices" at bounding box center [78, 609] width 57 height 10
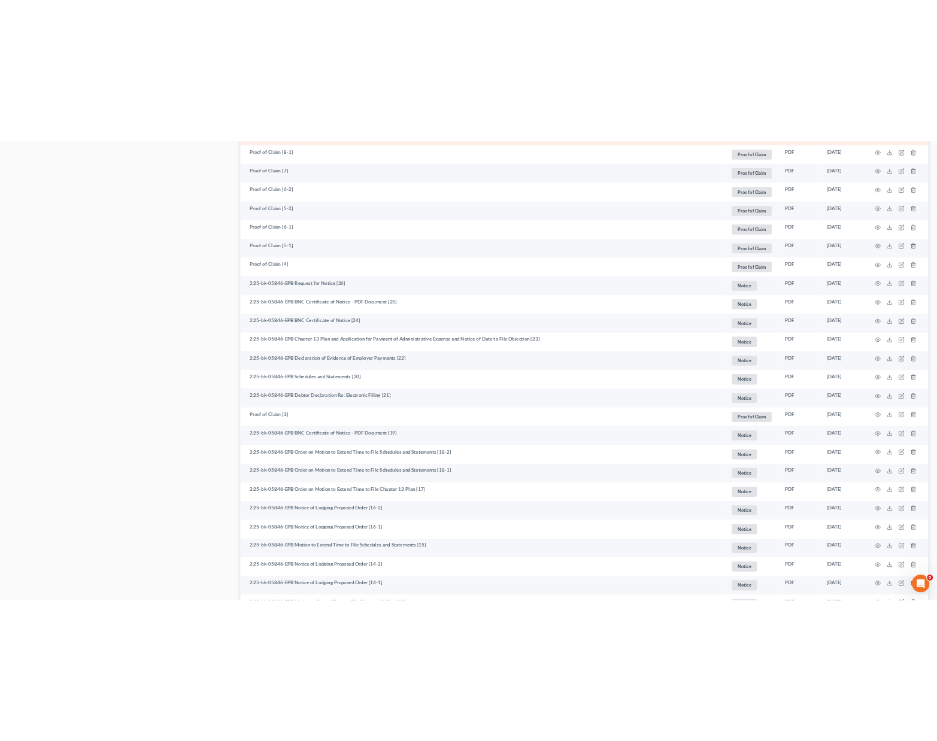
scroll to position [803, 0]
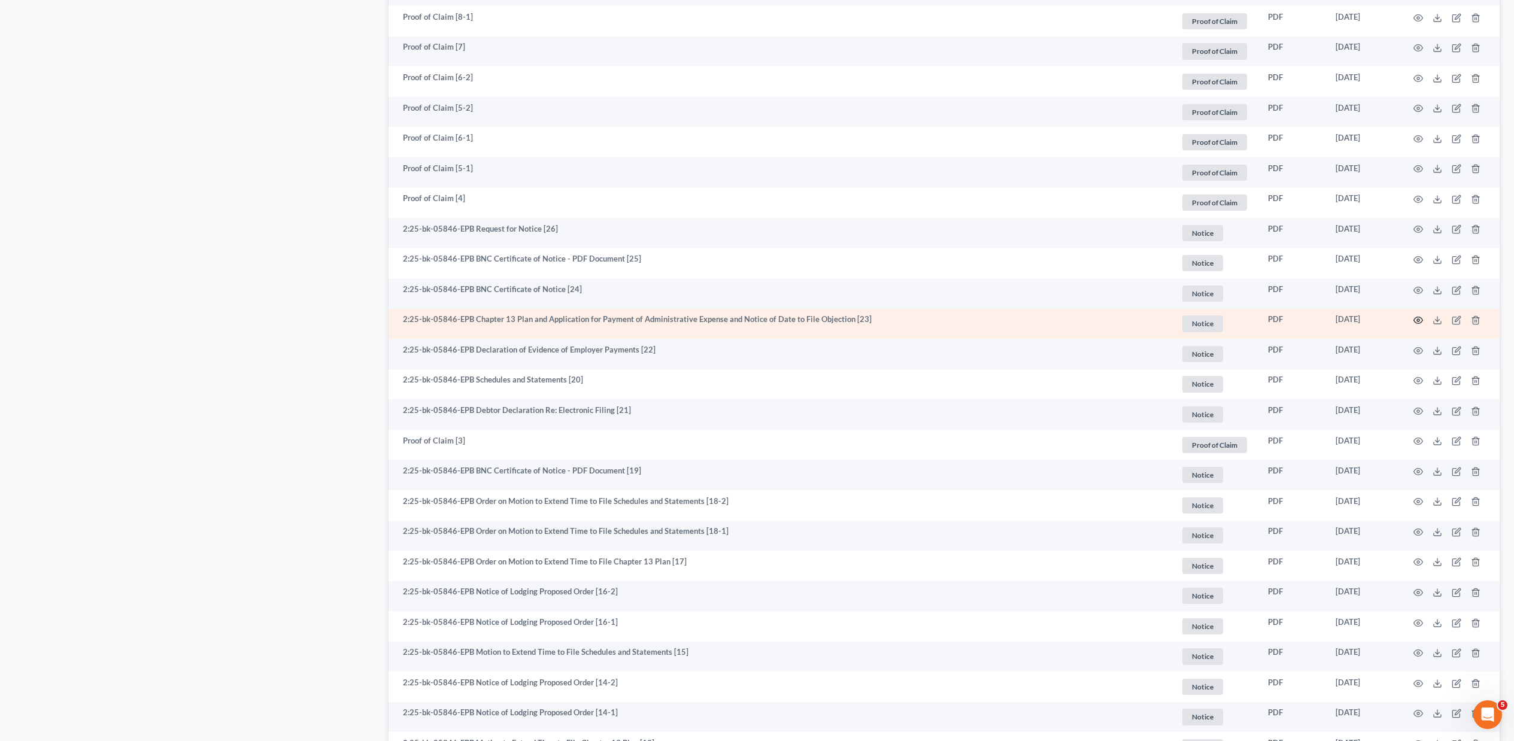
click at [790, 321] on icon "button" at bounding box center [1418, 320] width 10 height 10
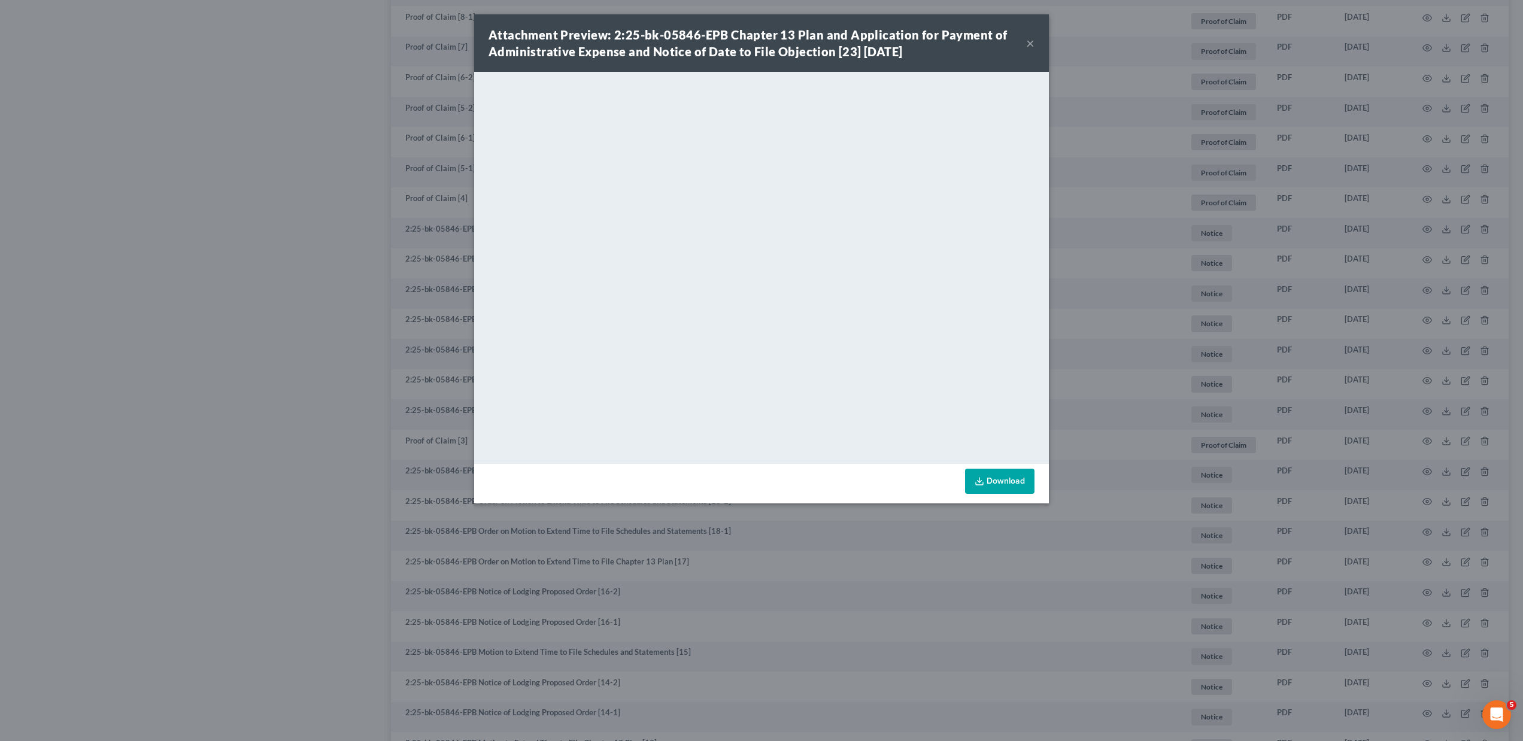
click at [790, 42] on button "×" at bounding box center [1030, 43] width 8 height 14
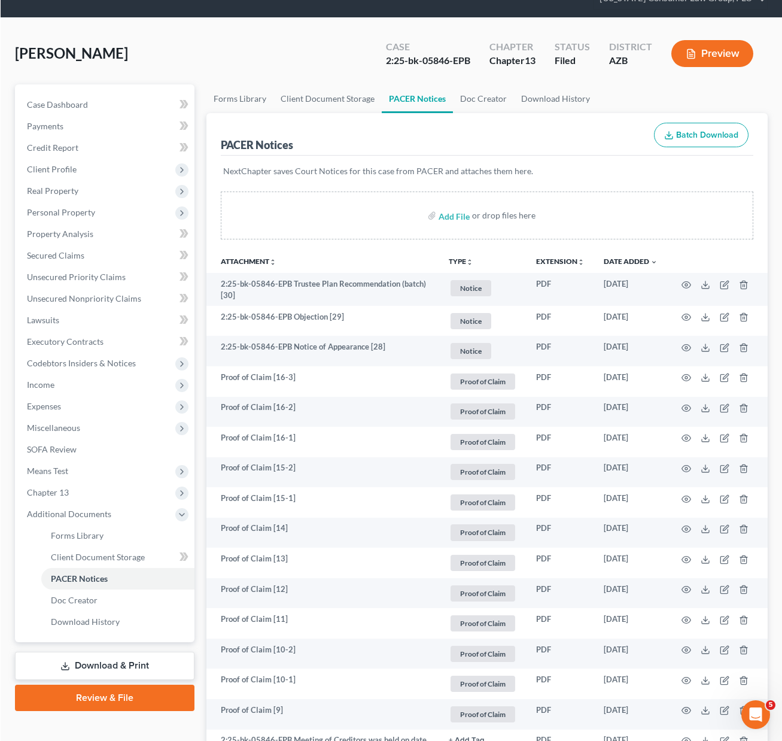
scroll to position [0, 0]
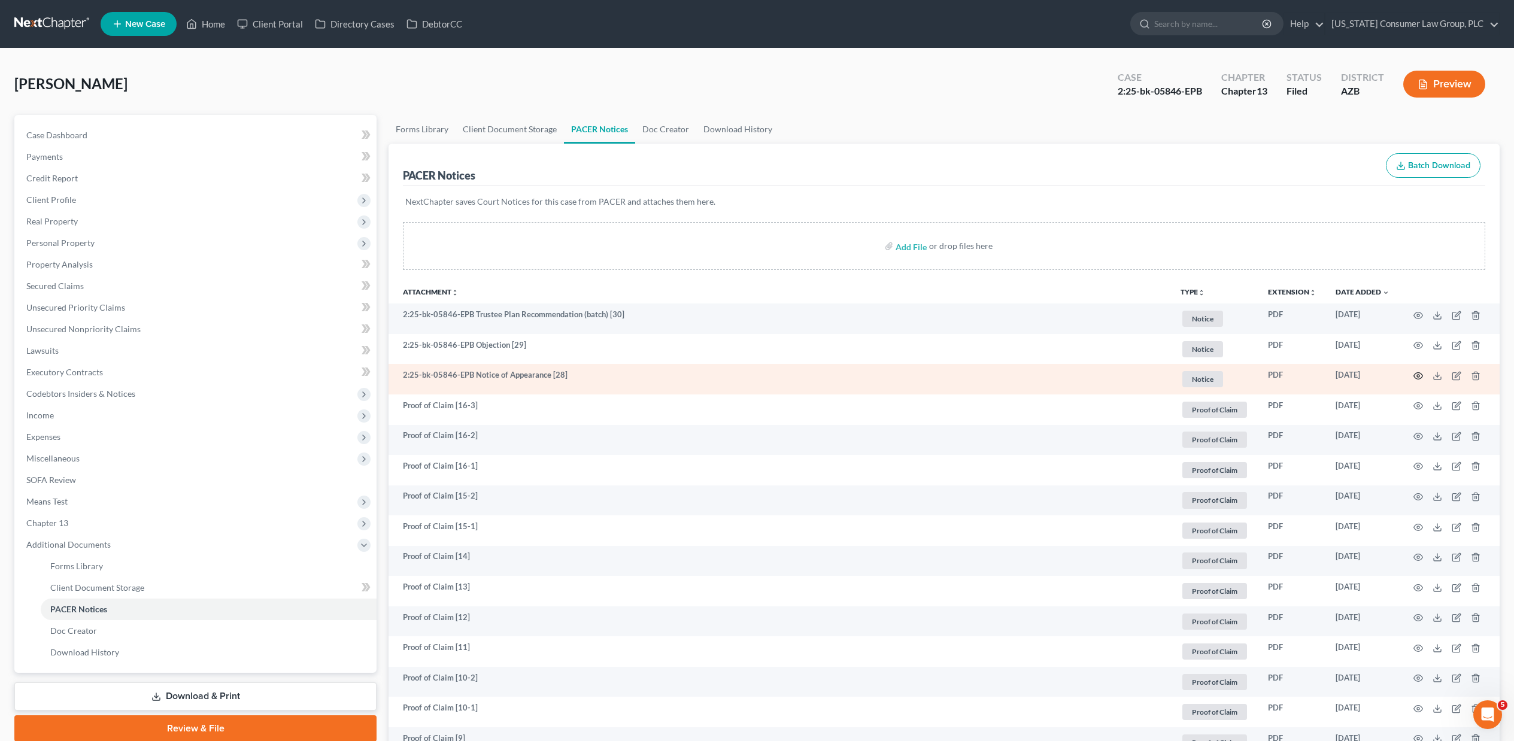
click at [790, 375] on circle "button" at bounding box center [1418, 376] width 2 height 2
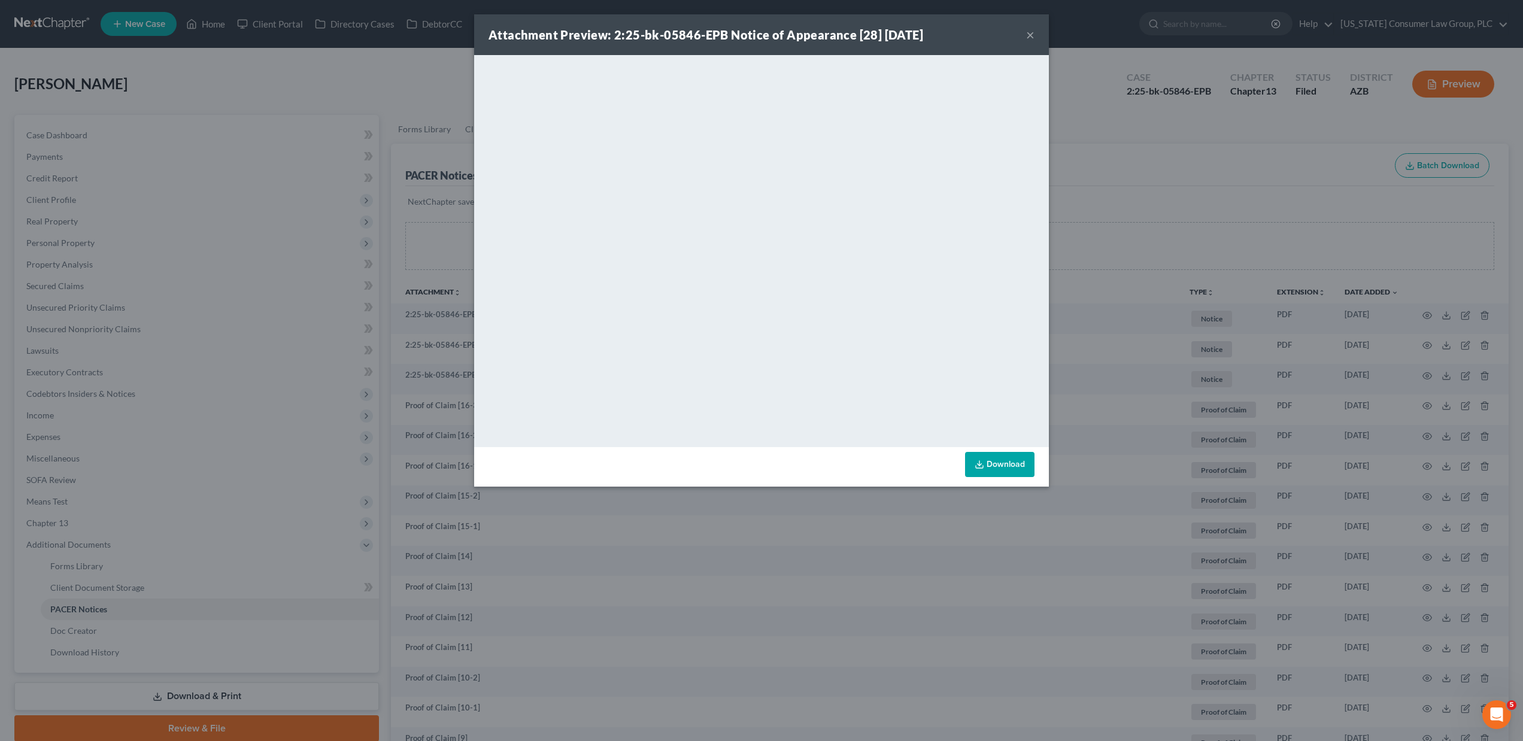
click at [790, 34] on button "×" at bounding box center [1030, 35] width 8 height 14
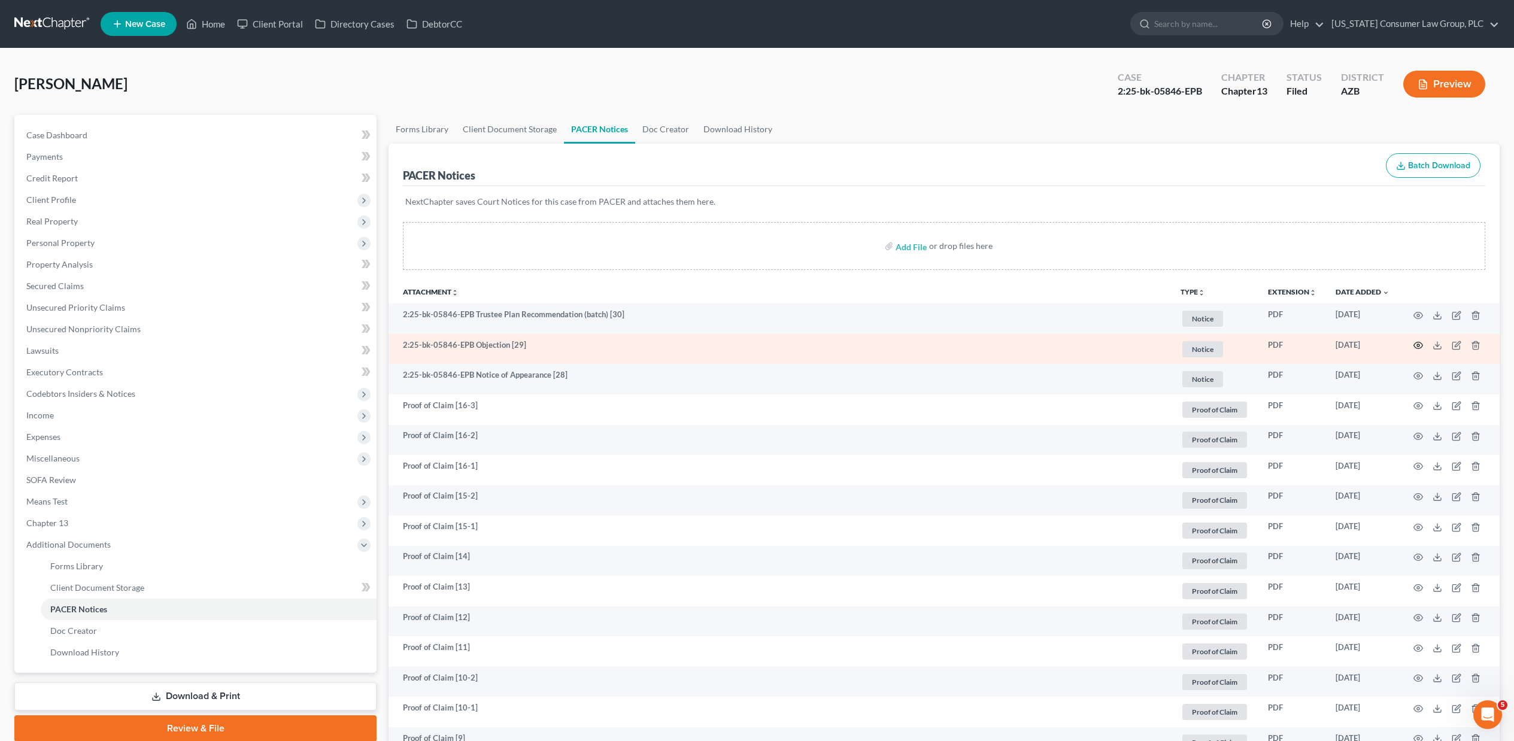
click at [790, 342] on icon "button" at bounding box center [1418, 346] width 10 height 10
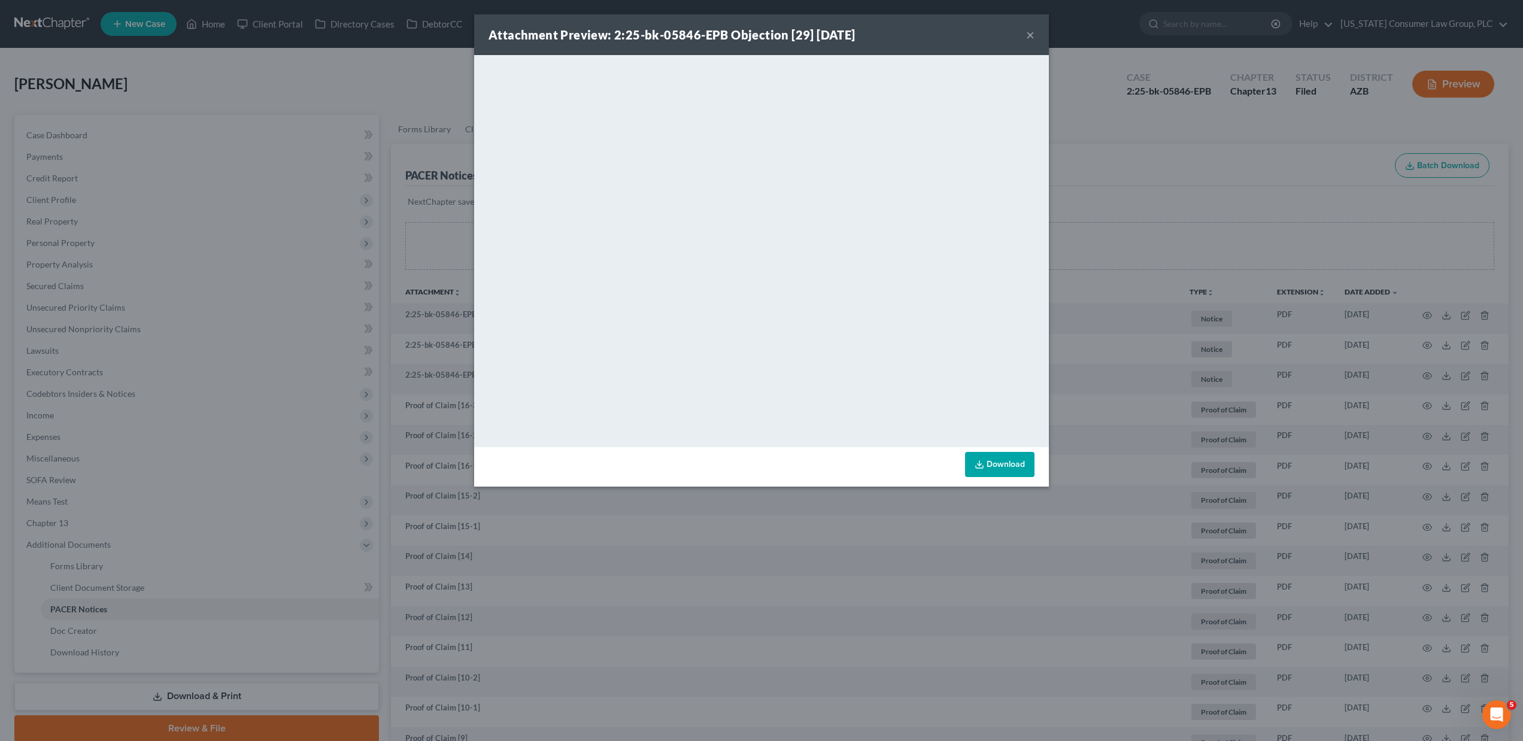
click at [790, 35] on button "×" at bounding box center [1030, 35] width 8 height 14
